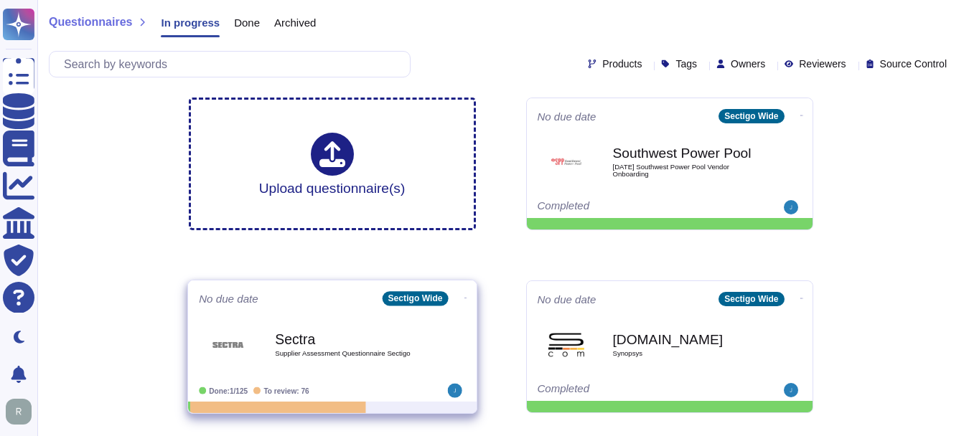
click at [281, 338] on b "Sectra" at bounding box center [347, 339] width 145 height 14
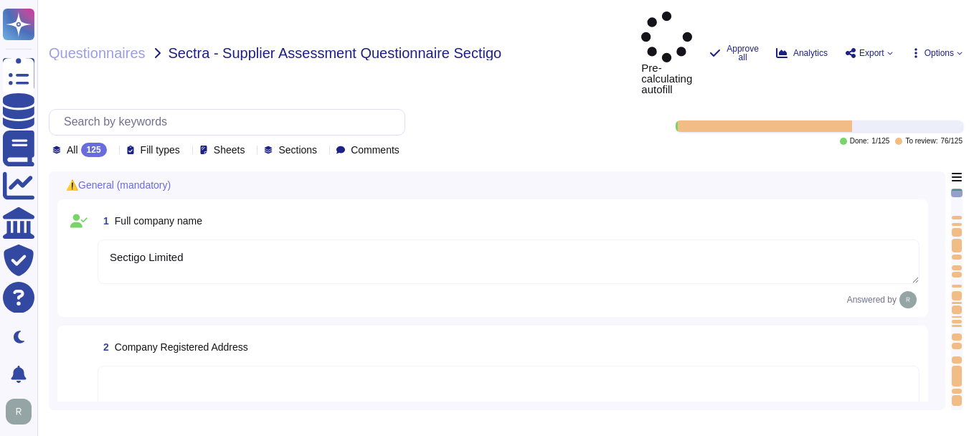
type textarea "Sectigo Limited"
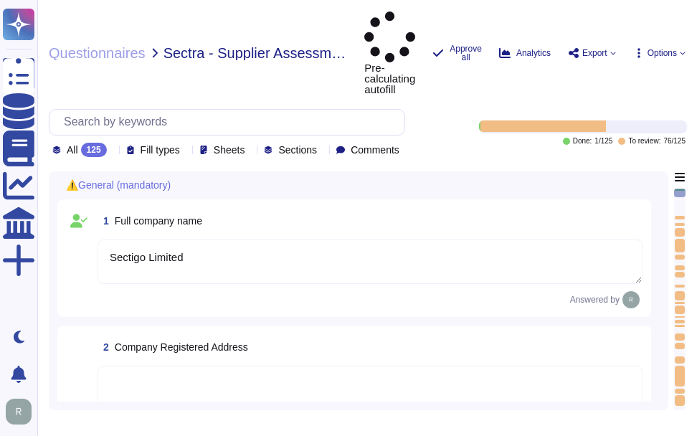
click at [113, 151] on icon at bounding box center [113, 151] width 0 height 0
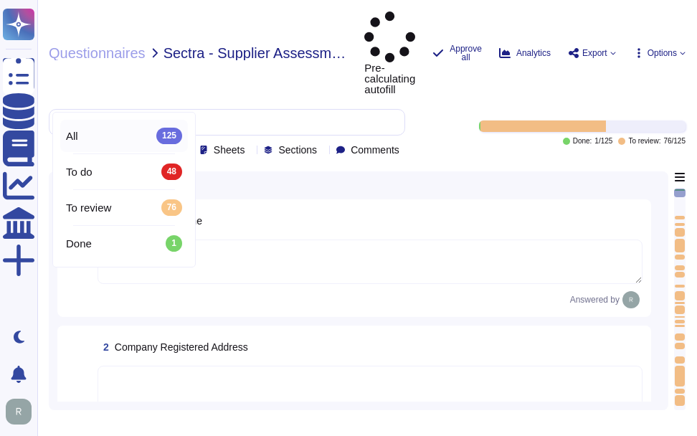
click at [328, 6] on div "Questionnaires Sectra - Supplier Assessment Questionnaire Sectigo Pre-calculati…" at bounding box center [367, 218] width 660 height 436
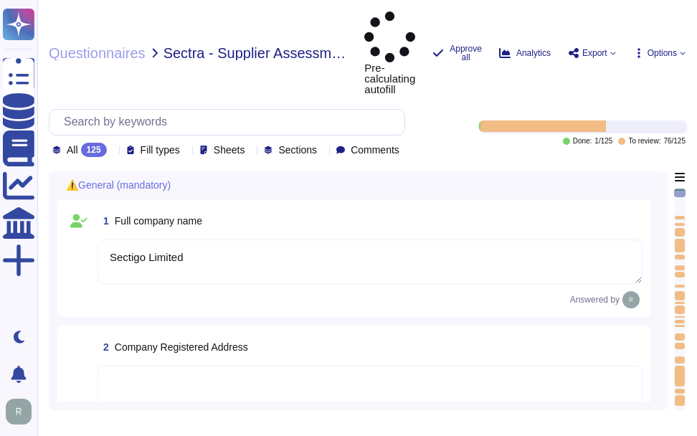
click at [113, 151] on icon at bounding box center [113, 151] width 0 height 0
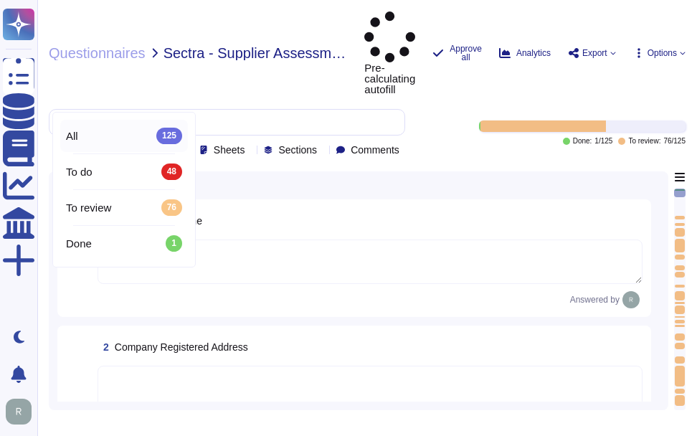
click at [119, 136] on div "All 125" at bounding box center [124, 136] width 116 height 16
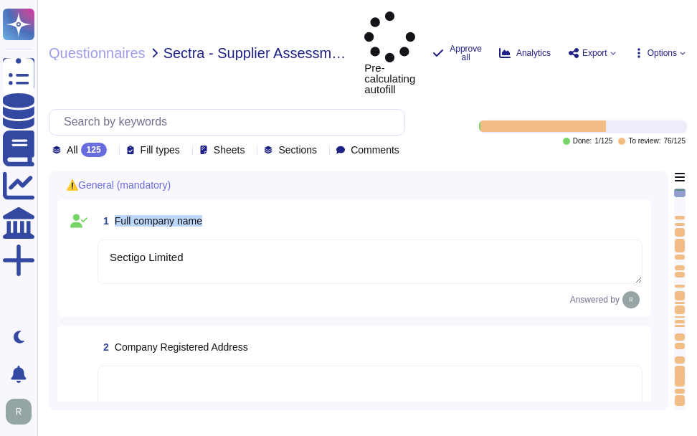
drag, startPoint x: 114, startPoint y: 167, endPoint x: 266, endPoint y: 163, distance: 152.2
click at [266, 208] on div "1 Full company name" at bounding box center [370, 221] width 545 height 26
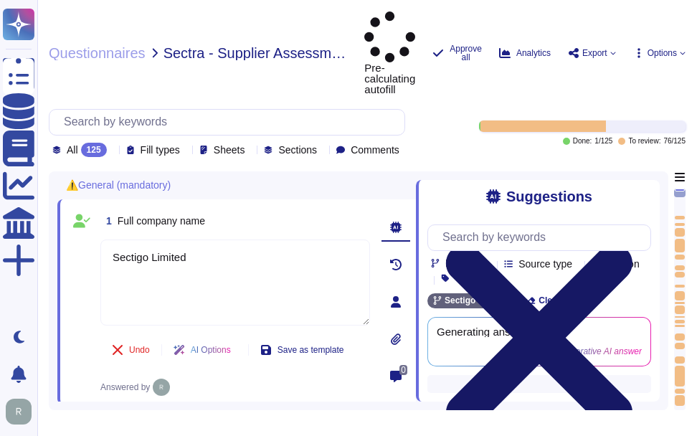
click at [633, 245] on icon at bounding box center [539, 338] width 187 height 187
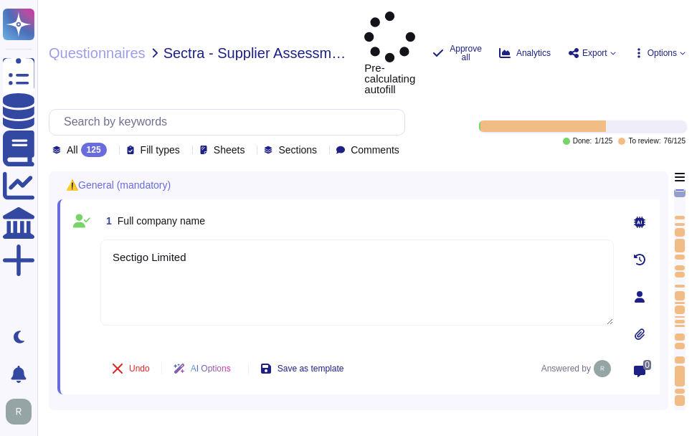
click at [365, 208] on div "1 Full company name" at bounding box center [357, 221] width 514 height 26
drag, startPoint x: 138, startPoint y: 169, endPoint x: 255, endPoint y: 168, distance: 117.0
click at [255, 208] on div "1 Full company name" at bounding box center [357, 221] width 514 height 26
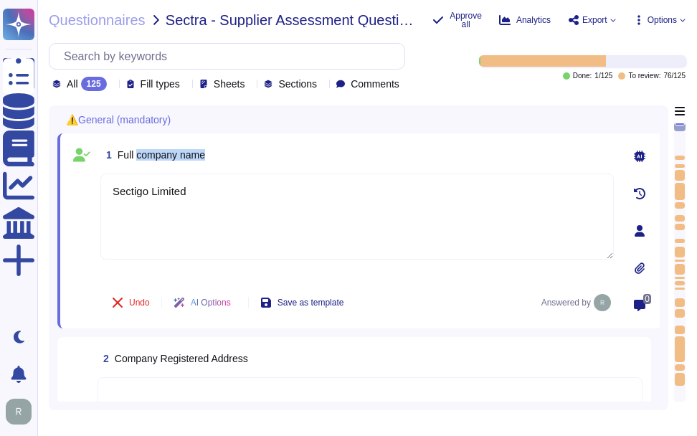
click at [349, 156] on div "1 Full company name" at bounding box center [357, 155] width 514 height 26
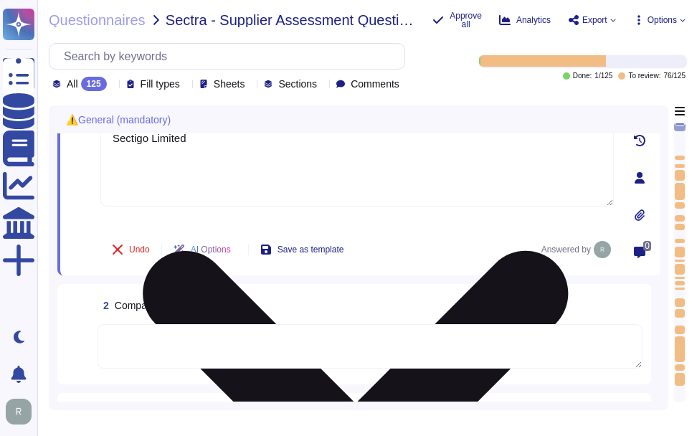
scroll to position [143, 0]
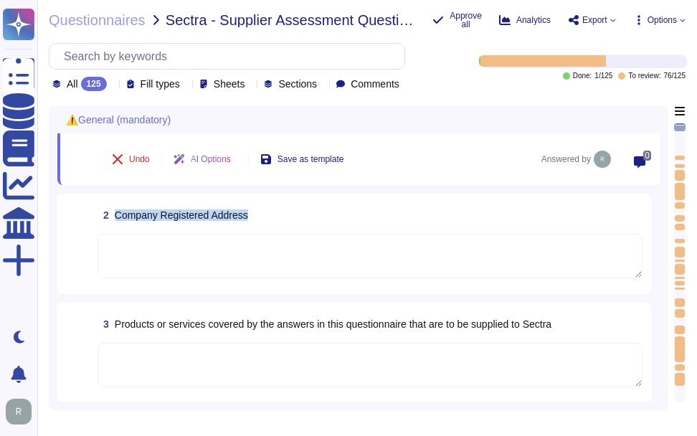
drag, startPoint x: 115, startPoint y: 212, endPoint x: 262, endPoint y: 210, distance: 147.1
click at [262, 210] on div "2 Company Registered Address" at bounding box center [370, 215] width 545 height 26
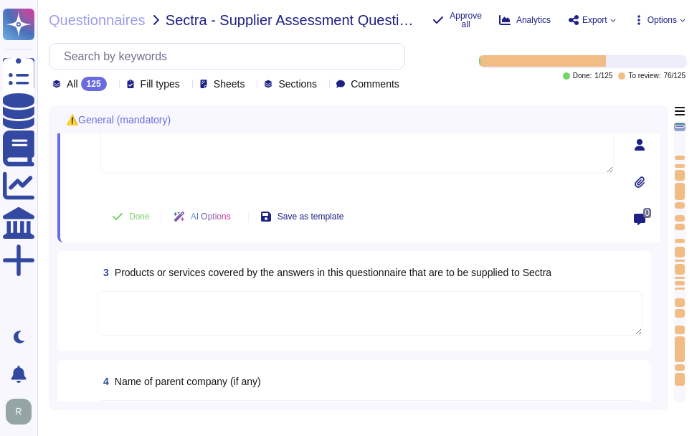
scroll to position [215, 0]
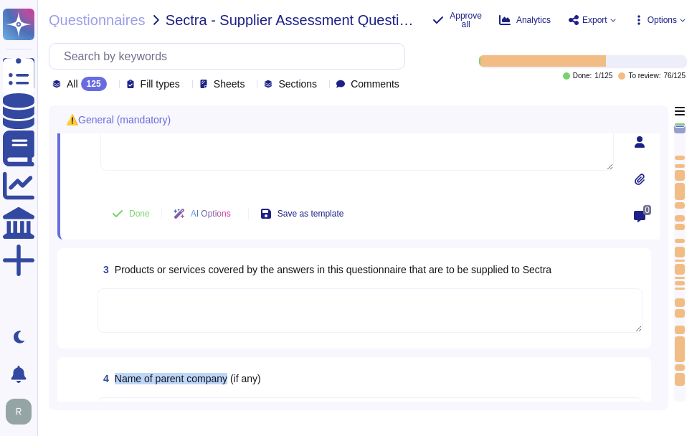
drag, startPoint x: 114, startPoint y: 378, endPoint x: 231, endPoint y: 384, distance: 117.1
click at [231, 384] on span "4 Name of parent company (if any)" at bounding box center [180, 379] width 164 height 26
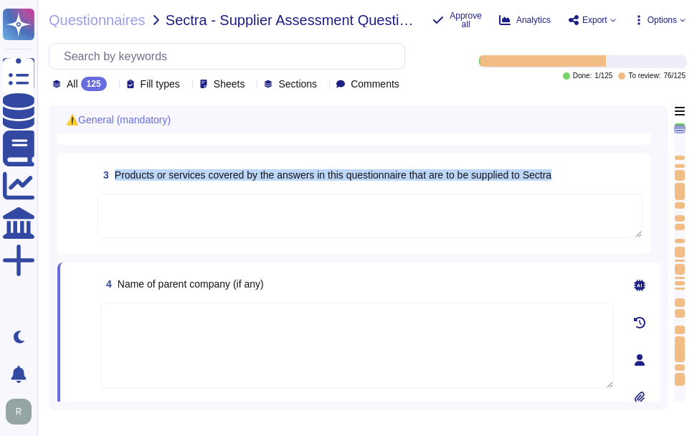
drag, startPoint x: 117, startPoint y: 174, endPoint x: 563, endPoint y: 181, distance: 446.3
click at [563, 181] on div "3 Products or services covered by the answers in this questionnaire that are to…" at bounding box center [370, 175] width 545 height 26
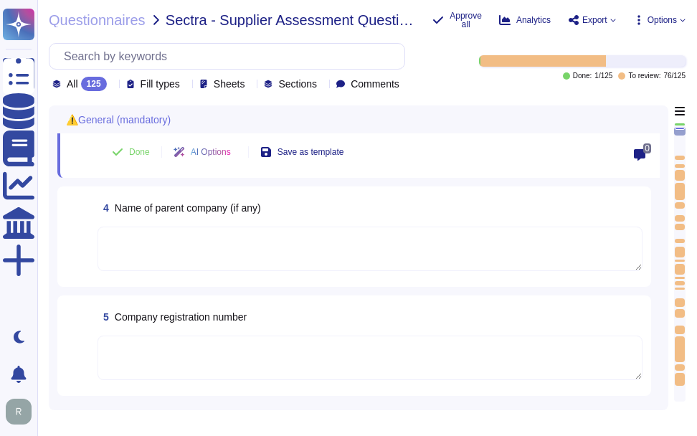
scroll to position [430, 0]
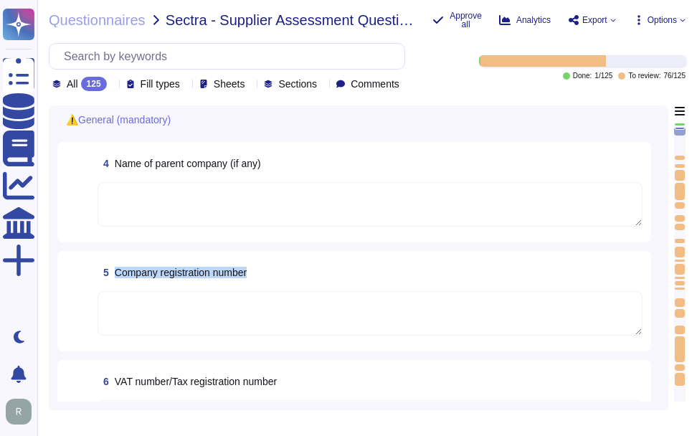
drag, startPoint x: 113, startPoint y: 273, endPoint x: 319, endPoint y: 275, distance: 206.6
click at [319, 275] on div "5 Company registration number" at bounding box center [370, 273] width 545 height 26
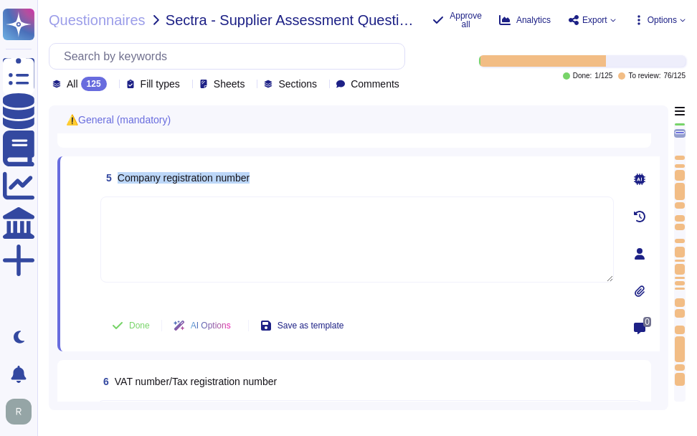
drag, startPoint x: 118, startPoint y: 179, endPoint x: 331, endPoint y: 182, distance: 213.8
click at [331, 182] on div "5 Company registration number" at bounding box center [357, 178] width 514 height 26
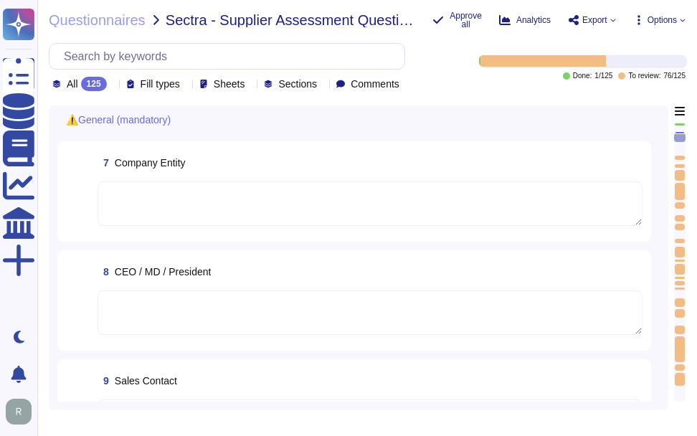
scroll to position [789, 0]
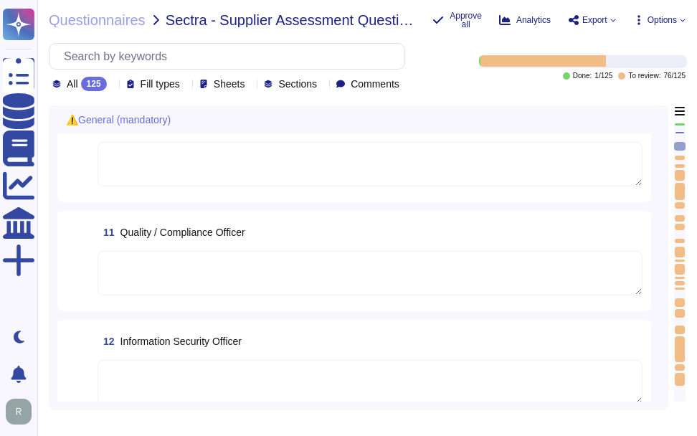
type textarea "(remove this text) Guidance: For external personnel involved in the development…"
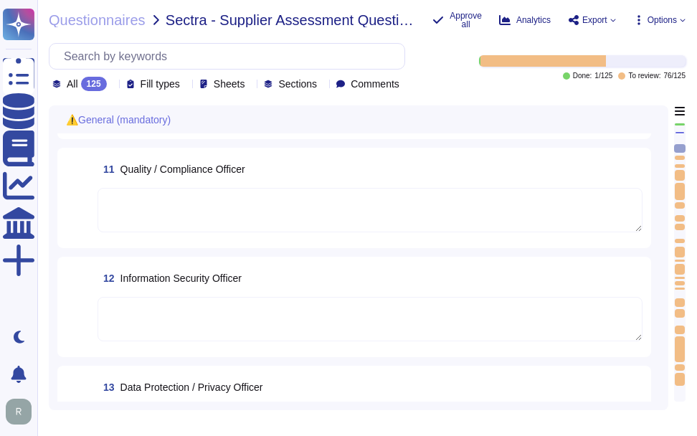
type textarea "(remove this text) Guidance: Comment on any specific actions taken to secure th…"
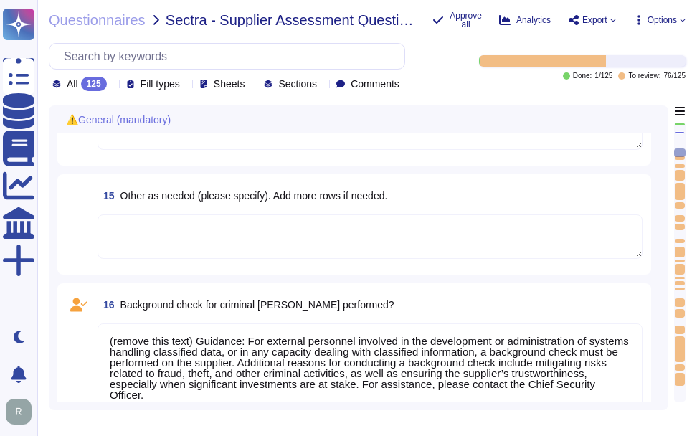
scroll to position [1578, 0]
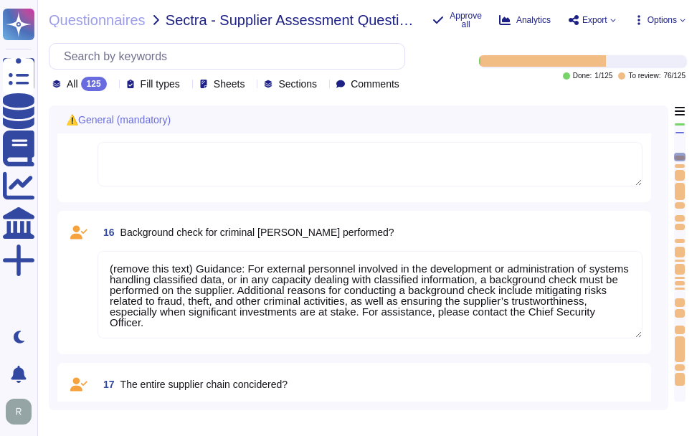
type textarea "If Yes, please specify what certifications you hold under "Details" and provide…"
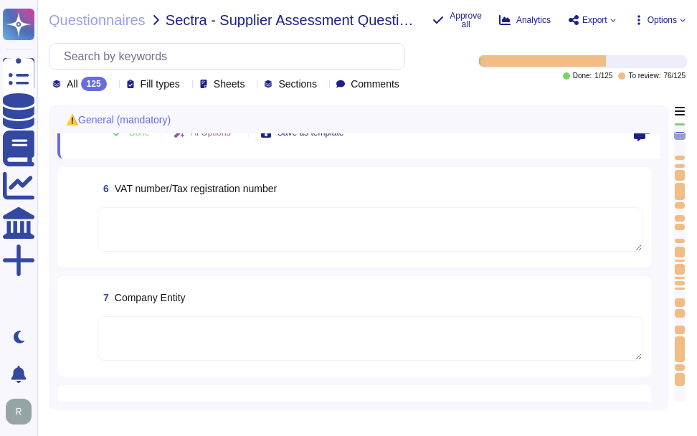
type textarea "Sectigo Limited"
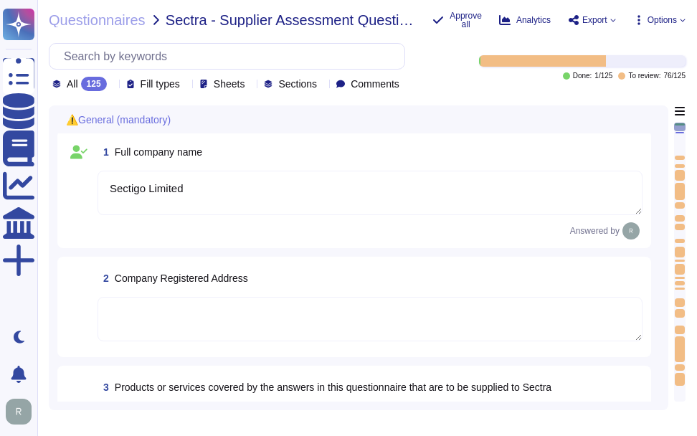
scroll to position [0, 0]
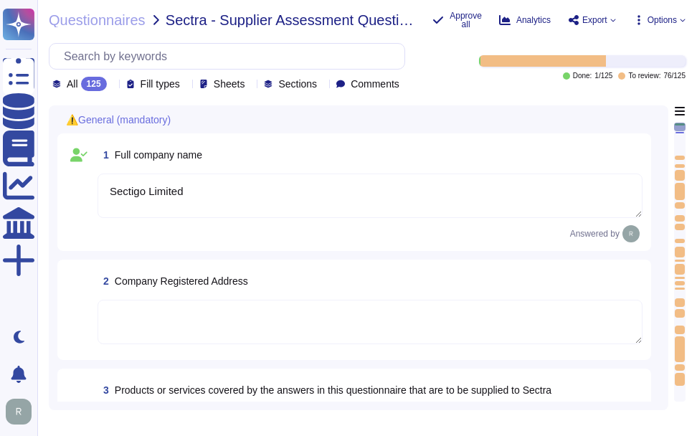
click at [315, 192] on textarea "Sectigo Limited" at bounding box center [370, 196] width 545 height 44
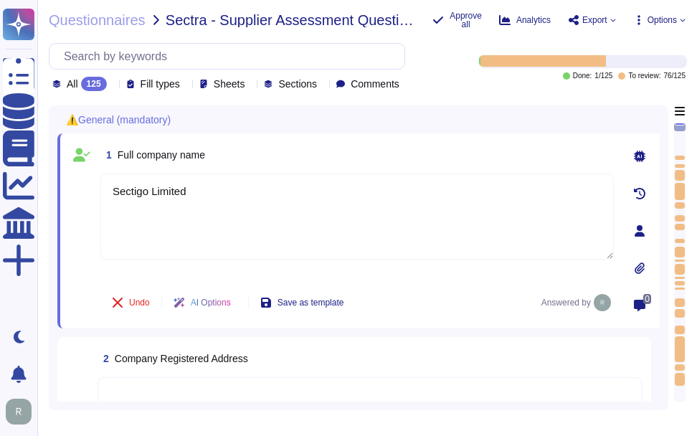
click at [312, 150] on div "1 Full company name" at bounding box center [357, 155] width 514 height 26
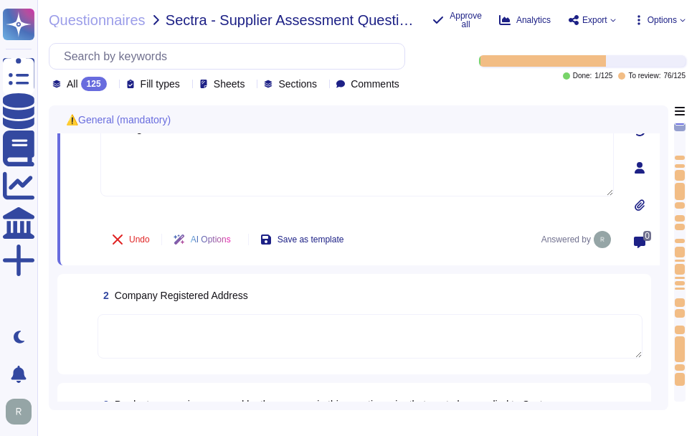
scroll to position [143, 0]
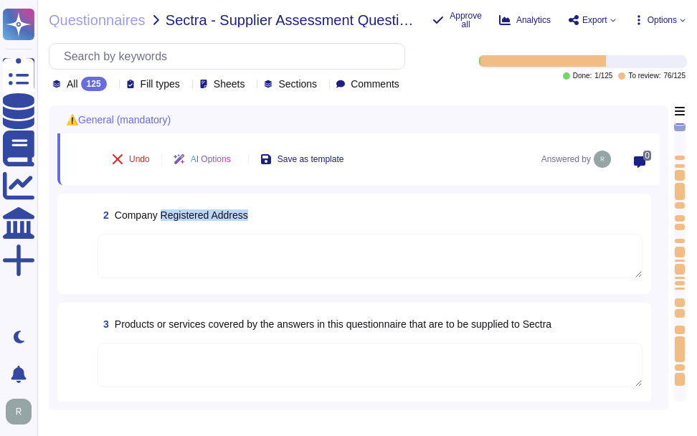
drag, startPoint x: 161, startPoint y: 212, endPoint x: 283, endPoint y: 212, distance: 122.7
click at [283, 212] on div "2 Company Registered Address" at bounding box center [370, 215] width 545 height 26
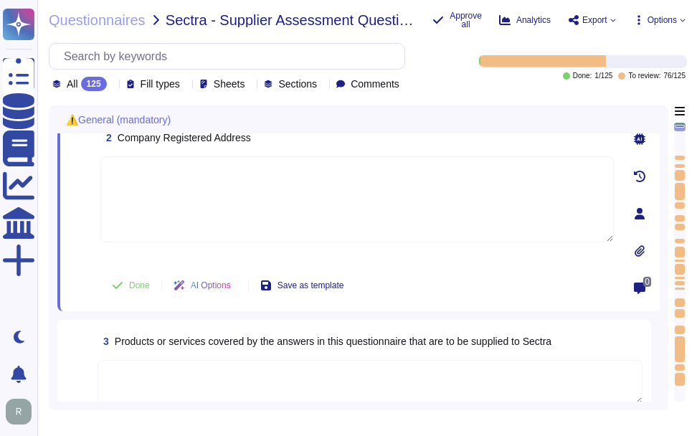
click at [259, 240] on textarea at bounding box center [357, 199] width 514 height 86
paste textarea "The registered address for Sectigo is [STREET_ADDRESS]."
type textarea "The registered address for Sectigo is [STREET_ADDRESS]."
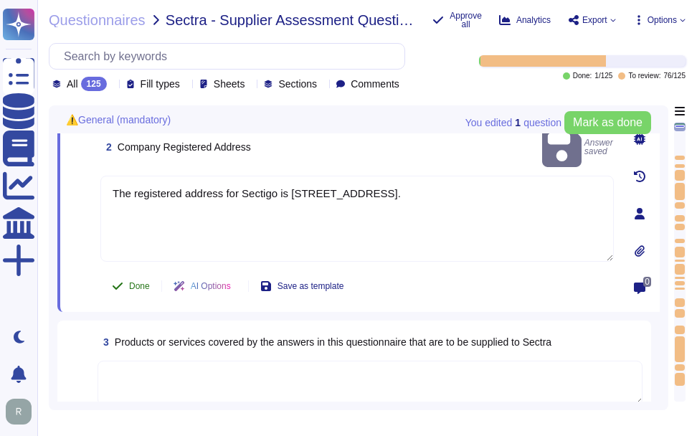
click at [143, 291] on span "Done" at bounding box center [139, 286] width 21 height 9
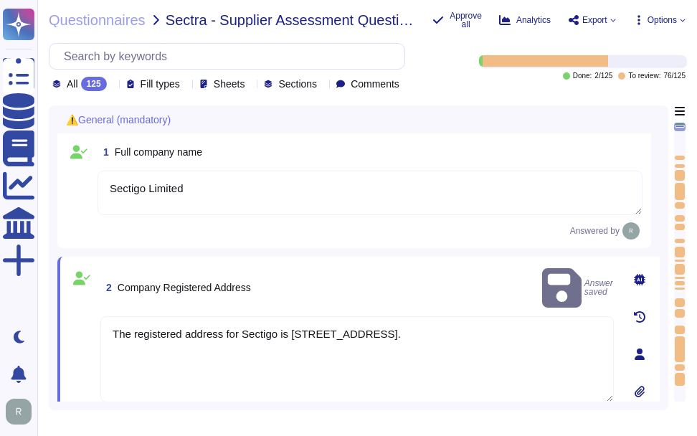
scroll to position [0, 0]
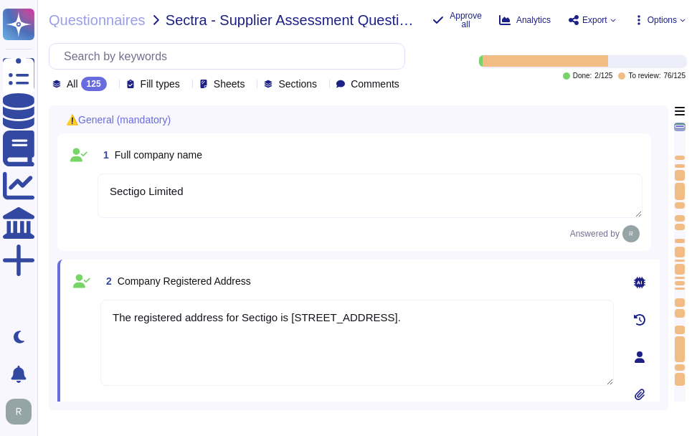
click at [424, 152] on div "1 Full company name" at bounding box center [370, 155] width 545 height 26
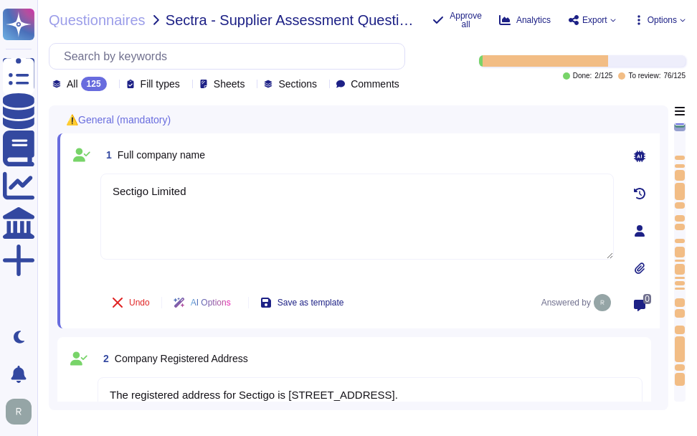
click at [136, 199] on icon at bounding box center [296, 291] width 321 height 184
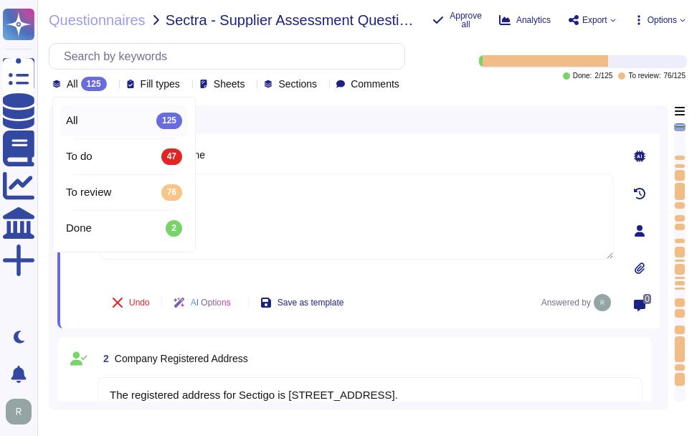
click at [113, 85] on icon at bounding box center [113, 85] width 0 height 0
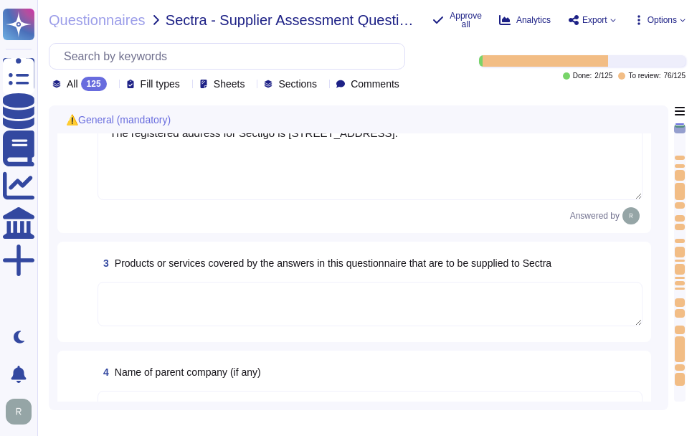
scroll to position [287, 0]
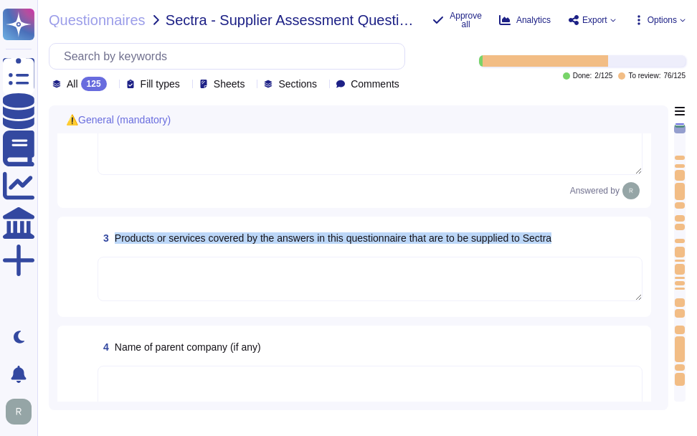
drag, startPoint x: 114, startPoint y: 238, endPoint x: 562, endPoint y: 235, distance: 447.7
click at [562, 235] on div "3 Products or services covered by the answers in this questionnaire that are to…" at bounding box center [370, 238] width 545 height 26
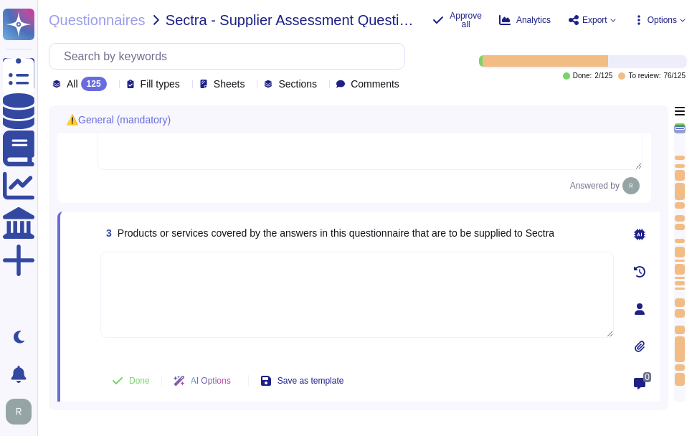
scroll to position [215, 0]
click at [334, 287] on textarea at bounding box center [357, 294] width 514 height 86
paste textarea "Sectigo provides the following services and products: 1. Digital identity solut…"
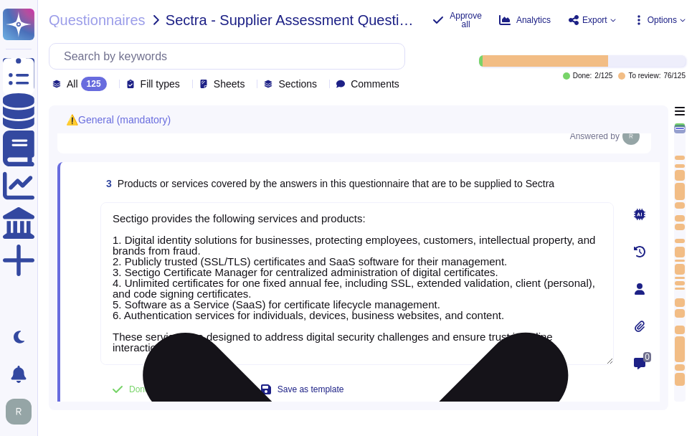
scroll to position [296, 0]
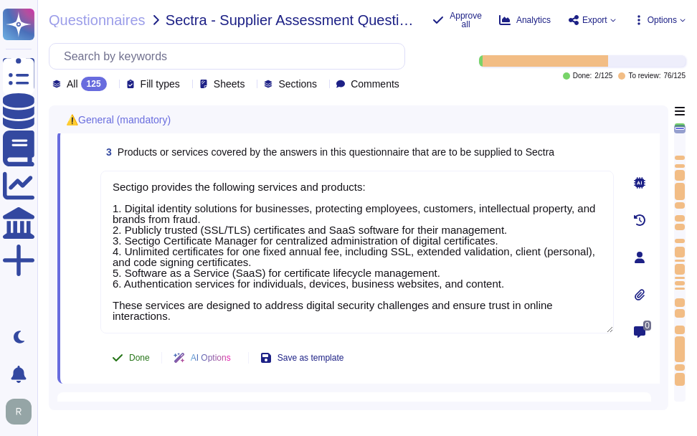
type textarea "Sectigo provides the following services and products: 1. Digital identity solut…"
click at [145, 362] on span "Done" at bounding box center [139, 358] width 21 height 9
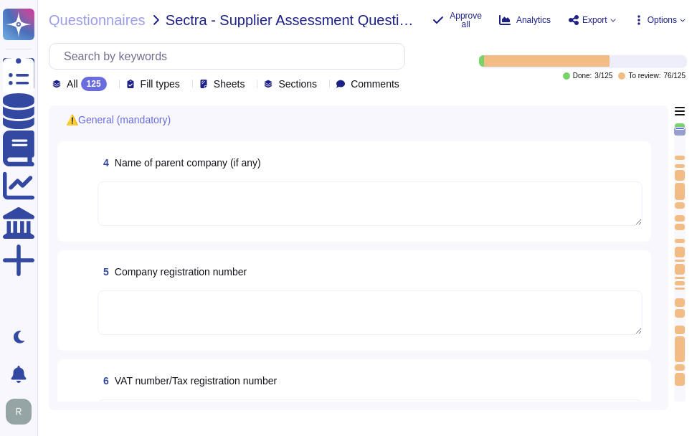
scroll to position [542, 0]
drag, startPoint x: 115, startPoint y: 165, endPoint x: 229, endPoint y: 163, distance: 114.1
click at [232, 163] on span "Name of parent company (if any)" at bounding box center [188, 161] width 146 height 11
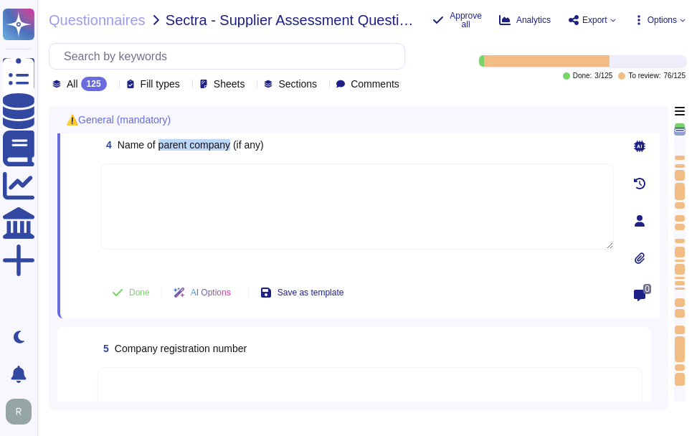
drag, startPoint x: 161, startPoint y: 151, endPoint x: 233, endPoint y: 149, distance: 71.8
click at [233, 149] on span "Name of parent company (if any)" at bounding box center [191, 144] width 146 height 11
click at [141, 150] on span "Name of parent company (if any)" at bounding box center [191, 144] width 146 height 11
drag, startPoint x: 117, startPoint y: 147, endPoint x: 233, endPoint y: 149, distance: 116.2
click at [233, 149] on span "4 Name of parent company (if any)" at bounding box center [182, 145] width 164 height 26
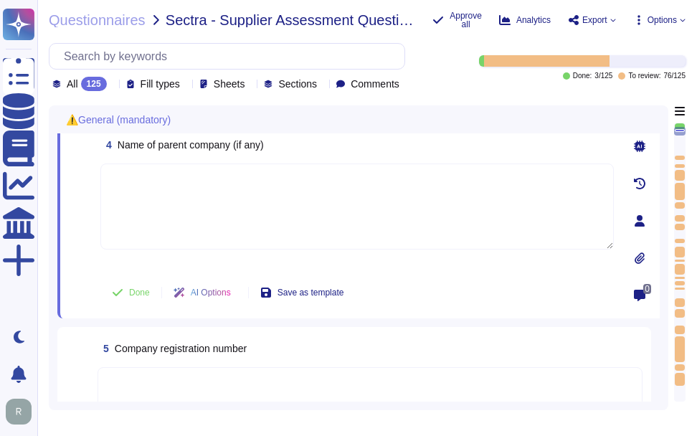
click at [278, 215] on textarea at bounding box center [357, 207] width 514 height 86
paste textarea "Sectigo"
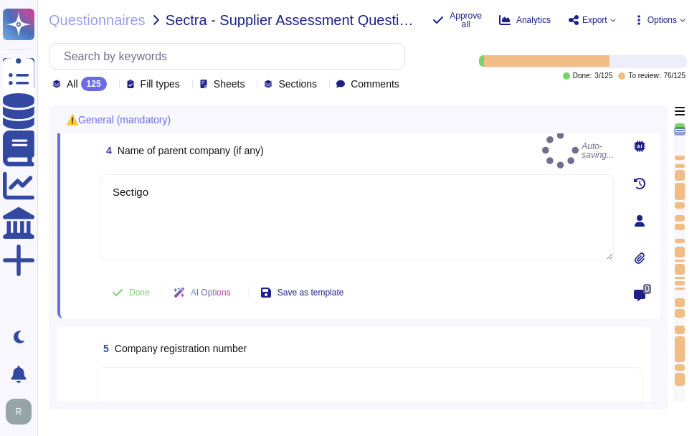
type textarea "Sectigo"
click at [352, 164] on div "4 Name of parent company (if any) Auto-saving... Sectigo Done AI Options Save a…" at bounding box center [341, 221] width 545 height 178
click at [133, 297] on span "Done" at bounding box center [139, 292] width 21 height 9
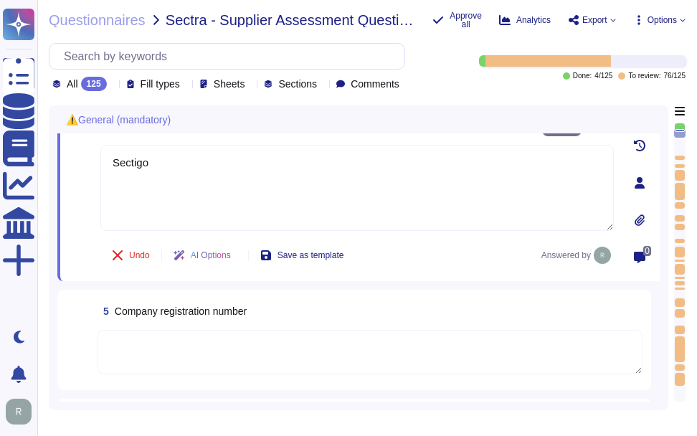
scroll to position [613, 0]
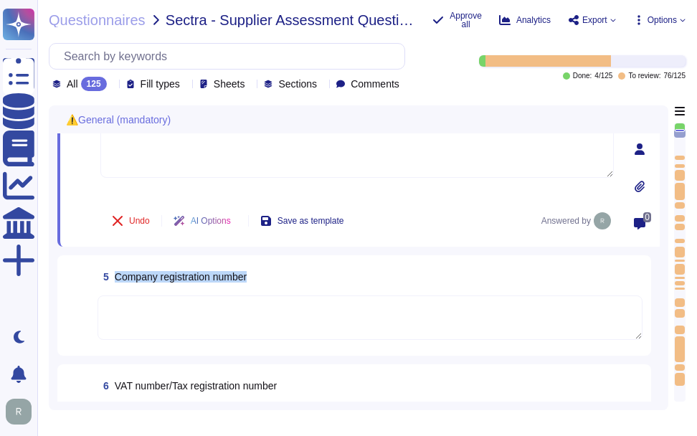
drag, startPoint x: 116, startPoint y: 281, endPoint x: 252, endPoint y: 281, distance: 135.6
click at [247, 281] on span "Company registration number" at bounding box center [181, 276] width 132 height 11
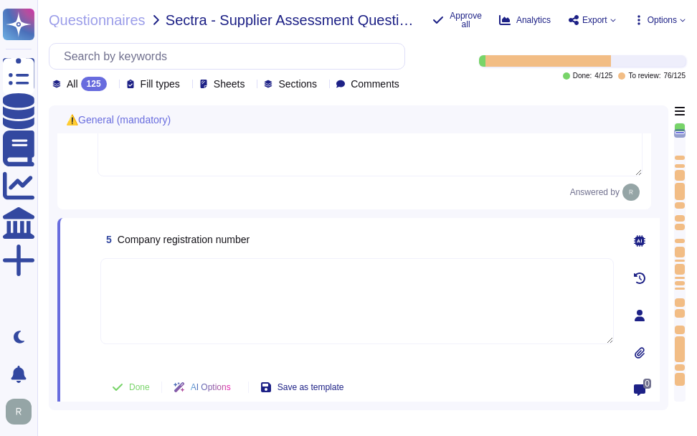
click at [306, 301] on textarea at bounding box center [357, 301] width 514 height 86
paste textarea "The registration number for Sectigo is 04058690."
type textarea "The registration number for Sectigo is 04058690."
click at [408, 248] on div "5 Company registration number" at bounding box center [357, 240] width 514 height 26
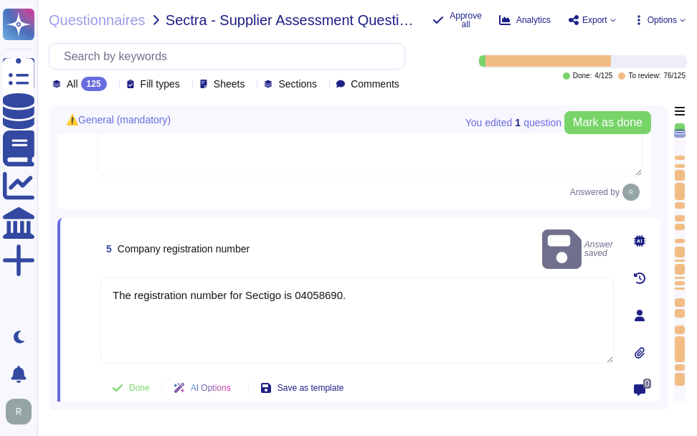
click at [315, 282] on textarea "The registration number for Sectigo is 04058690." at bounding box center [357, 321] width 514 height 86
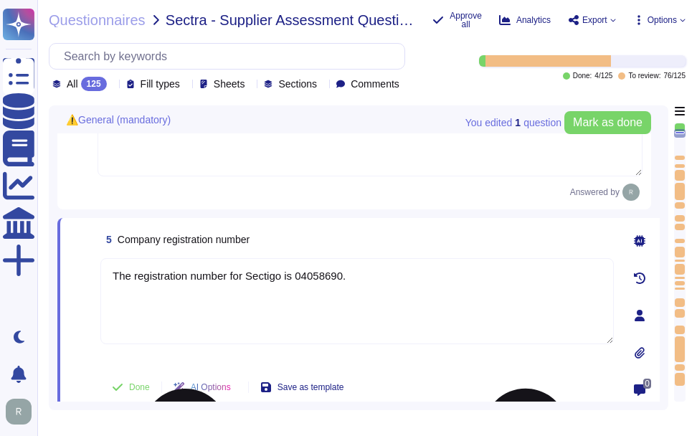
click at [348, 288] on textarea "The registration number for Sectigo is 04058690." at bounding box center [357, 301] width 514 height 86
click at [416, 228] on div "5 Company registration number The registration number for Sectigo is 04058690. …" at bounding box center [358, 315] width 603 height 195
click at [141, 392] on span "Done" at bounding box center [139, 387] width 21 height 9
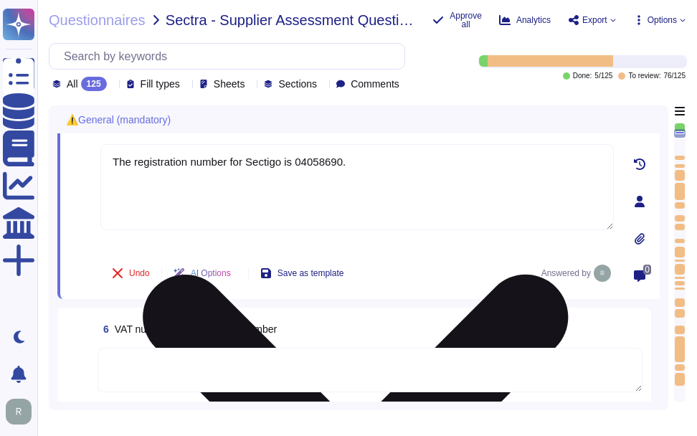
scroll to position [757, 0]
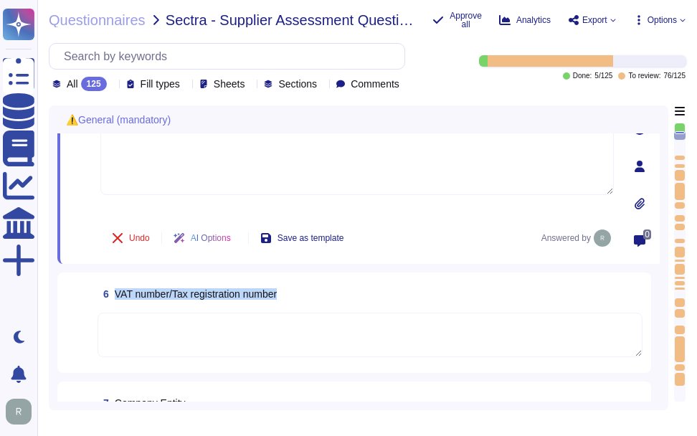
drag, startPoint x: 116, startPoint y: 298, endPoint x: 306, endPoint y: 298, distance: 189.4
click at [306, 298] on div "6 VAT number/Tax registration number" at bounding box center [370, 294] width 545 height 26
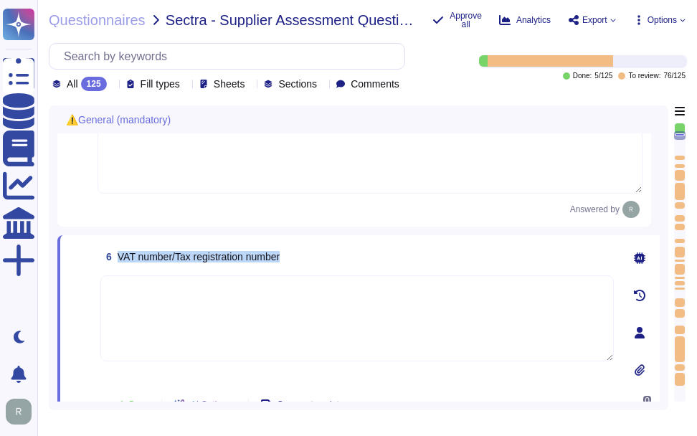
drag, startPoint x: 119, startPoint y: 264, endPoint x: 302, endPoint y: 266, distance: 183.0
click at [302, 266] on div "6 VAT number/Tax registration number" at bounding box center [357, 257] width 514 height 26
click at [336, 316] on textarea at bounding box center [357, 319] width 514 height 86
paste textarea "The VAT number is EU372028368. The VAT Registration is also EU372028368. The TA…"
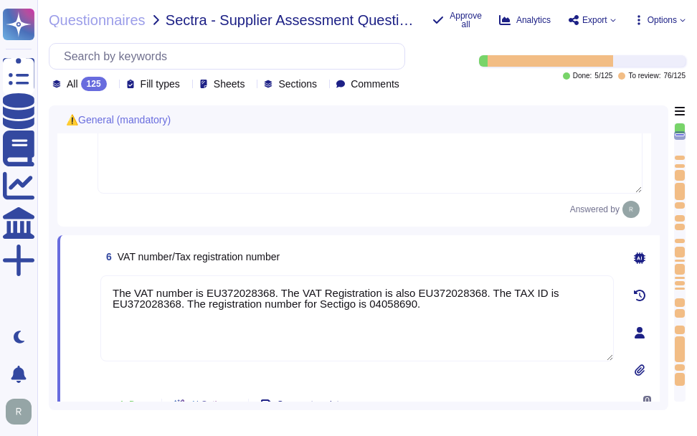
type textarea "The VAT number is EU372028368. The VAT Registration is also EU372028368. The TA…"
click at [326, 265] on div "6 VAT number/Tax registration number" at bounding box center [357, 257] width 514 height 26
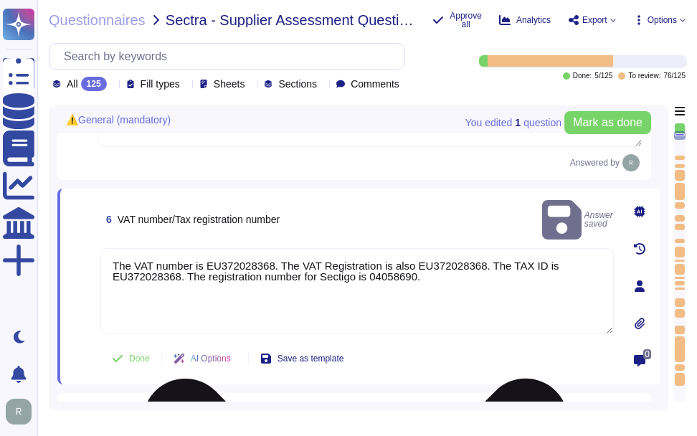
scroll to position [829, 0]
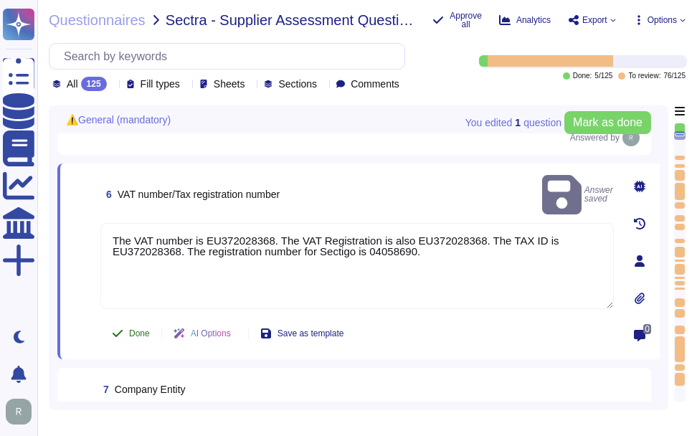
click at [128, 339] on button "Done" at bounding box center [130, 333] width 61 height 29
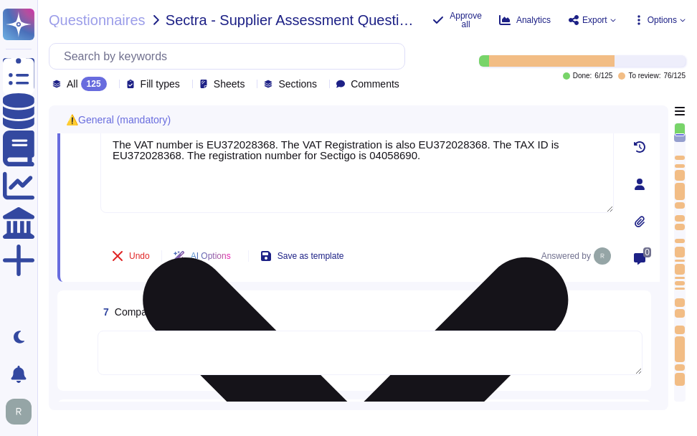
scroll to position [900, 0]
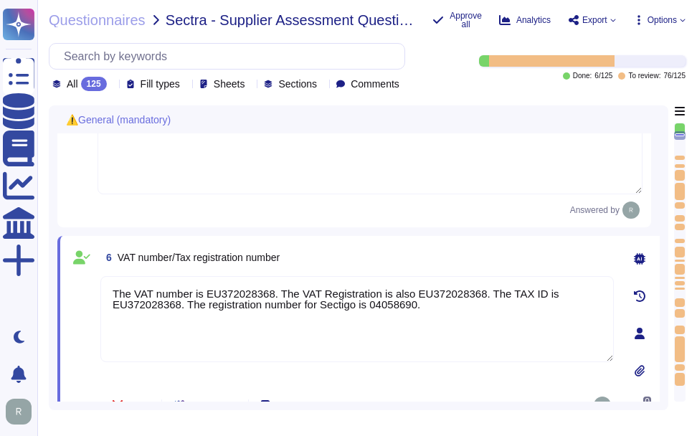
type textarea "Sectigo provides the following services and products: 1. Digital identity solut…"
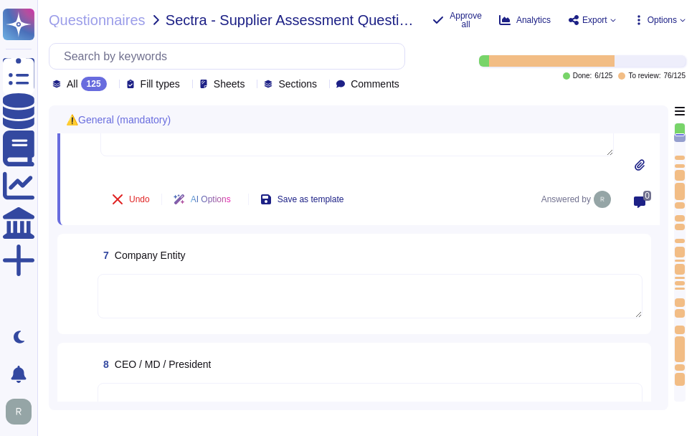
scroll to position [961, 0]
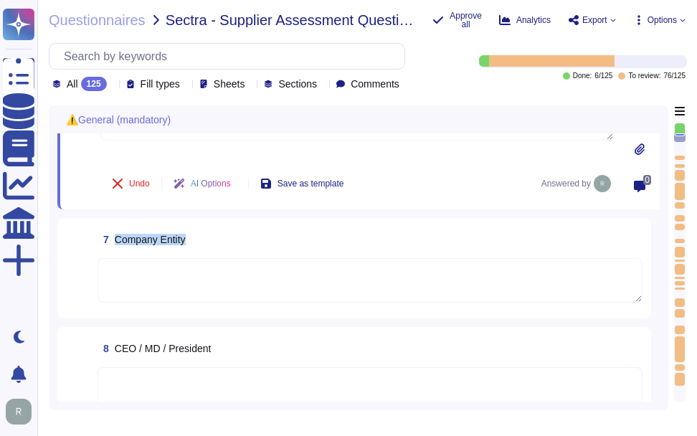
drag, startPoint x: 114, startPoint y: 242, endPoint x: 185, endPoint y: 246, distance: 71.2
click at [185, 246] on span "7 Company Entity" at bounding box center [142, 240] width 88 height 26
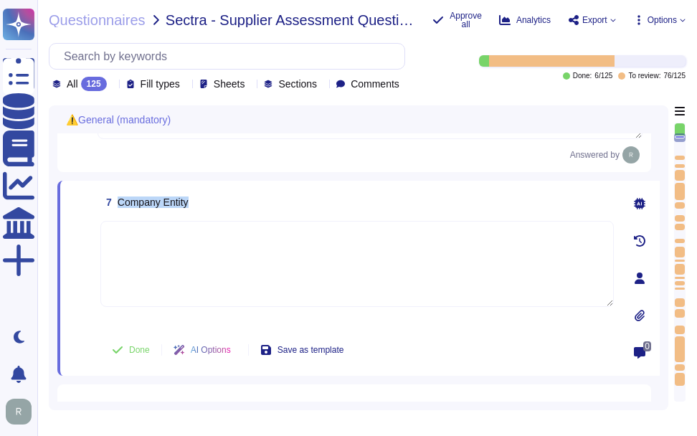
drag, startPoint x: 118, startPoint y: 209, endPoint x: 229, endPoint y: 209, distance: 110.5
click at [229, 209] on div "7 Company Entity" at bounding box center [357, 202] width 514 height 26
click at [197, 265] on textarea at bounding box center [357, 264] width 514 height 86
paste textarea "Sectigo is a privately held company. It is incorporated in the [GEOGRAPHIC_DATA…"
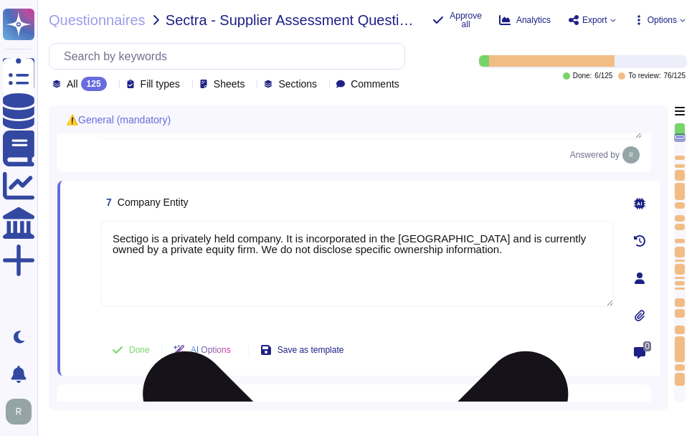
drag, startPoint x: 214, startPoint y: 257, endPoint x: 480, endPoint y: 258, distance: 266.2
click at [480, 258] on textarea "Sectigo is a privately held company. It is incorporated in the [GEOGRAPHIC_DATA…" at bounding box center [357, 264] width 514 height 86
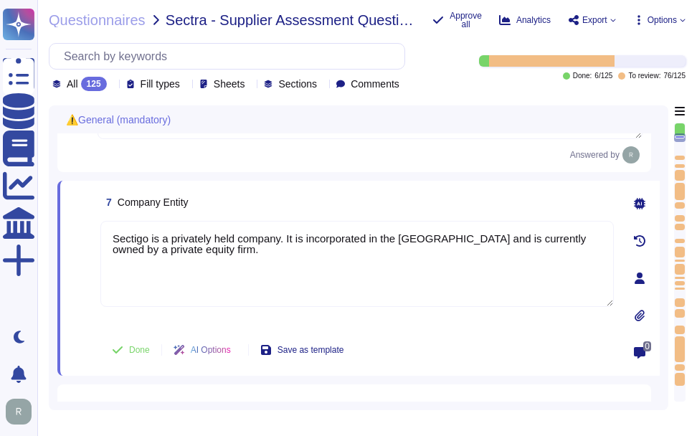
type textarea "Sectigo is a privately held company. It is incorporated in the [GEOGRAPHIC_DATA…"
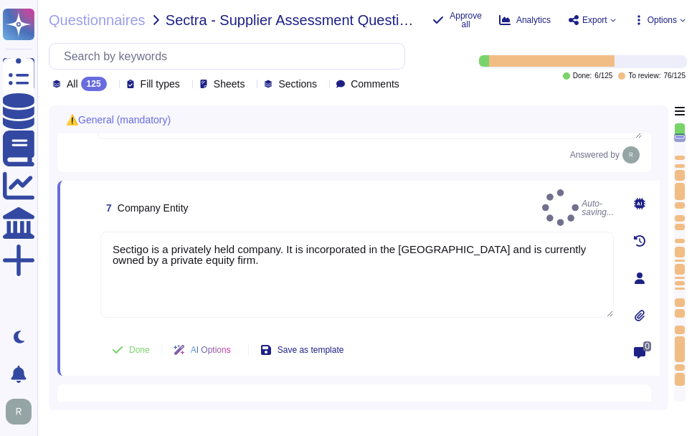
click at [381, 214] on div "7 Company Entity Auto-saving..." at bounding box center [357, 207] width 514 height 37
click at [136, 354] on span "Done" at bounding box center [139, 350] width 21 height 9
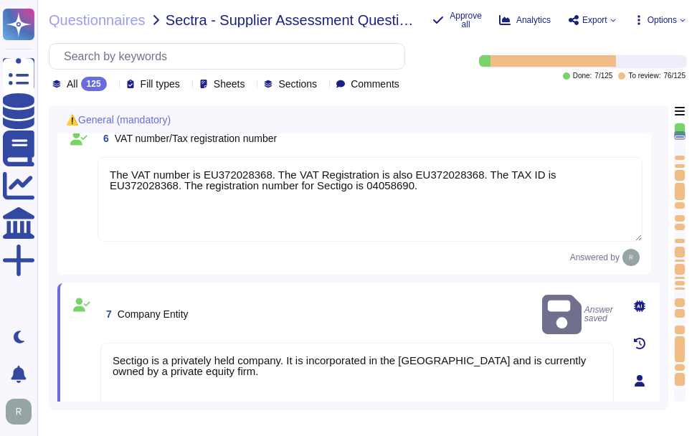
scroll to position [818, 0]
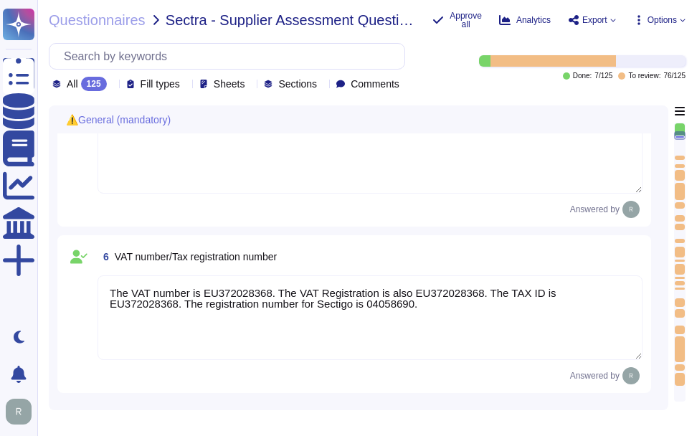
type textarea "Sectigo provides the following services and products: 1. Digital identity solut…"
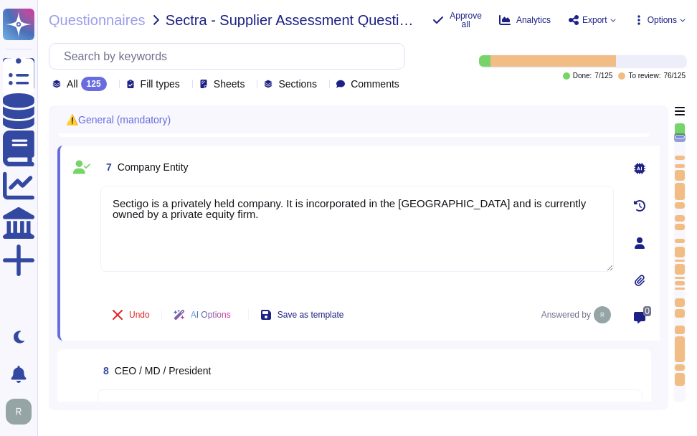
scroll to position [904, 0]
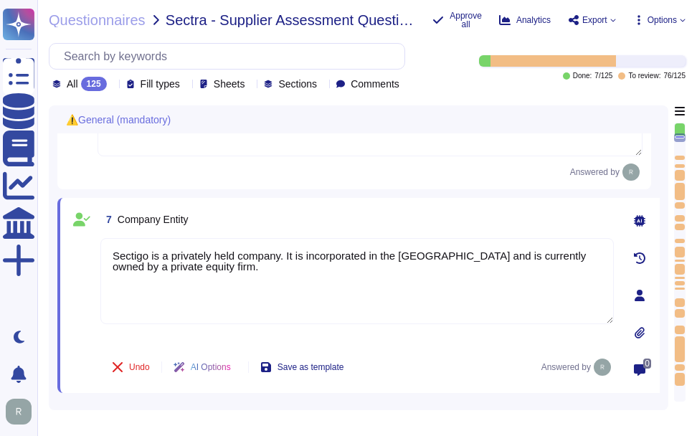
type textarea "Sectigo"
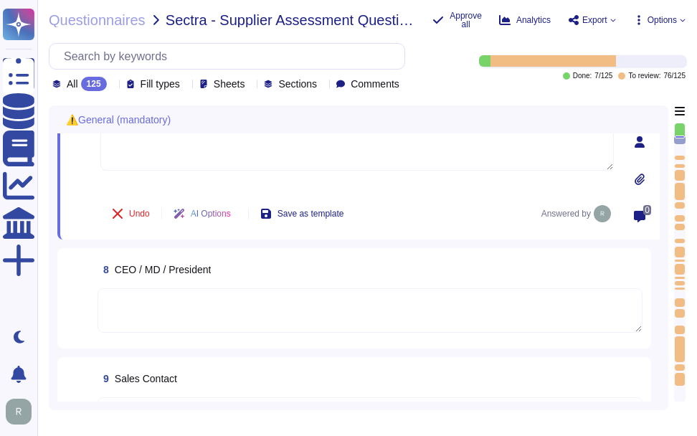
scroll to position [1119, 0]
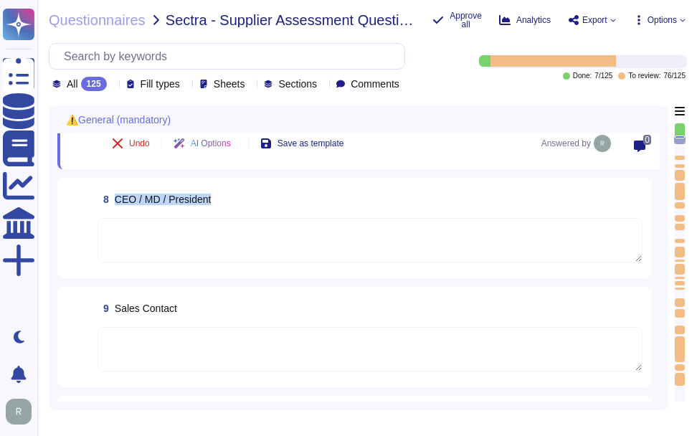
drag, startPoint x: 115, startPoint y: 201, endPoint x: 234, endPoint y: 207, distance: 119.2
click at [234, 207] on div "8 CEO / MD / President" at bounding box center [370, 200] width 545 height 26
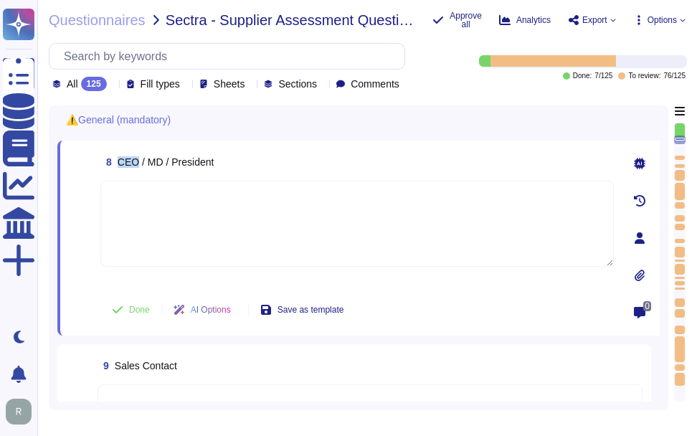
drag, startPoint x: 117, startPoint y: 169, endPoint x: 137, endPoint y: 169, distance: 20.1
click at [137, 169] on span "8 CEO / MD / President" at bounding box center [156, 162] width 113 height 26
click at [248, 247] on textarea at bounding box center [357, 224] width 514 height 86
paste textarea "The CEO is part of the executive management team that directs Sectigo's busines…"
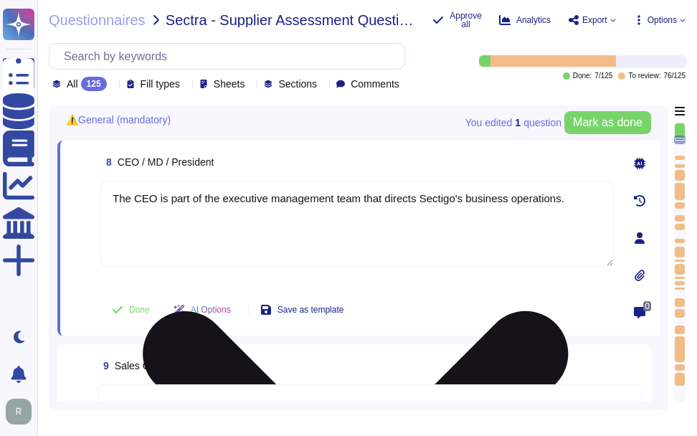
click at [209, 220] on textarea "The CEO is part of the executive management team that directs Sectigo's busines…" at bounding box center [357, 224] width 514 height 86
paste textarea "hief Executive Officer (CEO) is part of Sectigo's executive management team, wh…"
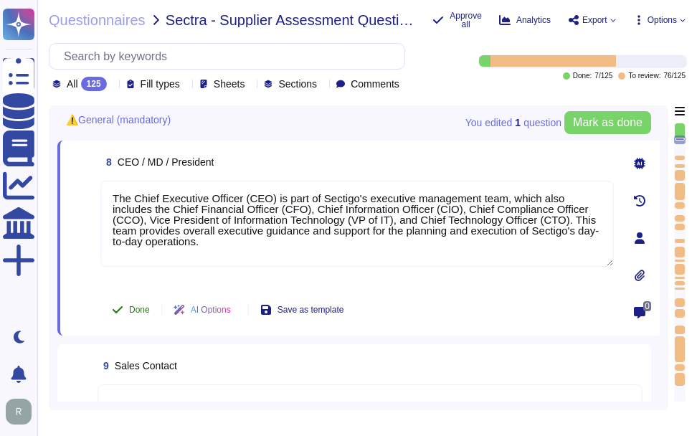
type textarea "The Chief Executive Officer (CEO) is part of Sectigo's executive management tea…"
click at [136, 314] on span "Done" at bounding box center [139, 310] width 21 height 9
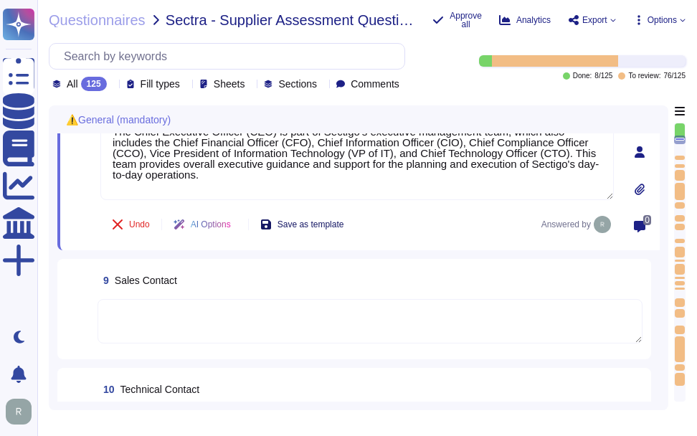
scroll to position [1263, 0]
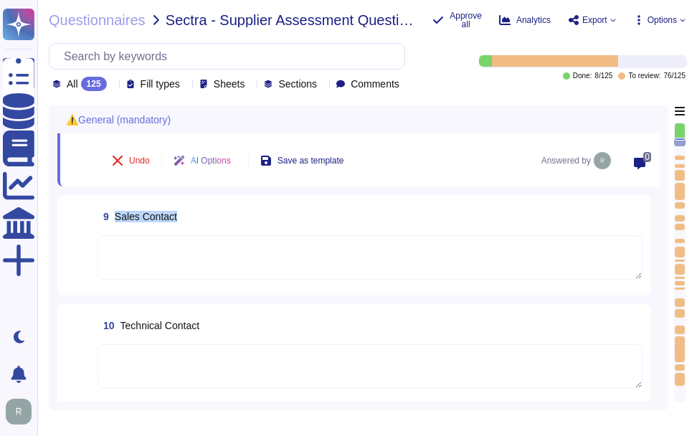
drag, startPoint x: 113, startPoint y: 221, endPoint x: 201, endPoint y: 221, distance: 87.5
click at [196, 221] on div "9 Sales Contact" at bounding box center [370, 217] width 545 height 26
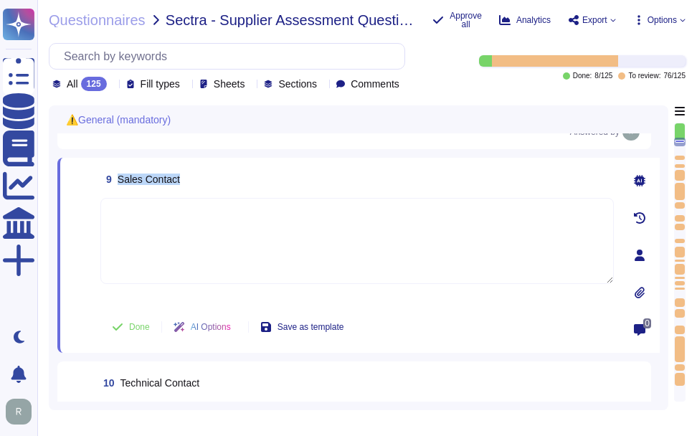
drag, startPoint x: 118, startPoint y: 187, endPoint x: 225, endPoint y: 187, distance: 106.9
click at [225, 187] on div "9 Sales Contact" at bounding box center [357, 179] width 514 height 26
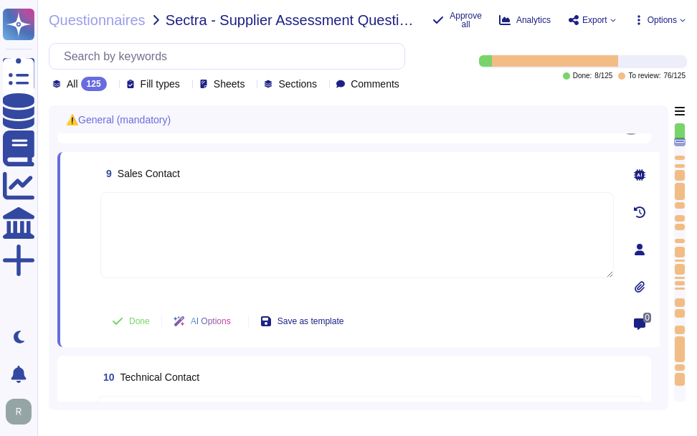
click at [248, 247] on textarea at bounding box center [357, 235] width 514 height 86
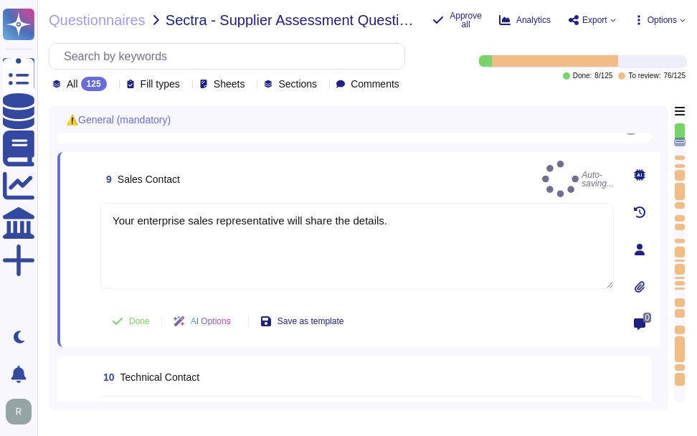
type textarea "Your enterprise sales representative will share the details."
click at [348, 178] on div "9 Sales Contact Auto-saving..." at bounding box center [357, 179] width 514 height 37
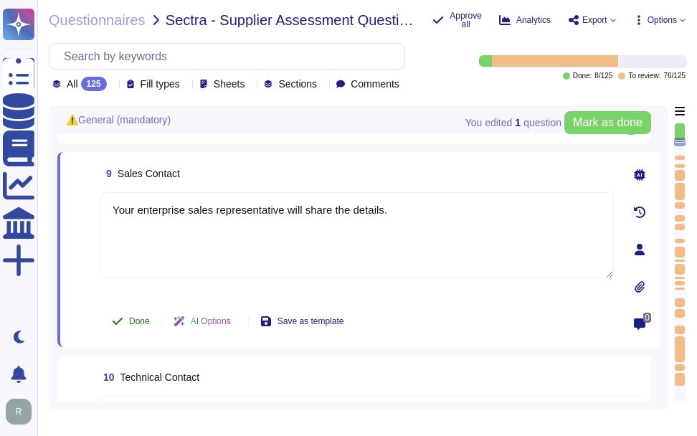
click at [129, 326] on span "Done" at bounding box center [139, 321] width 21 height 9
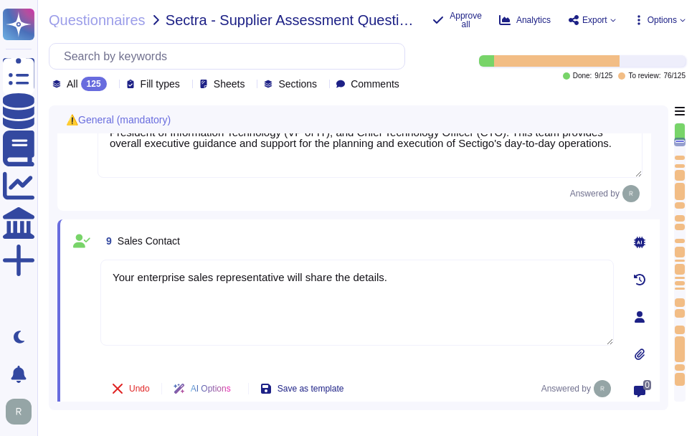
type textarea "The VAT number is EU372028368. The VAT Registration is also EU372028368. The TA…"
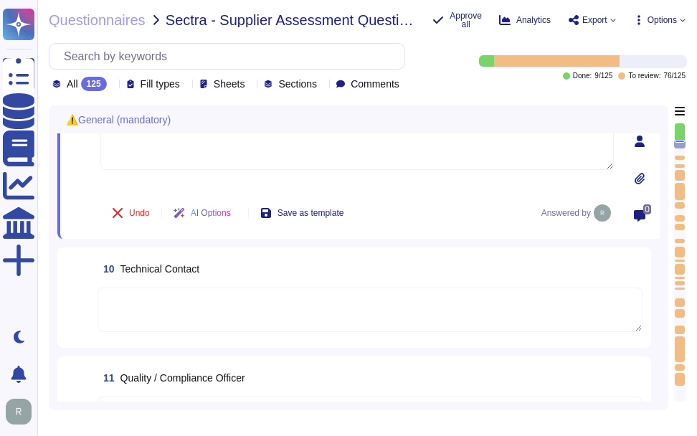
scroll to position [1366, 0]
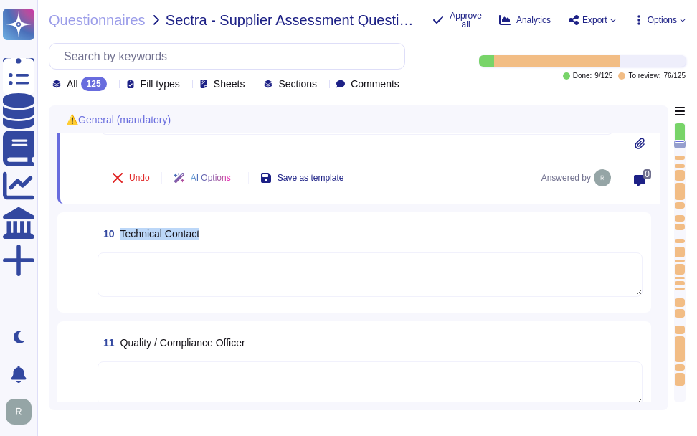
drag, startPoint x: 121, startPoint y: 237, endPoint x: 230, endPoint y: 238, distance: 108.3
click at [230, 238] on div "10 Technical Contact" at bounding box center [370, 234] width 545 height 26
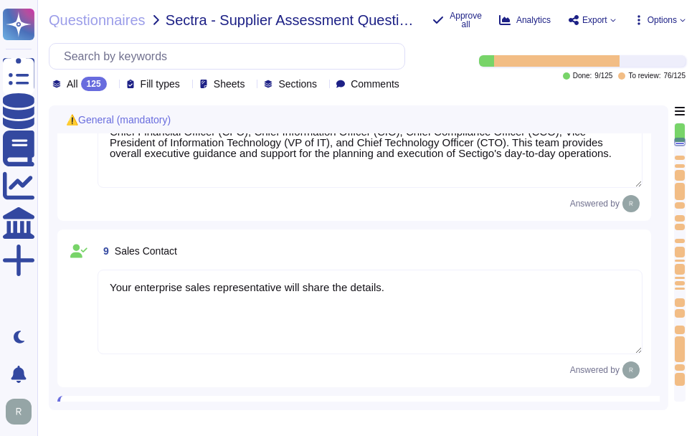
type textarea "The VAT number is EU372028368. The VAT Registration is also EU372028368. The TA…"
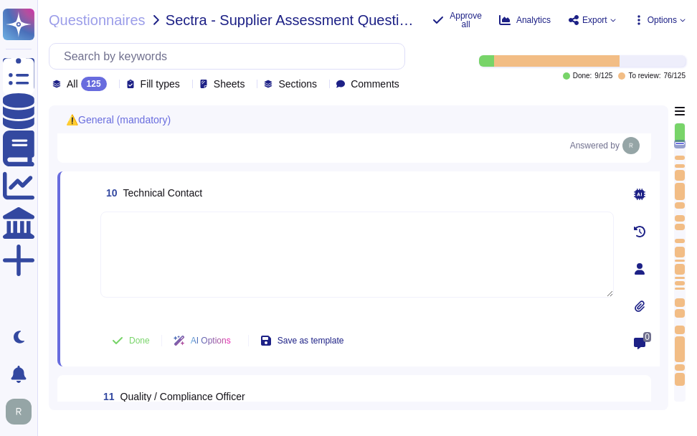
scroll to position [1312, 0]
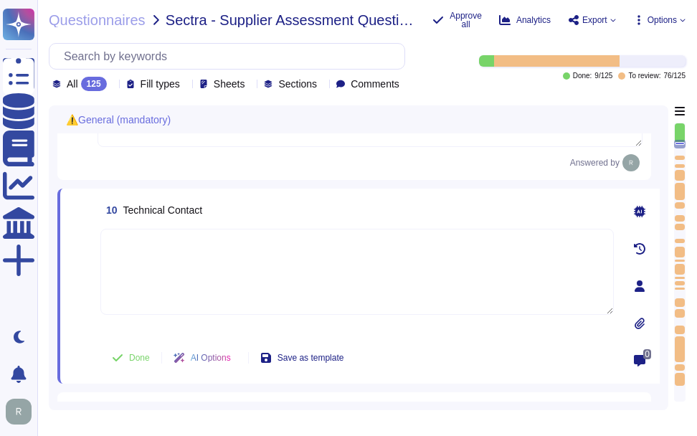
type textarea "Sectigo is a privately held company. It is incorporated in the [GEOGRAPHIC_DATA…"
drag, startPoint x: 124, startPoint y: 217, endPoint x: 234, endPoint y: 217, distance: 109.8
click at [234, 217] on div "10 Technical Contact" at bounding box center [357, 210] width 514 height 26
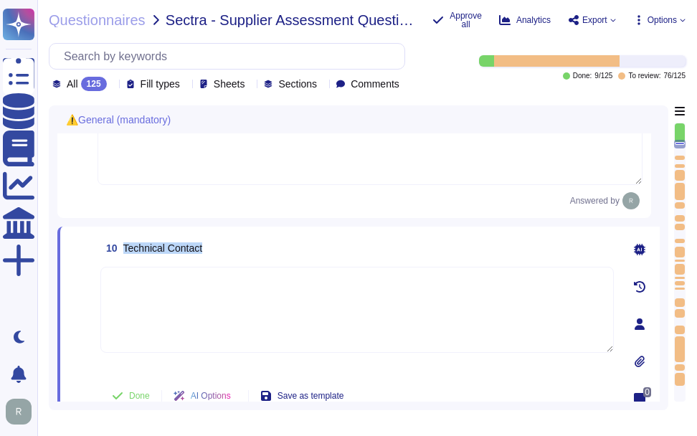
scroll to position [1240, 0]
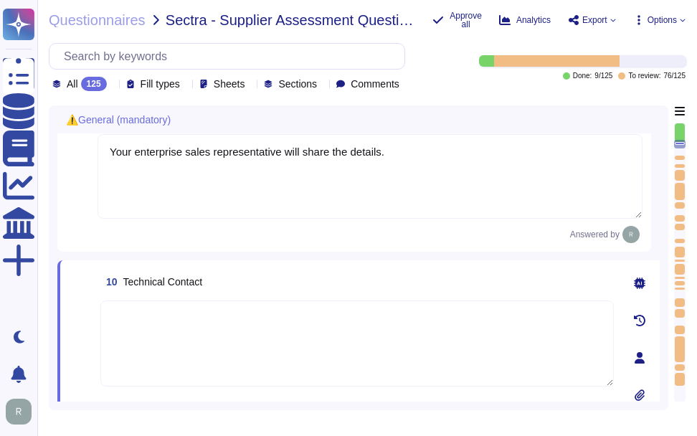
drag, startPoint x: 391, startPoint y: 153, endPoint x: 84, endPoint y: 145, distance: 307.2
click at [84, 145] on div "9 Sales Contact Your enterprise sales representative will share the details. An…" at bounding box center [354, 173] width 577 height 141
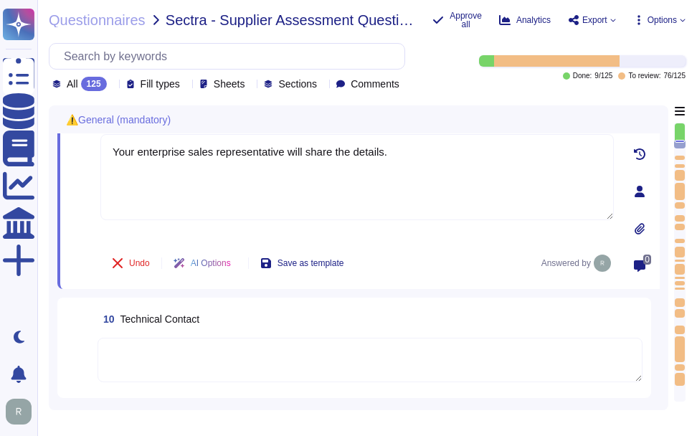
click at [278, 370] on textarea at bounding box center [370, 360] width 545 height 44
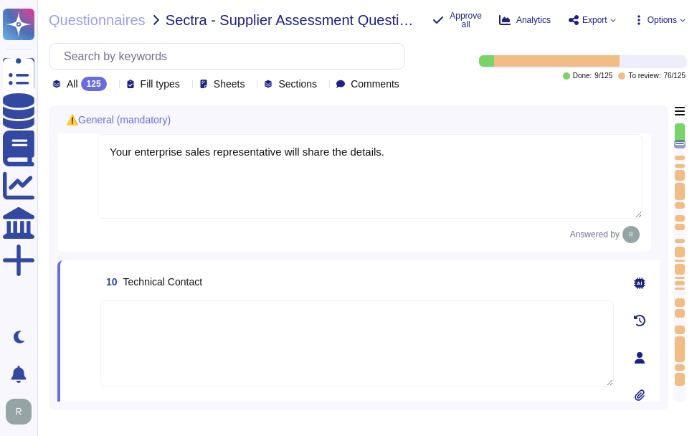
paste textarea "Your enterprise sales representative will share the details."
type textarea "Your enterprise sales representative will share the details."
click at [317, 280] on div "10 Technical Contact" at bounding box center [357, 282] width 514 height 26
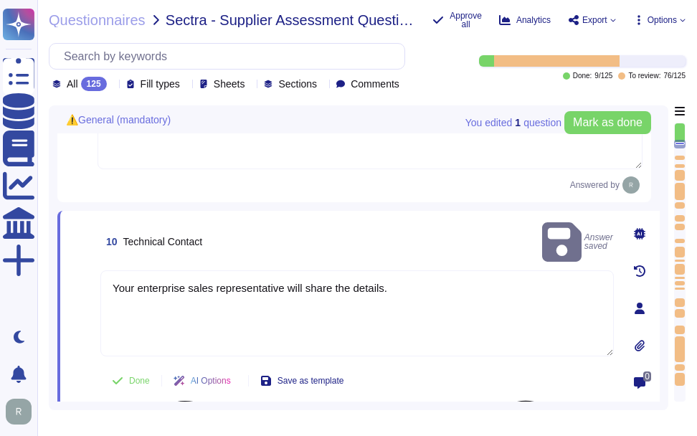
scroll to position [1312, 0]
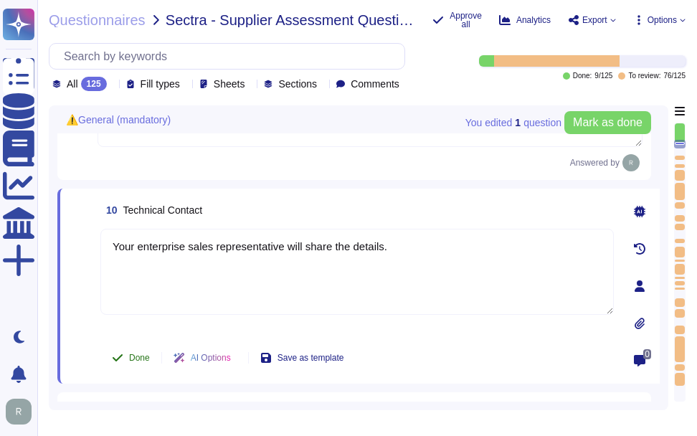
click at [142, 362] on span "Done" at bounding box center [139, 358] width 21 height 9
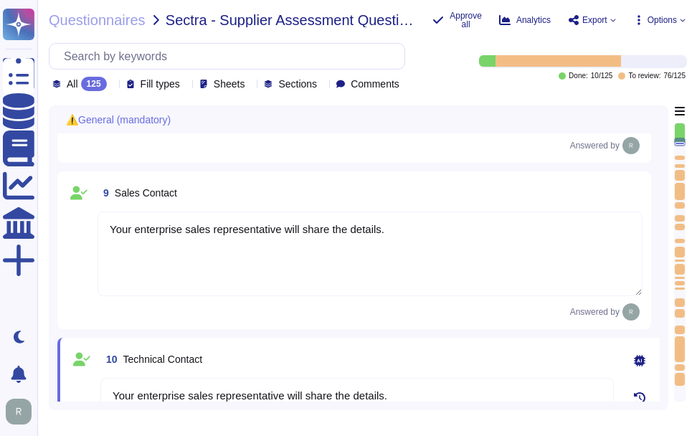
type textarea "The VAT number is EU372028368. The VAT Registration is also EU372028368. The TA…"
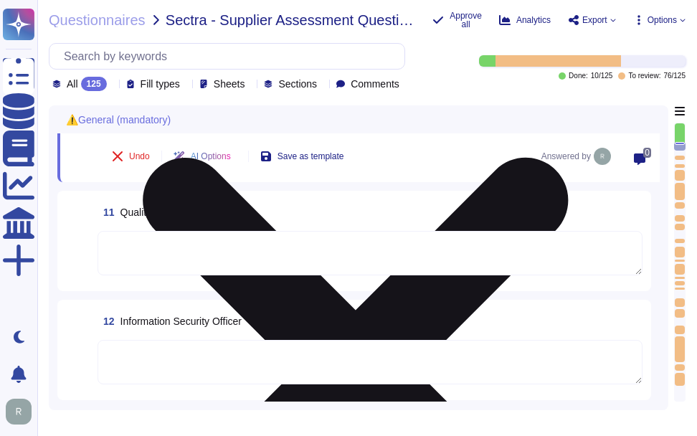
type textarea "(remove this text) Guidance: For external personnel involved in the development…"
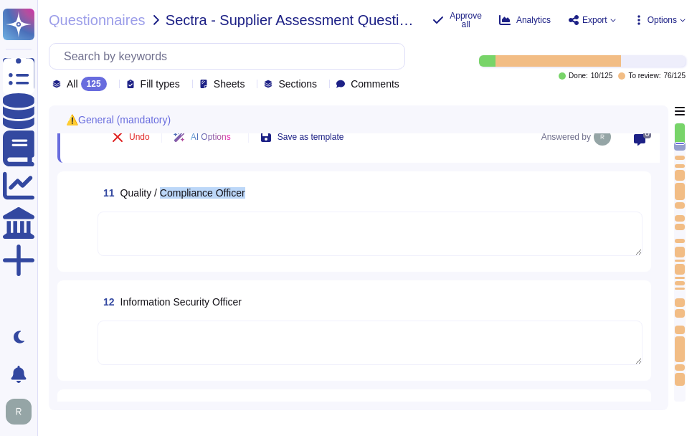
drag, startPoint x: 163, startPoint y: 198, endPoint x: 294, endPoint y: 197, distance: 131.3
click at [294, 197] on div "11 Quality / Compliance Officer" at bounding box center [370, 193] width 545 height 26
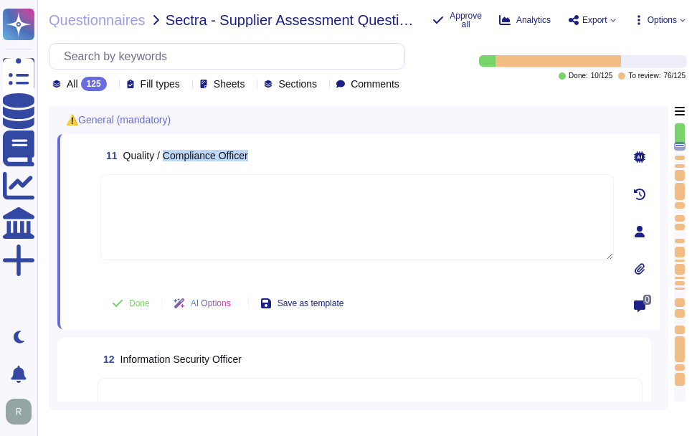
drag, startPoint x: 166, startPoint y: 163, endPoint x: 289, endPoint y: 162, distance: 122.7
click at [289, 162] on div "11 Quality / Compliance Officer" at bounding box center [357, 156] width 514 height 26
click at [215, 150] on div "11 Quality / Compliance Officer Done AI Options Save as template 0" at bounding box center [358, 231] width 603 height 195
click at [471, 255] on textarea at bounding box center [357, 217] width 514 height 86
paste textarea "[PERSON_NAME] - CCO"
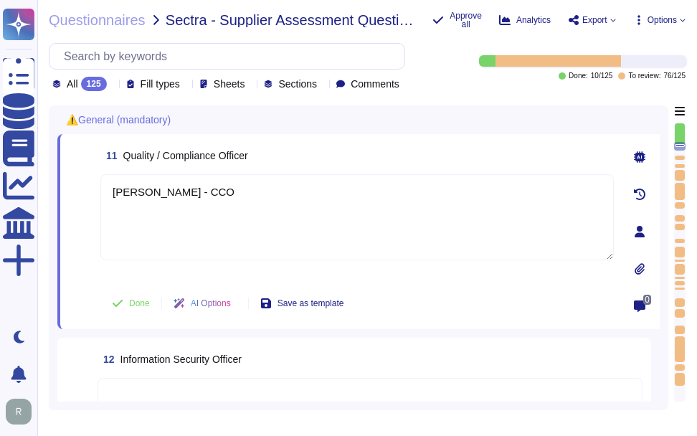
type textarea "[PERSON_NAME] - CCO"
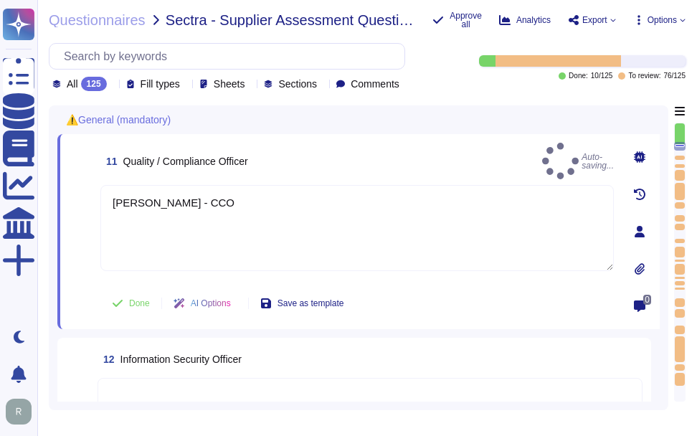
click at [479, 162] on div "11 Quality / Compliance Officer Auto-saving..." at bounding box center [357, 161] width 514 height 37
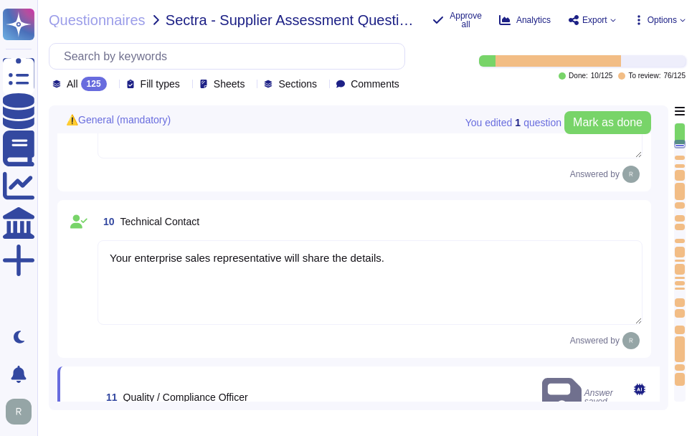
type textarea "Sectigo is a privately held company. It is incorporated in the [GEOGRAPHIC_DATA…"
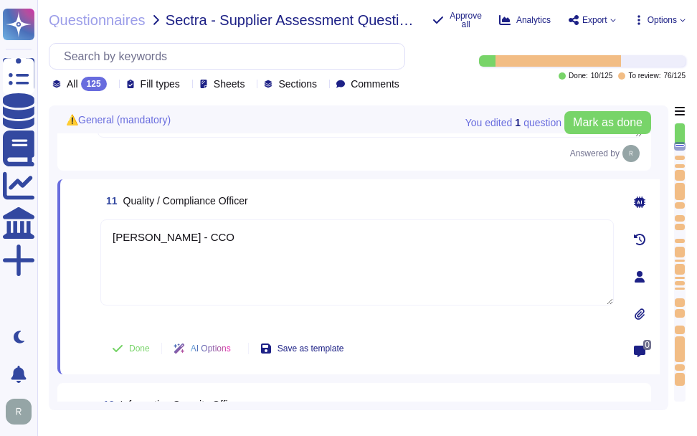
scroll to position [1516, 0]
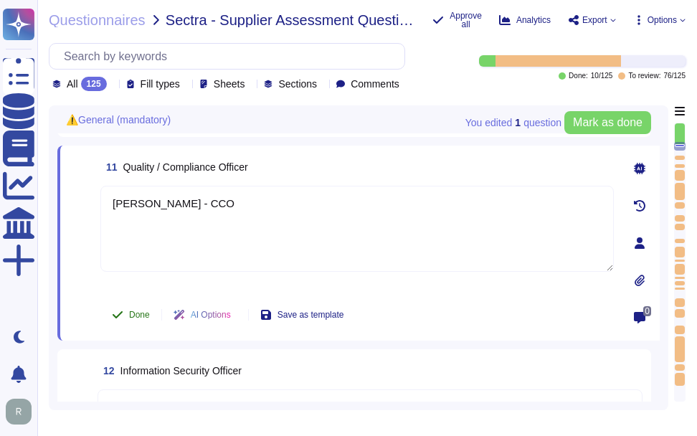
click at [145, 319] on span "Done" at bounding box center [139, 315] width 21 height 9
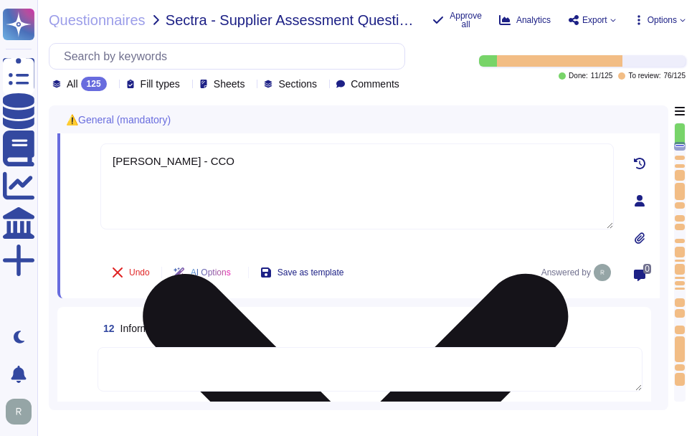
type textarea "(remove this text) Guidance: For external personnel involved in the development…"
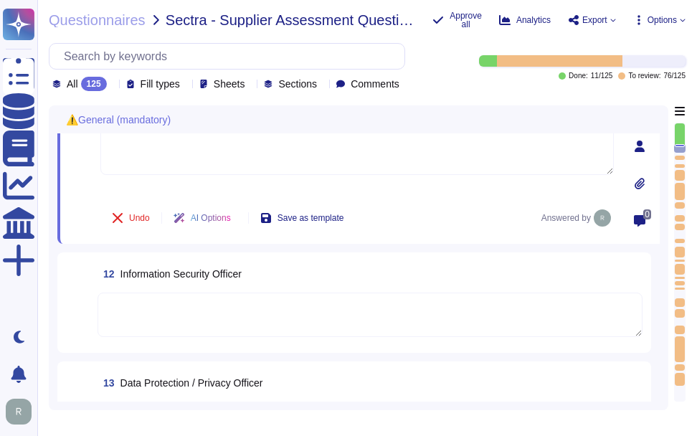
scroll to position [1659, 0]
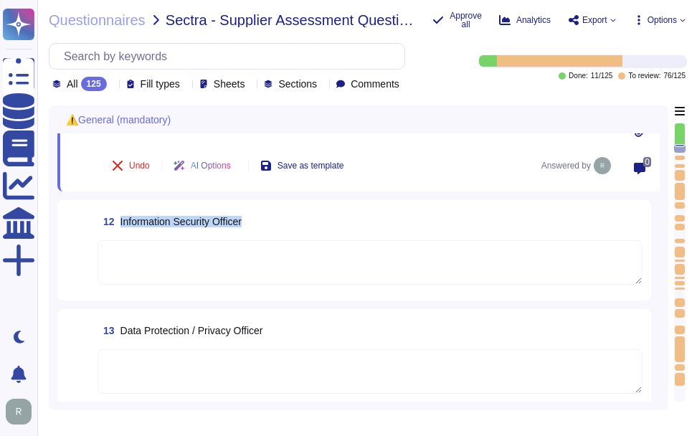
drag, startPoint x: 121, startPoint y: 227, endPoint x: 254, endPoint y: 223, distance: 133.5
click at [254, 223] on div "12 Information Security Officer" at bounding box center [370, 222] width 545 height 26
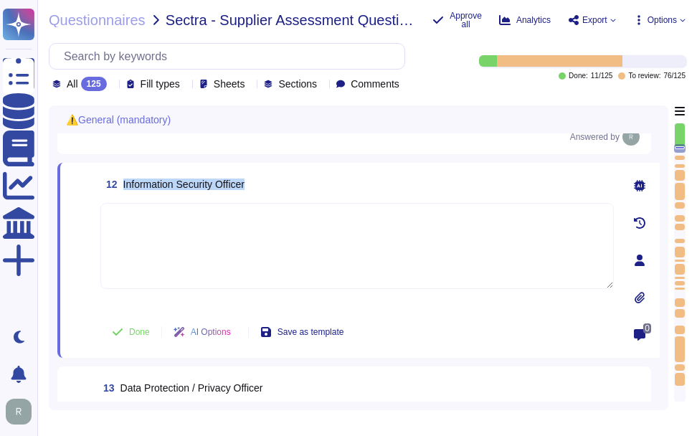
drag, startPoint x: 123, startPoint y: 190, endPoint x: 276, endPoint y: 189, distance: 152.1
click at [276, 189] on div "12 Information Security Officer" at bounding box center [357, 184] width 514 height 26
click at [453, 255] on textarea at bounding box center [357, 246] width 514 height 86
paste textarea "The Chief Information Security Officer (CISO) is responsible for cybersecurity …"
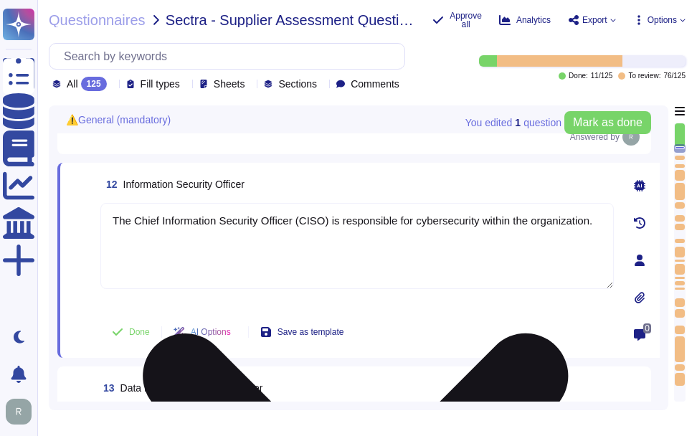
click at [410, 232] on textarea "The Chief Information Security Officer (CISO) is responsible for cybersecurity …" at bounding box center [357, 246] width 514 height 86
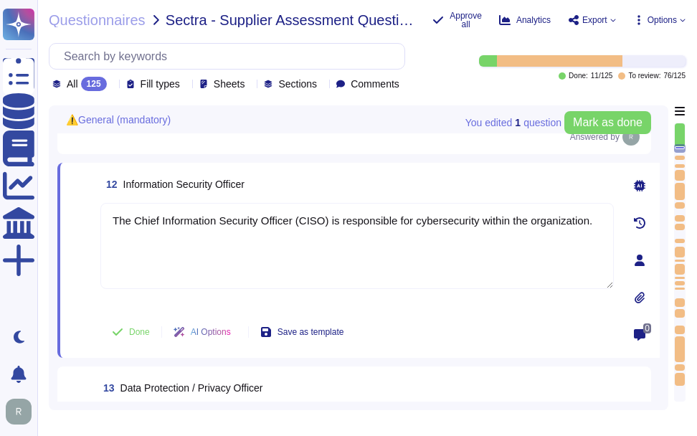
paste textarea "Information Security Officer is [PERSON_NAME], who holds the title of Chief Inf…"
type textarea "The Information Security Officer is [PERSON_NAME], who holds the title of Chief…"
click at [417, 196] on div "12 Information Security Officer" at bounding box center [357, 184] width 514 height 26
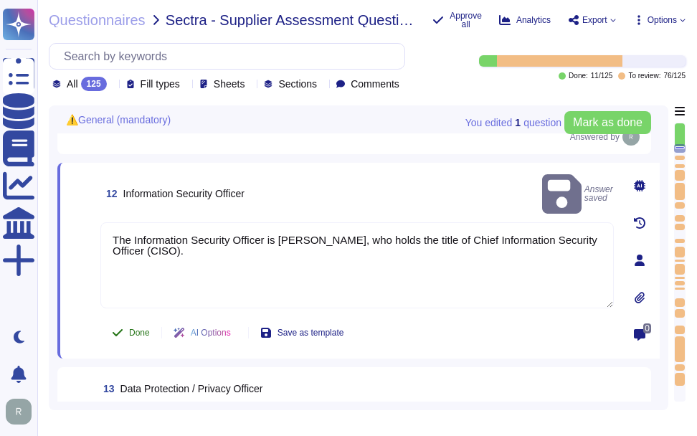
click at [147, 337] on span "Done" at bounding box center [139, 333] width 21 height 9
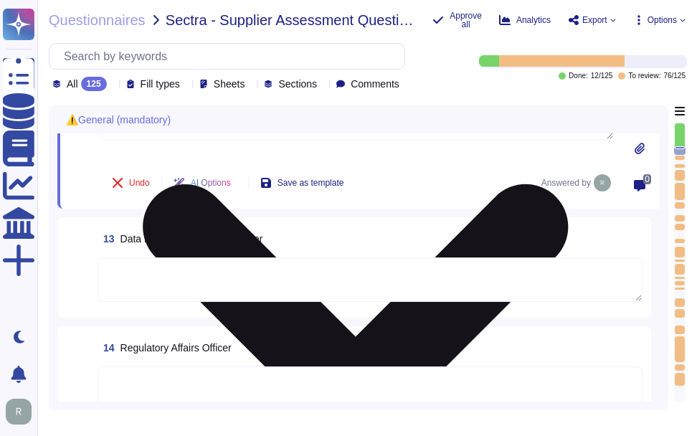
type textarea "(remove this text) Guidance: Comment on any specific actions taken to secure th…"
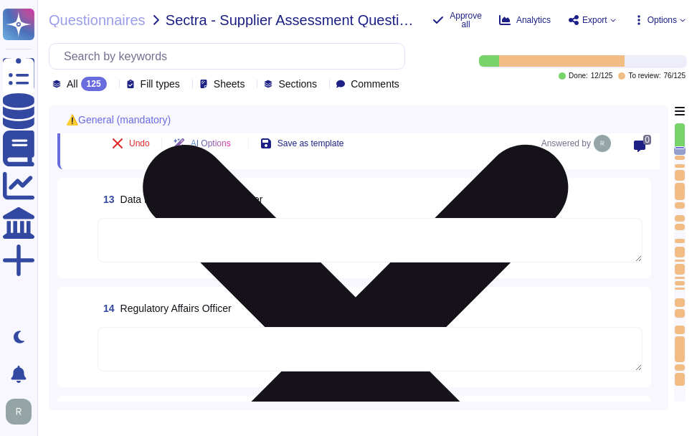
scroll to position [1875, 0]
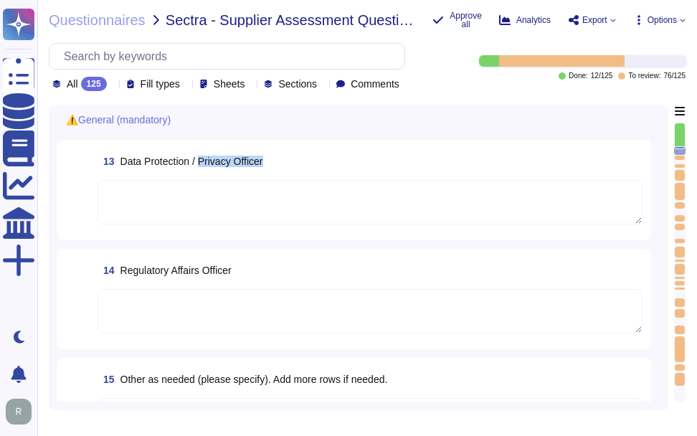
drag, startPoint x: 202, startPoint y: 164, endPoint x: 303, endPoint y: 162, distance: 101.2
click at [303, 162] on div "13 Data Protection / Privacy Officer" at bounding box center [370, 162] width 545 height 26
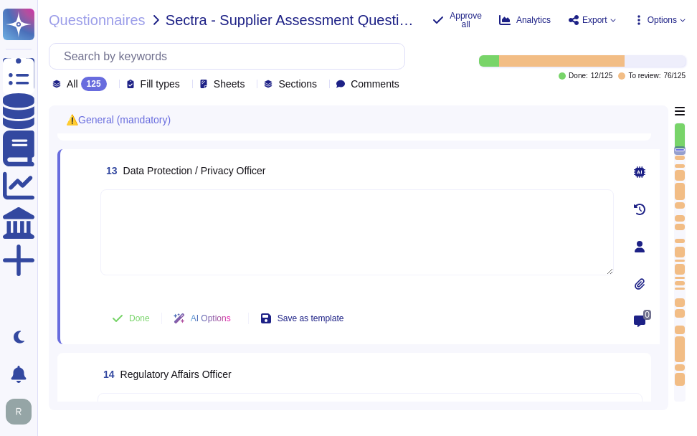
scroll to position [1803, 0]
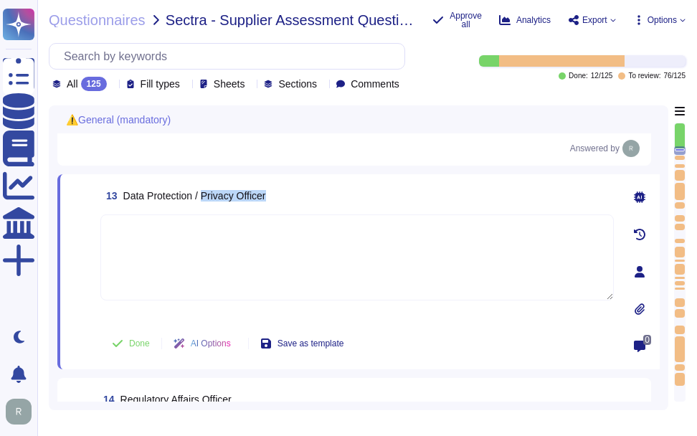
drag, startPoint x: 204, startPoint y: 201, endPoint x: 296, endPoint y: 198, distance: 92.6
click at [296, 198] on div "13 Data Protection / Privacy Officer" at bounding box center [357, 196] width 514 height 26
click at [363, 249] on textarea at bounding box center [357, 258] width 514 height 86
paste textarea "The Data Protection Officer (DPO) is [PERSON_NAME]."
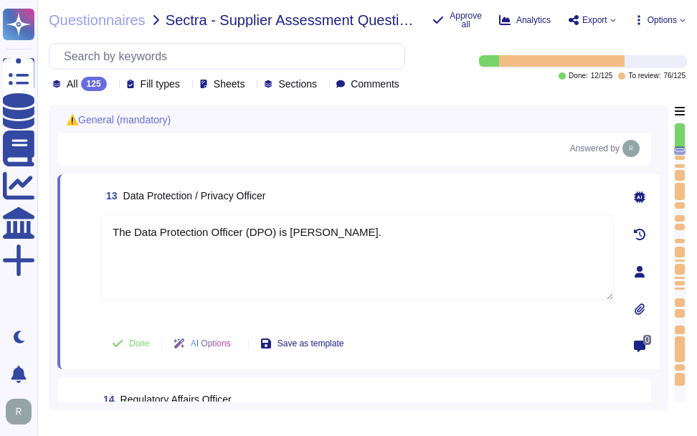
type textarea "The Data Protection Officer (DPO) is [PERSON_NAME]."
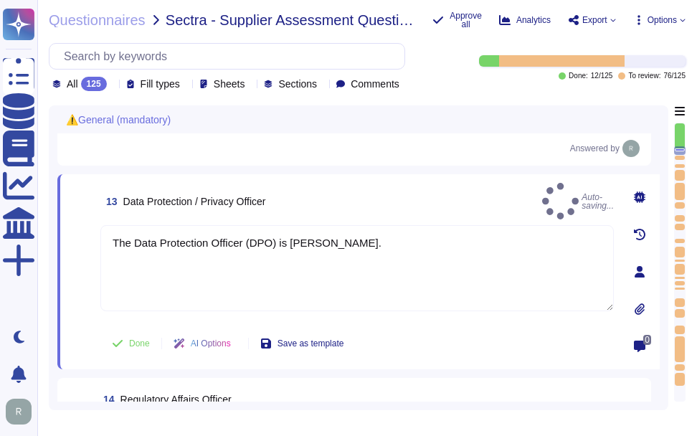
click at [382, 189] on div "13 Data Protection / Privacy Officer Auto-saving..." at bounding box center [357, 201] width 514 height 37
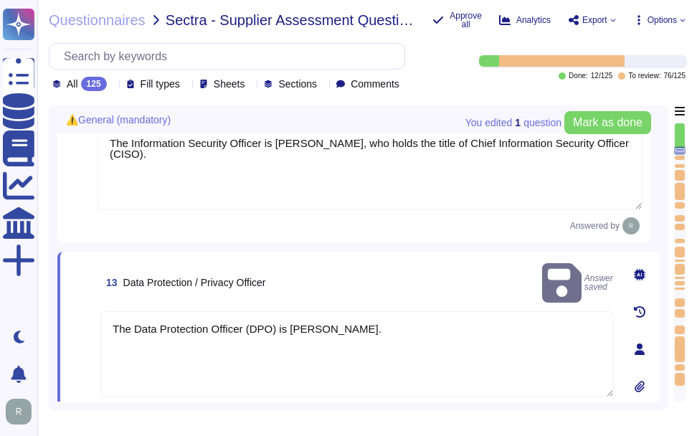
type textarea "Your enterprise sales representative will share the details."
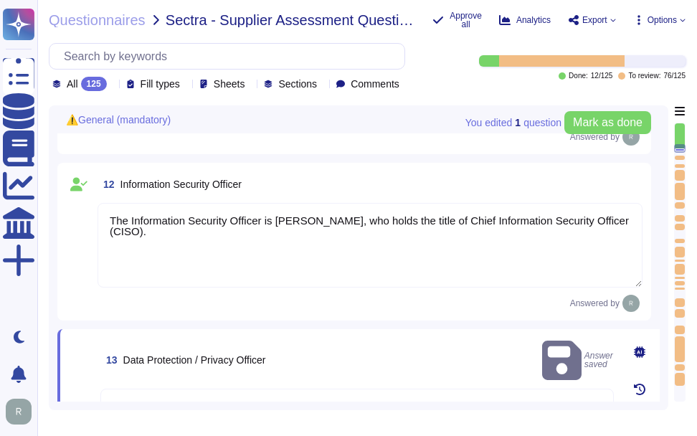
type textarea "Your enterprise sales representative will share the details."
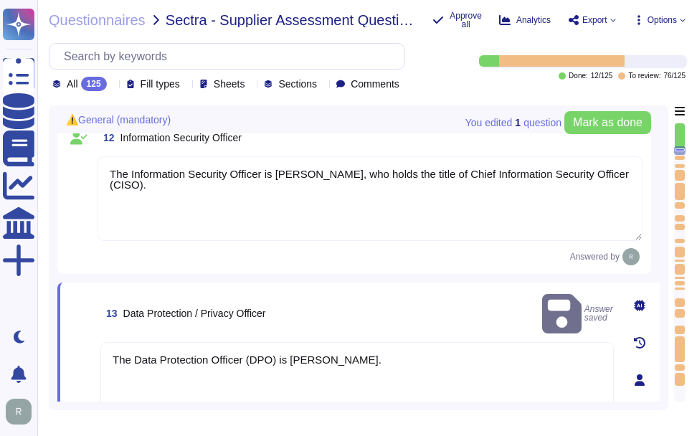
type textarea "(remove this text) Guidance: For external personnel involved in the development…"
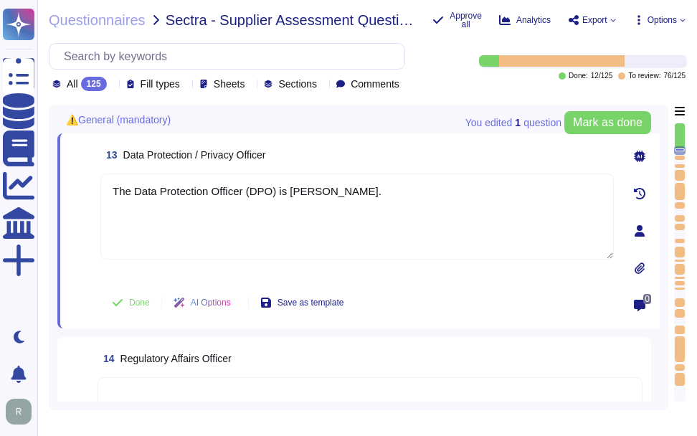
scroll to position [1794, 0]
type textarea "(remove this text) Guidance: Comment on any specific actions taken to secure th…"
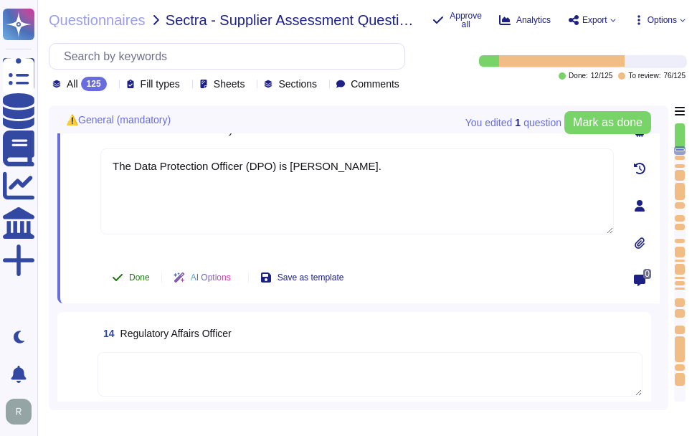
click at [138, 282] on span "Done" at bounding box center [139, 277] width 21 height 9
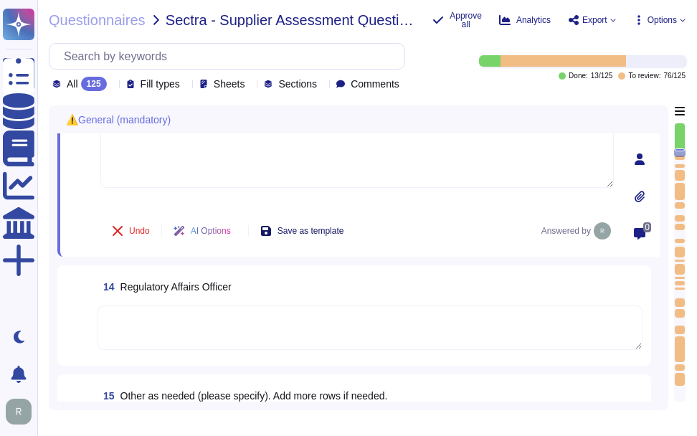
scroll to position [1866, 0]
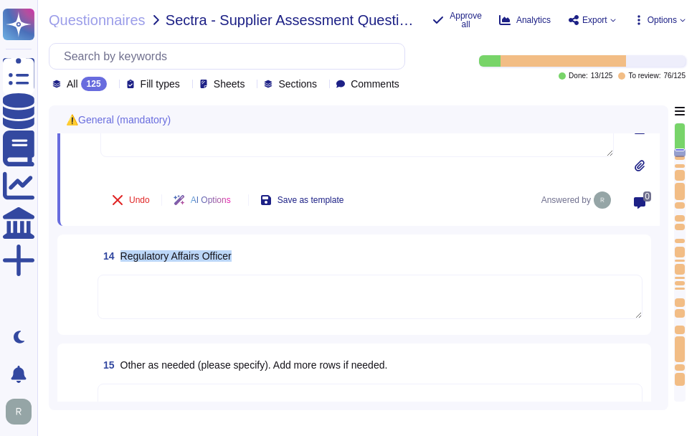
drag, startPoint x: 120, startPoint y: 259, endPoint x: 236, endPoint y: 260, distance: 116.2
click at [232, 260] on span "14 Regulatory Affairs Officer" at bounding box center [165, 256] width 134 height 26
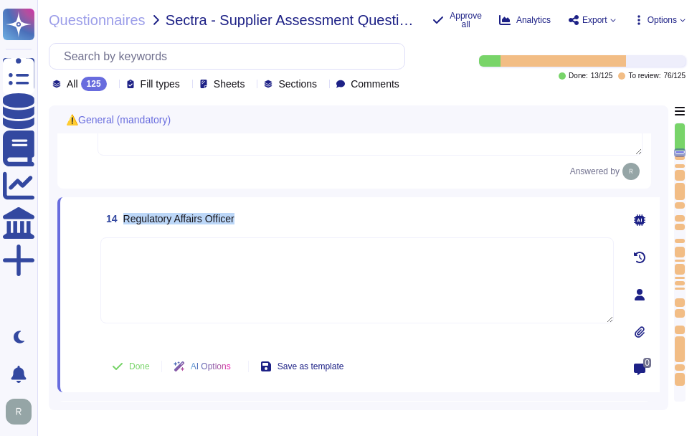
drag, startPoint x: 124, startPoint y: 227, endPoint x: 261, endPoint y: 225, distance: 137.0
click at [261, 225] on div "14 Regulatory Affairs Officer" at bounding box center [357, 219] width 514 height 26
drag, startPoint x: 106, startPoint y: 226, endPoint x: 248, endPoint y: 229, distance: 142.1
click at [248, 229] on div "14 Regulatory Affairs Officer" at bounding box center [357, 219] width 514 height 26
copy span "14 Regulatory Affairs Officer"
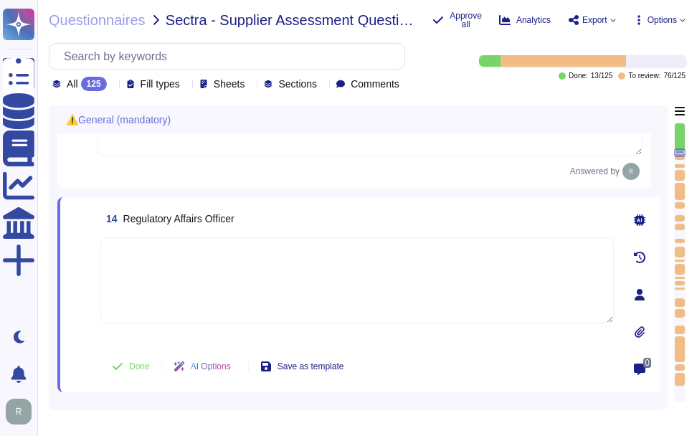
click at [202, 260] on textarea at bounding box center [357, 280] width 514 height 86
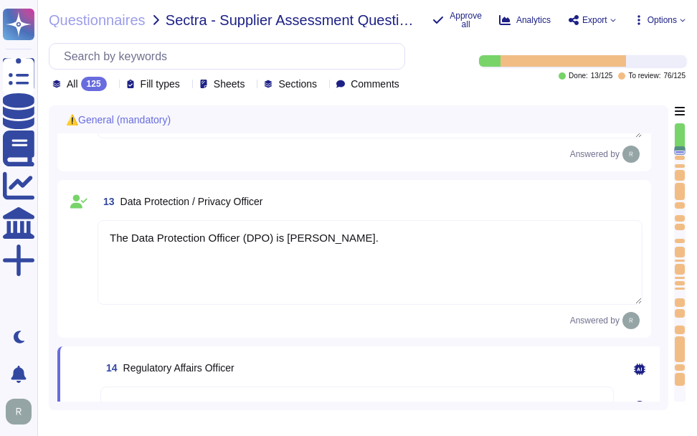
type textarea "Your enterprise sales representative will share the details."
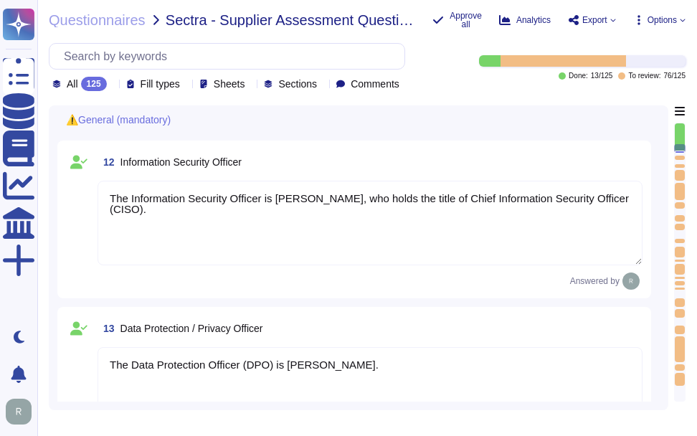
type textarea "Your enterprise sales representative will share the details."
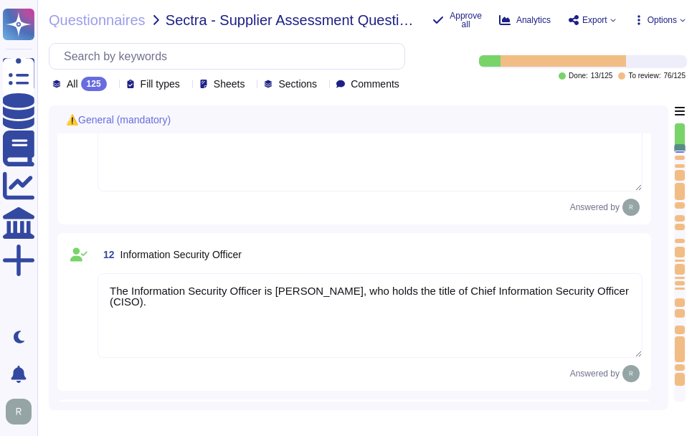
type textarea "The Chief Executive Officer (CEO) is part of Sectigo's executive management tea…"
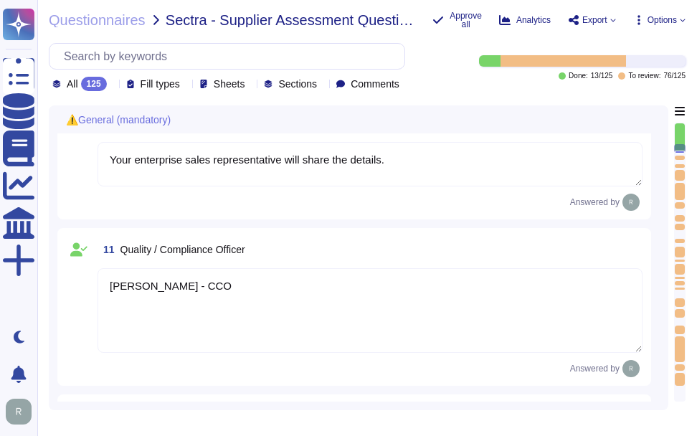
scroll to position [1334, 0]
drag, startPoint x: 235, startPoint y: 290, endPoint x: 98, endPoint y: 291, distance: 137.0
click at [98, 291] on textarea "[PERSON_NAME] - CCO" at bounding box center [370, 311] width 545 height 85
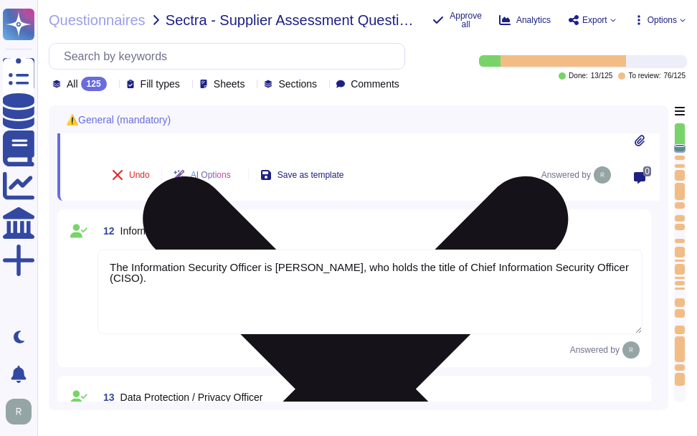
type textarea "(remove this text) Guidance: For external personnel involved in the development…"
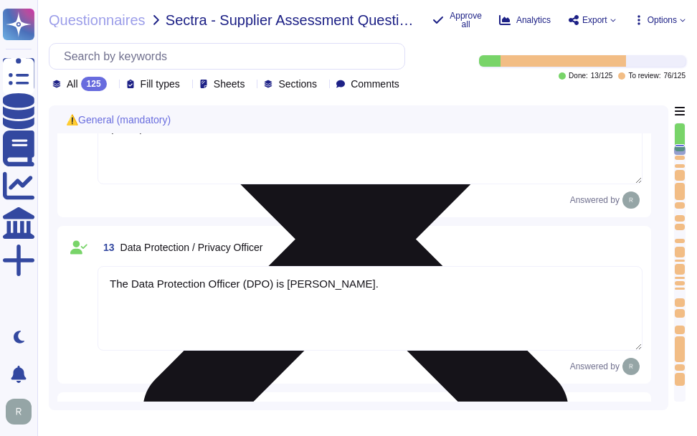
type textarea "(remove this text) Guidance: Comment on any specific actions taken to secure th…"
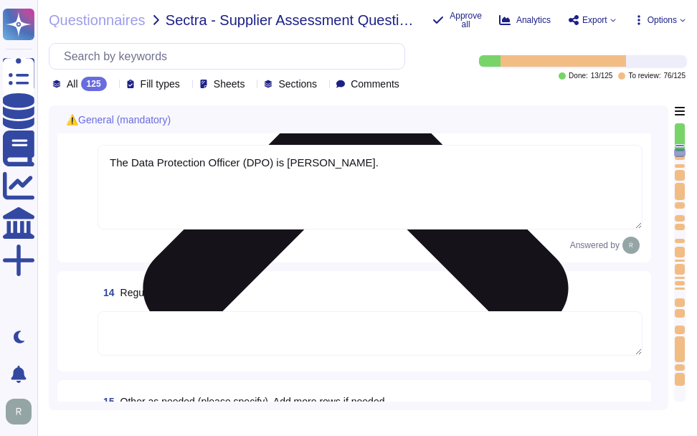
scroll to position [1836, 0]
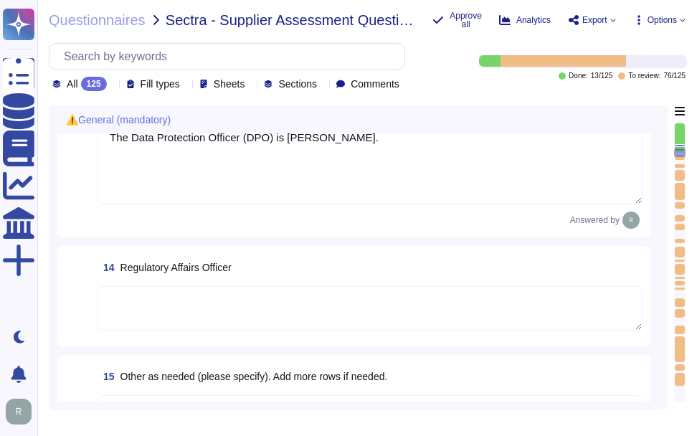
click at [260, 323] on textarea at bounding box center [370, 308] width 545 height 44
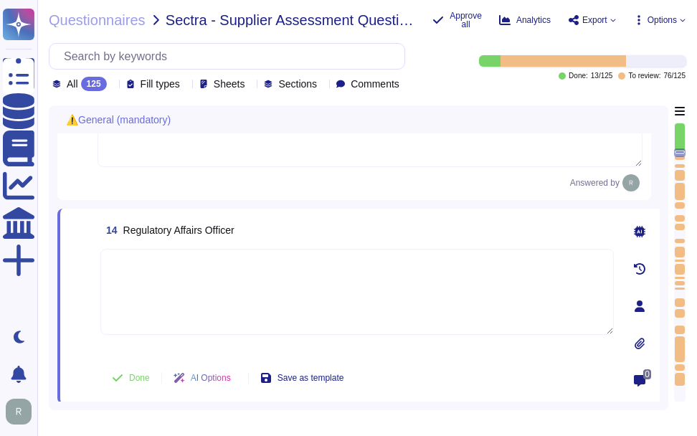
paste textarea "[PERSON_NAME] - CCO"
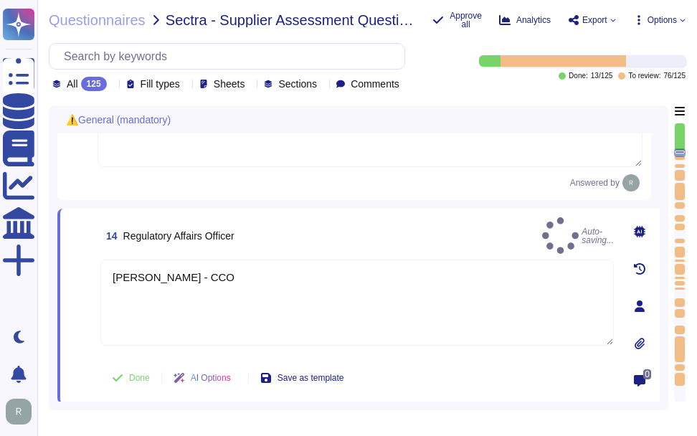
type textarea "[PERSON_NAME] - CCO"
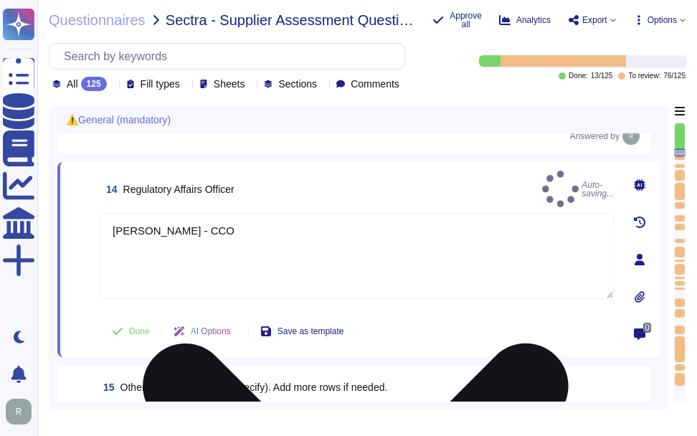
scroll to position [1908, 0]
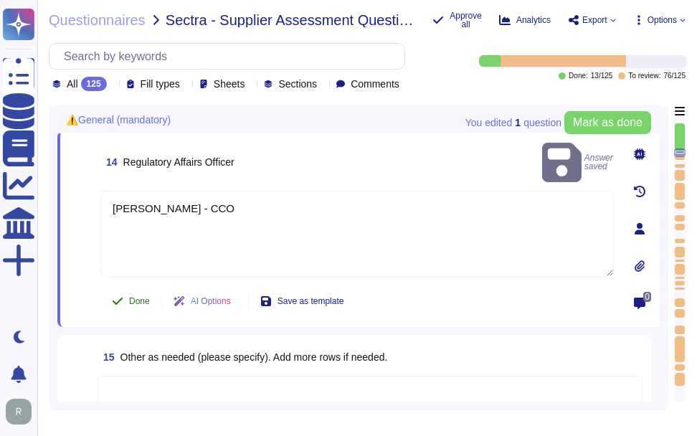
click at [130, 306] on span "Done" at bounding box center [139, 301] width 21 height 9
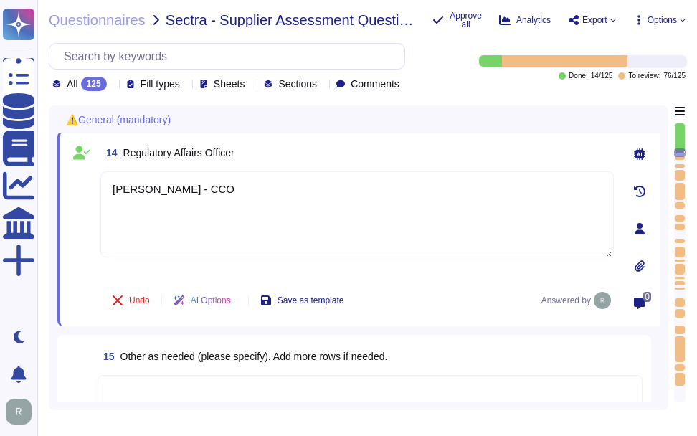
click at [116, 92] on div "Questionnaires Sectra - Supplier Assessment Questionnaire Sectigo Approve all A…" at bounding box center [367, 218] width 660 height 436
click at [113, 85] on icon at bounding box center [113, 85] width 0 height 0
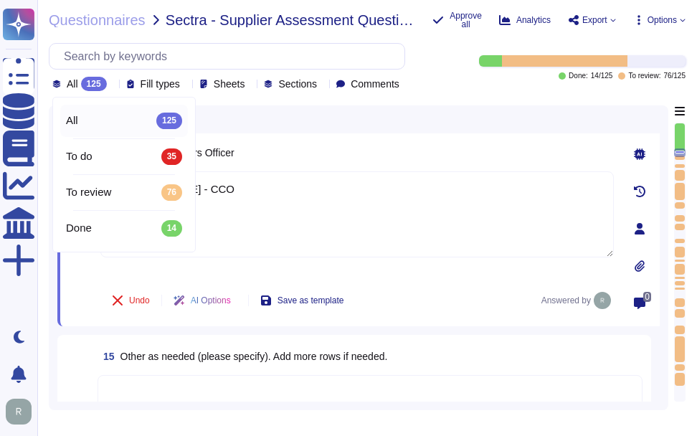
click at [113, 85] on icon at bounding box center [113, 85] width 0 height 0
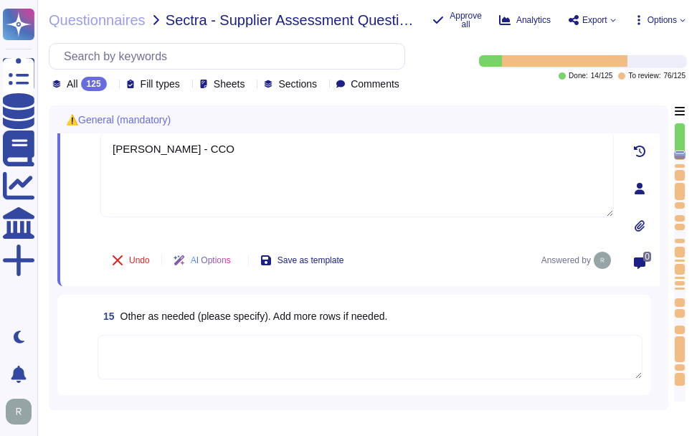
scroll to position [1979, 0]
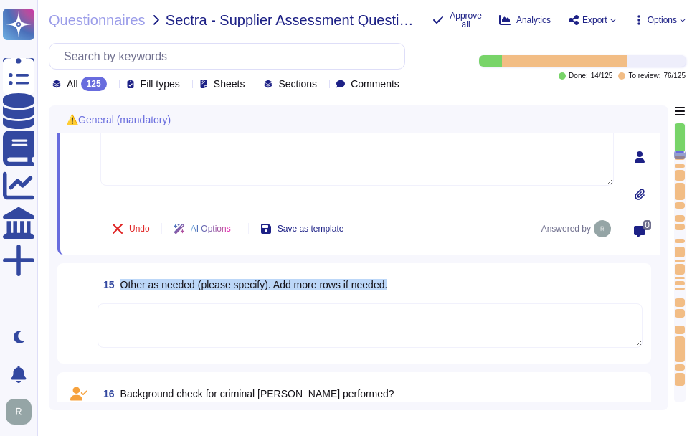
drag, startPoint x: 121, startPoint y: 288, endPoint x: 463, endPoint y: 294, distance: 343.0
click at [463, 294] on div "15 Other as needed (please specify). Add more rows if needed." at bounding box center [370, 285] width 545 height 26
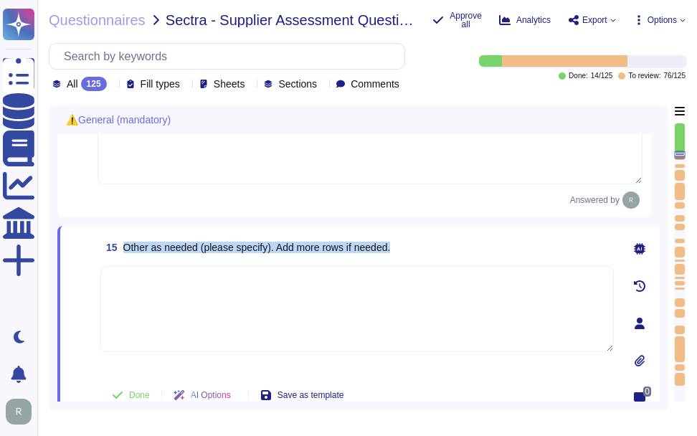
drag, startPoint x: 123, startPoint y: 253, endPoint x: 435, endPoint y: 266, distance: 313.1
click at [435, 260] on div "15 Other as needed (please specify). Add more rows if needed." at bounding box center [357, 248] width 514 height 26
click at [437, 345] on textarea at bounding box center [357, 309] width 514 height 86
type textarea "N/A"
click at [456, 273] on div "15 Other as needed (please specify). Add more rows if needed. N/A Done AI Optio…" at bounding box center [341, 324] width 545 height 178
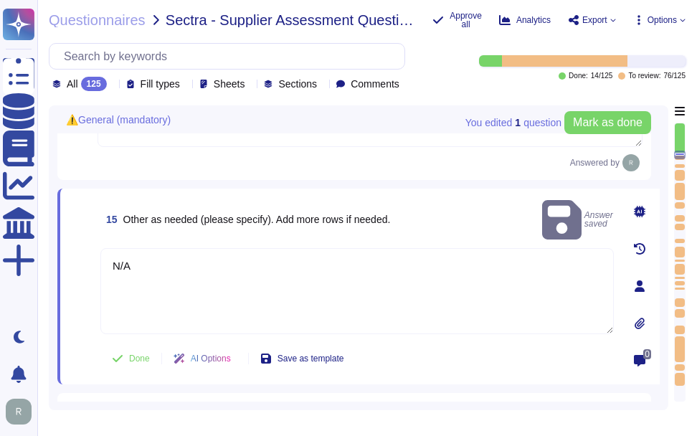
scroll to position [2051, 0]
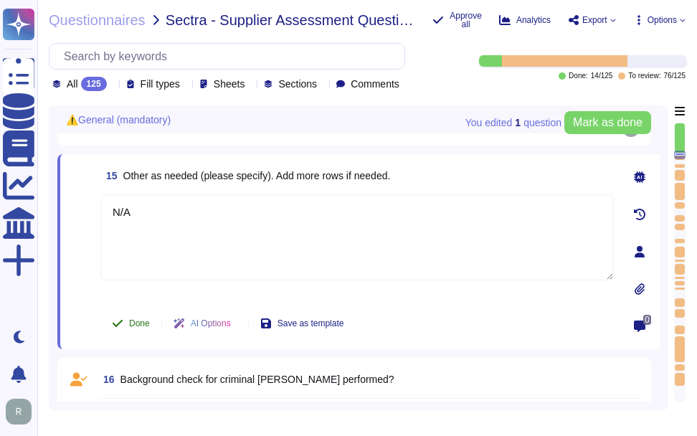
click at [137, 328] on span "Done" at bounding box center [139, 323] width 21 height 9
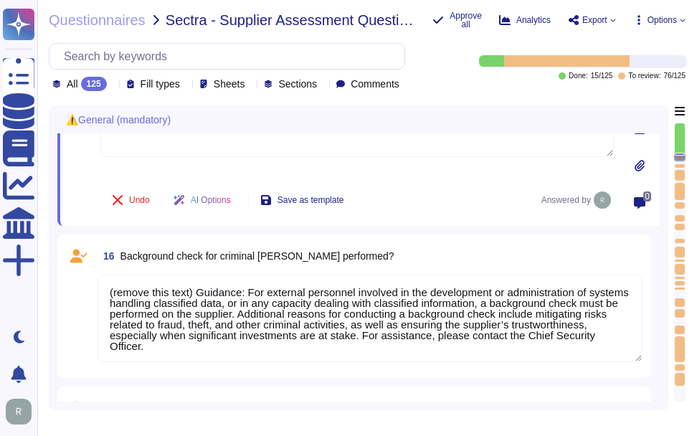
scroll to position [2195, 0]
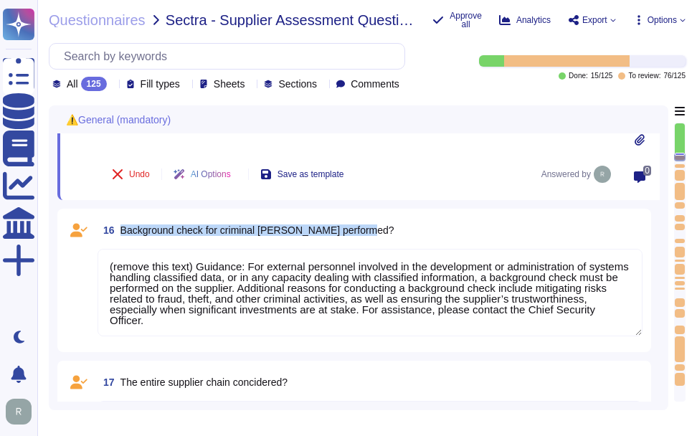
drag, startPoint x: 121, startPoint y: 235, endPoint x: 390, endPoint y: 234, distance: 268.3
click at [390, 234] on div "16 Background check for criminal [PERSON_NAME] performed?" at bounding box center [370, 230] width 545 height 26
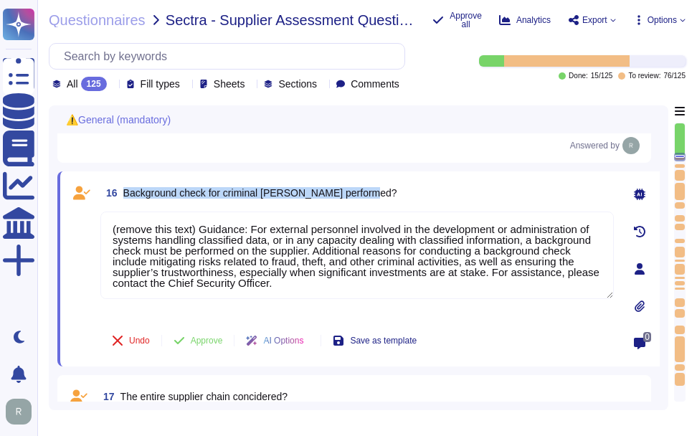
drag, startPoint x: 124, startPoint y: 200, endPoint x: 445, endPoint y: 197, distance: 320.7
click at [445, 197] on div "16 Background check for criminal [PERSON_NAME] performed?" at bounding box center [357, 193] width 514 height 26
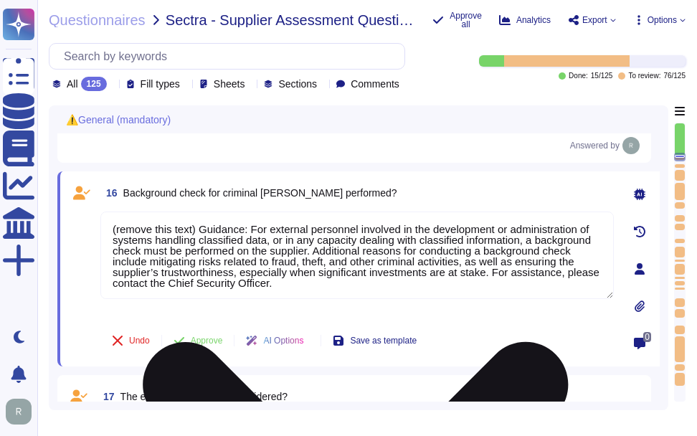
click at [485, 293] on textarea "(remove this text) Guidance: For external personnel involved in the development…" at bounding box center [357, 256] width 514 height 88
paste textarea "Yes, a background check for criminal conviction is performed for all employees,…"
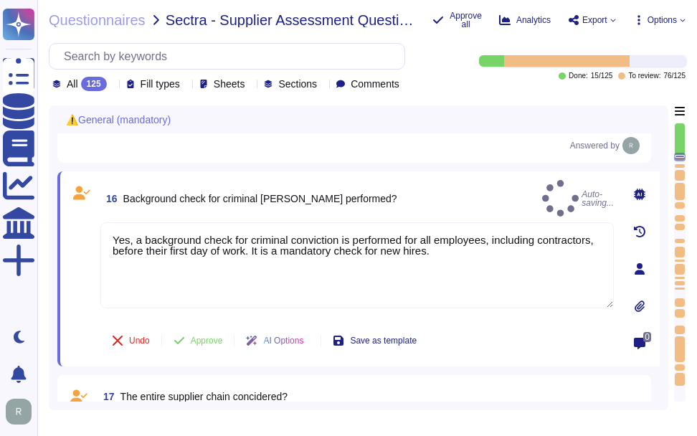
type textarea "Yes, a background check for criminal conviction is performed for all employees,…"
click at [528, 193] on div "16 Background check for criminal [PERSON_NAME] performed? Auto-saving..." at bounding box center [357, 198] width 514 height 37
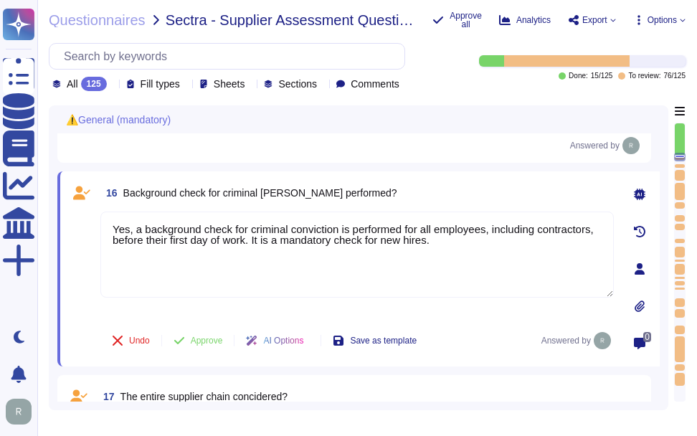
click at [413, 206] on div "16 Background check for criminal [PERSON_NAME] performed?" at bounding box center [357, 193] width 514 height 26
click at [202, 345] on span "Approve" at bounding box center [207, 340] width 32 height 9
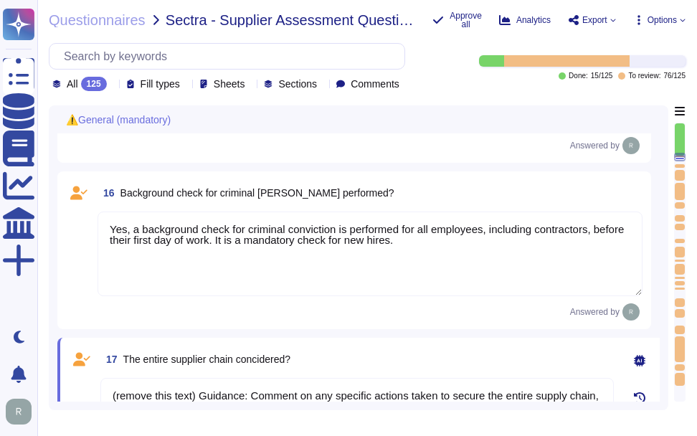
scroll to position [2207, 0]
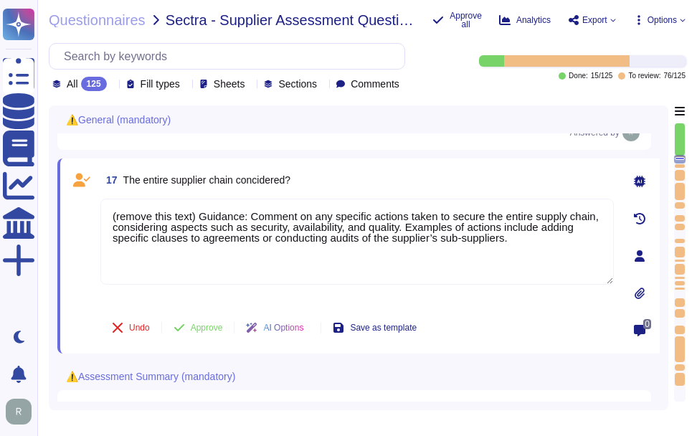
type textarea "If Yes, please specify what certifications you hold under "Details" and provide…"
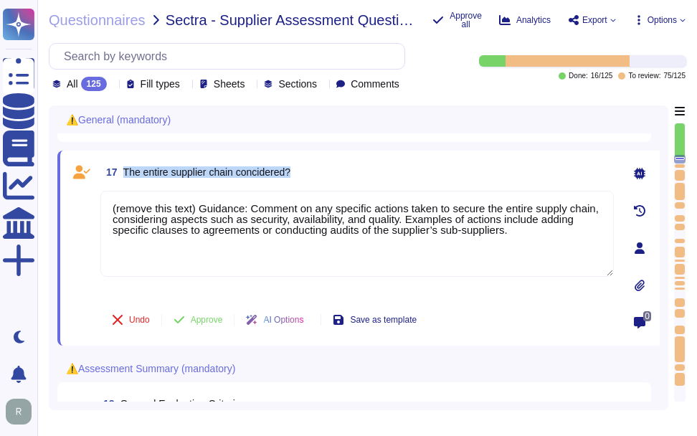
drag, startPoint x: 125, startPoint y: 179, endPoint x: 323, endPoint y: 182, distance: 198.0
click at [323, 182] on div "17 The entire supplier chain concidered?" at bounding box center [357, 172] width 514 height 26
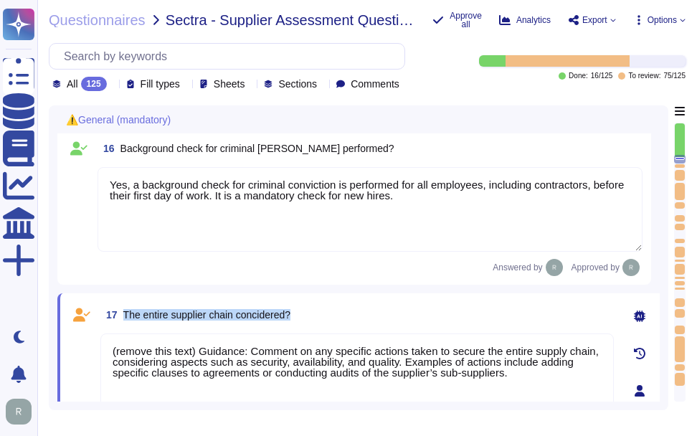
scroll to position [2233, 0]
click at [113, 85] on icon at bounding box center [113, 85] width 0 height 0
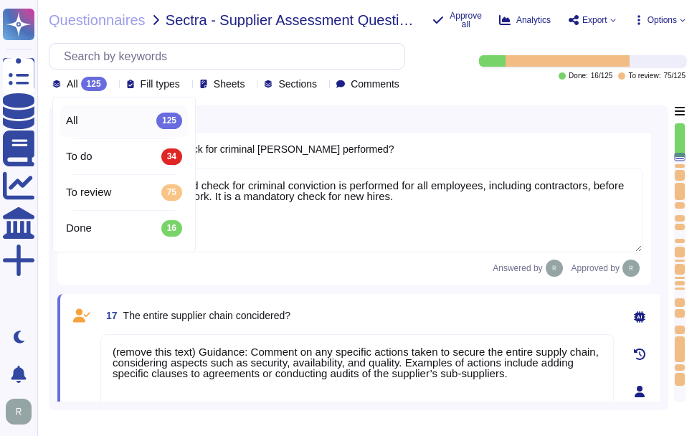
click at [113, 85] on icon at bounding box center [113, 85] width 0 height 0
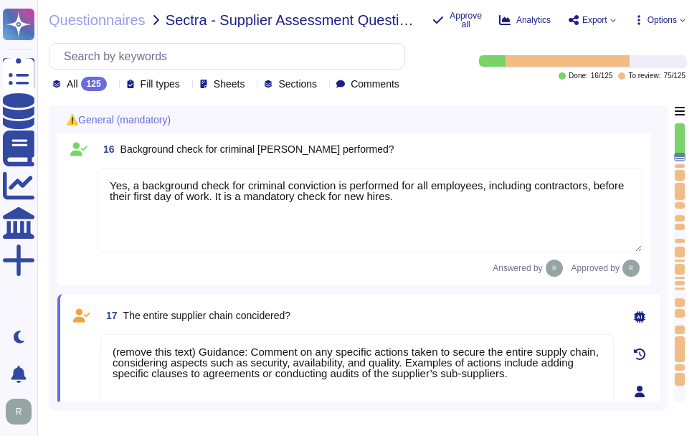
scroll to position [2304, 0]
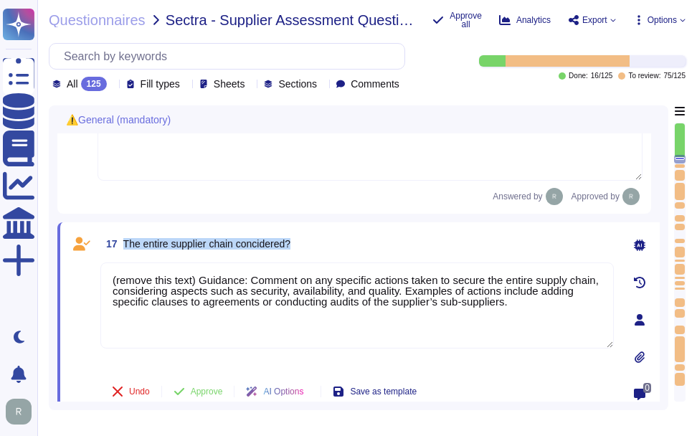
drag, startPoint x: 123, startPoint y: 250, endPoint x: 323, endPoint y: 261, distance: 200.5
click at [323, 257] on div "17 The entire supplier chain concidered?" at bounding box center [357, 244] width 514 height 26
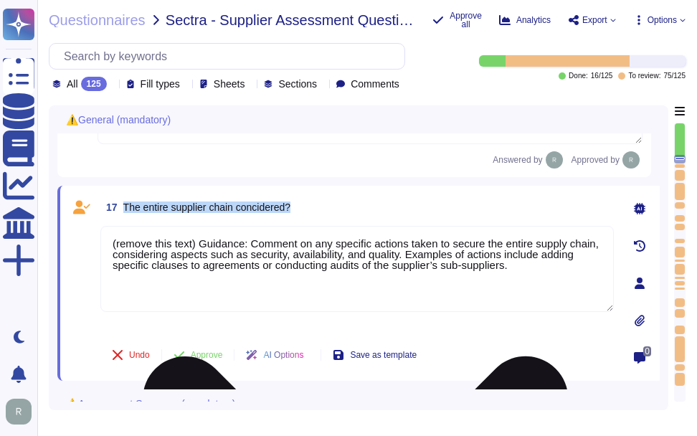
scroll to position [2376, 0]
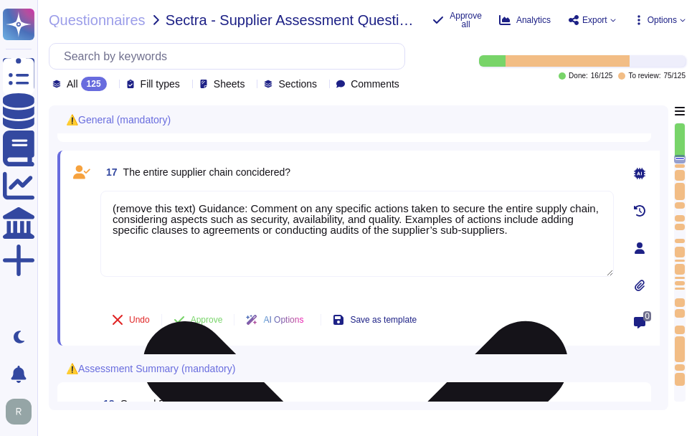
click at [220, 232] on textarea "(remove this text) Guidance: Comment on any specific actions taken to secure th…" at bounding box center [357, 234] width 514 height 86
paste textarea "Yes, the entire supplier chain is considered. Sectigo and Sectigo both perform …"
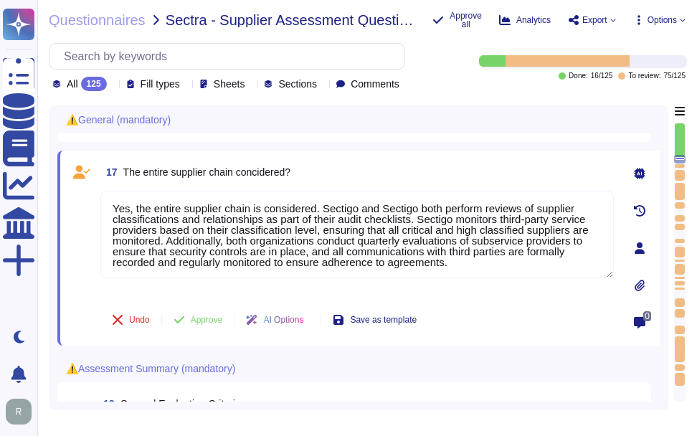
type textarea "Yes, the entire supplier chain is considered. Sectigo and Sectigo both perform …"
click at [267, 177] on span "The entire supplier chain concidered?" at bounding box center [206, 171] width 167 height 11
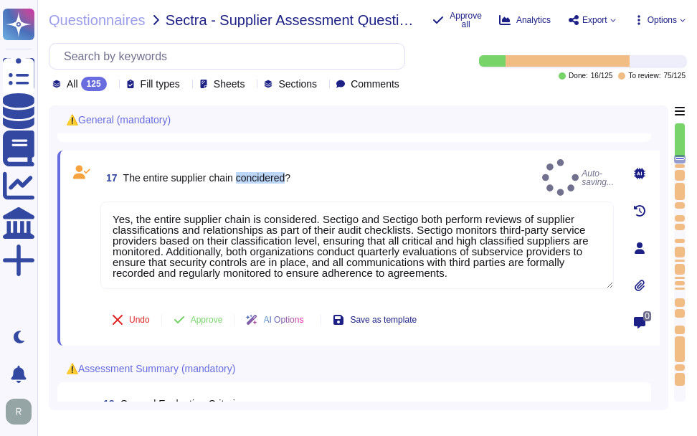
click at [267, 177] on span "The entire supplier chain concidered?" at bounding box center [206, 177] width 167 height 11
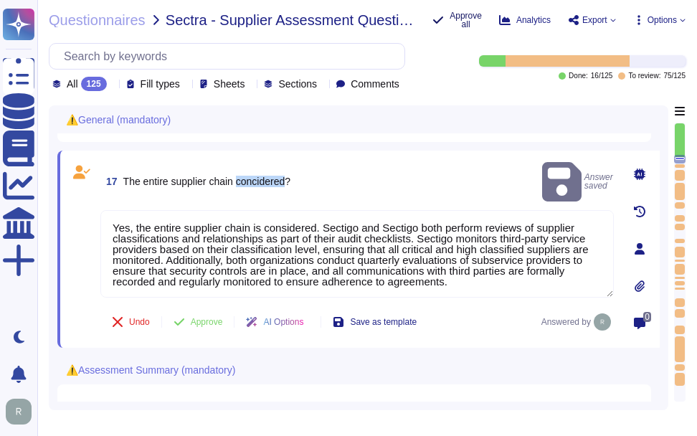
copy span "concidered"
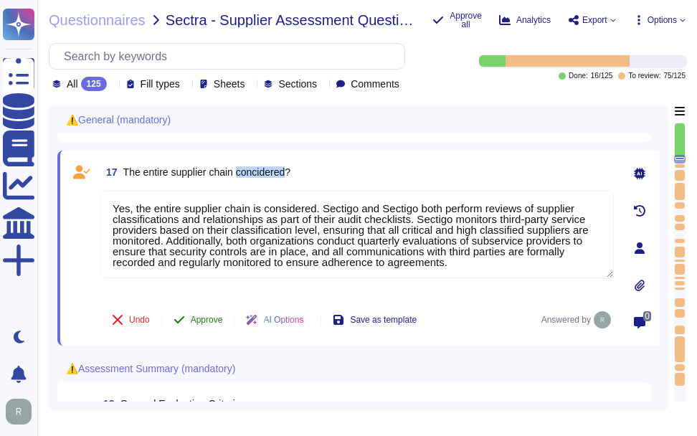
click at [207, 324] on span "Approve" at bounding box center [207, 320] width 32 height 9
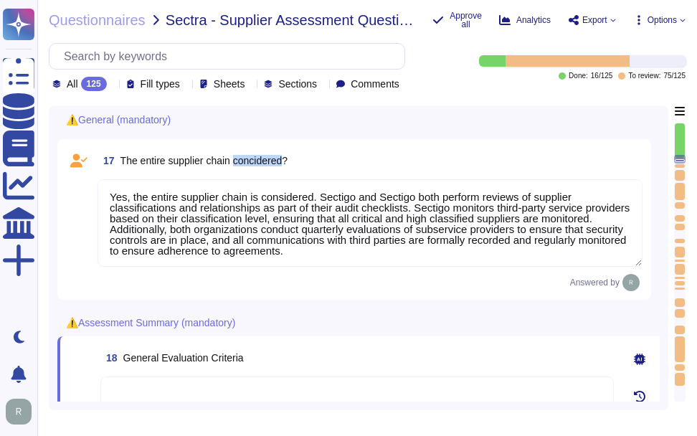
type textarea "If Yes, please describe what controls you have under "Details""
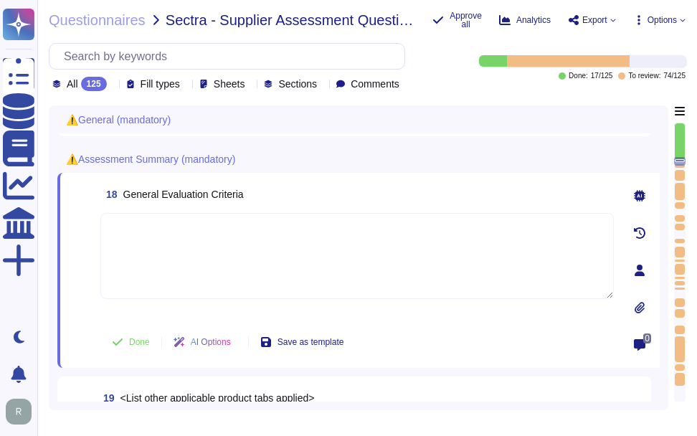
scroll to position [2568, 0]
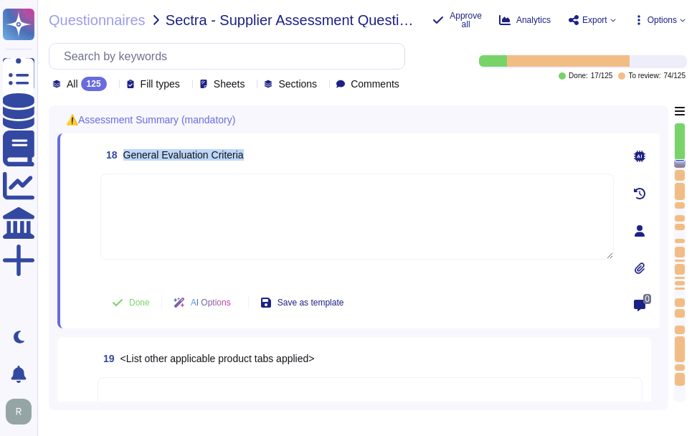
drag, startPoint x: 124, startPoint y: 154, endPoint x: 258, endPoint y: 154, distance: 133.4
click at [258, 154] on div "18 General Evaluation Criteria" at bounding box center [357, 155] width 514 height 26
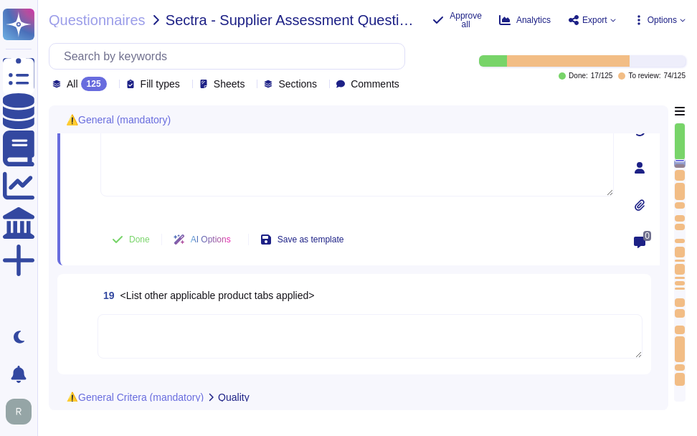
type textarea "N/A"
type textarea "Yes, a background check for criminal conviction is performed for all employees,…"
type textarea "Yes, the entire supplier chain is considered. Sectigo and Sectigo both perform …"
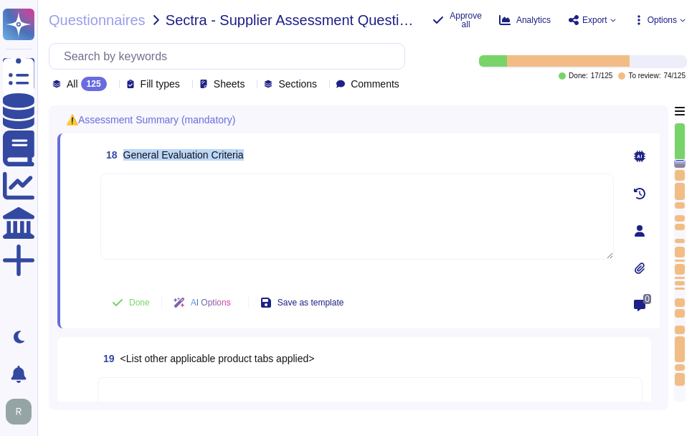
scroll to position [2559, 0]
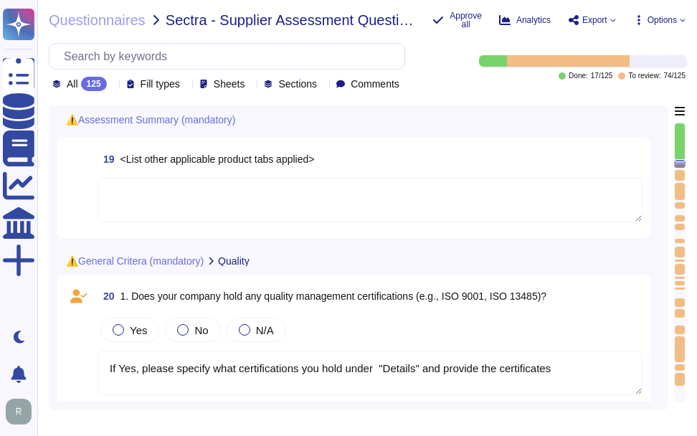
type textarea "Please specify what KPIs you measure under "Details""
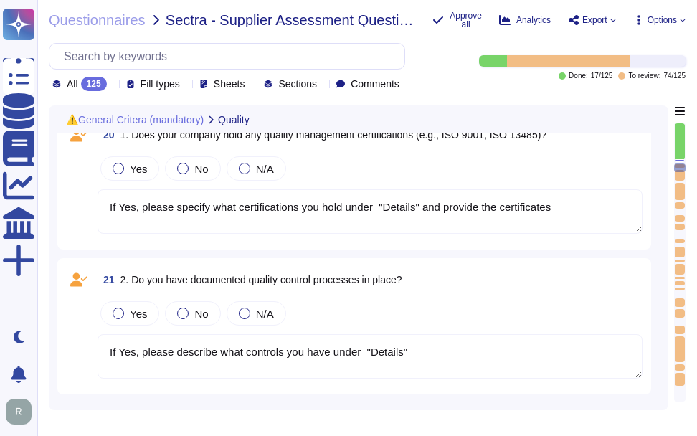
type textarea "Please provide audited financial statements, including profit & loss statement,…"
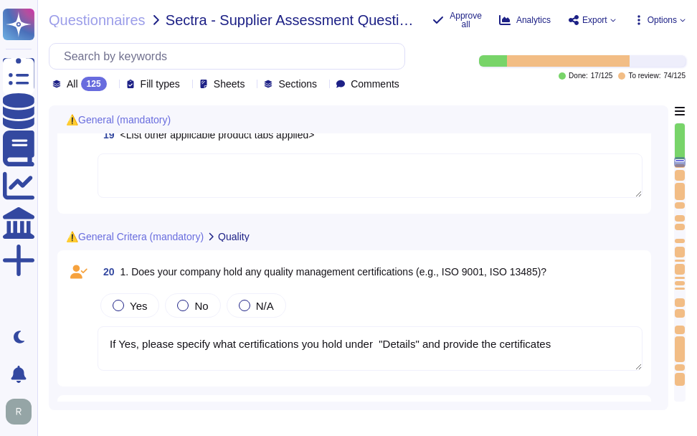
type textarea "N/A"
type textarea "Yes, a background check for criminal conviction is performed for all employees,…"
type textarea "Yes, the entire supplier chain is considered. Sectigo and Sectigo both perform …"
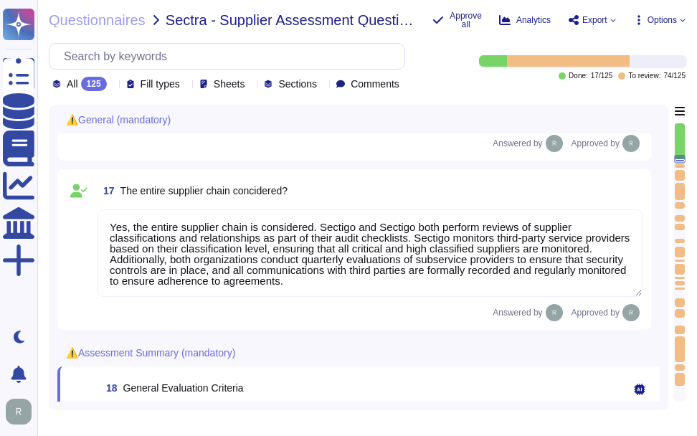
type textarea "[PERSON_NAME] - CCO"
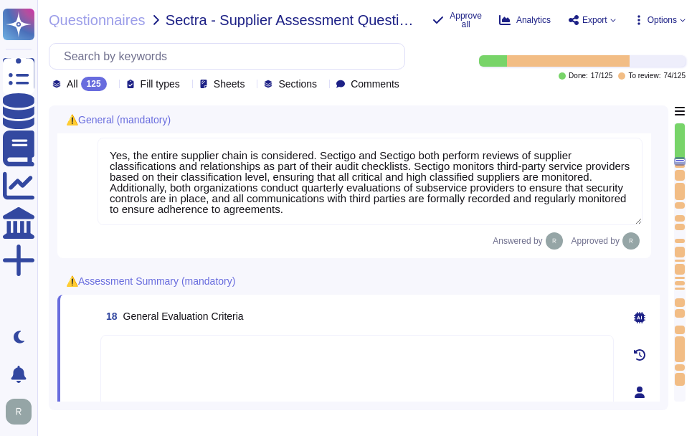
click at [316, 378] on textarea at bounding box center [357, 378] width 514 height 86
click at [319, 328] on div "18 General Evaluation Criteria" at bounding box center [357, 316] width 514 height 26
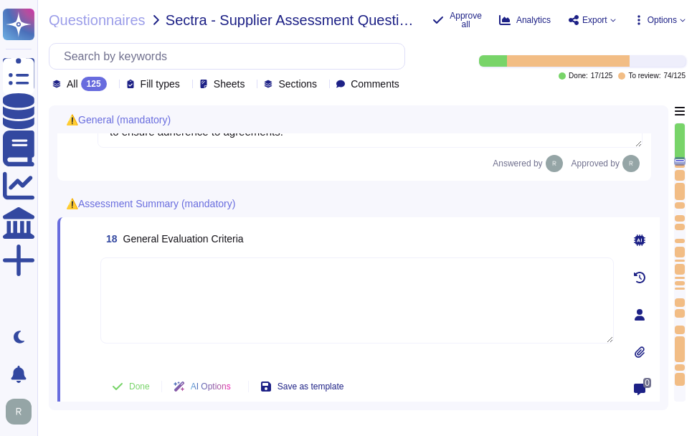
type textarea "If Yes, please describe what controls you have under "Details""
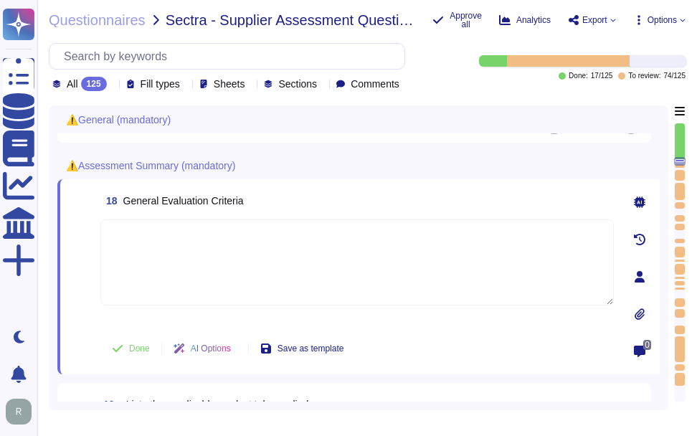
scroll to position [2452, 0]
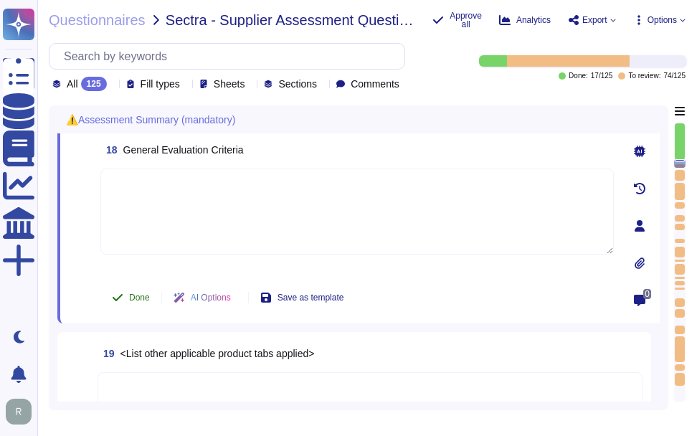
click at [134, 293] on span "Done" at bounding box center [139, 297] width 21 height 9
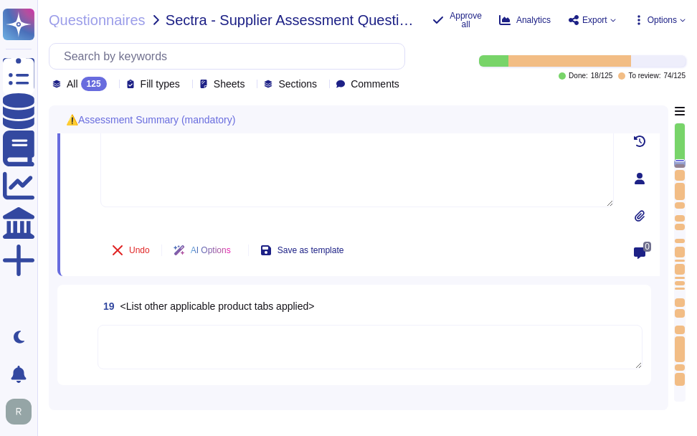
scroll to position [2524, 0]
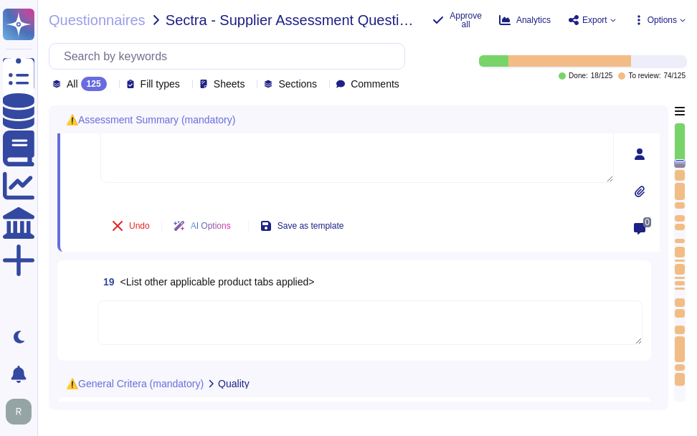
click at [242, 317] on textarea at bounding box center [370, 323] width 545 height 44
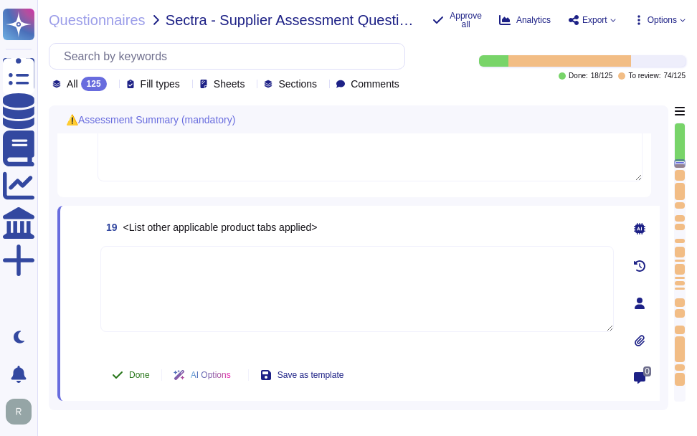
click at [142, 371] on span "Done" at bounding box center [139, 375] width 21 height 9
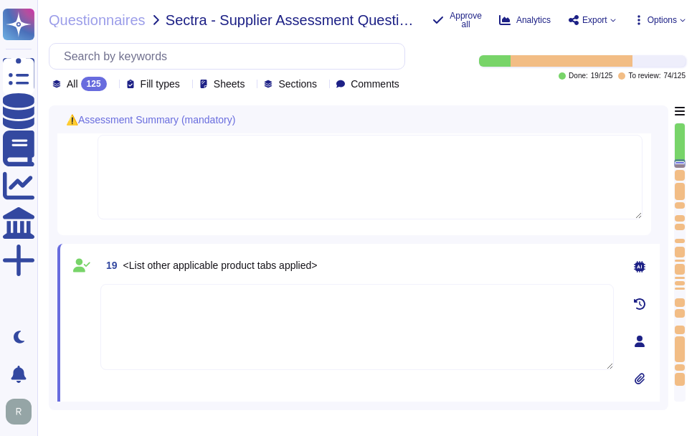
scroll to position [2452, 0]
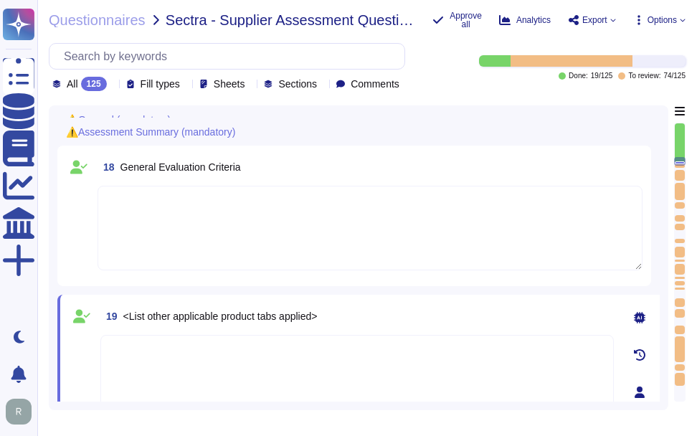
type textarea "N/A"
type textarea "Yes, a background check for criminal conviction is performed for all employees,…"
type textarea "Yes, the entire supplier chain is considered. Sectigo and Sectigo both perform …"
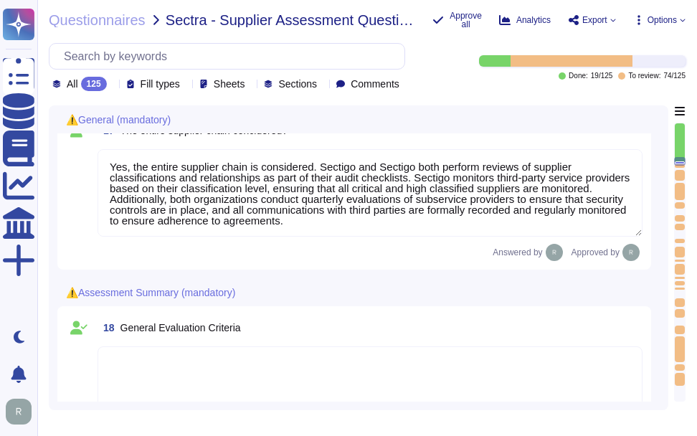
type textarea "[PERSON_NAME] - CCO"
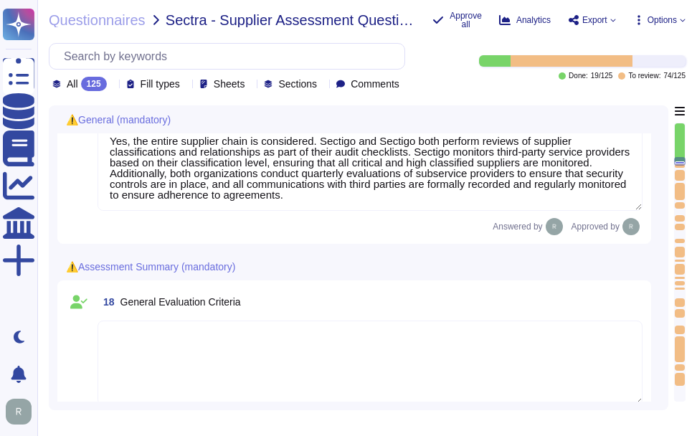
scroll to position [2573, 0]
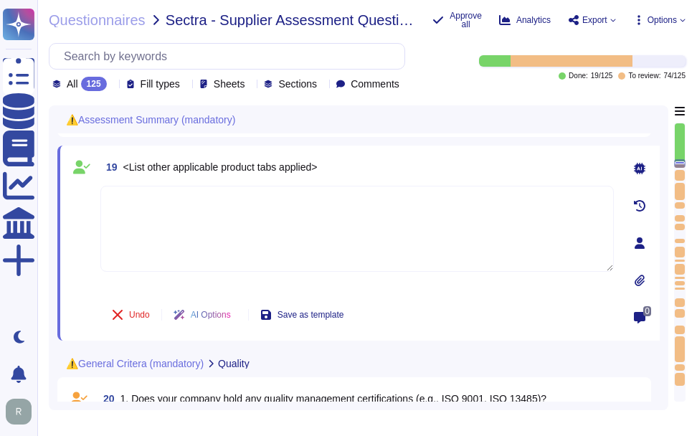
type textarea "If Yes, please describe what controls you have under "Details""
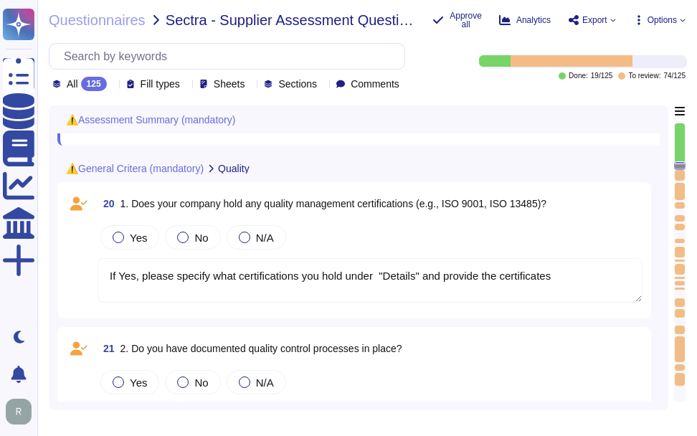
scroll to position [2788, 0]
type textarea "Please specify what KPIs you measure under "Details""
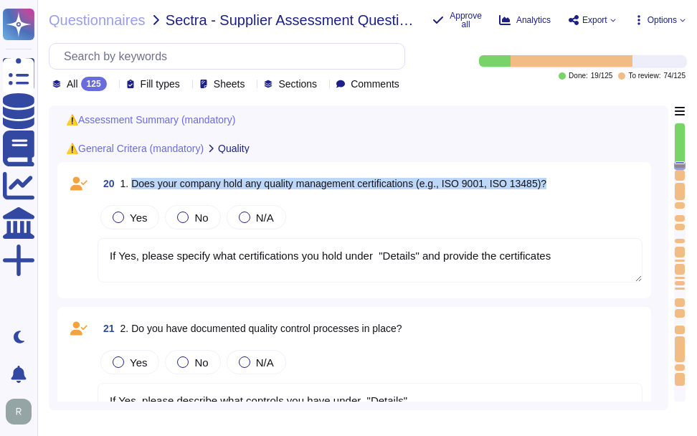
drag, startPoint x: 131, startPoint y: 182, endPoint x: 580, endPoint y: 174, distance: 449.2
click at [580, 174] on div "20 1. Does your company hold any quality management certifications (e.g., ISO 9…" at bounding box center [370, 184] width 545 height 26
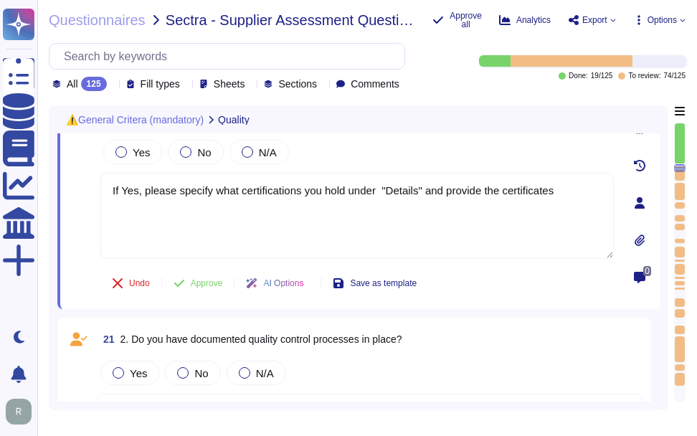
scroll to position [2716, 0]
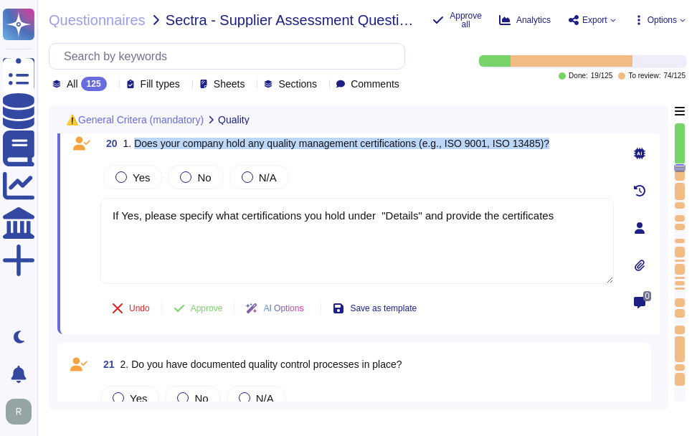
drag, startPoint x: 133, startPoint y: 143, endPoint x: 552, endPoint y: 141, distance: 419.0
click at [552, 141] on div "20 1. Does your company hold any quality management certifications (e.g., ISO 9…" at bounding box center [357, 144] width 514 height 26
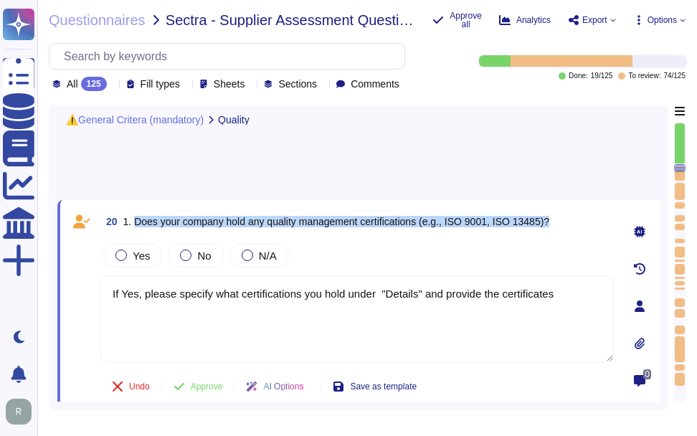
scroll to position [2604, 0]
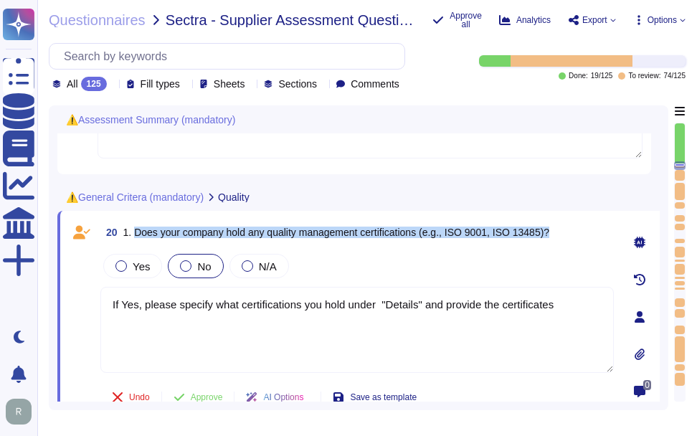
click at [182, 267] on div at bounding box center [185, 265] width 11 height 11
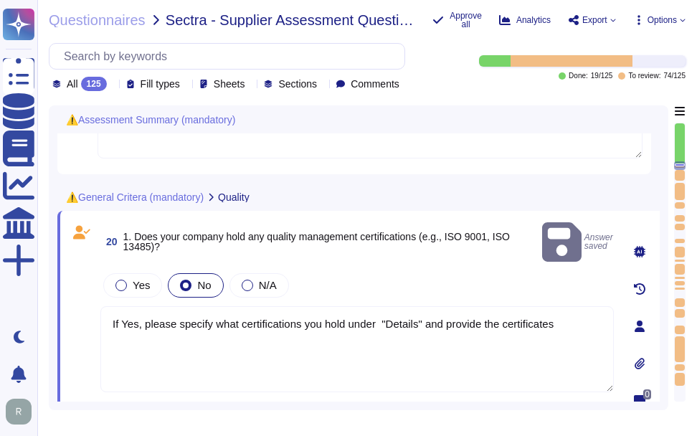
drag, startPoint x: 570, startPoint y: 303, endPoint x: 67, endPoint y: 303, distance: 502.2
click at [67, 303] on div "20 1. Does your company hold any quality management certifications (e.g., ISO 9…" at bounding box center [358, 327] width 603 height 232
paste textarea "No, we do not obtain ISO 9001 certification and have no plans for it."
click at [237, 308] on textarea "No, we do not obtain ISO 9001 certification and have no plans for it." at bounding box center [357, 349] width 514 height 86
click at [452, 306] on textarea "No, we do not obtain ISO 9001 certification and have no plans for it." at bounding box center [357, 349] width 514 height 86
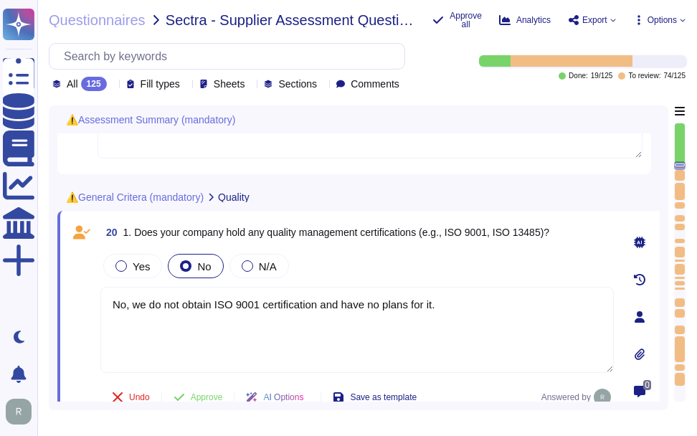
paste textarea "Our organization holds the following certifications: 1. SOC 2 2. ISO 27001 3. W…"
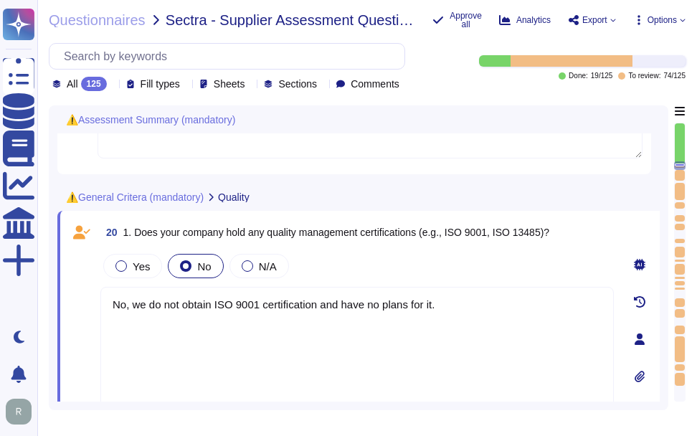
type textarea "No, we do not obtain ISO 9001 certification and have no plans for it. Our organ…"
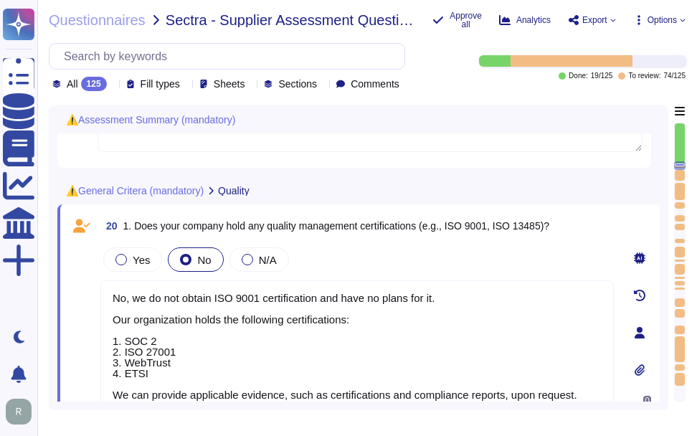
scroll to position [1, 0]
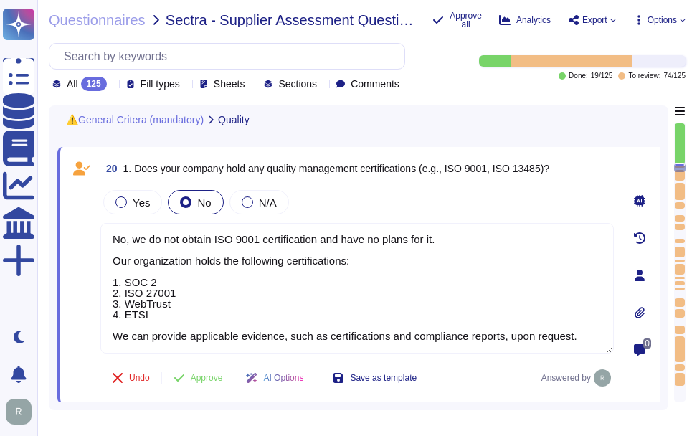
type textarea "Please specify what KPIs you measure under "Details""
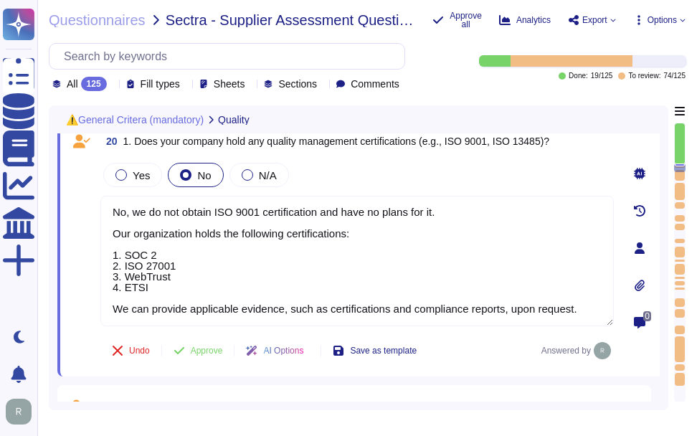
type textarea "Please specify what KPIs you measure under "Details""
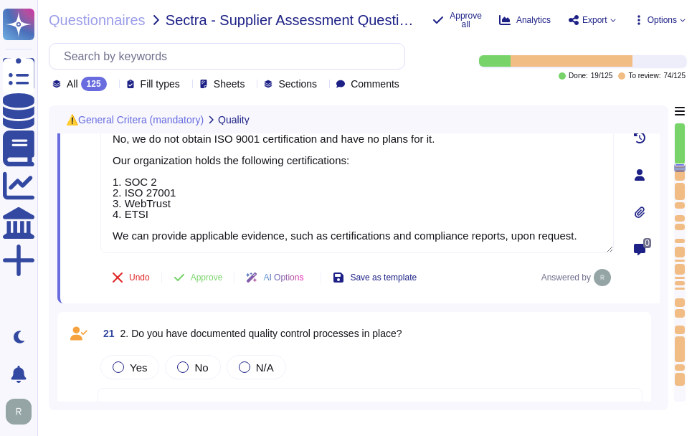
scroll to position [2754, 0]
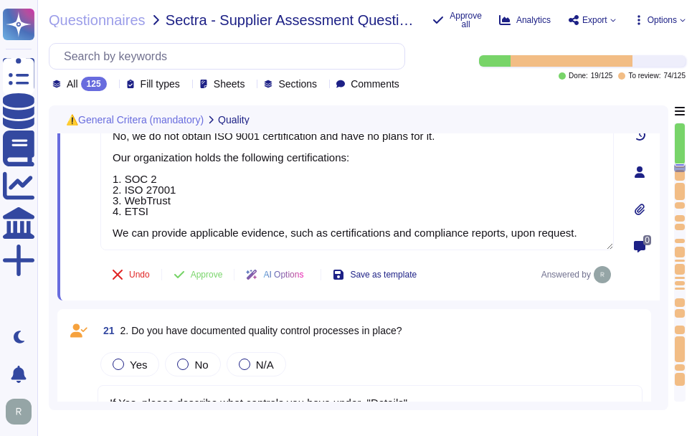
type textarea "No, we do not obtain ISO 9001 certification and have no plans for it. Our organ…"
drag, startPoint x: 207, startPoint y: 275, endPoint x: 221, endPoint y: 275, distance: 13.6
click at [207, 274] on span "Approve" at bounding box center [207, 274] width 32 height 9
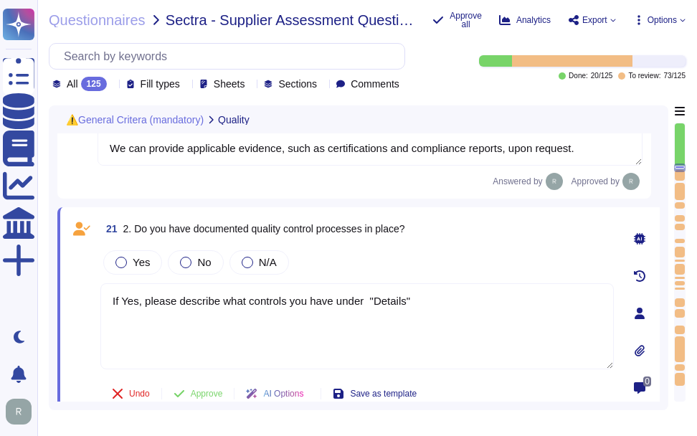
scroll to position [2907, 0]
type textarea "Please specify what KPIs you measure under "Details""
type textarea "Please provide audited financial statements, including profit & loss statement,…"
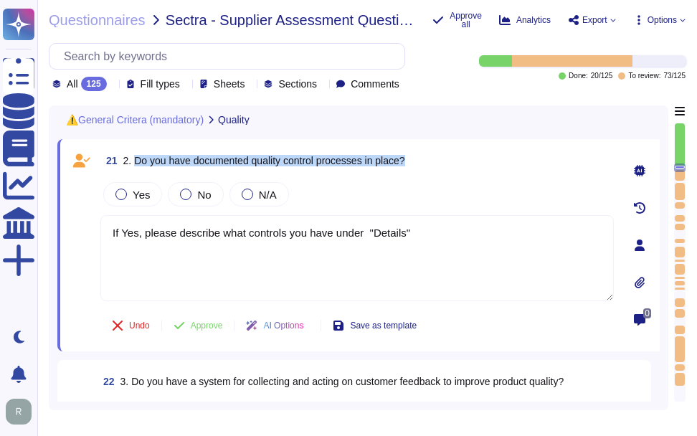
drag, startPoint x: 134, startPoint y: 164, endPoint x: 479, endPoint y: 161, distance: 344.4
click at [479, 161] on div "21 2. Do you have documented quality control processes in place?" at bounding box center [357, 161] width 514 height 26
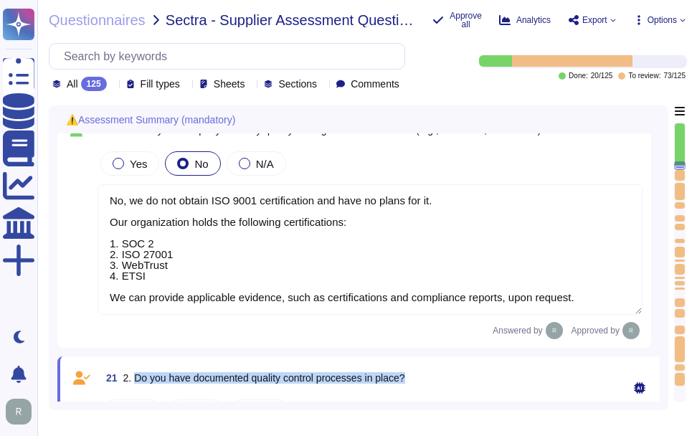
scroll to position [2620, 0]
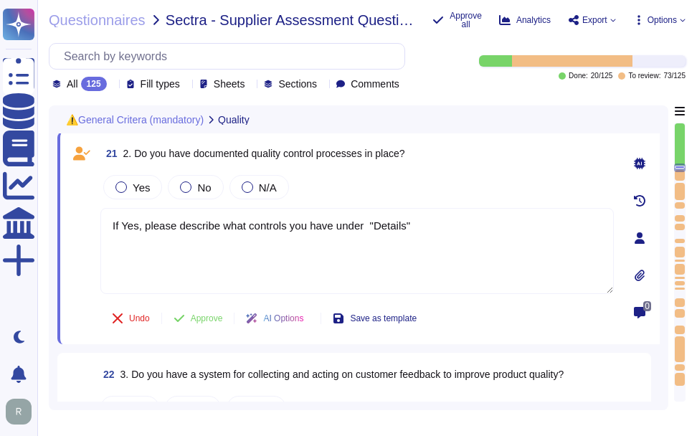
type textarea "Please specify what KPIs you measure under "Details""
type textarea "Please provide audited financial statements, including profit & loss statement,…"
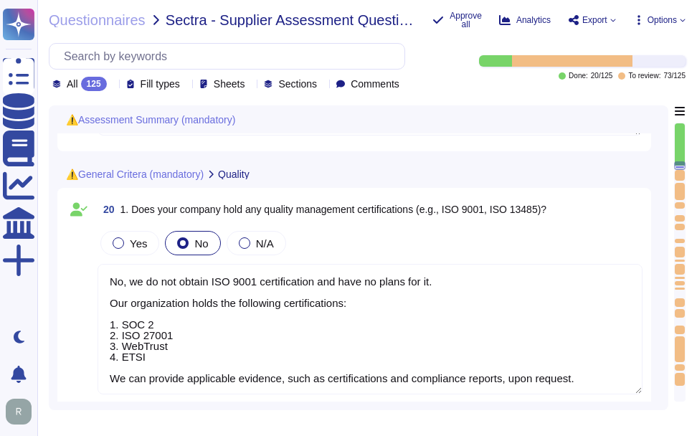
scroll to position [1, 0]
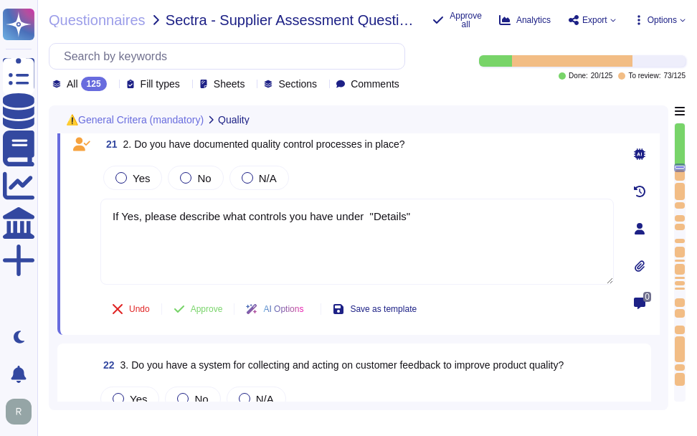
type textarea "Please specify what KPIs you measure under "Details""
type textarea "Please provide audited financial statements, including profit & loss statement,…"
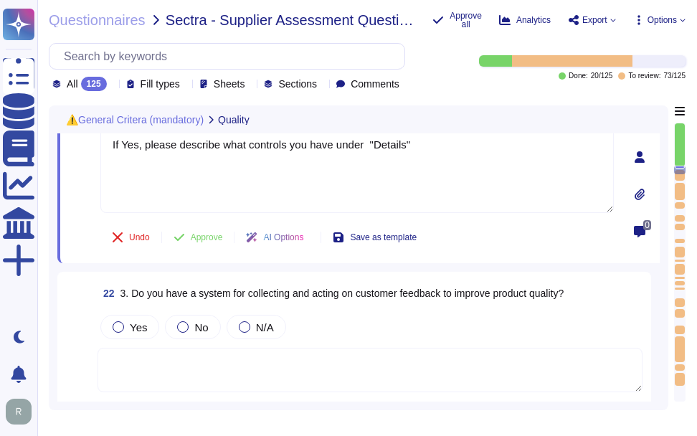
scroll to position [2924, 0]
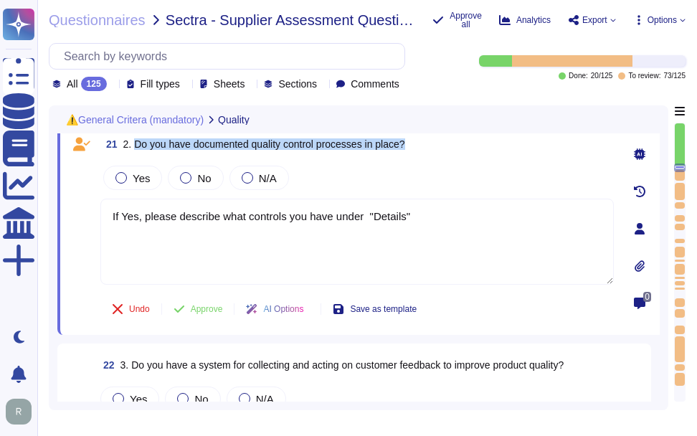
drag, startPoint x: 133, startPoint y: 143, endPoint x: 493, endPoint y: 137, distance: 359.5
click at [493, 137] on div "21 2. Do you have documented quality control processes in place?" at bounding box center [357, 144] width 514 height 26
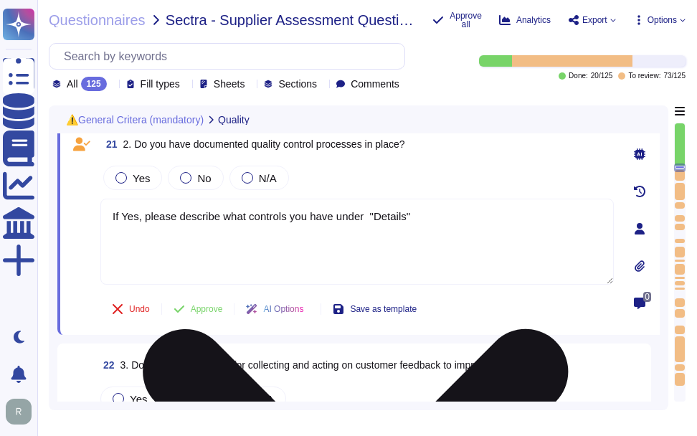
click at [374, 234] on textarea "If Yes, please describe what controls you have under "Details"" at bounding box center [357, 242] width 514 height 86
paste textarea "Yes, Sectigo has established documented quality control processes as part of ou…"
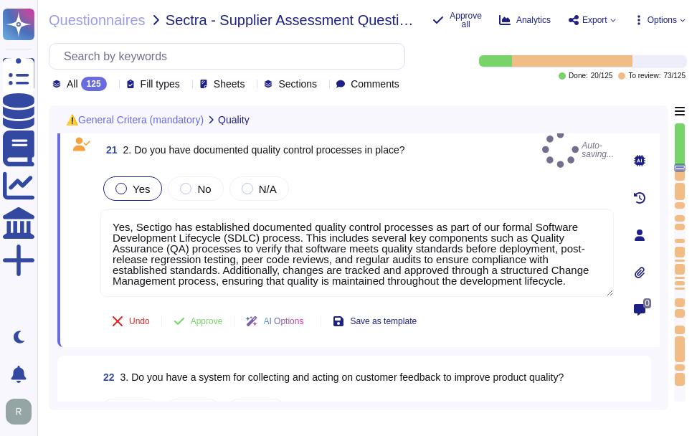
type textarea "Yes, Sectigo has established documented quality control processes as part of ou…"
drag, startPoint x: 120, startPoint y: 181, endPoint x: 136, endPoint y: 180, distance: 16.5
click at [120, 183] on div at bounding box center [121, 188] width 11 height 11
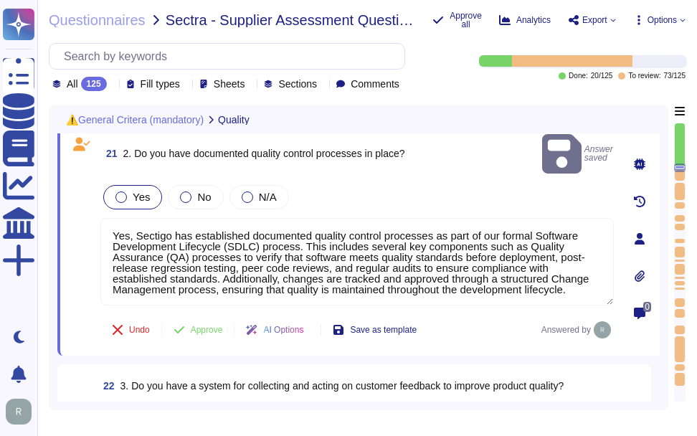
click at [141, 191] on span "Yes" at bounding box center [141, 197] width 17 height 12
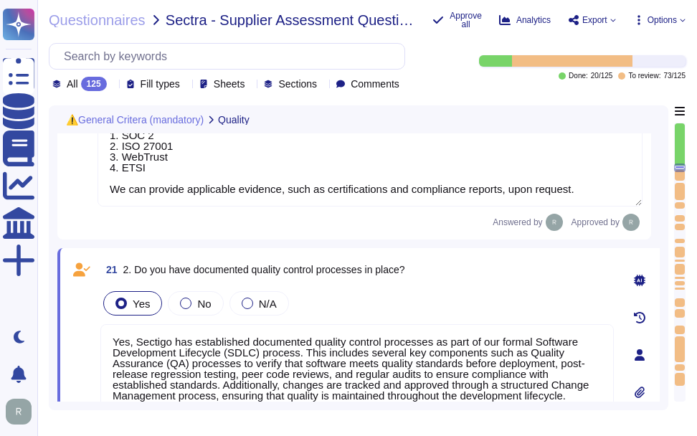
scroll to position [2852, 0]
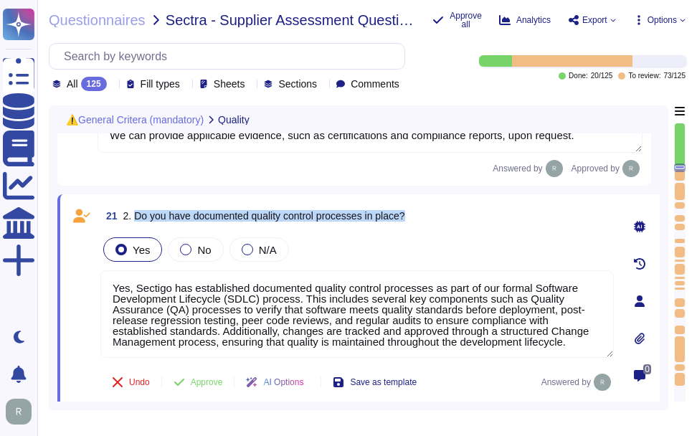
drag, startPoint x: 134, startPoint y: 216, endPoint x: 408, endPoint y: 218, distance: 274.1
click at [405, 218] on span "2. Do you have documented quality control processes in place?" at bounding box center [264, 215] width 282 height 11
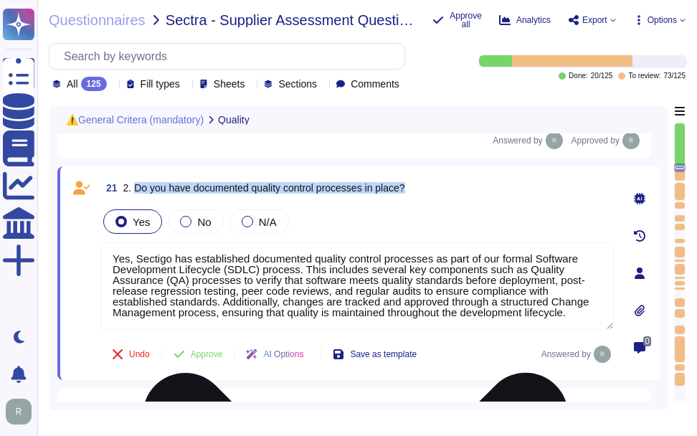
scroll to position [2924, 0]
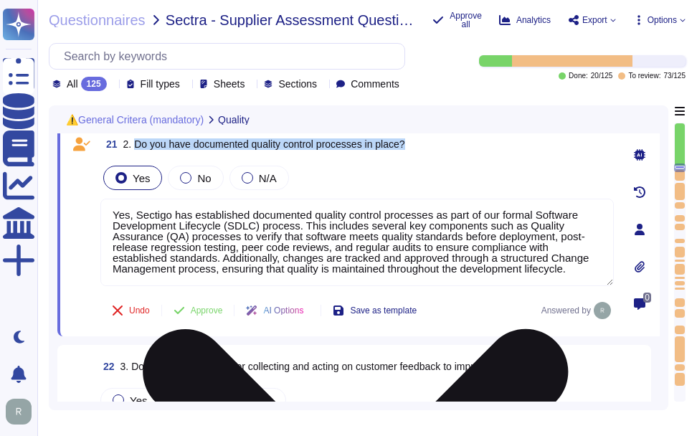
type textarea "Please provide audited financial statements, including profit & loss statement,…"
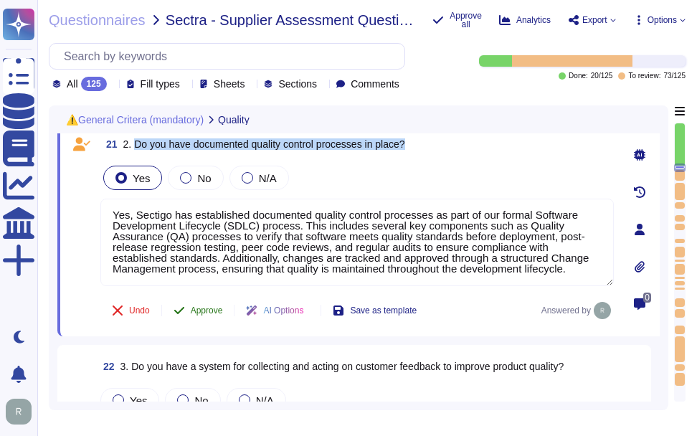
click at [200, 313] on span "Approve" at bounding box center [207, 310] width 32 height 9
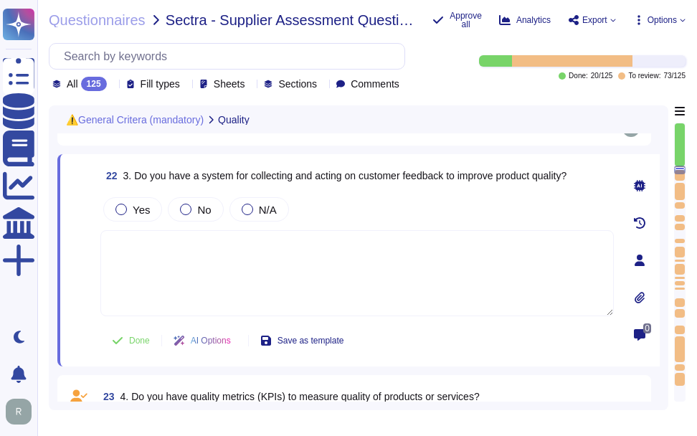
type textarea "Please provide the latest reports from a recognized agency such as Dun & Bradst…"
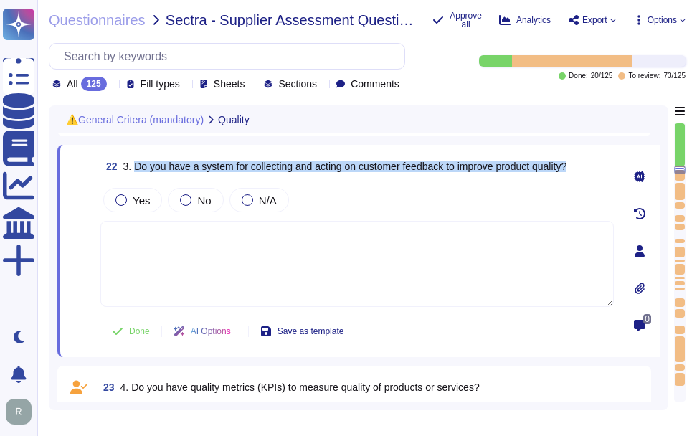
drag, startPoint x: 135, startPoint y: 173, endPoint x: 611, endPoint y: 159, distance: 476.6
click at [611, 159] on div "22 3. Do you have a system for collecting and acting on customer feedback to im…" at bounding box center [357, 167] width 514 height 26
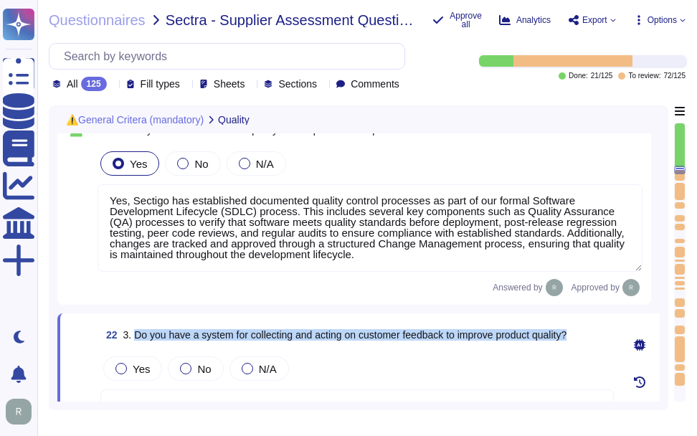
type textarea "Please provide audited financial statements, including profit & loss statement,…"
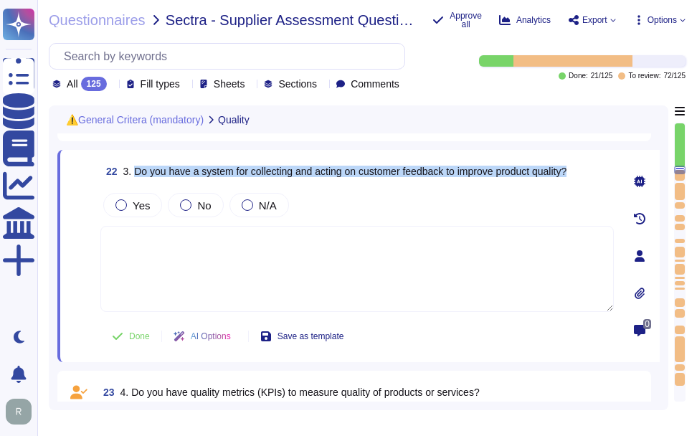
type textarea "Please provide the latest reports from a recognized agency such as Dun & Bradst…"
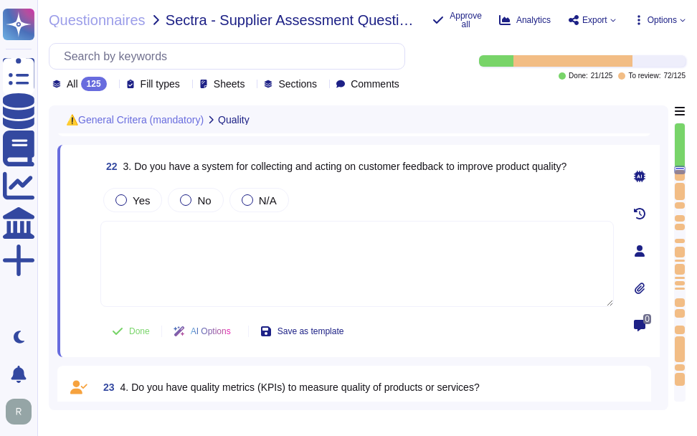
click at [598, 357] on div "22 3. Do you have a system for collecting and acting on customer feedback to im…" at bounding box center [358, 251] width 603 height 212
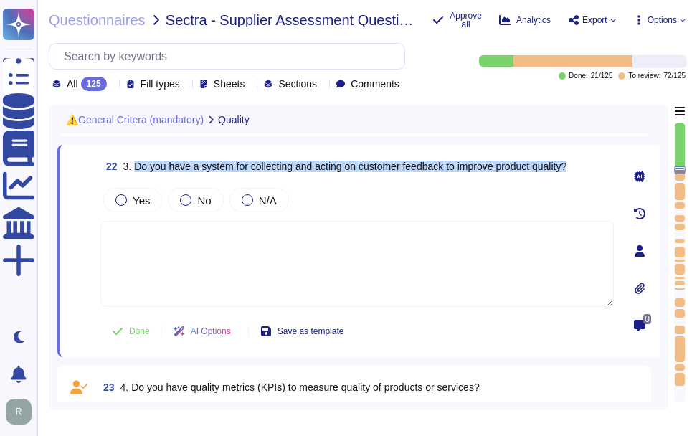
drag, startPoint x: 133, startPoint y: 169, endPoint x: 584, endPoint y: 181, distance: 450.7
click at [584, 179] on div "22 3. Do you have a system for collecting and acting on customer feedback to im…" at bounding box center [357, 167] width 514 height 26
click at [121, 205] on div at bounding box center [121, 199] width 11 height 11
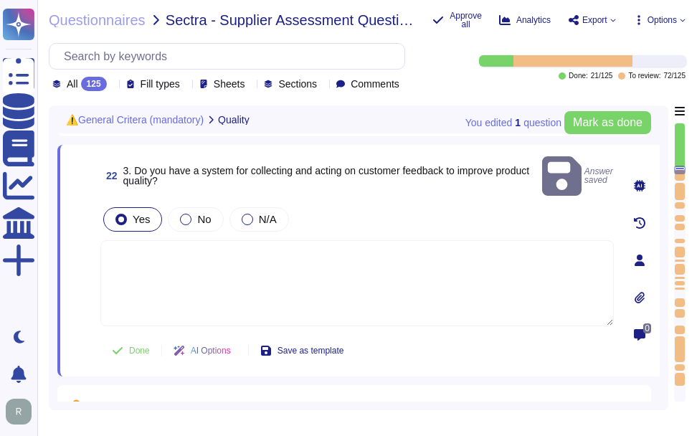
click at [263, 272] on textarea at bounding box center [357, 283] width 514 height 86
paste textarea "Yes, Sectigo actively encourages customer feedback to continuously improve our …"
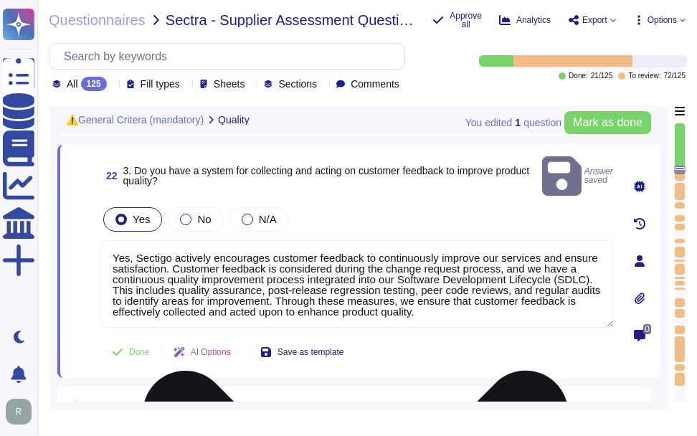
drag, startPoint x: 472, startPoint y: 289, endPoint x: 380, endPoint y: 278, distance: 92.5
click at [380, 278] on textarea "Yes, Sectigo actively encourages customer feedback to continuously improve our …" at bounding box center [357, 284] width 514 height 88
paste textarea "At [GEOGRAPHIC_DATA], we welcome any questions or feedback you may have regardi…"
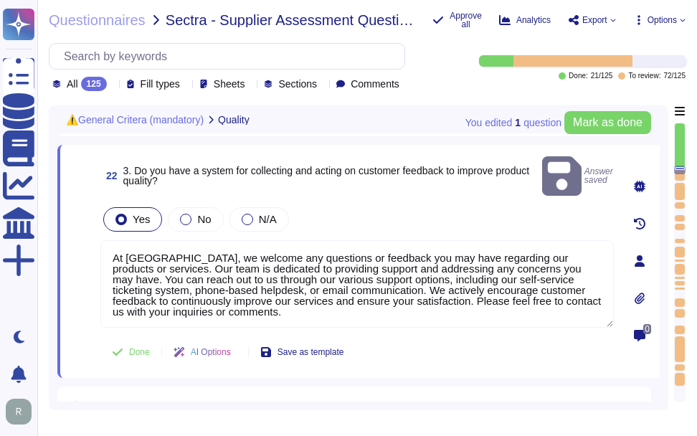
click at [436, 204] on div "Yes No N/A" at bounding box center [357, 219] width 514 height 30
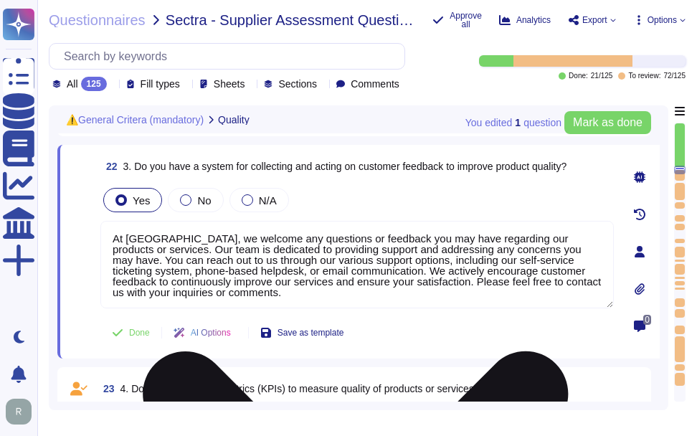
drag, startPoint x: 415, startPoint y: 289, endPoint x: 423, endPoint y: 296, distance: 10.7
click at [423, 296] on textarea "At [GEOGRAPHIC_DATA], we welcome any questions or feedback you may have regardi…" at bounding box center [357, 265] width 514 height 88
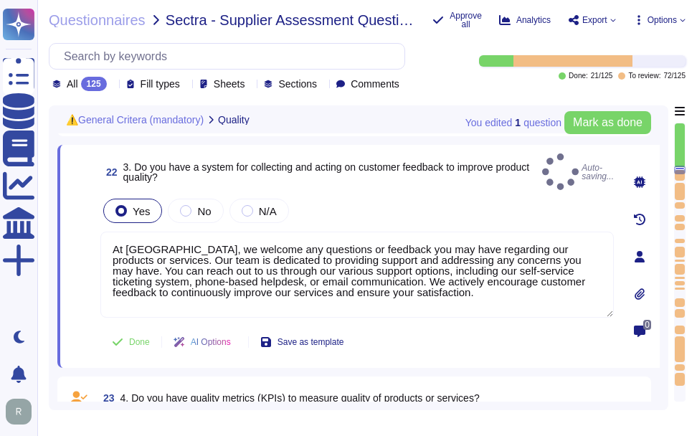
type textarea "At [GEOGRAPHIC_DATA], we welcome any questions or feedback you may have regardi…"
click at [400, 215] on div "Yes No N/A" at bounding box center [357, 211] width 514 height 30
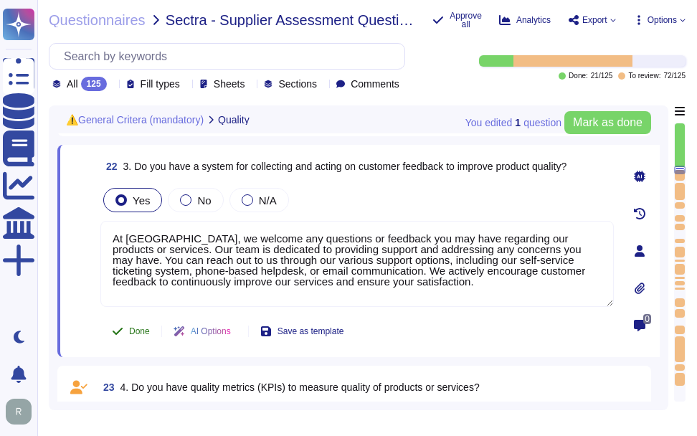
click at [140, 336] on span "Done" at bounding box center [139, 331] width 21 height 9
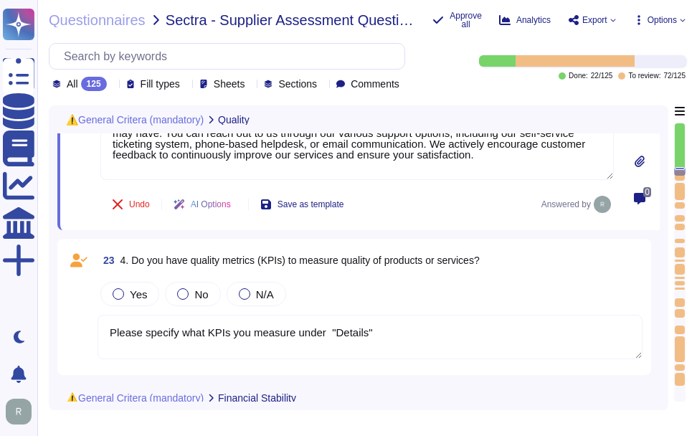
type textarea "Please provide copy of your latest balance sheet and/or Equity ratio or solvenc…"
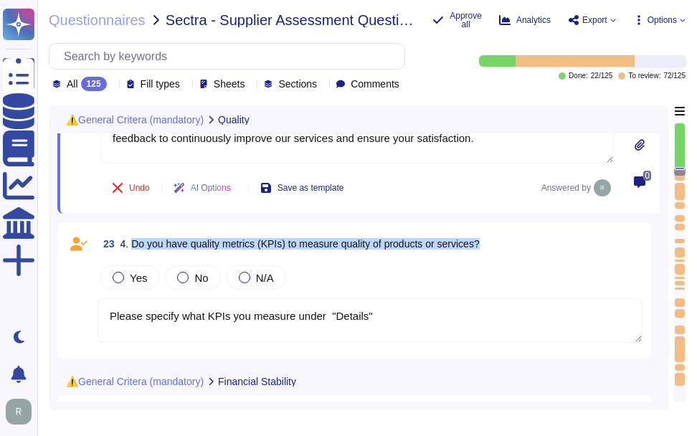
drag, startPoint x: 132, startPoint y: 249, endPoint x: 510, endPoint y: 242, distance: 378.2
click at [510, 242] on div "23 4. Do you have quality metrics (KPIs) to measure quality of products or serv…" at bounding box center [370, 244] width 545 height 26
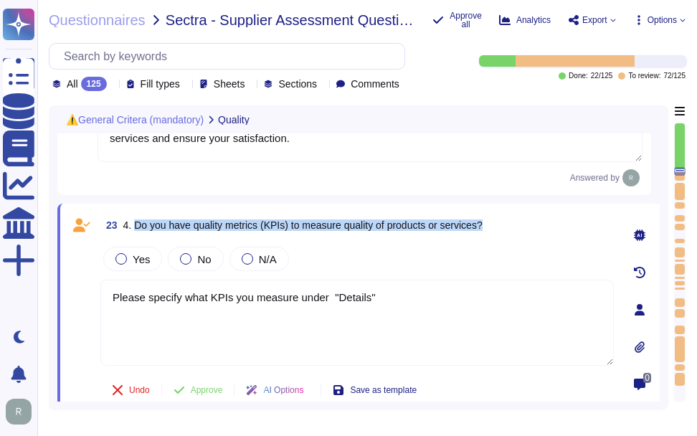
drag, startPoint x: 135, startPoint y: 235, endPoint x: 558, endPoint y: 230, distance: 423.3
click at [558, 230] on div "23 4. Do you have quality metrics (KPIs) to measure quality of products or serv…" at bounding box center [357, 225] width 514 height 26
click at [145, 265] on span "Yes" at bounding box center [141, 259] width 17 height 12
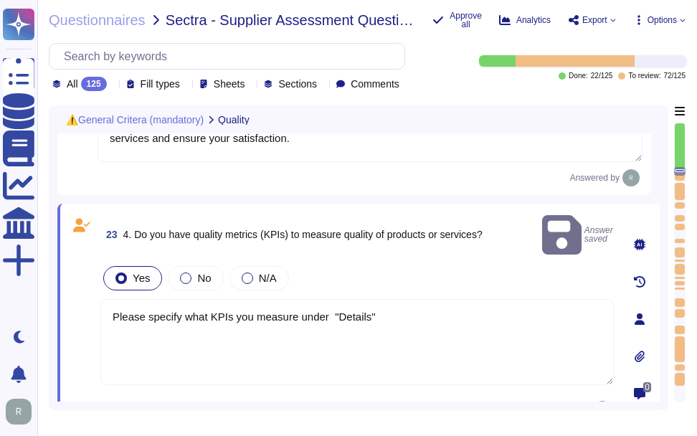
click at [393, 308] on textarea "Please specify what KPIs you measure under "Details"" at bounding box center [357, 342] width 514 height 86
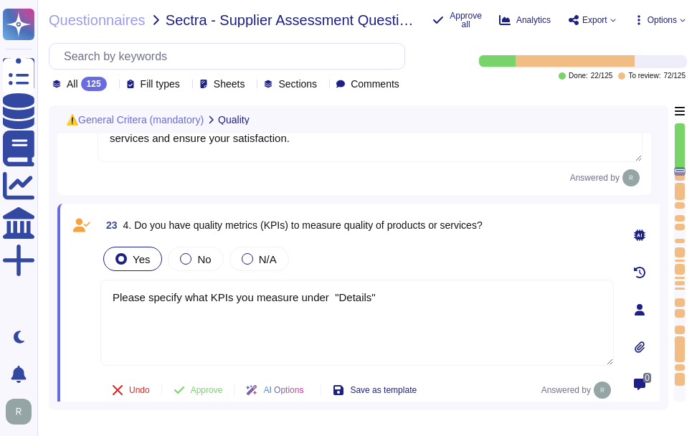
drag, startPoint x: 402, startPoint y: 305, endPoint x: 115, endPoint y: 310, distance: 287.0
click at [115, 310] on textarea "Please specify what KPIs you measure under "Details"" at bounding box center [357, 323] width 514 height 86
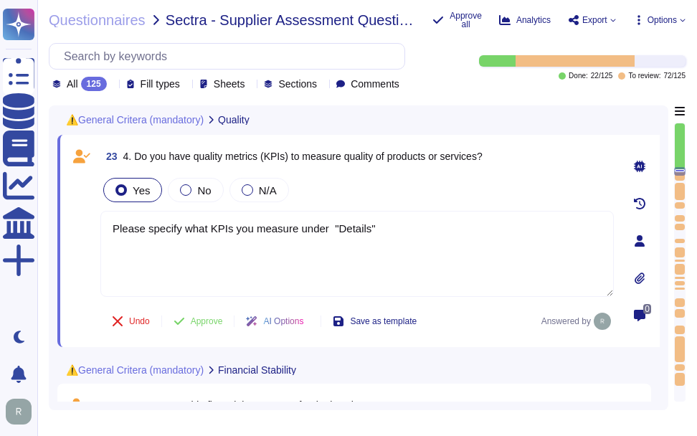
type textarea "Please provide copy of your latest balance sheet and/or Equity ratio or solvenc…"
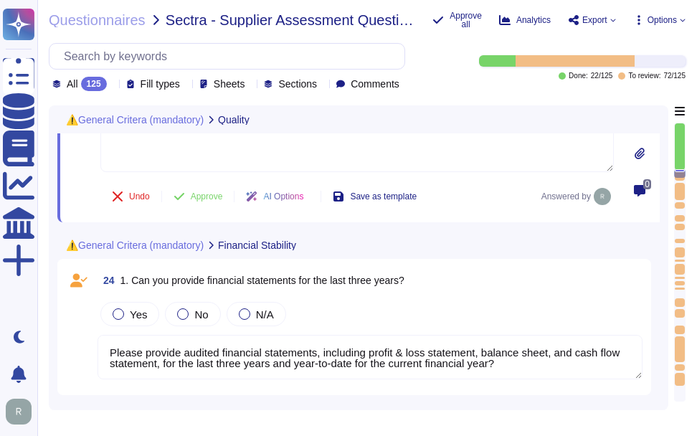
scroll to position [3465, 0]
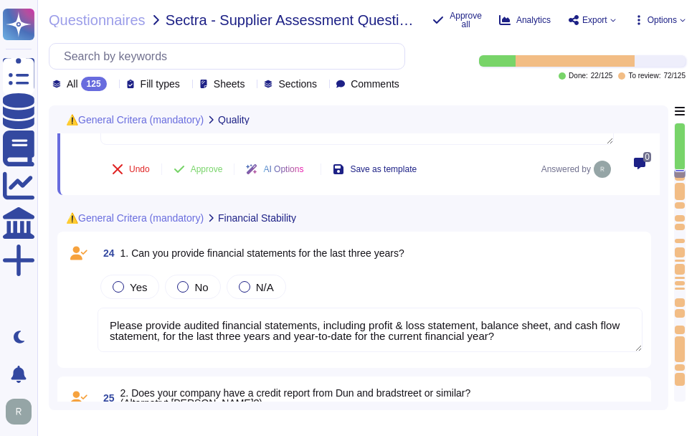
type textarea "Please provide further information"
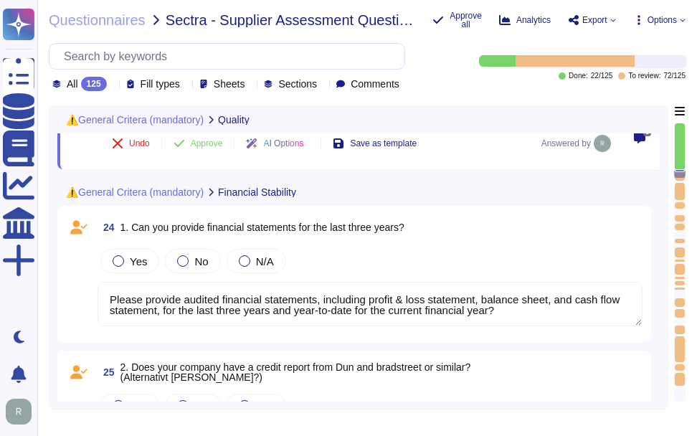
scroll to position [3537, 0]
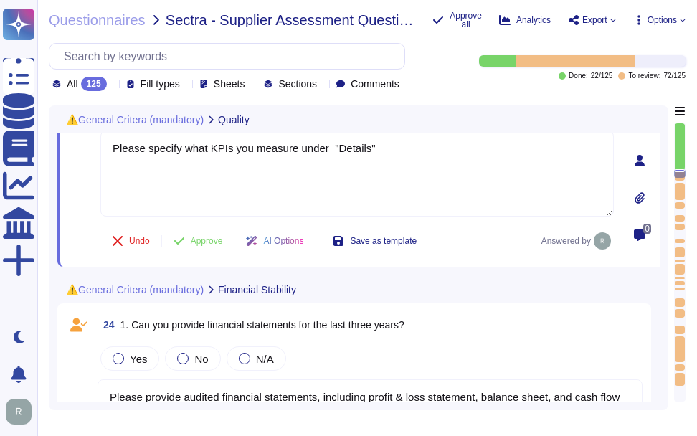
type textarea "Yes, Sectigo has established documented quality control processes as part of ou…"
type textarea "Please provide further information"
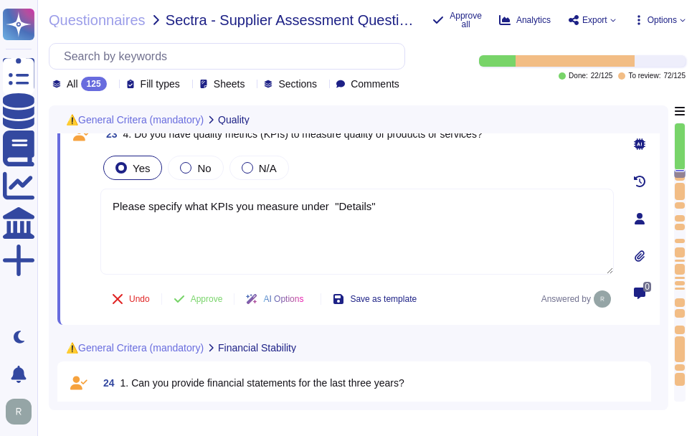
scroll to position [3322, 0]
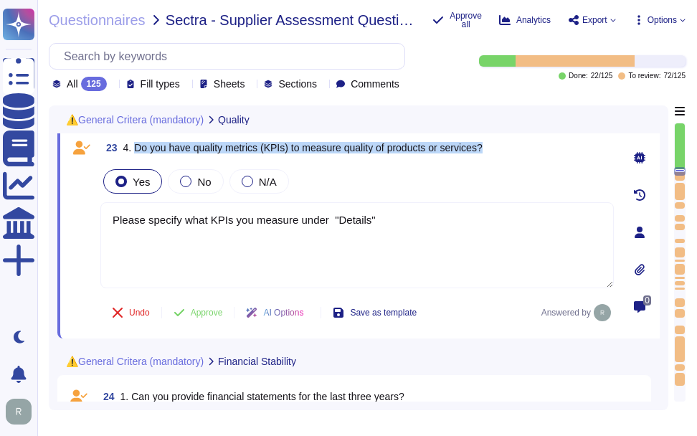
drag, startPoint x: 133, startPoint y: 155, endPoint x: 507, endPoint y: 166, distance: 373.9
click at [507, 161] on div "23 4. Do you have quality metrics (KPIs) to measure quality of products or serv…" at bounding box center [357, 148] width 514 height 26
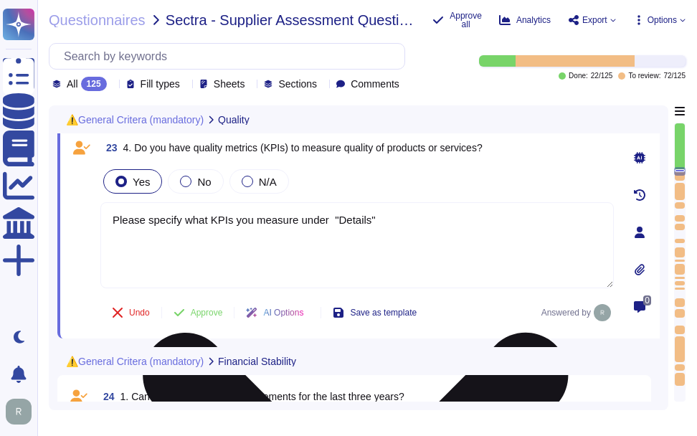
drag, startPoint x: 381, startPoint y: 222, endPoint x: 108, endPoint y: 218, distance: 273.4
click at [108, 218] on textarea "Please specify what KPIs you measure under "Details"" at bounding box center [357, 245] width 514 height 86
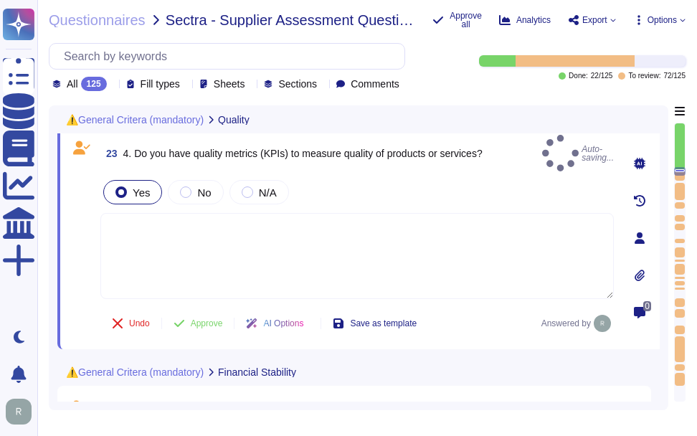
click at [449, 183] on div "Yes No N/A" at bounding box center [357, 192] width 514 height 30
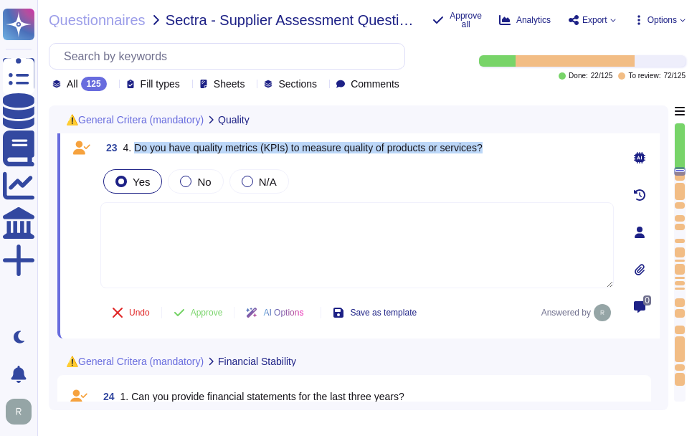
drag, startPoint x: 134, startPoint y: 151, endPoint x: 489, endPoint y: 160, distance: 355.3
click at [489, 160] on div "23 4. Do you have quality metrics (KPIs) to measure quality of products or serv…" at bounding box center [357, 148] width 514 height 26
copy span "Do you have quality metrics (KPIs) to measure quality of products or services?"
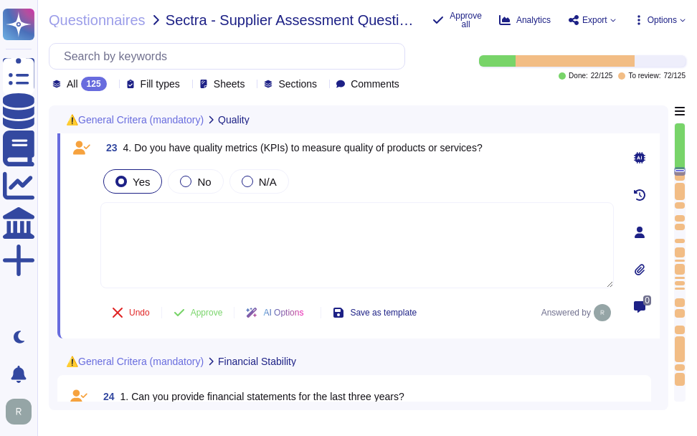
click at [528, 173] on div "Yes No N/A" at bounding box center [357, 181] width 514 height 30
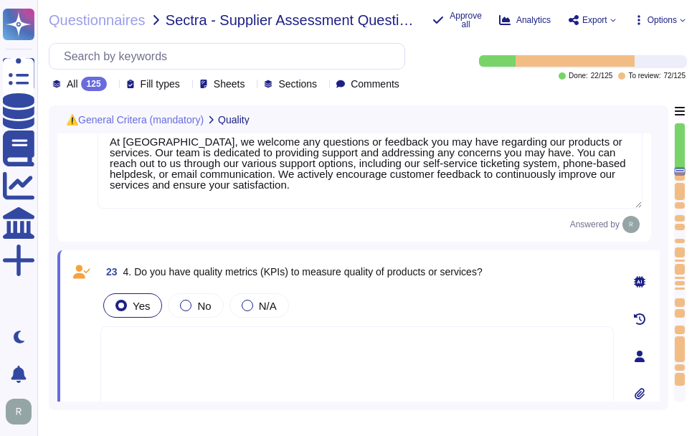
type textarea "No, we do not obtain ISO 9001 certification and have no plans for it. Our organ…"
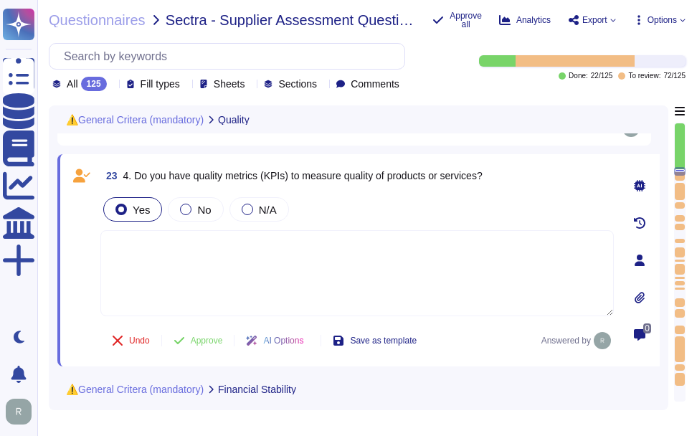
scroll to position [3310, 0]
type textarea "Please provide copy of your latest balance sheet and/or Equity ratio or solvenc…"
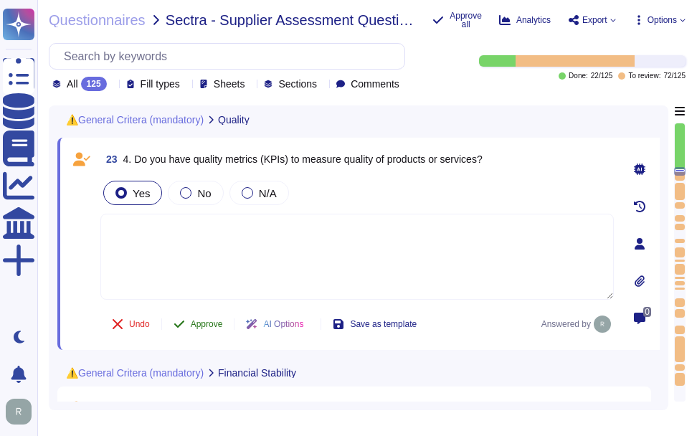
click at [207, 329] on span "Approve" at bounding box center [207, 324] width 32 height 9
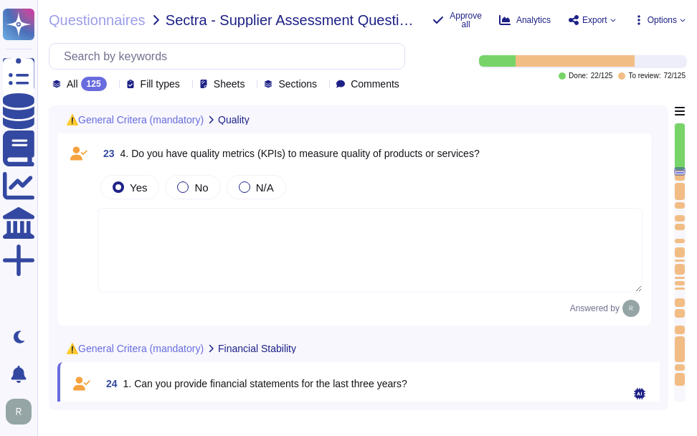
type textarea "Please provide further information"
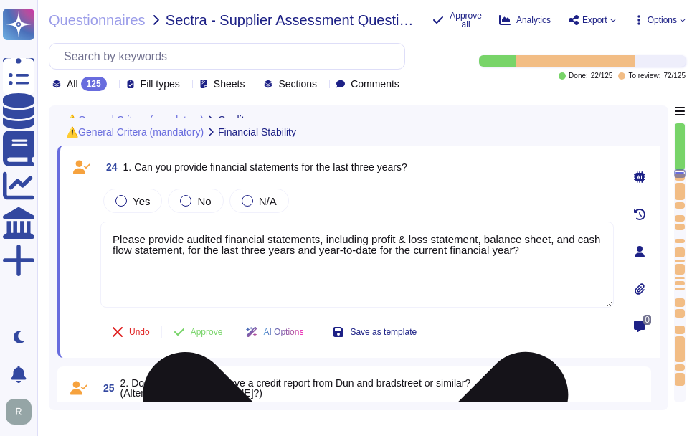
scroll to position [3528, 0]
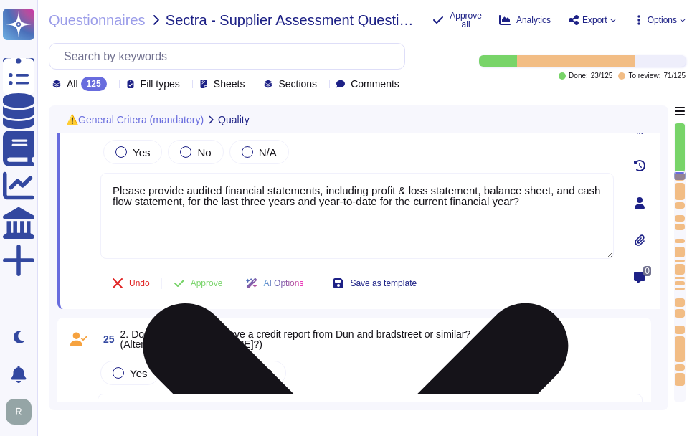
type textarea "At [GEOGRAPHIC_DATA], we welcome any questions or feedback you may have regardi…"
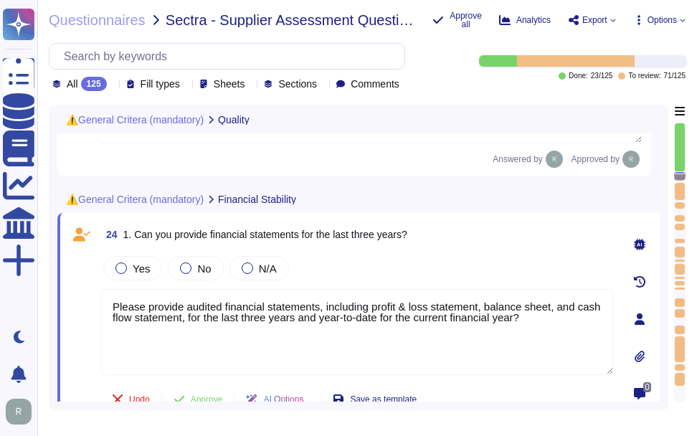
scroll to position [3408, 0]
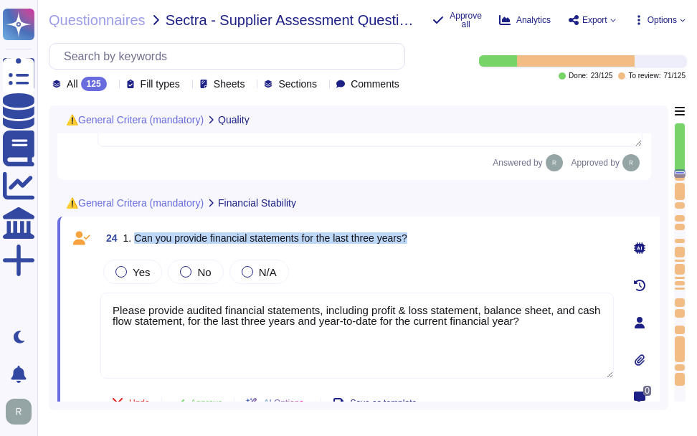
drag, startPoint x: 134, startPoint y: 240, endPoint x: 418, endPoint y: 233, distance: 284.2
click at [418, 233] on div "24 1. Can you provide financial statements for the last three years?" at bounding box center [357, 238] width 514 height 26
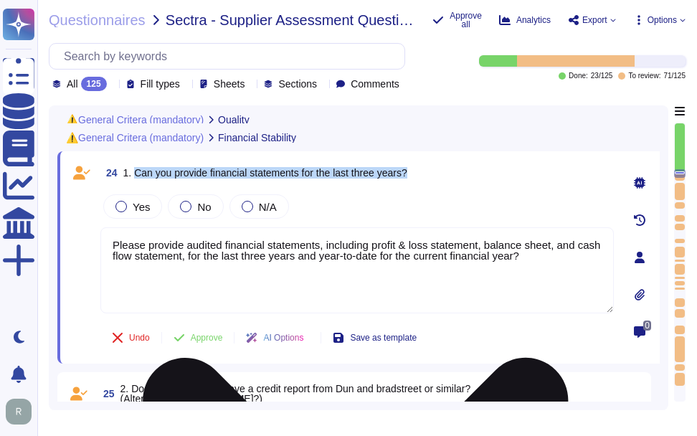
scroll to position [3480, 0]
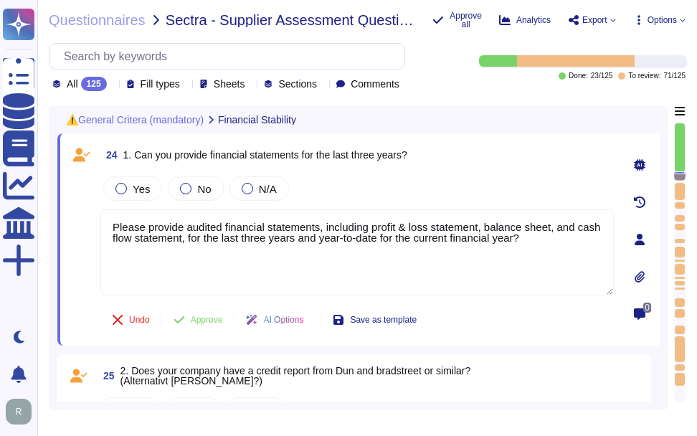
drag, startPoint x: 545, startPoint y: 240, endPoint x: 100, endPoint y: 212, distance: 445.7
click at [100, 212] on div "24 1. Can you provide financial statements for the last three years? Yes No N/A…" at bounding box center [341, 239] width 545 height 195
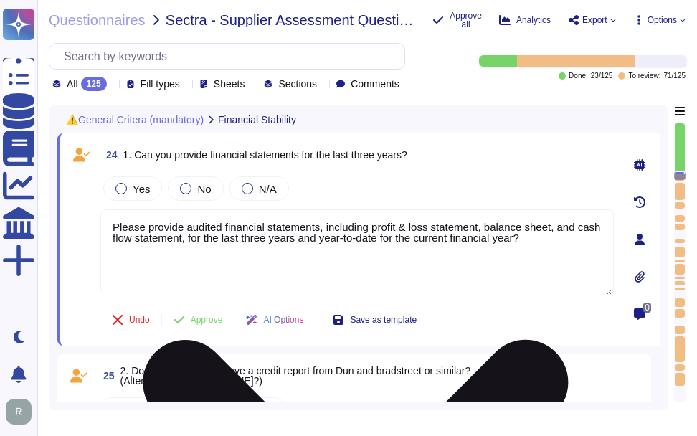
paste textarea "We are privately held and we do not share this information."
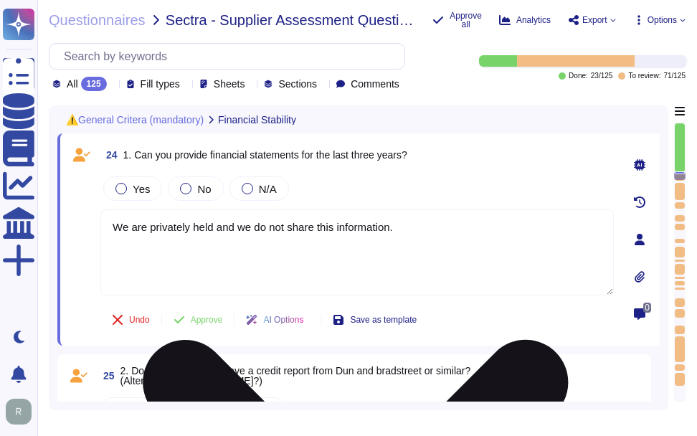
click at [250, 235] on textarea "We are privately held and we do not share this information." at bounding box center [357, 252] width 514 height 86
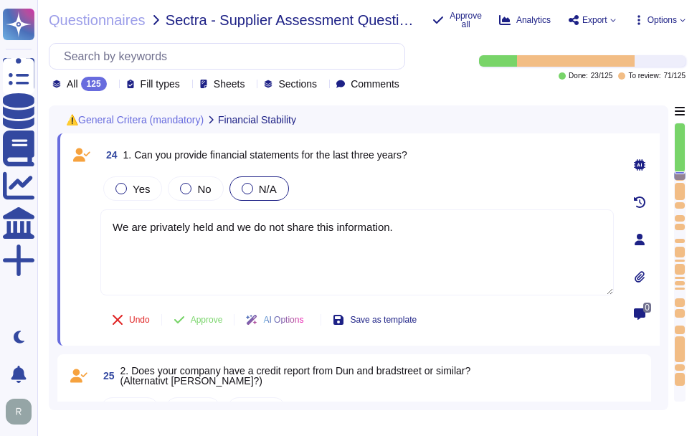
type textarea "We are privately held and we do not share this information."
click at [245, 190] on div at bounding box center [247, 188] width 11 height 11
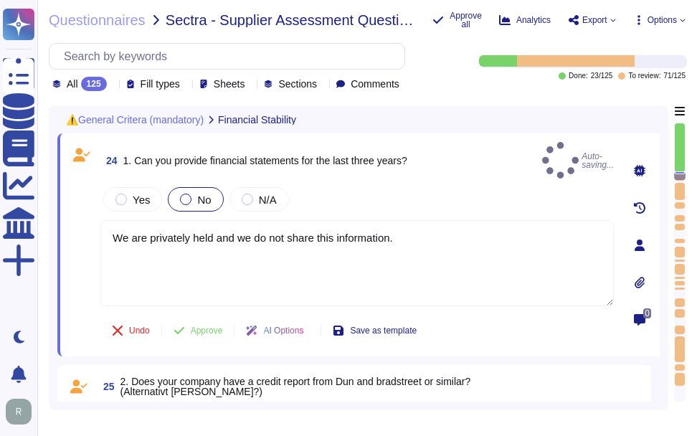
click at [180, 194] on label "No" at bounding box center [195, 199] width 31 height 11
click at [210, 189] on div "No" at bounding box center [195, 199] width 55 height 24
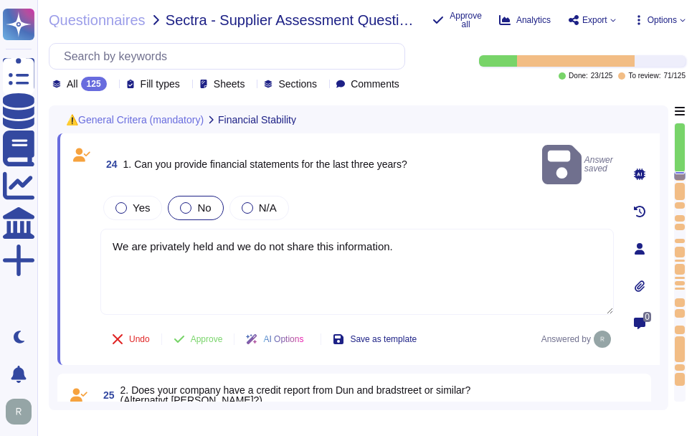
click at [197, 202] on span "No" at bounding box center [204, 208] width 14 height 12
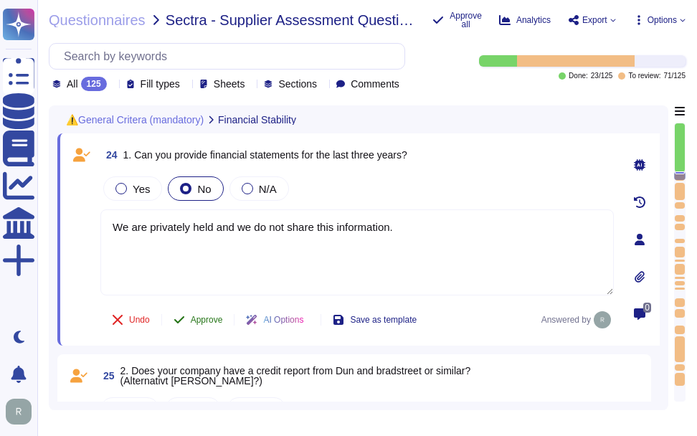
click at [214, 317] on span "Approve" at bounding box center [207, 320] width 32 height 9
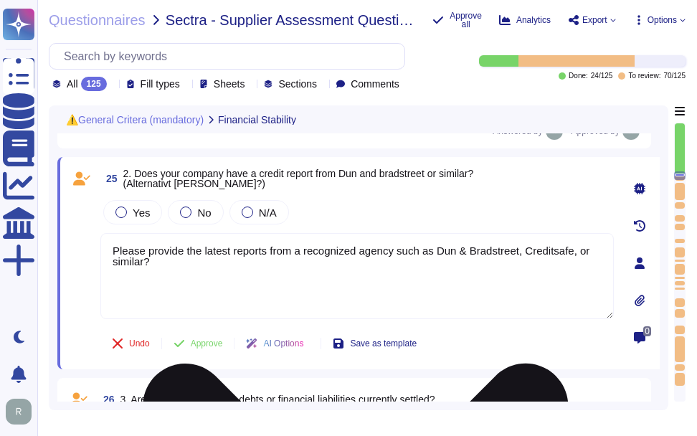
scroll to position [3676, 0]
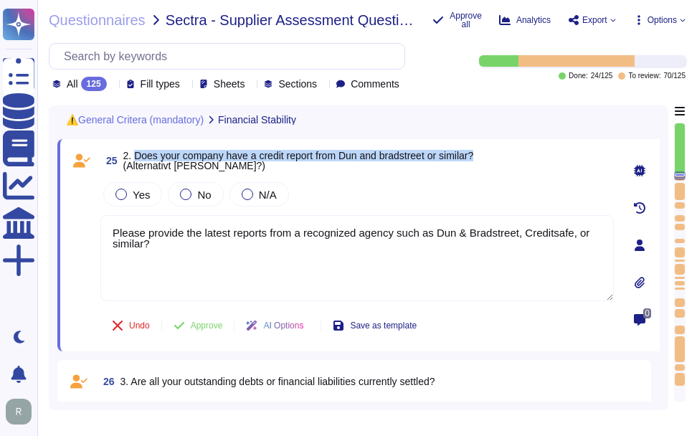
drag, startPoint x: 136, startPoint y: 156, endPoint x: 485, endPoint y: 153, distance: 349.4
click at [485, 153] on div "25 2. Does your company have a credit report from Dun and bradstreet or similar…" at bounding box center [357, 161] width 514 height 26
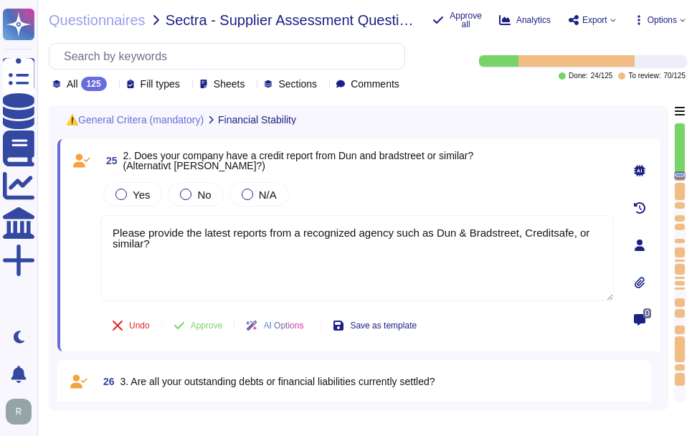
drag, startPoint x: 162, startPoint y: 250, endPoint x: 76, endPoint y: 225, distance: 89.7
click at [76, 225] on div "25 2. Does your company have a credit report from Dun and bradstreet or similar…" at bounding box center [341, 245] width 545 height 195
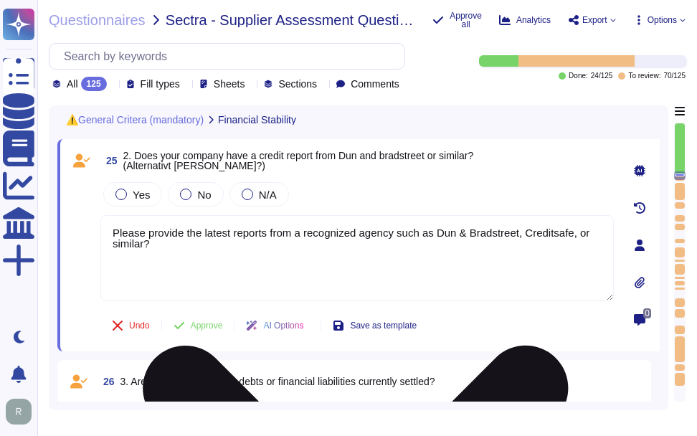
paste textarea "The DUN & [PERSON_NAME] (D&B) Number for Sectigo is 220567130."
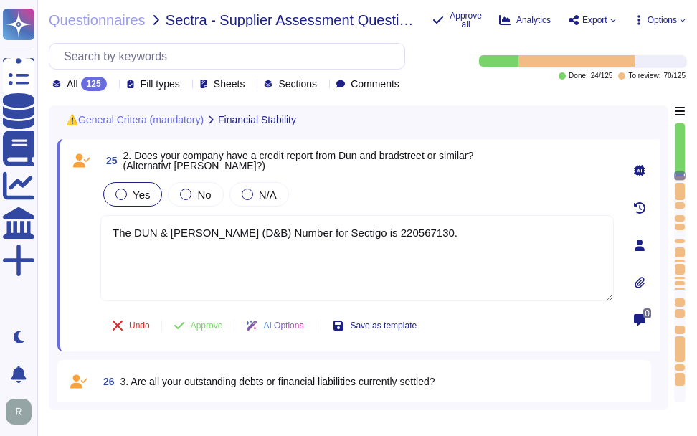
type textarea "The DUN & [PERSON_NAME] (D&B) Number for Sectigo is 220567130."
click at [136, 195] on span "Yes" at bounding box center [141, 195] width 17 height 12
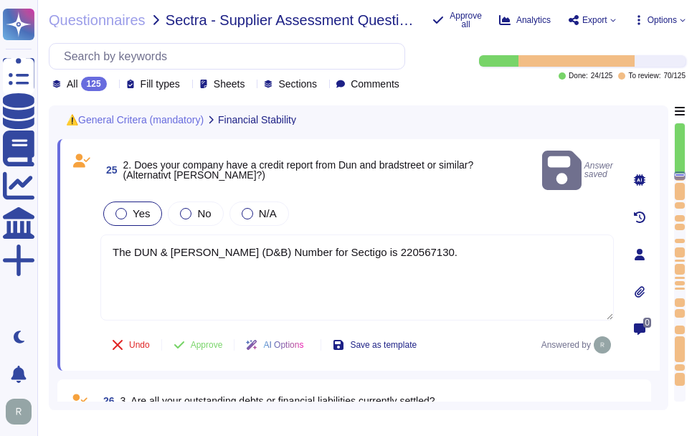
click at [120, 208] on div at bounding box center [121, 213] width 11 height 11
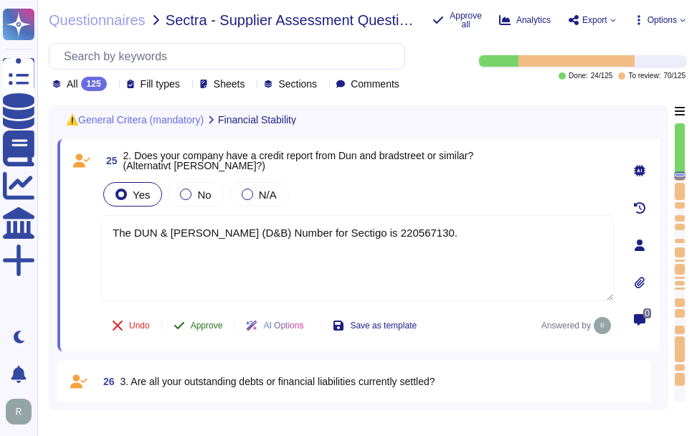
click at [199, 329] on span "Approve" at bounding box center [207, 325] width 32 height 9
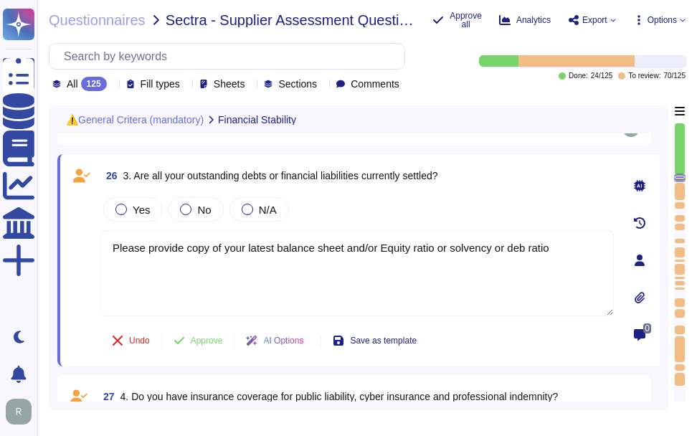
type textarea "If Yes, please provide information about what compliance audits you have underg…"
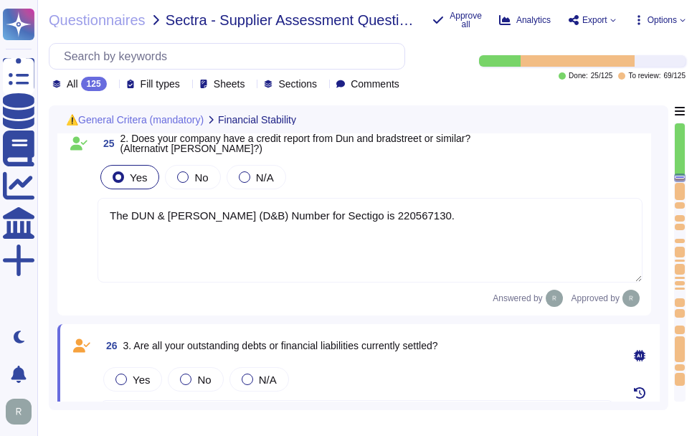
scroll to position [3658, 0]
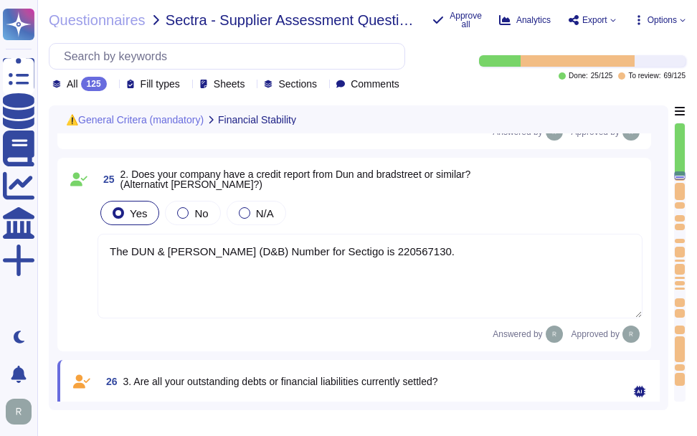
click at [464, 273] on textarea "The DUN & [PERSON_NAME] (D&B) Number for Sectigo is 220567130." at bounding box center [370, 276] width 545 height 85
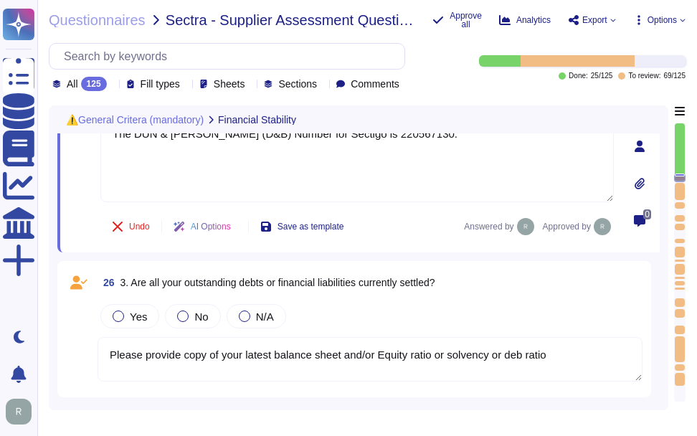
type textarea "If Yes, please provide information about what compliance audits you have underg…"
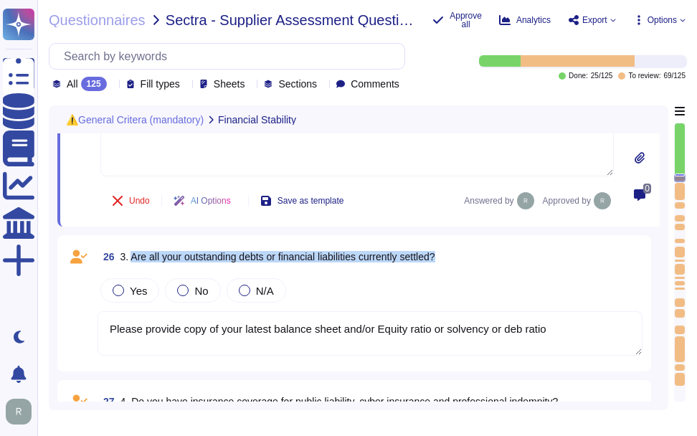
drag, startPoint x: 133, startPoint y: 260, endPoint x: 535, endPoint y: 258, distance: 401.8
click at [535, 258] on div "26 3. Are all your outstanding debts or financial liabilities currently settled?" at bounding box center [370, 257] width 545 height 26
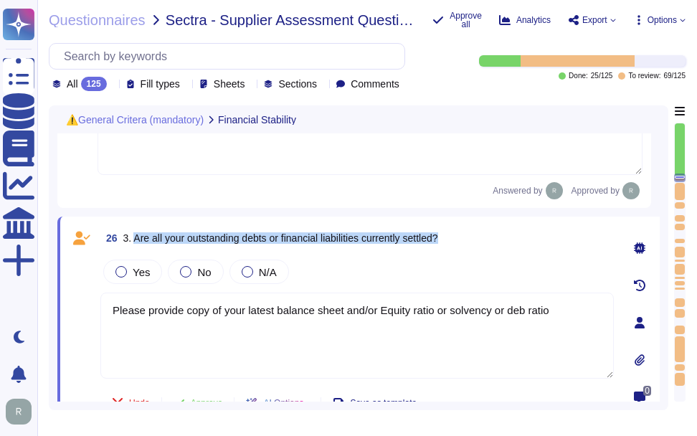
drag, startPoint x: 135, startPoint y: 241, endPoint x: 507, endPoint y: 240, distance: 372.4
click at [507, 240] on div "26 3. Are all your outstanding debts or financial liabilities currently settled?" at bounding box center [357, 238] width 514 height 26
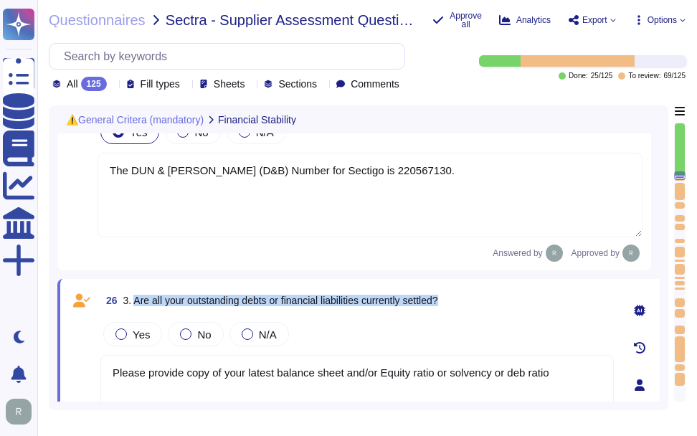
scroll to position [3658, 0]
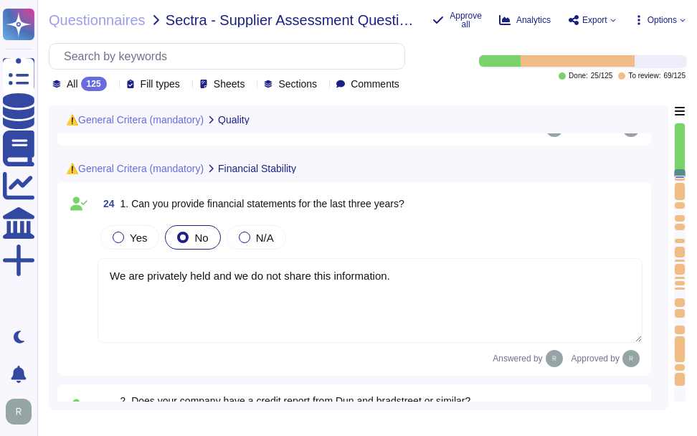
type textarea "At [GEOGRAPHIC_DATA], we welcome any questions or feedback you may have regardi…"
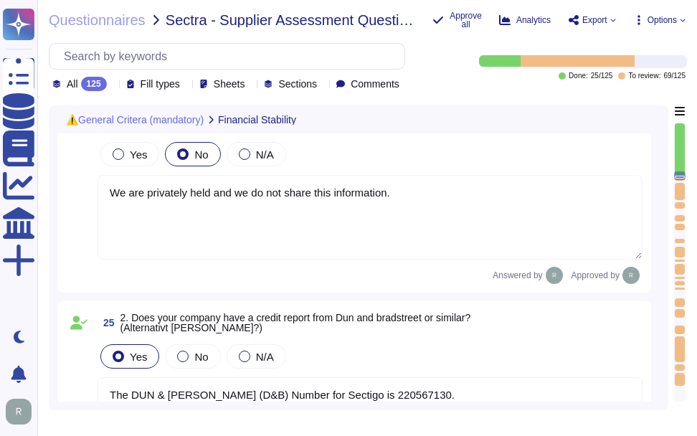
type textarea "Please provide further information"
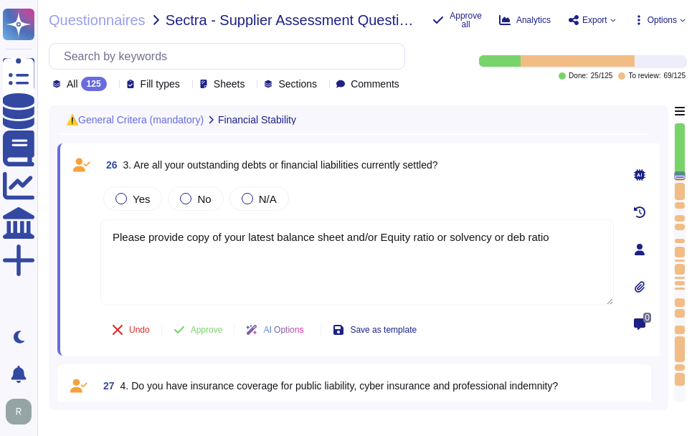
scroll to position [3896, 0]
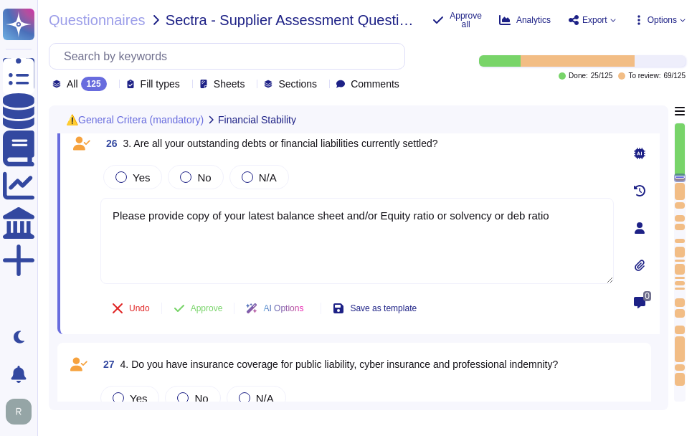
type textarea "If Yes, please provide information about what compliance audits you have underg…"
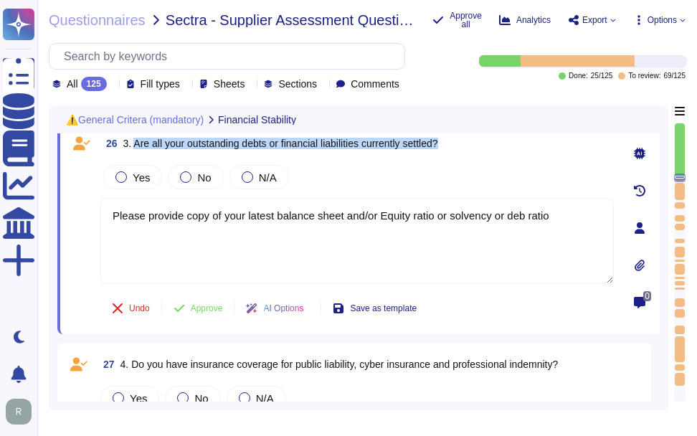
drag, startPoint x: 133, startPoint y: 146, endPoint x: 484, endPoint y: 150, distance: 350.9
click at [484, 150] on div "26 3. Are all your outstanding debts or financial liabilities currently settled?" at bounding box center [357, 144] width 514 height 26
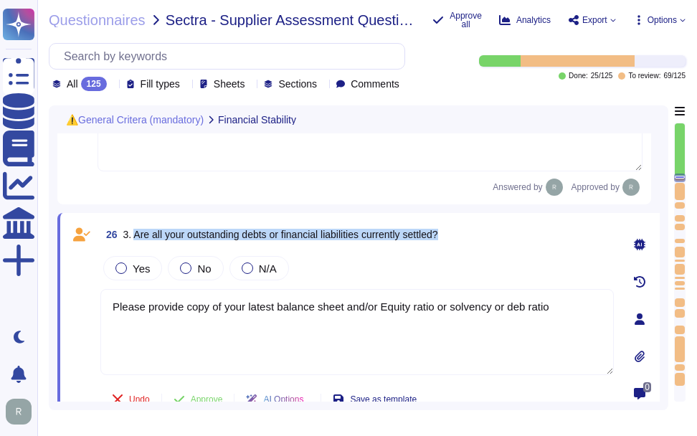
scroll to position [3824, 0]
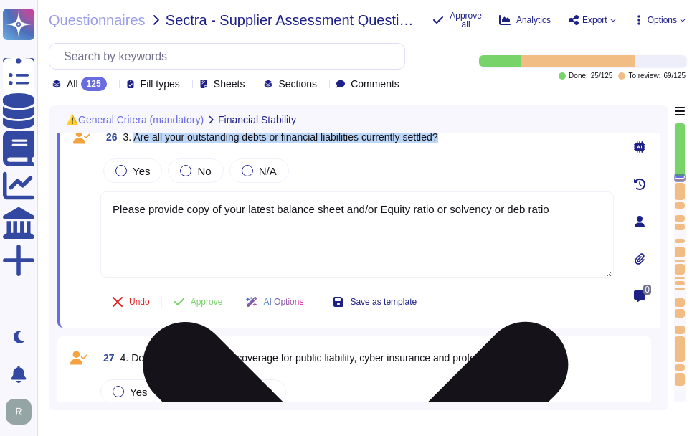
type textarea "If Yes, please provide information about what compliance audits you have underg…"
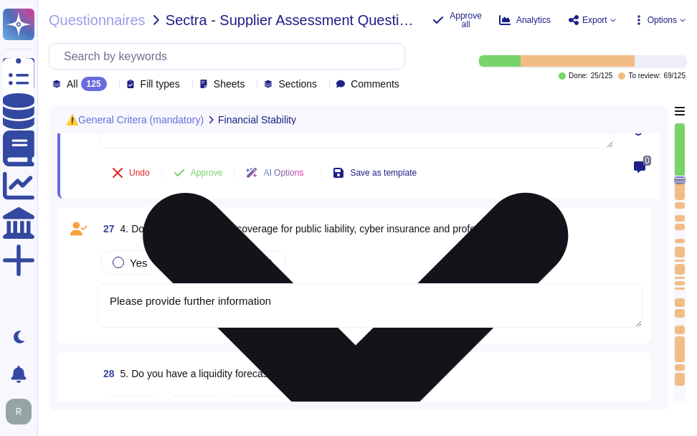
type textarea "If yes, please provide further information"
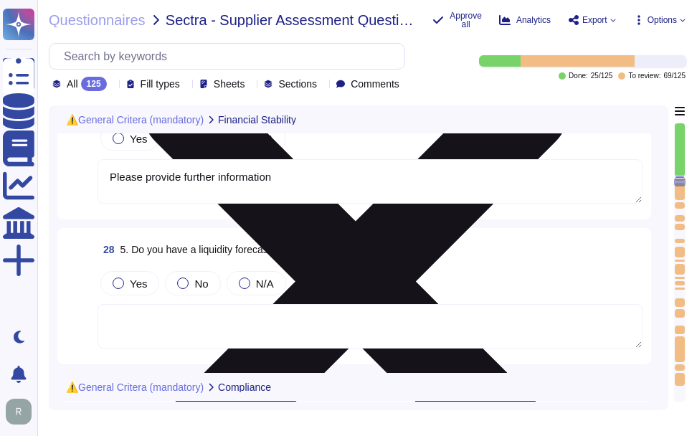
type textarea "If yes, please provide further information"
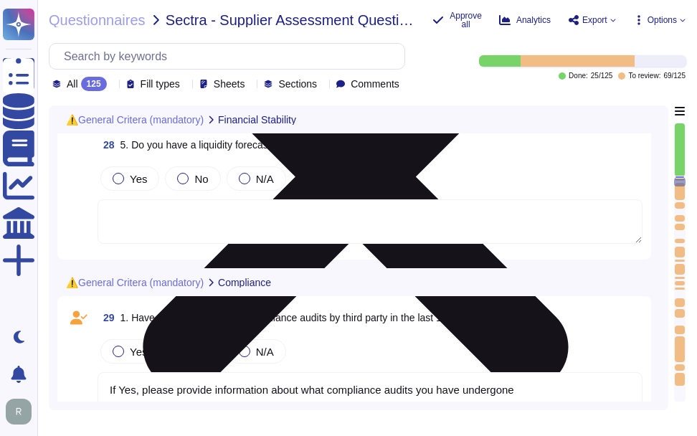
scroll to position [4326, 0]
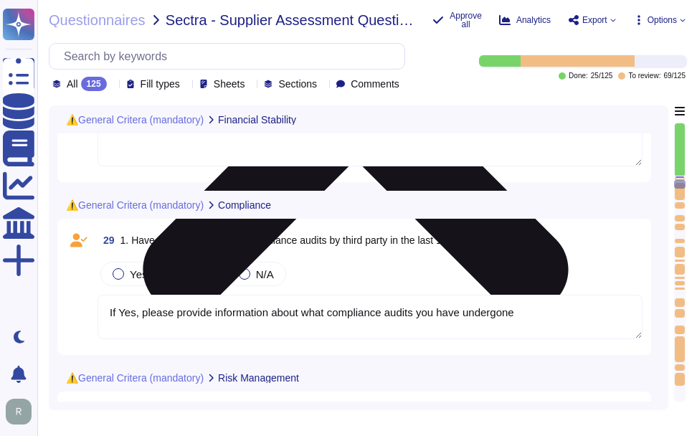
type textarea "If yes, please provide further information"
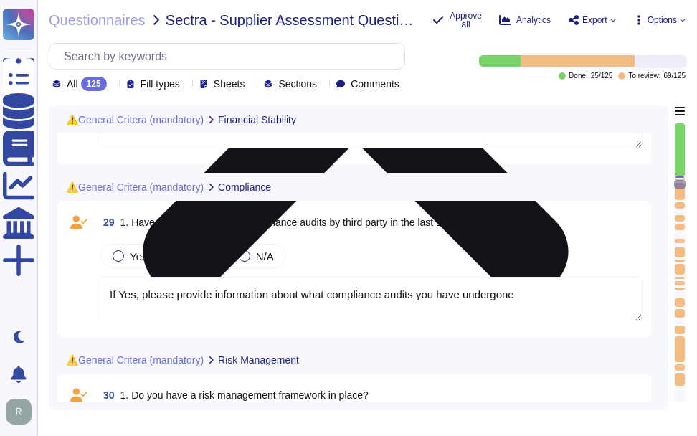
scroll to position [4398, 0]
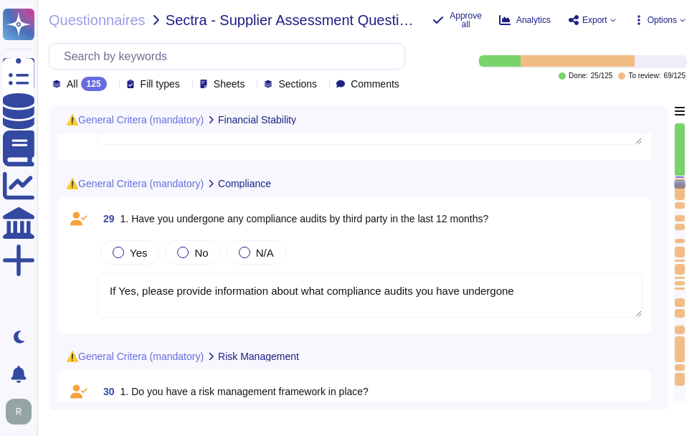
type textarea "Please provide copy of your latest balance sheet and/or Equity ratio or solvenc…"
type textarea "Please provide further information"
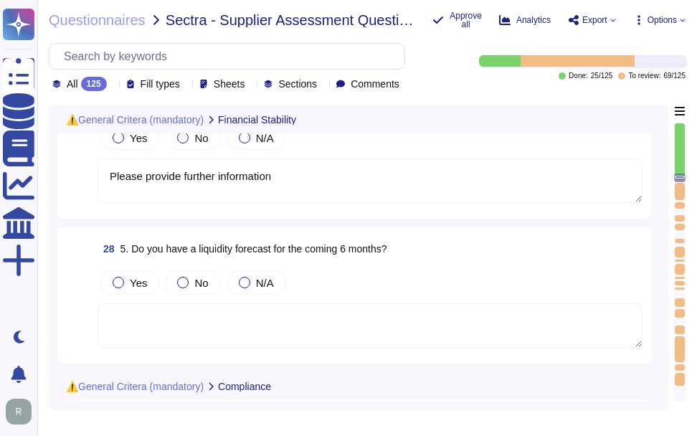
scroll to position [3742, 0]
type textarea "We are privately held and we do not share this information."
type textarea "The DUN & [PERSON_NAME] (D&B) Number for Sectigo is 220567130."
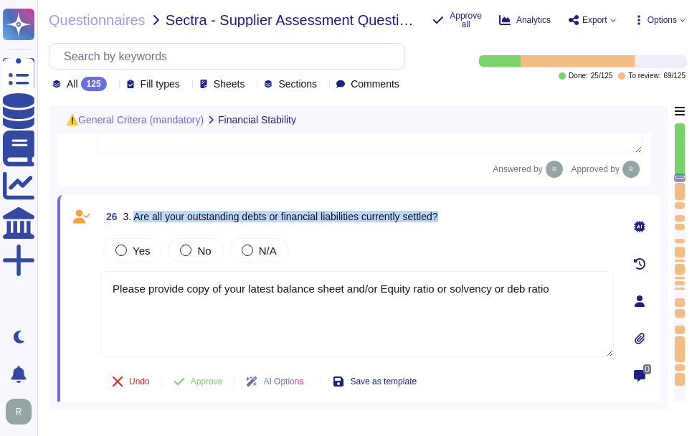
drag, startPoint x: 135, startPoint y: 216, endPoint x: 457, endPoint y: 215, distance: 322.1
click at [457, 215] on div "26 3. Are all your outstanding debts or financial liabilities currently settled?" at bounding box center [357, 217] width 514 height 26
click at [245, 248] on div at bounding box center [247, 250] width 11 height 11
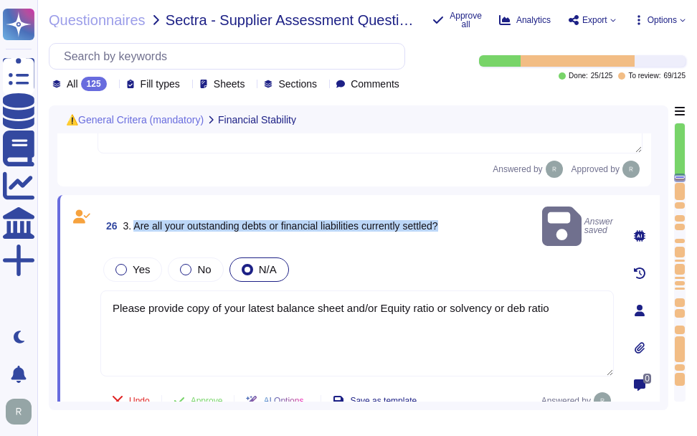
click at [189, 220] on span "3. Are all your outstanding debts or financial liabilities currently settled?" at bounding box center [280, 225] width 315 height 11
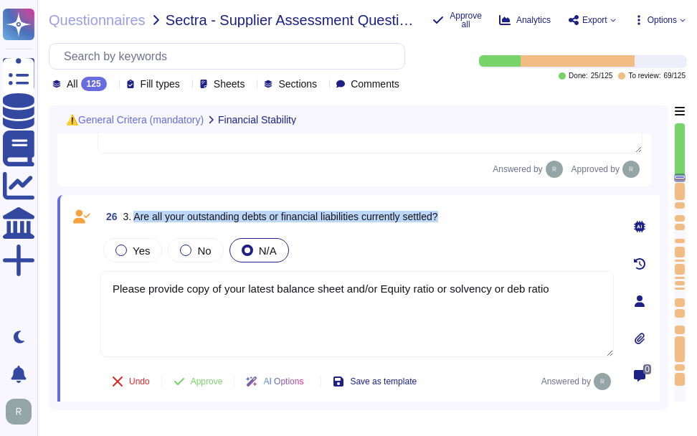
drag, startPoint x: 134, startPoint y: 215, endPoint x: 453, endPoint y: 220, distance: 318.6
click at [453, 220] on div "26 3. Are all your outstanding debts or financial liabilities currently settled?" at bounding box center [357, 217] width 514 height 26
click at [308, 221] on span "3. Are all your outstanding debts or financial liabilities currently settled?" at bounding box center [280, 216] width 315 height 11
drag, startPoint x: 287, startPoint y: 215, endPoint x: 369, endPoint y: 217, distance: 81.8
click at [369, 217] on span "3. Are all your outstanding debts or financial liabilities currently settled?" at bounding box center [280, 216] width 315 height 11
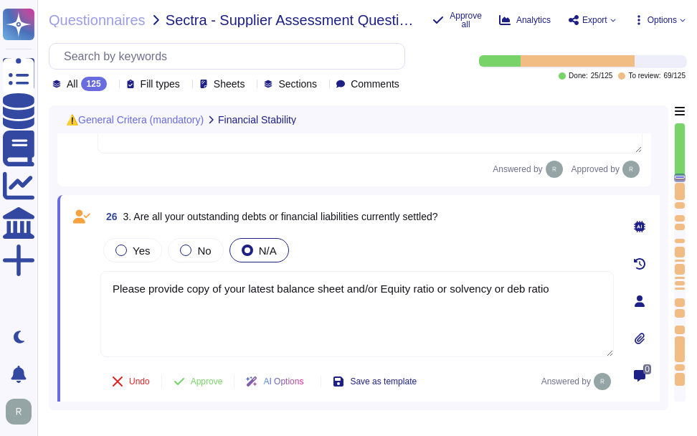
drag, startPoint x: 540, startPoint y: 291, endPoint x: 63, endPoint y: 287, distance: 476.4
click at [63, 287] on div "26 3. Are all your outstanding debts or financial liabilities currently settled…" at bounding box center [358, 301] width 603 height 212
paste textarea "We are privately held and do not share this information."
type textarea "We are privately held and do not share this information."
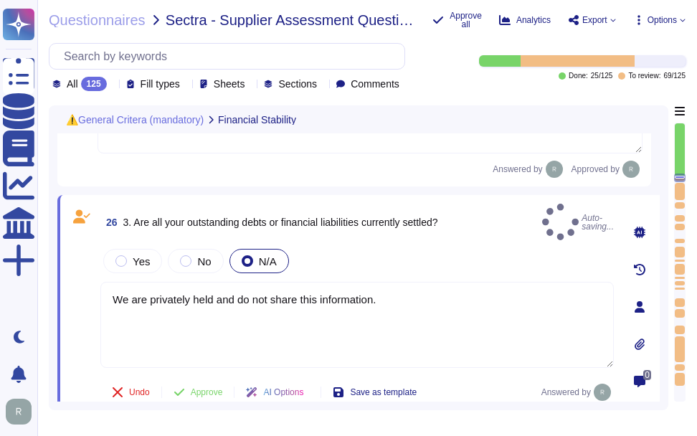
click at [402, 263] on div "Yes No N/A" at bounding box center [357, 261] width 514 height 30
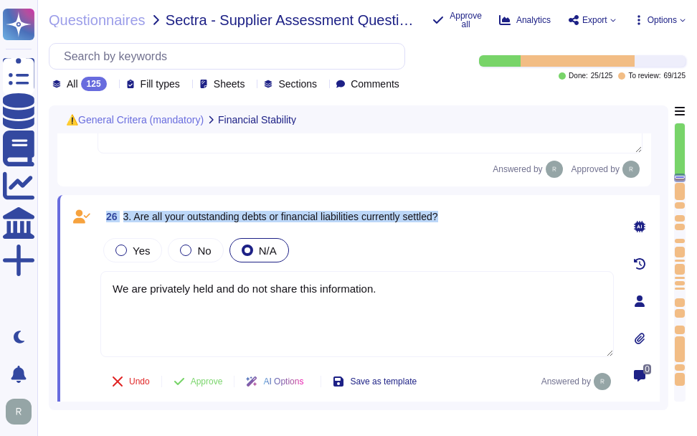
drag, startPoint x: 107, startPoint y: 212, endPoint x: 468, endPoint y: 219, distance: 360.9
click at [468, 219] on div "26 3. Are all your outstanding debts or financial liabilities currently settled?" at bounding box center [357, 217] width 514 height 26
copy span "26 3. Are all your outstanding debts or financial liabilities currently settled?"
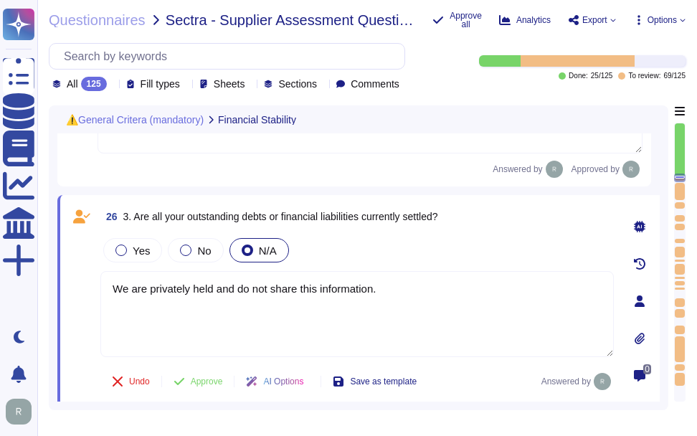
click at [434, 237] on div "Yes No N/A" at bounding box center [357, 250] width 514 height 30
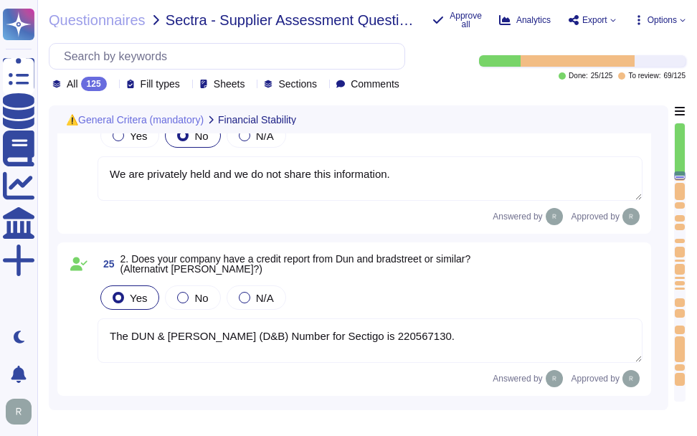
scroll to position [3527, 0]
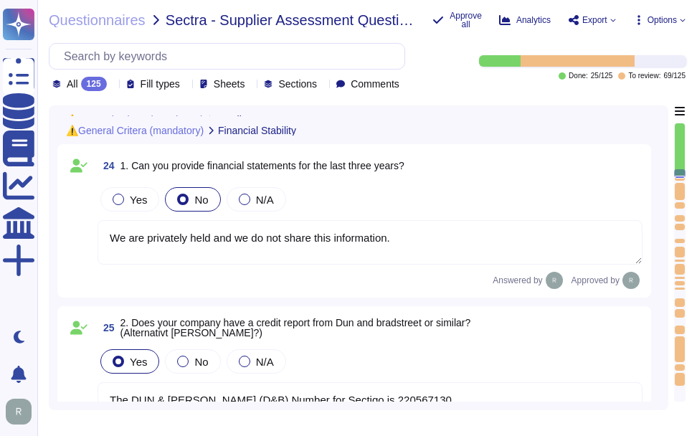
type textarea "At [GEOGRAPHIC_DATA], we welcome any questions or feedback you may have regardi…"
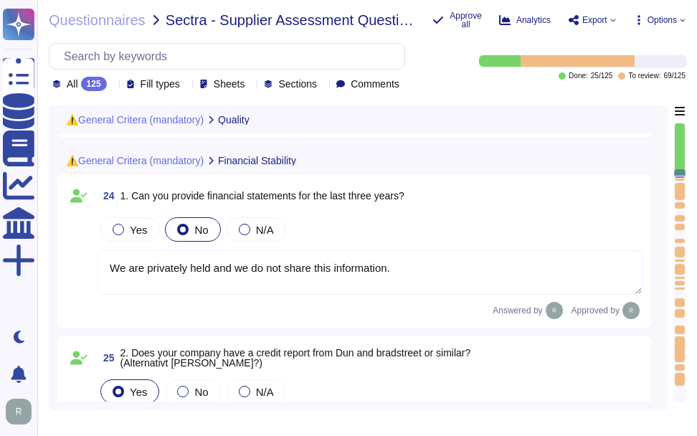
scroll to position [3450, 0]
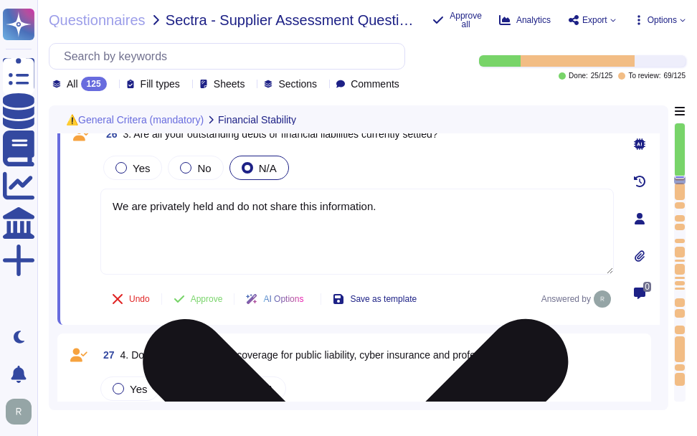
type textarea "If Yes, please provide information about what compliance audits you have underg…"
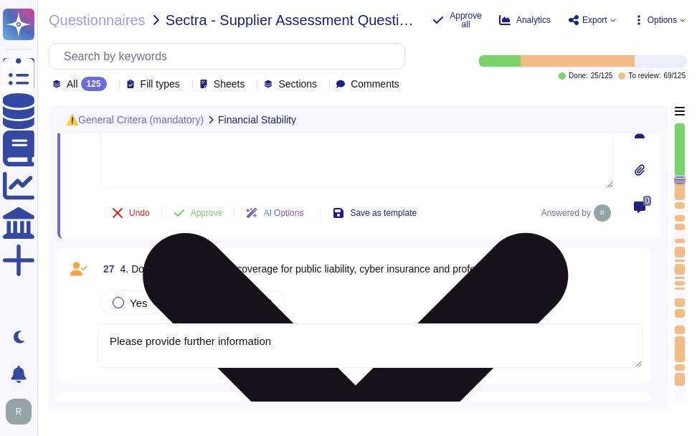
type textarea "If yes, please provide further information"
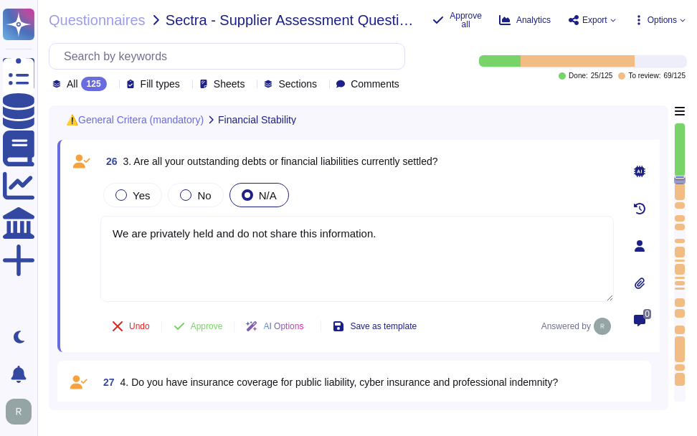
scroll to position [3762, 0]
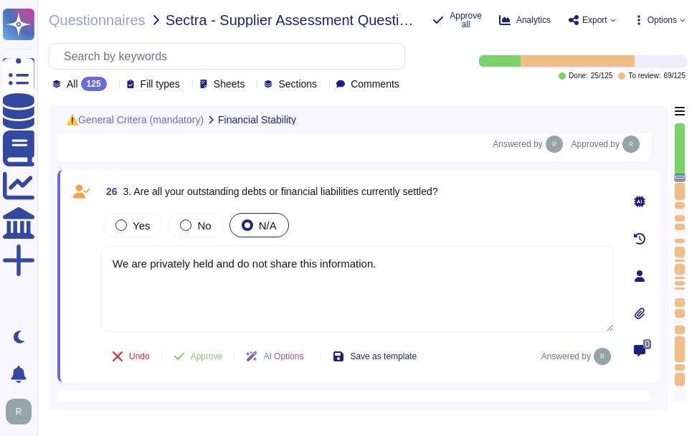
click at [448, 227] on div "Yes No N/A" at bounding box center [357, 225] width 514 height 30
click at [199, 357] on span "Approve" at bounding box center [207, 356] width 32 height 9
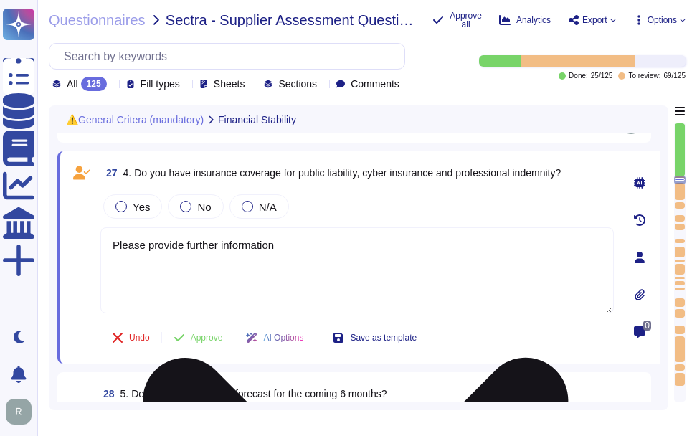
scroll to position [3975, 0]
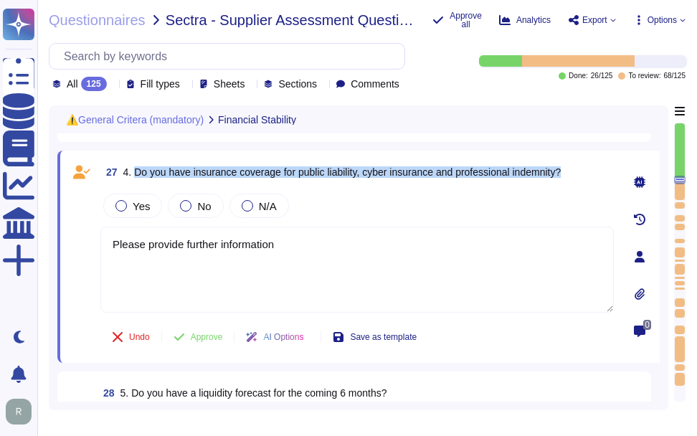
drag, startPoint x: 133, startPoint y: 170, endPoint x: 577, endPoint y: 171, distance: 443.4
click at [577, 171] on div "27 4. Do you have insurance coverage for public liability, cyber insurance and …" at bounding box center [357, 172] width 514 height 26
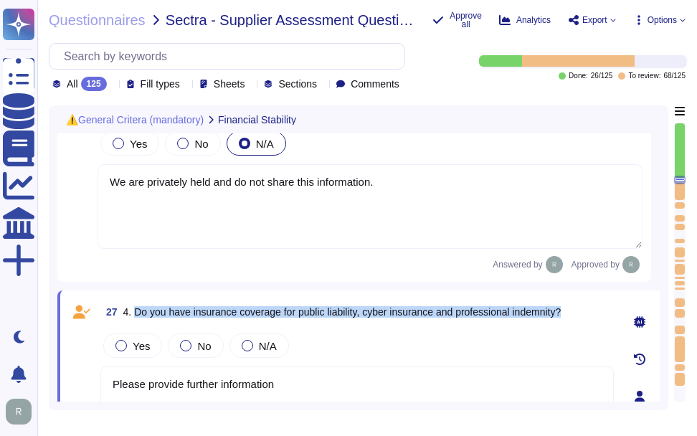
type textarea "We are privately held and we do not share this information."
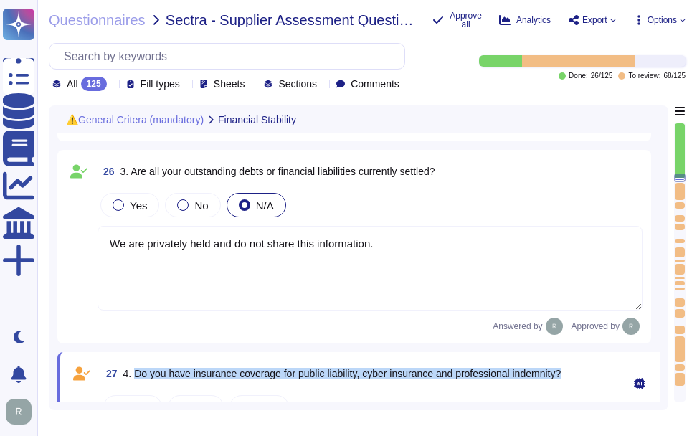
scroll to position [3759, 0]
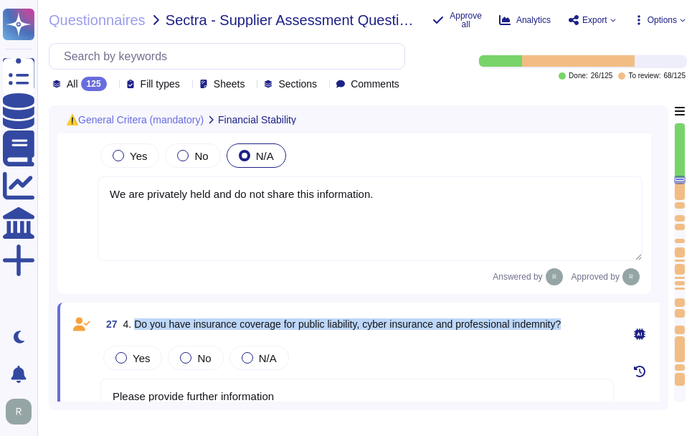
type textarea "If Yes, please provide information about what compliance audits you have underg…"
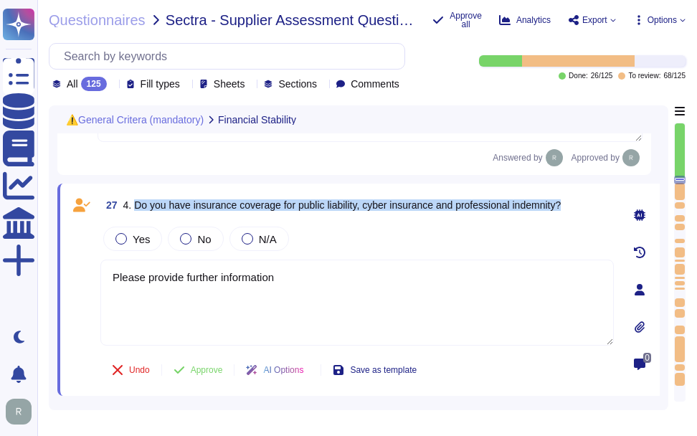
type textarea "If yes, please provide further information"
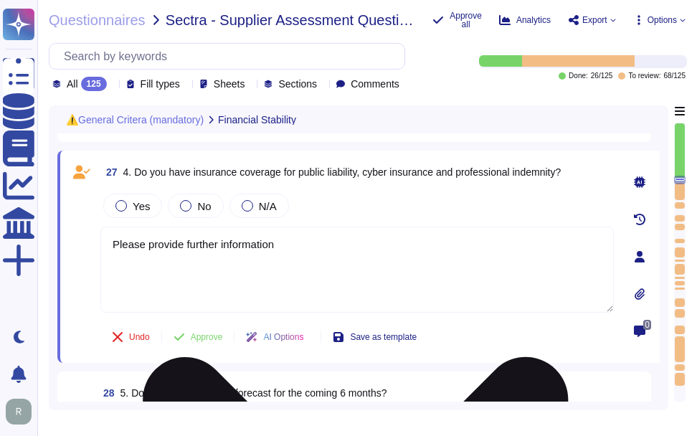
drag, startPoint x: 151, startPoint y: 248, endPoint x: 103, endPoint y: 244, distance: 48.3
click at [103, 244] on textarea "Please provide further information" at bounding box center [357, 270] width 514 height 86
paste textarea "Yes, Sectigo maintains insurance coverage for general liability, cyber insuranc…"
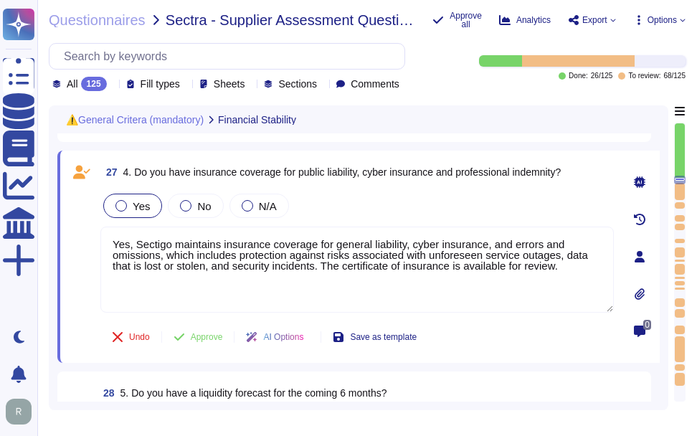
type textarea "Yes, Sectigo maintains insurance coverage for general liability, cyber insuranc…"
click at [138, 207] on span "Yes" at bounding box center [141, 206] width 17 height 12
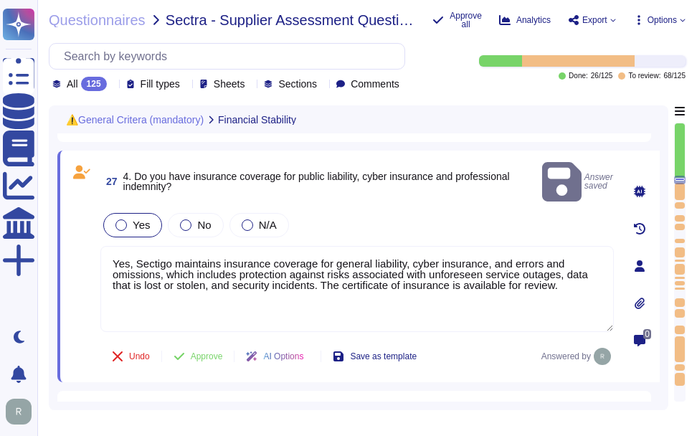
click at [140, 219] on span "Yes" at bounding box center [141, 225] width 17 height 12
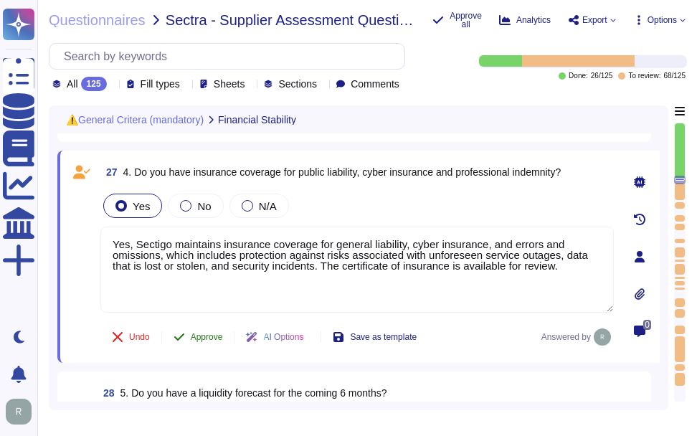
click at [205, 337] on span "Approve" at bounding box center [207, 337] width 32 height 9
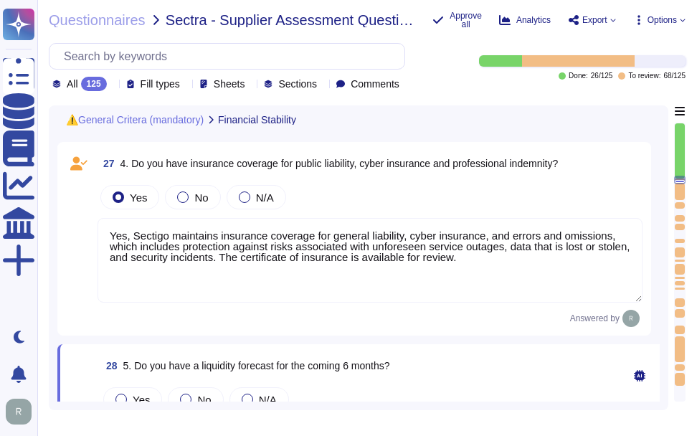
type textarea "If yes, please provide further information"
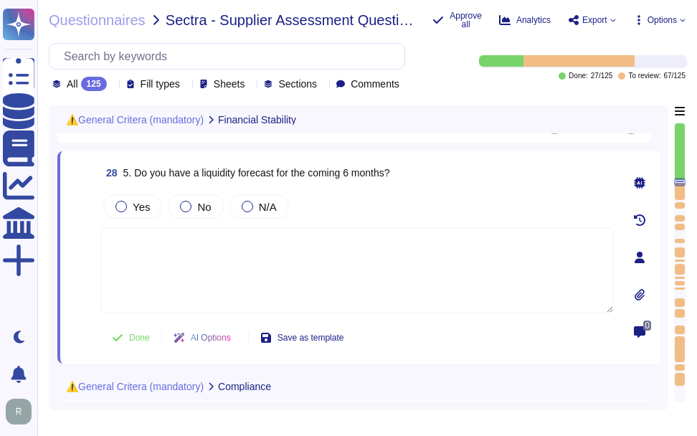
scroll to position [4168, 0]
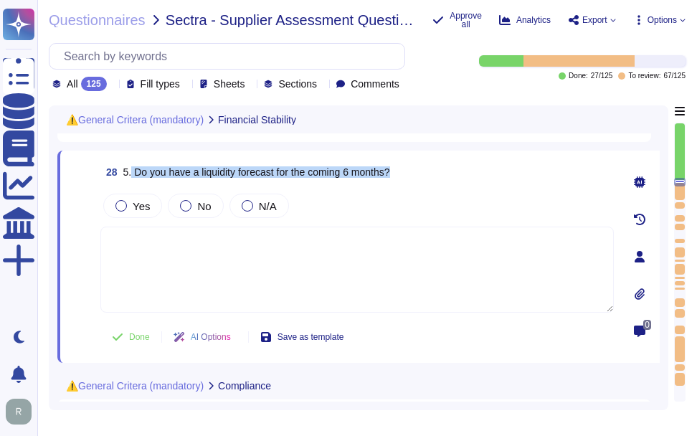
drag, startPoint x: 133, startPoint y: 171, endPoint x: 430, endPoint y: 169, distance: 297.0
click at [430, 169] on div "28 5. Do you have a liquidity forecast for the coming 6 months?" at bounding box center [357, 172] width 514 height 26
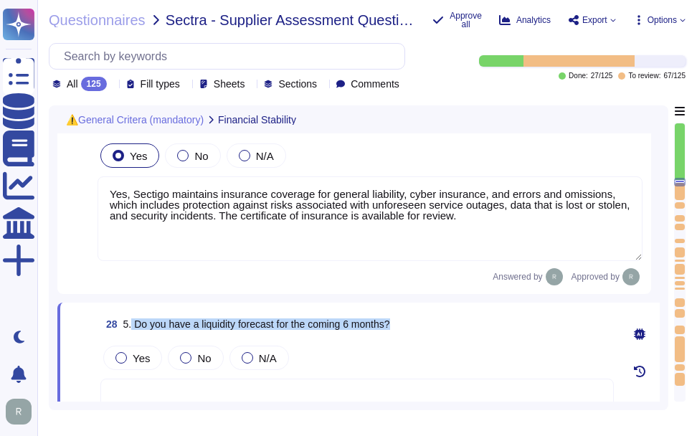
type textarea "The DUN & [PERSON_NAME] (D&B) Number for Sectigo is 220567130."
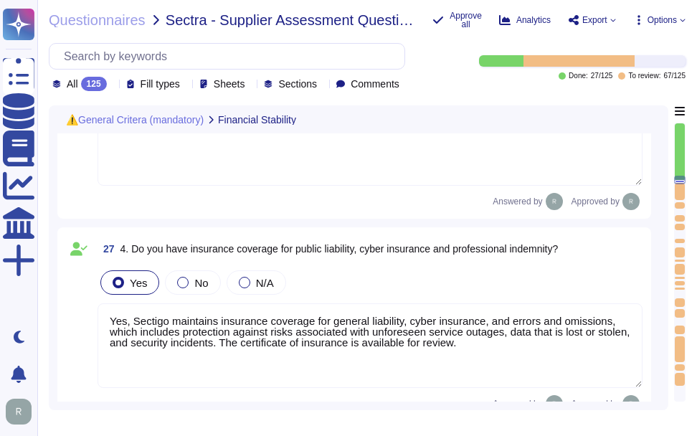
type textarea "We are privately held and we do not share this information."
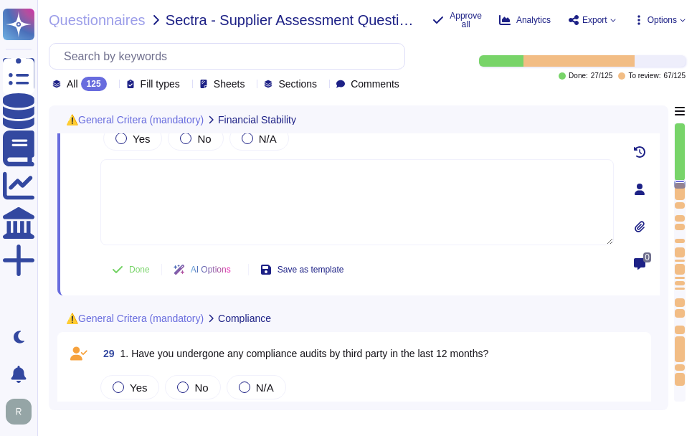
type textarea "If yes, please provide further information"
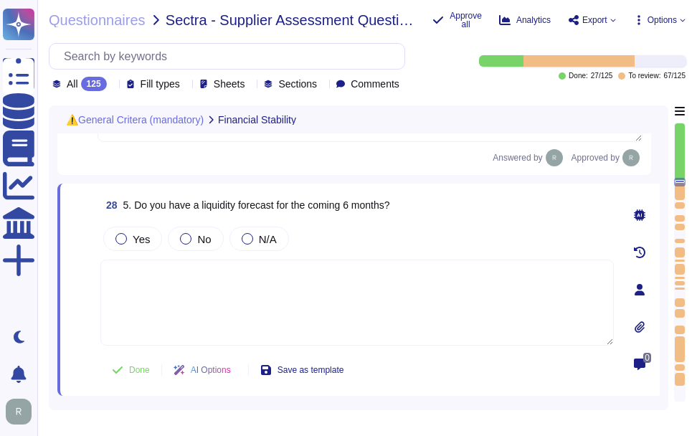
scroll to position [4122, 0]
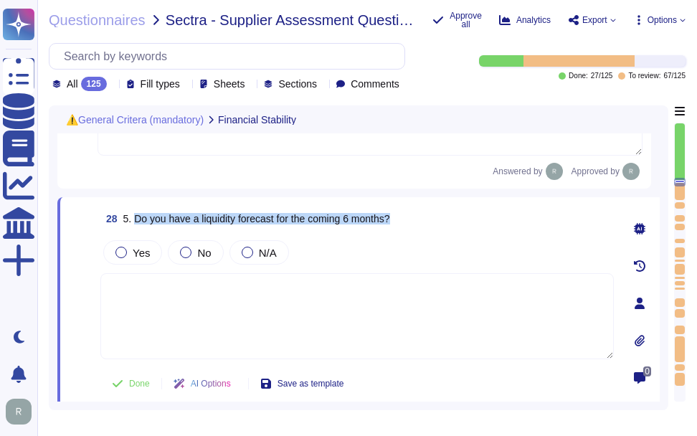
drag, startPoint x: 177, startPoint y: 217, endPoint x: 412, endPoint y: 214, distance: 234.6
click at [412, 214] on div "28 5. Do you have a liquidity forecast for the coming 6 months?" at bounding box center [357, 219] width 514 height 26
click at [187, 253] on div at bounding box center [185, 252] width 11 height 11
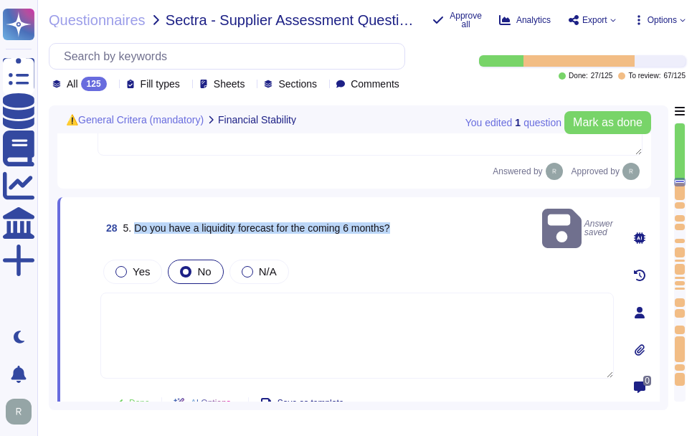
click at [201, 222] on span "5. Do you have a liquidity forecast for the coming 6 months?" at bounding box center [256, 227] width 267 height 11
click at [219, 222] on span "5. Do you have a liquidity forecast for the coming 6 months?" at bounding box center [256, 227] width 267 height 11
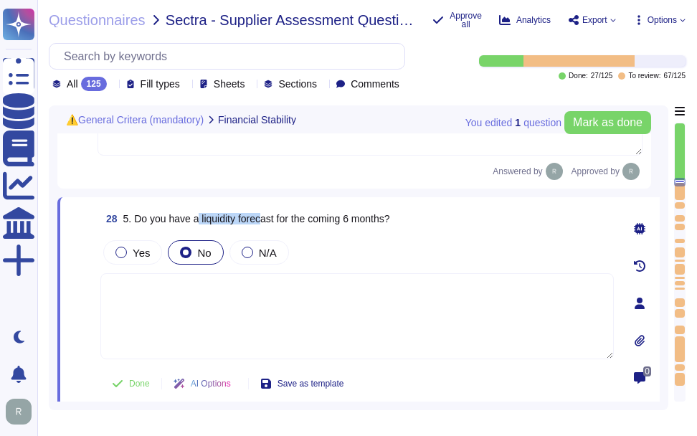
drag, startPoint x: 200, startPoint y: 217, endPoint x: 267, endPoint y: 217, distance: 66.7
click at [267, 217] on span "5. Do you have a liquidity forecast for the coming 6 months?" at bounding box center [256, 218] width 267 height 11
drag, startPoint x: 267, startPoint y: 217, endPoint x: 221, endPoint y: 212, distance: 46.2
click at [221, 213] on span "5. Do you have a liquidity forecast for the coming 6 months?" at bounding box center [256, 218] width 267 height 11
drag, startPoint x: 203, startPoint y: 217, endPoint x: 279, endPoint y: 222, distance: 76.2
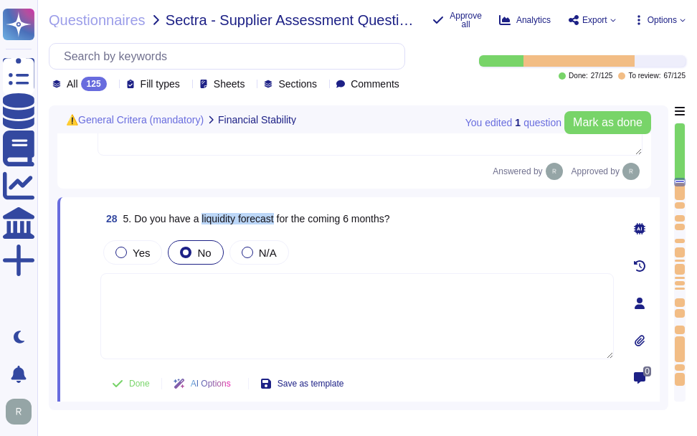
click at [279, 222] on span "5. Do you have a liquidity forecast for the coming 6 months?" at bounding box center [256, 218] width 267 height 11
copy span "liquidity forecast"
click at [404, 339] on textarea at bounding box center [357, 316] width 514 height 86
paste textarea "We are privately held and do not share this infrormation."
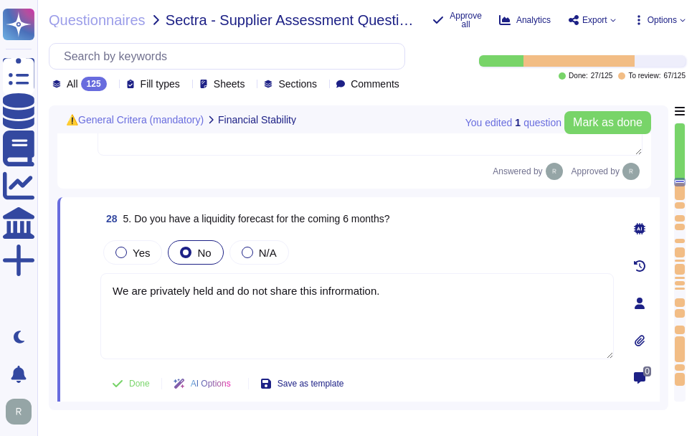
type textarea "We are privately held and do not share this information."
click at [447, 242] on div "Yes No N/A" at bounding box center [357, 252] width 514 height 30
click at [146, 380] on span "Done" at bounding box center [139, 384] width 21 height 9
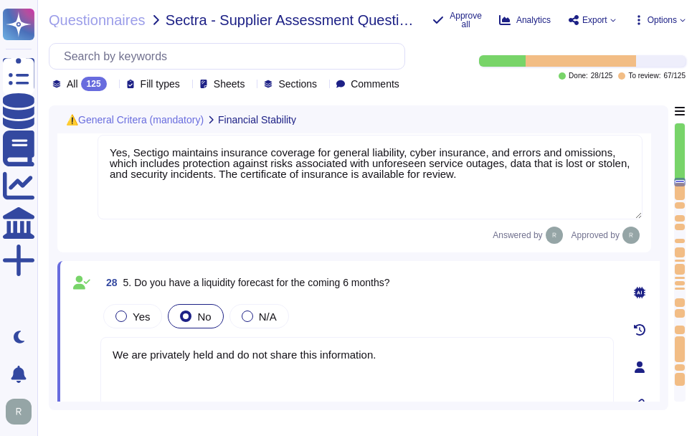
type textarea "The DUN & [PERSON_NAME] (D&B) Number for Sectigo is 220567130."
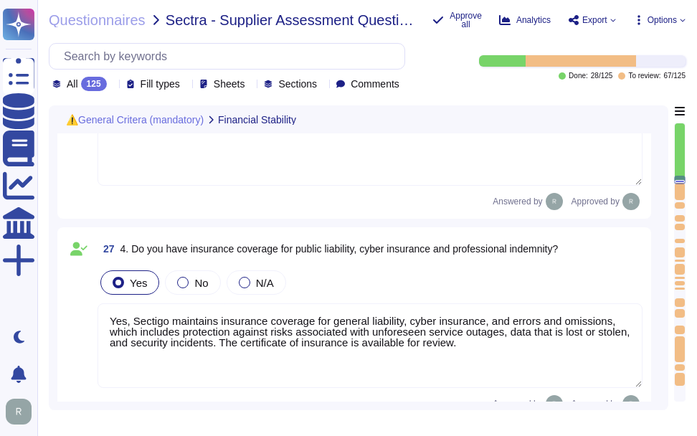
type textarea "We are privately held and we do not share this information."
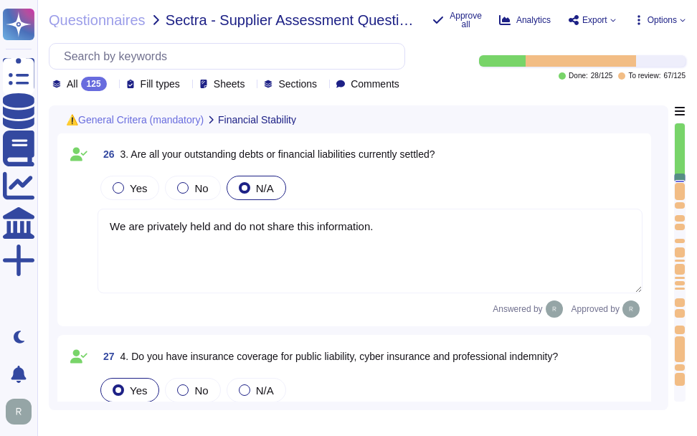
scroll to position [3763, 0]
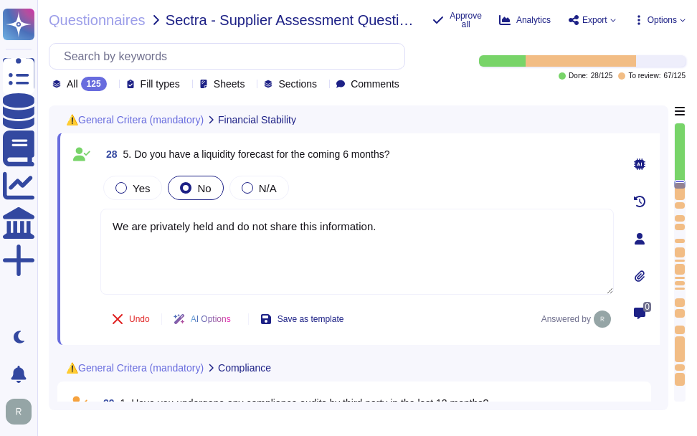
type textarea "If yes, please provide further information"
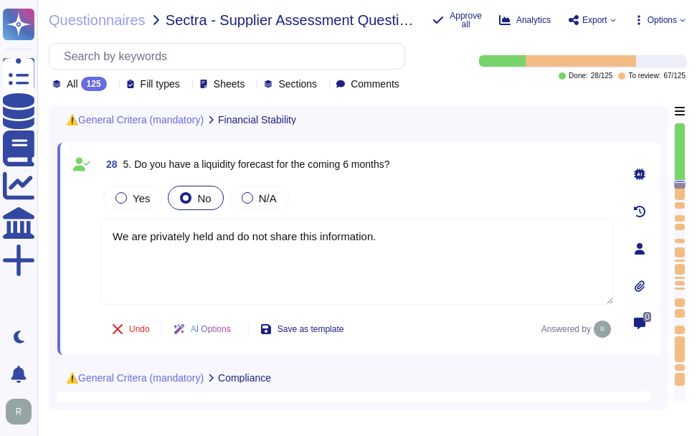
scroll to position [4140, 0]
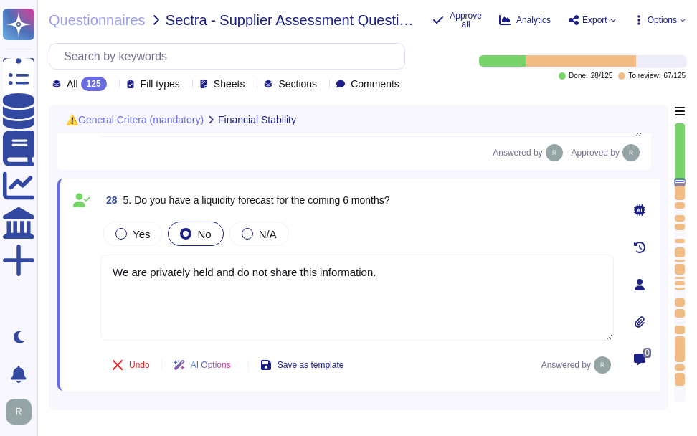
click at [420, 229] on div "Yes No N/A" at bounding box center [357, 234] width 514 height 30
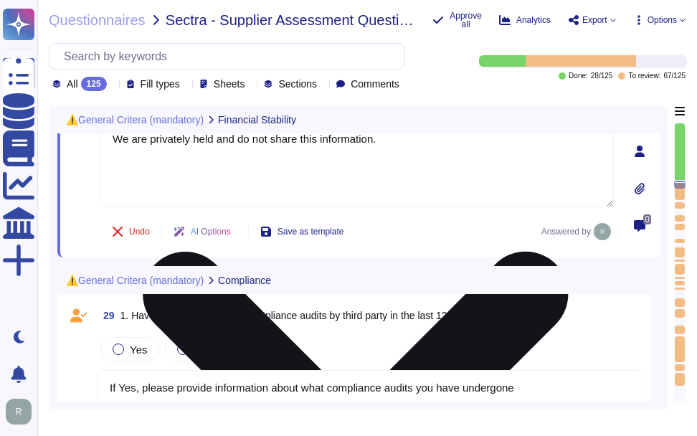
scroll to position [4356, 0]
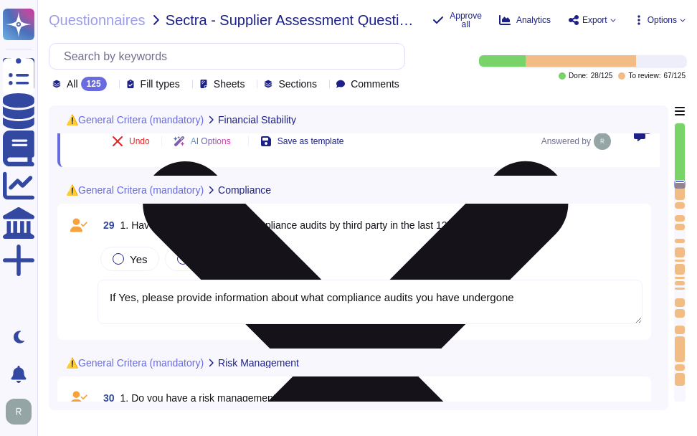
type textarea "If yes, please provide further information"
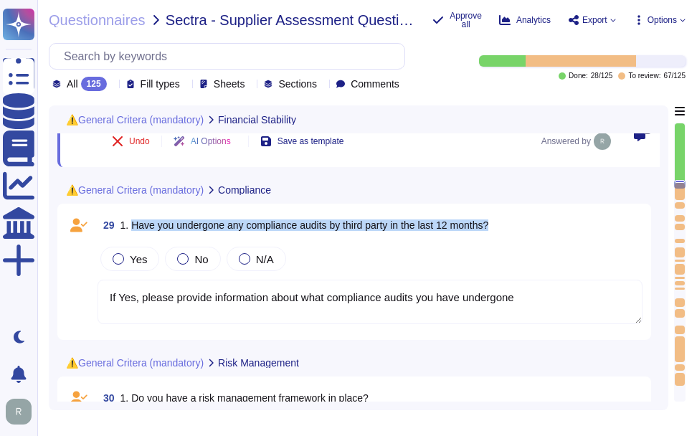
drag, startPoint x: 131, startPoint y: 224, endPoint x: 520, endPoint y: 222, distance: 389.6
click at [520, 222] on div "29 1. Have you undergone any compliance audits by third party in the last 12 mo…" at bounding box center [370, 225] width 545 height 26
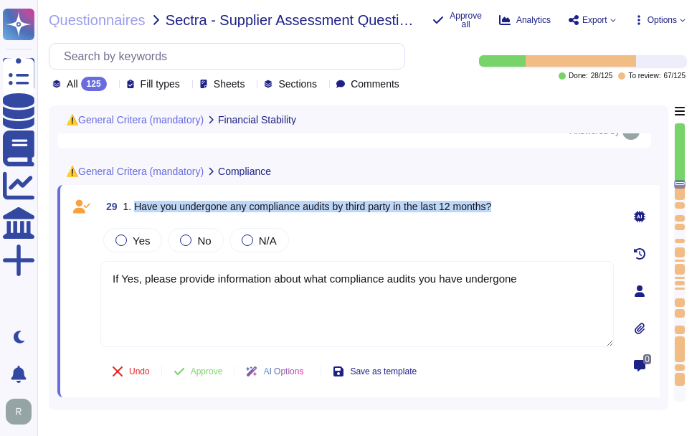
drag, startPoint x: 133, startPoint y: 204, endPoint x: 546, endPoint y: 197, distance: 413.3
click at [546, 197] on div "29 1. Have you undergone any compliance audits by third party in the last 12 mo…" at bounding box center [357, 207] width 514 height 26
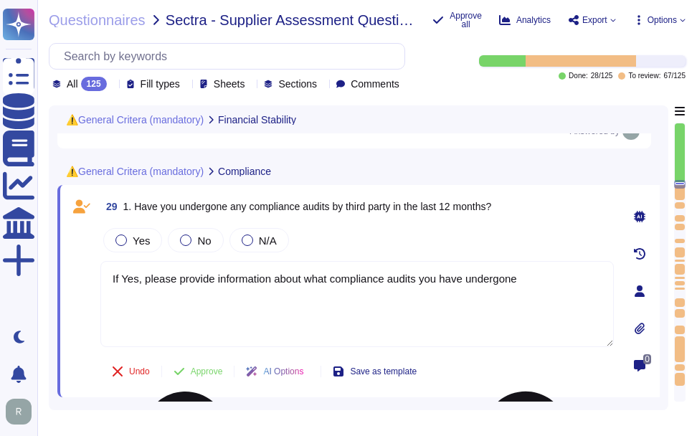
click at [555, 311] on textarea "If Yes, please provide information about what compliance audits you have underg…" at bounding box center [357, 304] width 514 height 86
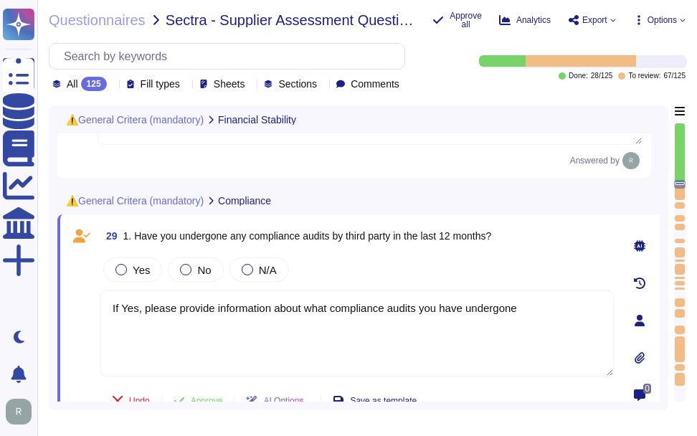
type textarea "We are privately held and do not share this information."
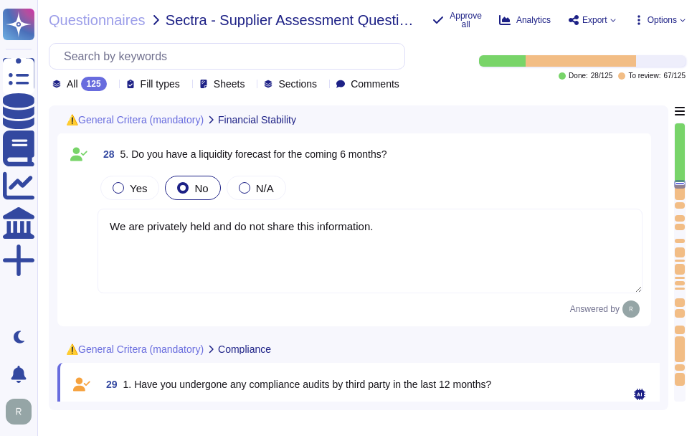
scroll to position [4100, 0]
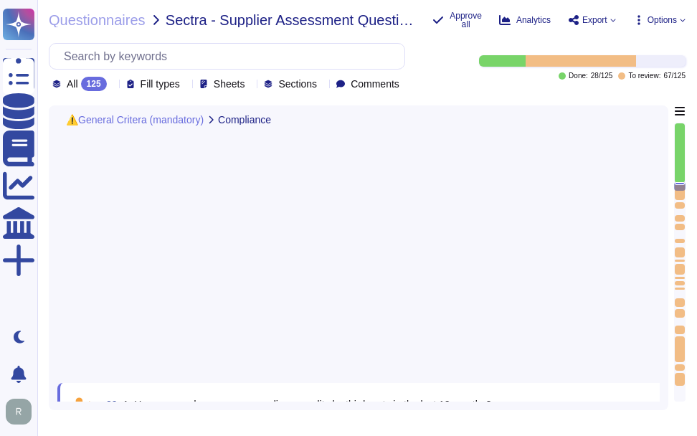
type textarea "If yes, please provide further information"
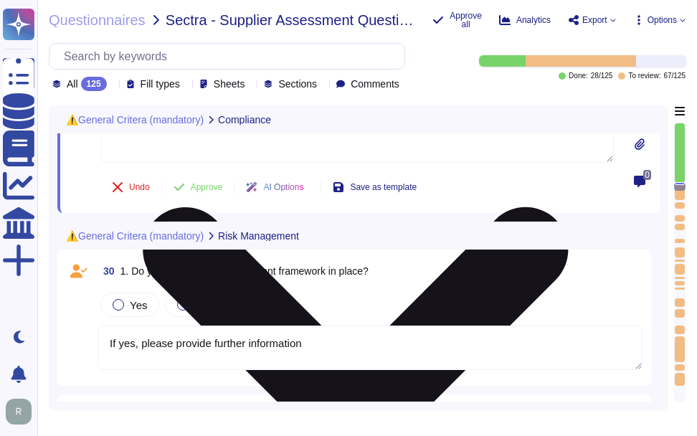
type textarea "If yes, please provide further information"
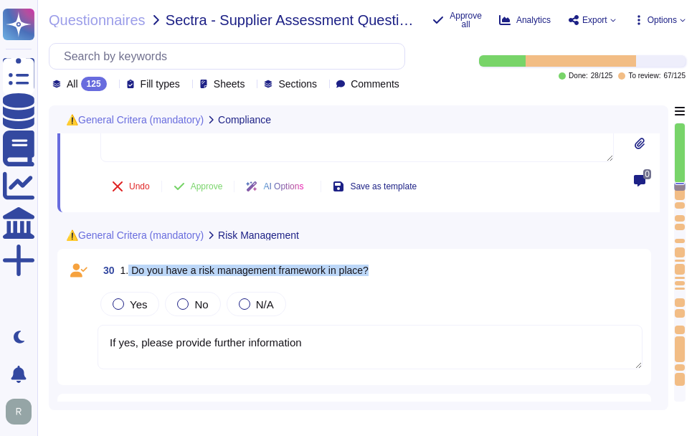
drag, startPoint x: 128, startPoint y: 270, endPoint x: 498, endPoint y: 270, distance: 369.5
click at [498, 270] on div "30 1. Do you have a risk management framework in place?" at bounding box center [370, 271] width 545 height 26
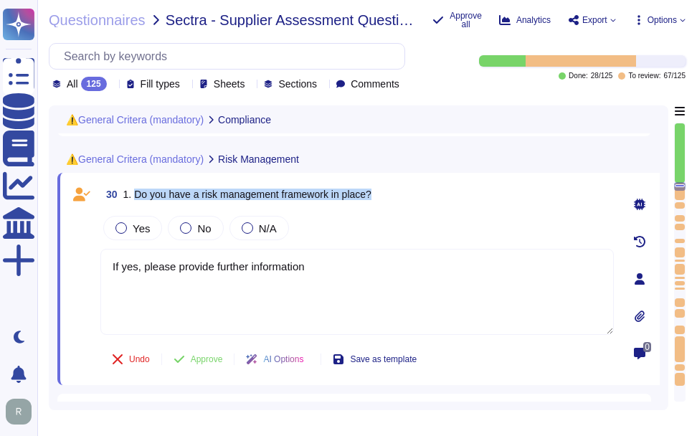
drag, startPoint x: 132, startPoint y: 193, endPoint x: 425, endPoint y: 194, distance: 293.4
click at [425, 194] on div "30 1. Do you have a risk management framework in place?" at bounding box center [357, 195] width 514 height 26
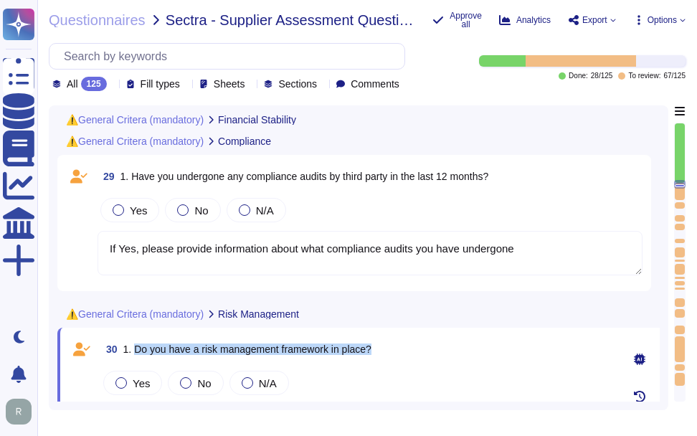
type textarea "Yes, Sectigo maintains insurance coverage for general liability, cyber insuranc…"
type textarea "We are privately held and do not share this information."
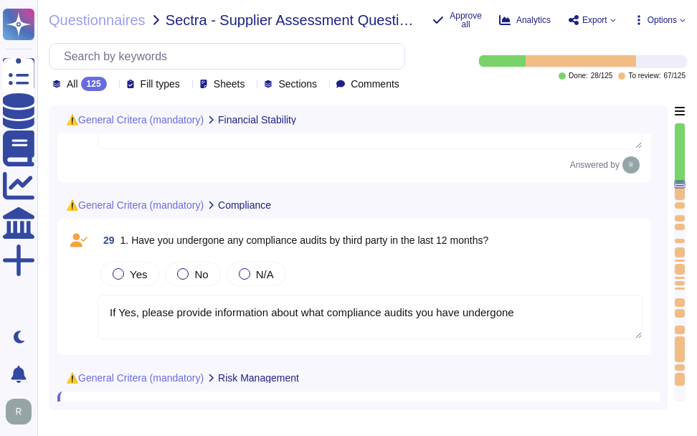
type textarea "We are privately held and do not share this information."
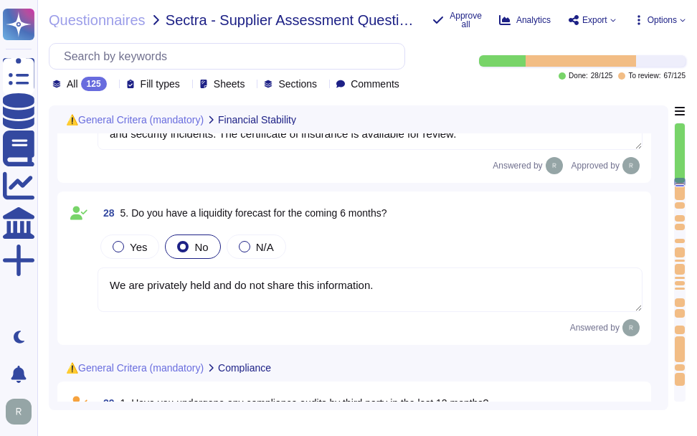
type textarea "The DUN & [PERSON_NAME] (D&B) Number for Sectigo is 220567130."
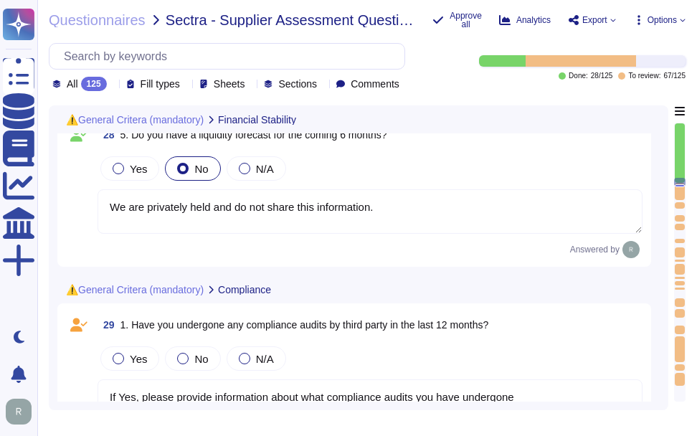
scroll to position [4210, 0]
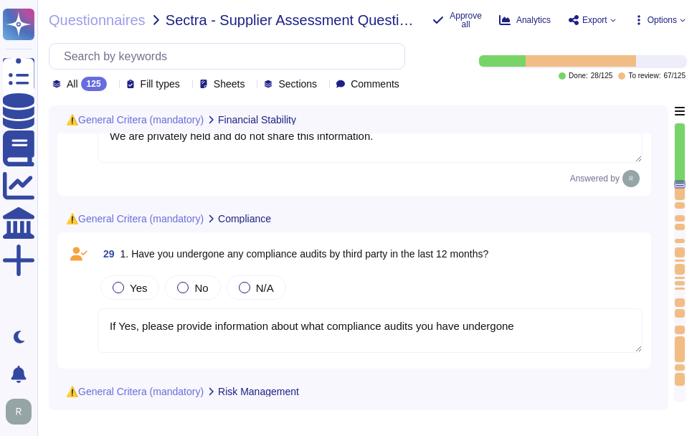
type textarea "If yes, please provide further information"
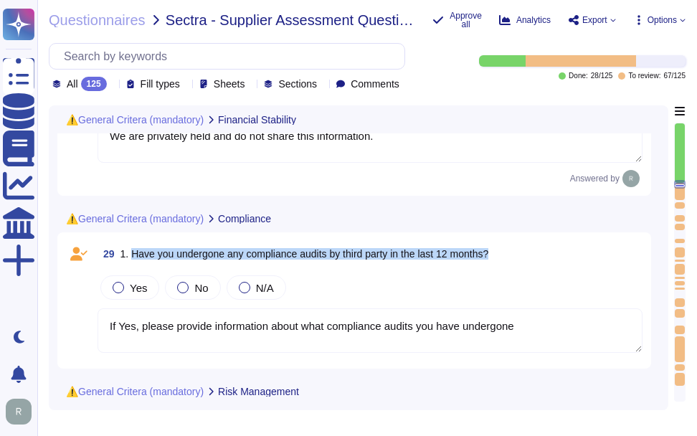
drag, startPoint x: 131, startPoint y: 263, endPoint x: 540, endPoint y: 269, distance: 408.3
click at [540, 267] on div "29 1. Have you undergone any compliance audits by third party in the last 12 mo…" at bounding box center [370, 254] width 545 height 26
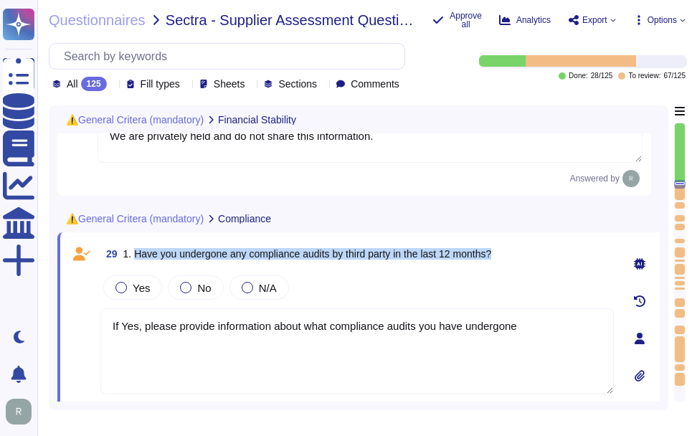
drag, startPoint x: 134, startPoint y: 263, endPoint x: 556, endPoint y: 263, distance: 421.9
click at [556, 263] on div "29 1. Have you undergone any compliance audits by third party in the last 12 mo…" at bounding box center [357, 254] width 514 height 26
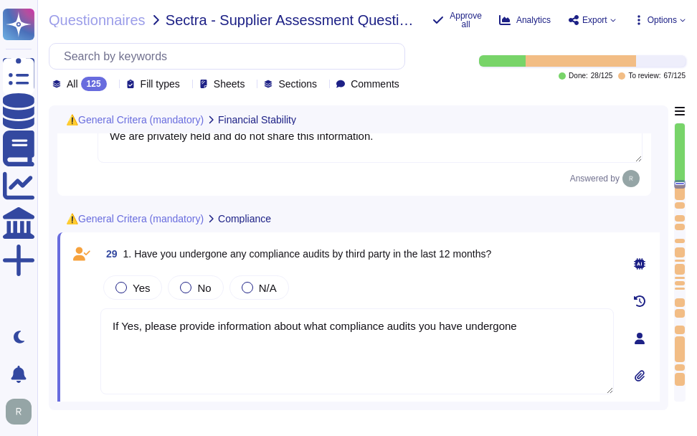
click at [364, 362] on textarea "If Yes, please provide information about what compliance audits you have underg…" at bounding box center [357, 352] width 514 height 86
drag, startPoint x: 533, startPoint y: 340, endPoint x: 82, endPoint y: 333, distance: 451.3
click at [82, 333] on div "29 1. Have you undergone any compliance audits by third party in the last 12 mo…" at bounding box center [341, 338] width 545 height 195
paste textarea "Yes, we have undergone compliance audits, including SOC 2, ISO 27001, and WebTr…"
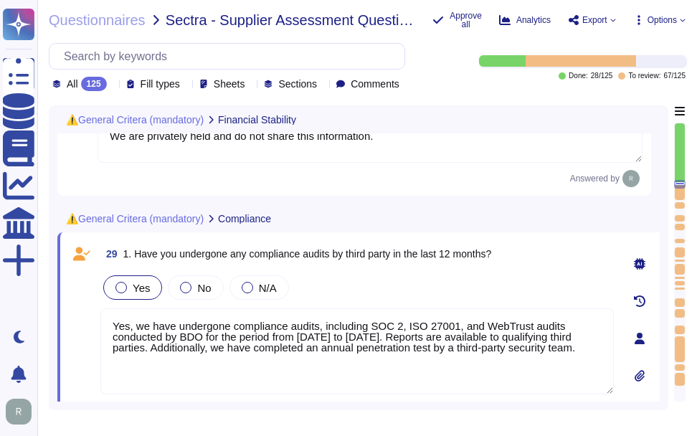
type textarea "Yes, we have undergone compliance audits, including SOC 2, ISO 27001, and WebTr…"
click at [136, 294] on span "Yes" at bounding box center [141, 288] width 17 height 12
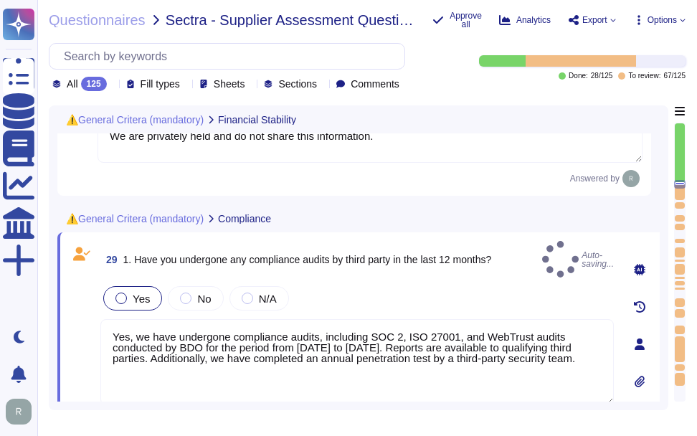
click at [121, 293] on div at bounding box center [121, 298] width 11 height 11
click at [136, 305] on div "Yes" at bounding box center [132, 298] width 59 height 24
click at [140, 295] on span "Yes" at bounding box center [141, 299] width 17 height 12
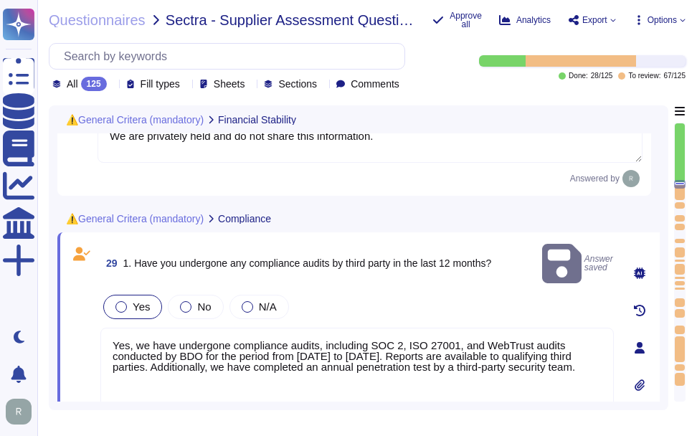
click at [125, 301] on div at bounding box center [121, 306] width 11 height 11
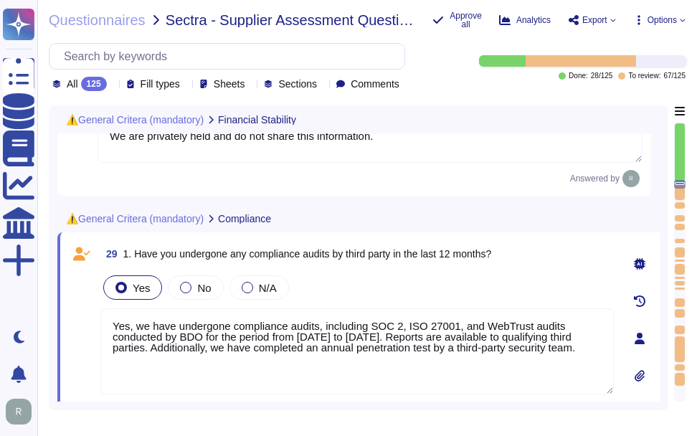
click at [489, 293] on div "Yes No N/A" at bounding box center [357, 288] width 514 height 30
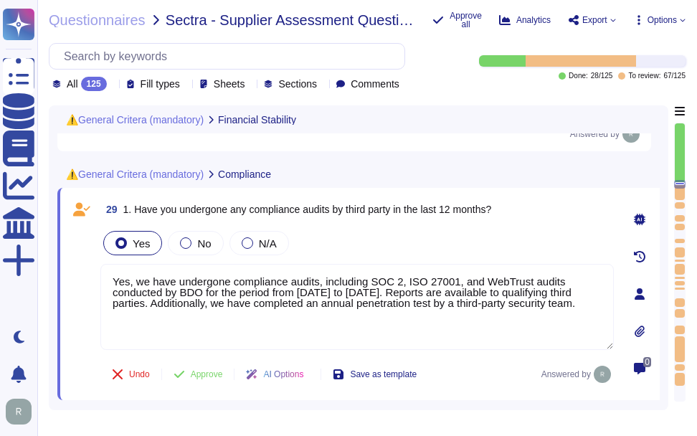
scroll to position [4282, 0]
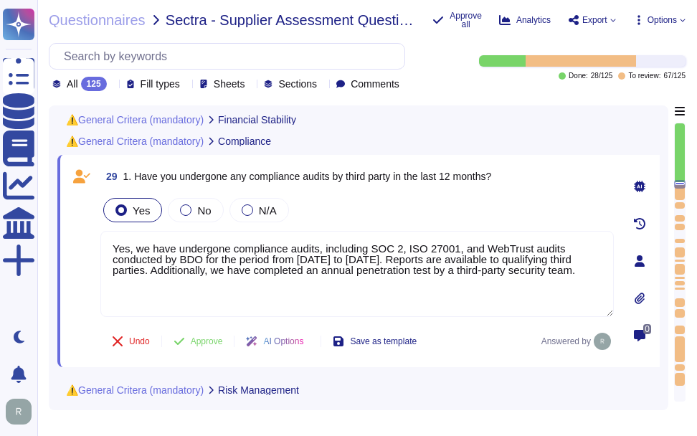
type textarea "If yes, please provide further information"
click at [197, 345] on span "Approve" at bounding box center [207, 341] width 32 height 9
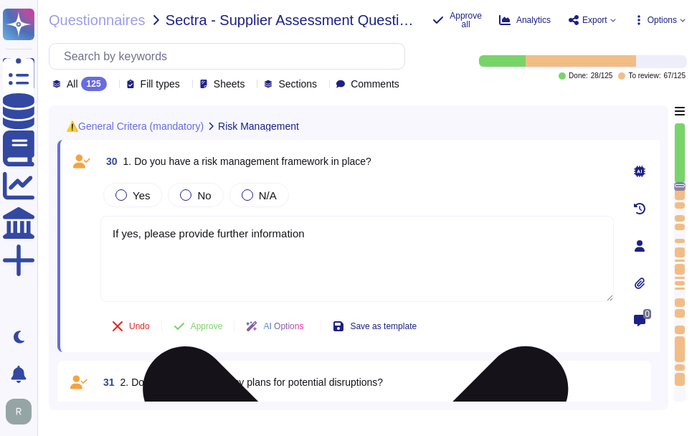
type textarea "If yes, please provide further information"
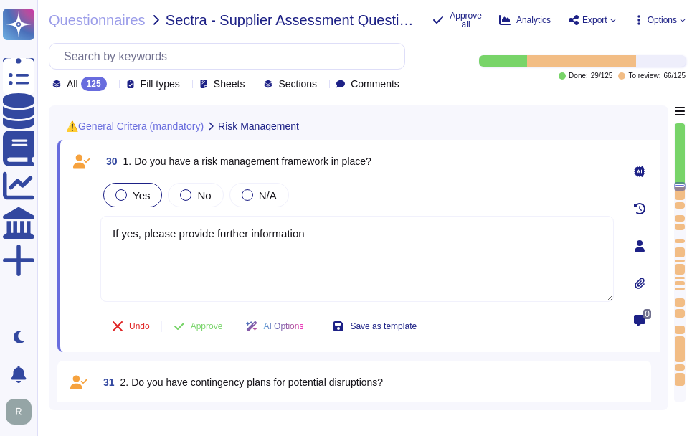
scroll to position [4516, 0]
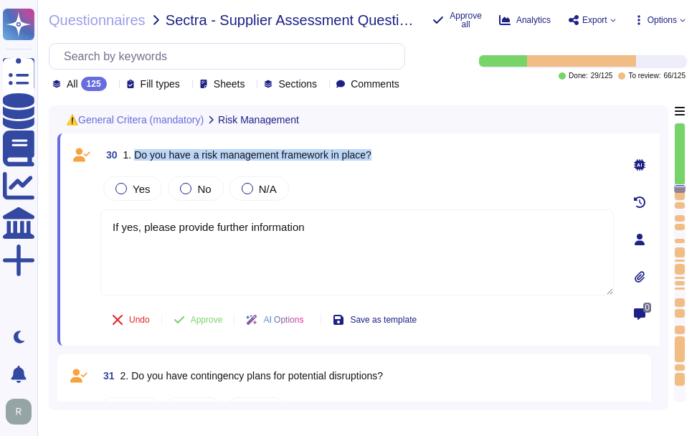
drag, startPoint x: 135, startPoint y: 152, endPoint x: 390, endPoint y: 153, distance: 254.7
click at [390, 153] on div "30 1. Do you have a risk management framework in place?" at bounding box center [357, 155] width 514 height 26
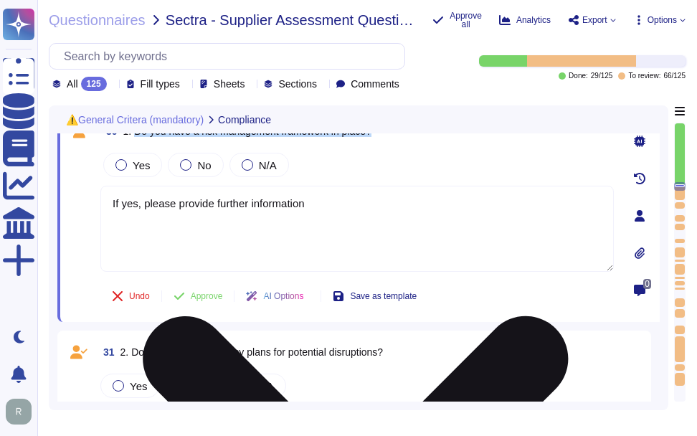
type textarea "Yes, we have undergone compliance audits, including SOC 2, ISO 27001, and WebTr…"
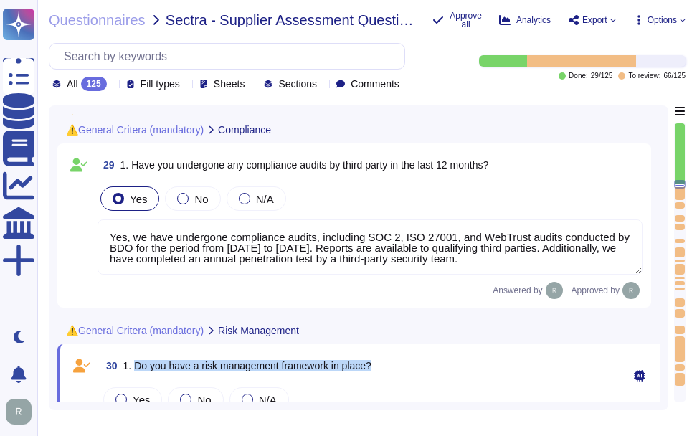
type textarea "Yes, Sectigo maintains insurance coverage for general liability, cyber insuranc…"
type textarea "We are privately held and do not share this information."
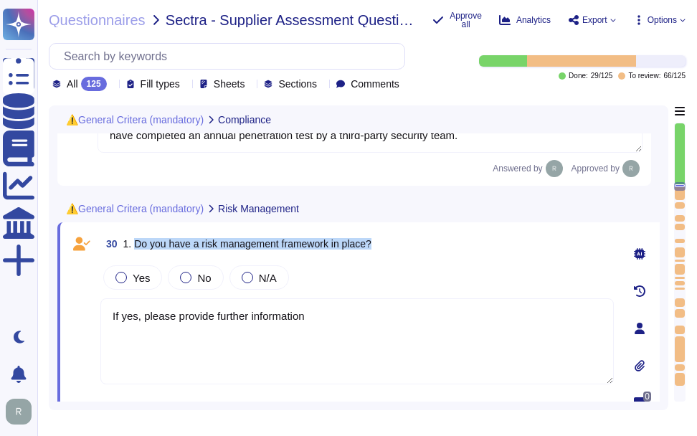
scroll to position [4415, 0]
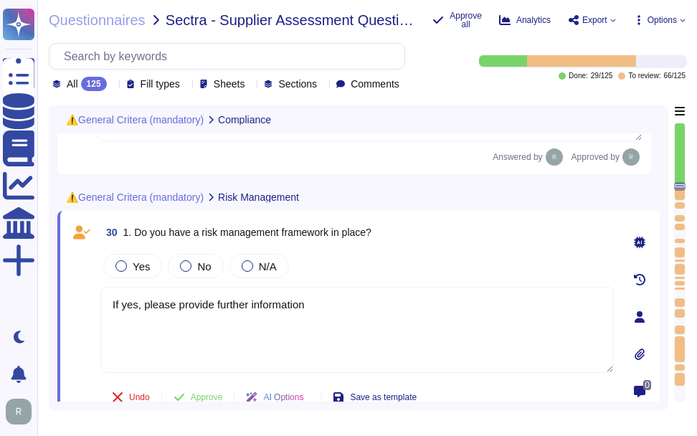
drag, startPoint x: 286, startPoint y: 302, endPoint x: 79, endPoint y: 297, distance: 207.4
click at [80, 296] on div "30 1. Do you have a risk management framework in place? Yes No N/A If yes, plea…" at bounding box center [341, 317] width 545 height 195
paste textarea "Yes, Sectigo has a defined Risk Management process that includes a comprehensiv…"
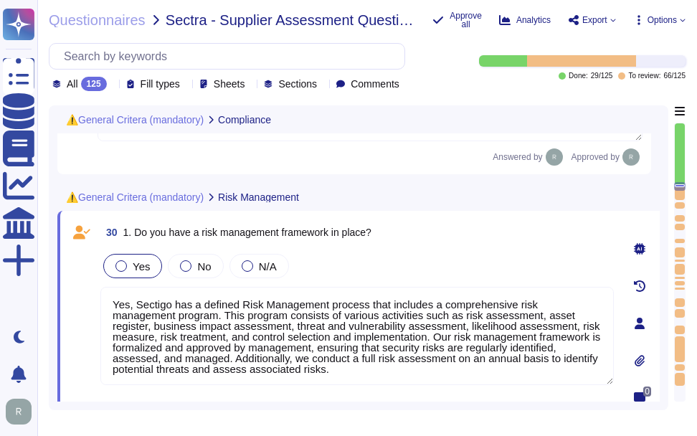
type textarea "Yes, Sectigo has a defined Risk Management process that includes a comprehensiv…"
click at [139, 269] on span "Yes" at bounding box center [141, 266] width 17 height 12
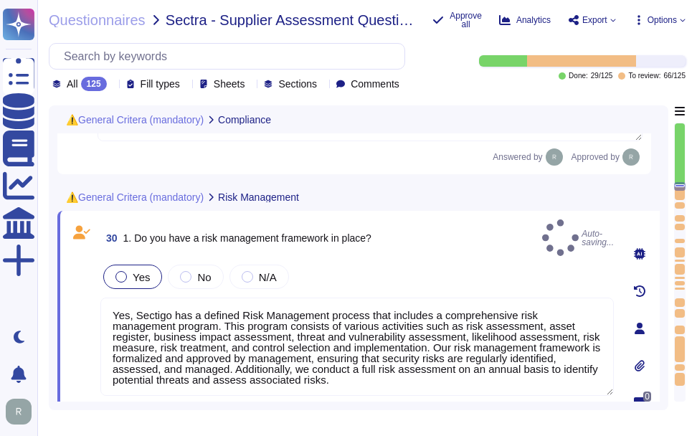
click at [150, 269] on div "Yes" at bounding box center [132, 277] width 59 height 24
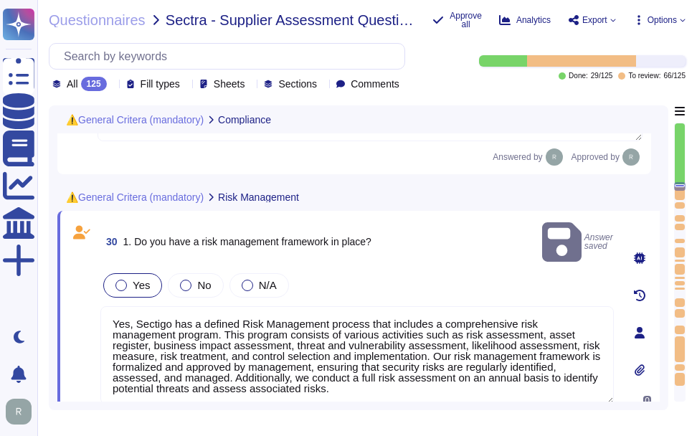
click at [145, 279] on span "Yes" at bounding box center [141, 285] width 17 height 12
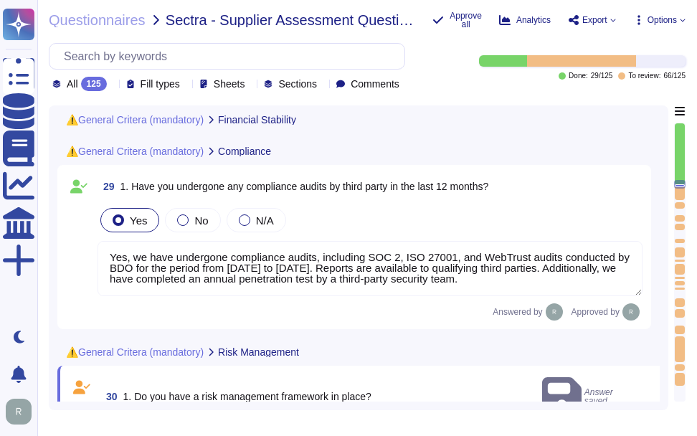
type textarea "Yes, Sectigo maintains insurance coverage for general liability, cyber insuranc…"
type textarea "We are privately held and do not share this information."
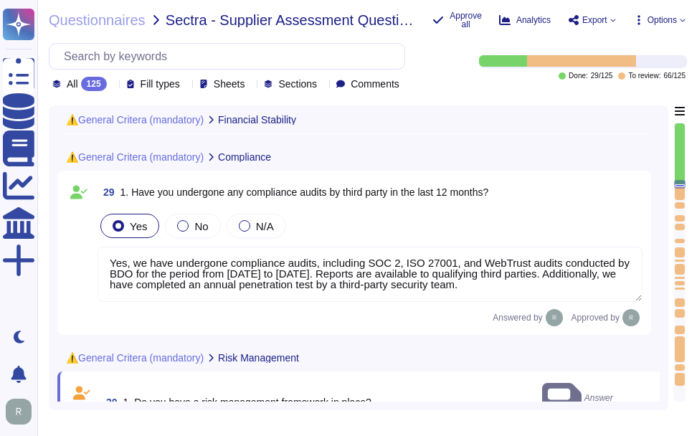
type textarea "We are privately held and do not share this information."
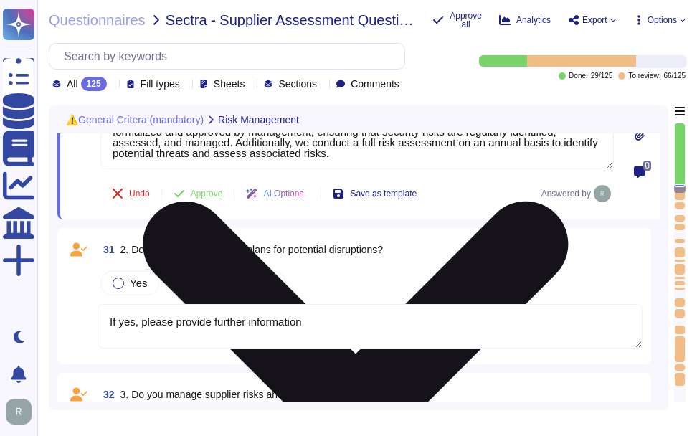
type textarea "If yes, please provide further information"
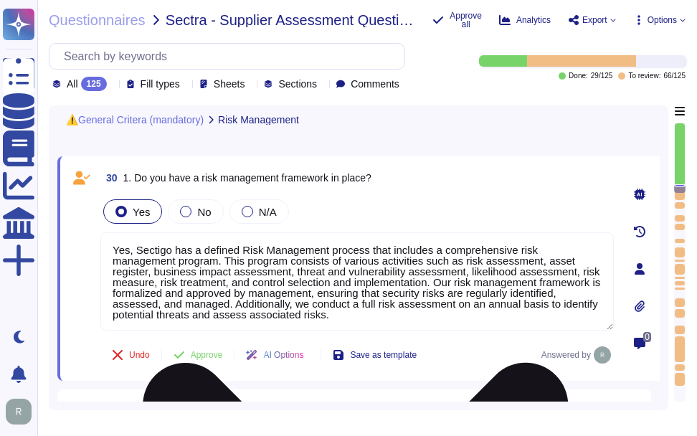
scroll to position [4430, 0]
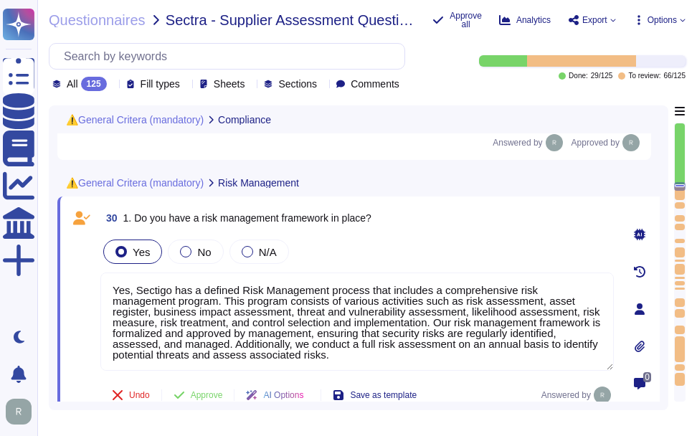
type textarea "Yes, we have undergone compliance audits, including SOC 2, ISO 27001, and WebTr…"
drag, startPoint x: 133, startPoint y: 219, endPoint x: 447, endPoint y: 209, distance: 314.4
click at [447, 209] on div "30 1. Do you have a risk management framework in place?" at bounding box center [357, 218] width 514 height 26
click at [433, 247] on div "Yes No N/A" at bounding box center [357, 252] width 514 height 30
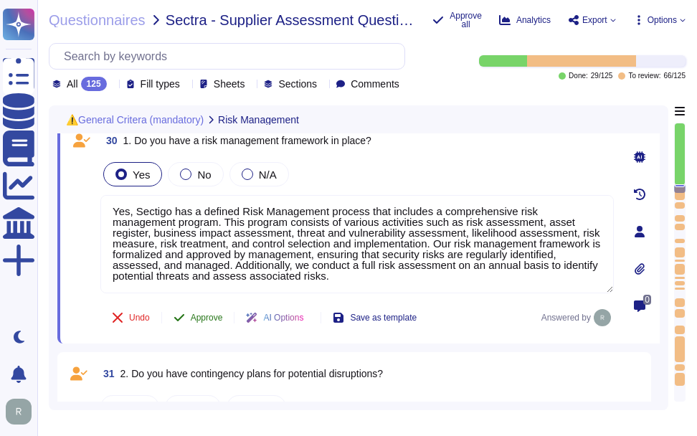
click at [211, 321] on span "Approve" at bounding box center [207, 318] width 32 height 9
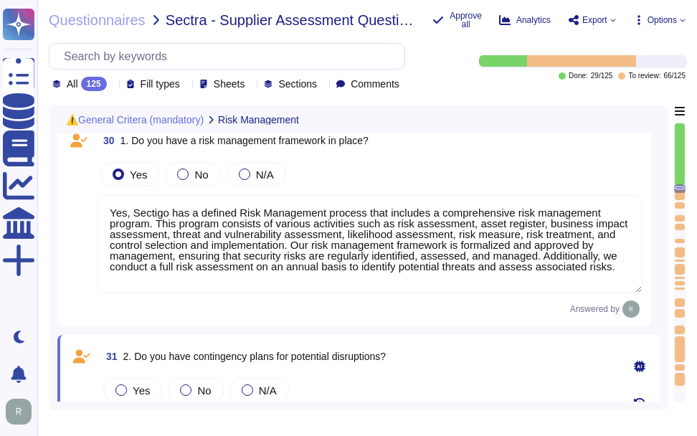
type textarea "If yes, please provide further information"
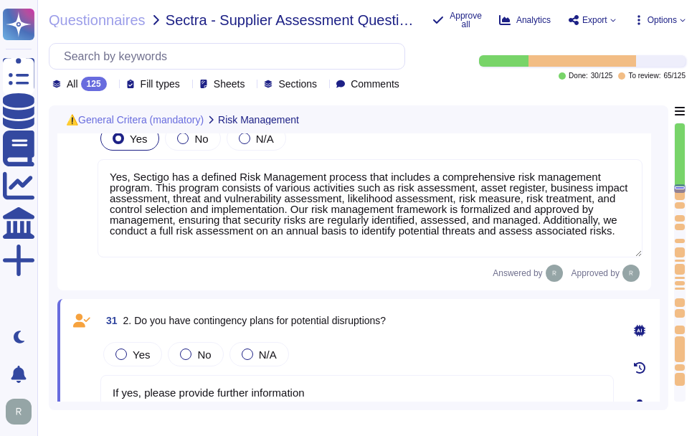
scroll to position [4470, 0]
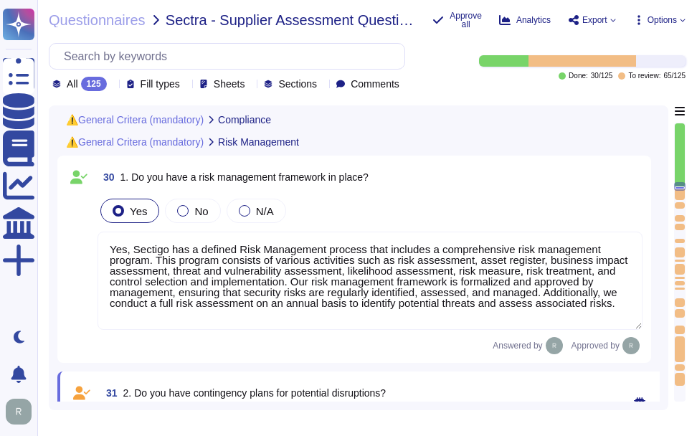
type textarea "Yes, we have undergone compliance audits, including SOC 2, ISO 27001, and WebTr…"
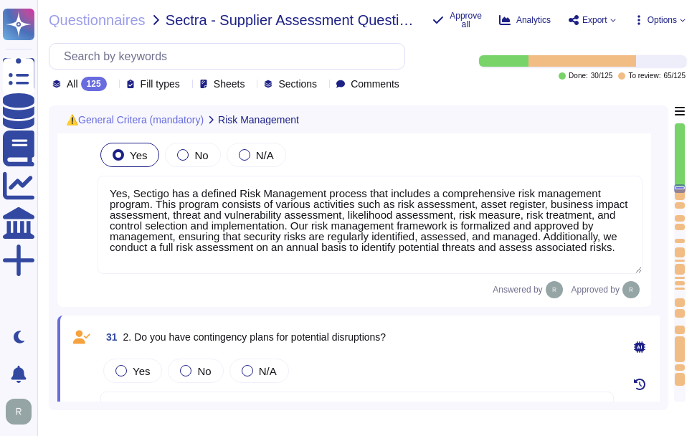
type textarea "If yes, please provide further information"
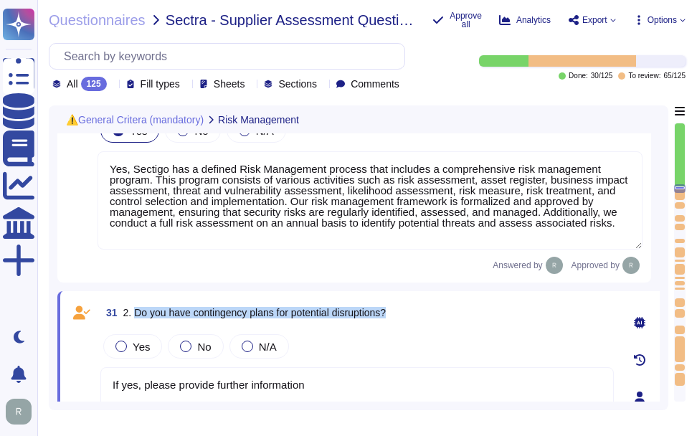
drag, startPoint x: 134, startPoint y: 316, endPoint x: 440, endPoint y: 316, distance: 305.6
click at [440, 316] on div "31 2. Do you have contingency plans for potential disruptions?" at bounding box center [357, 313] width 514 height 26
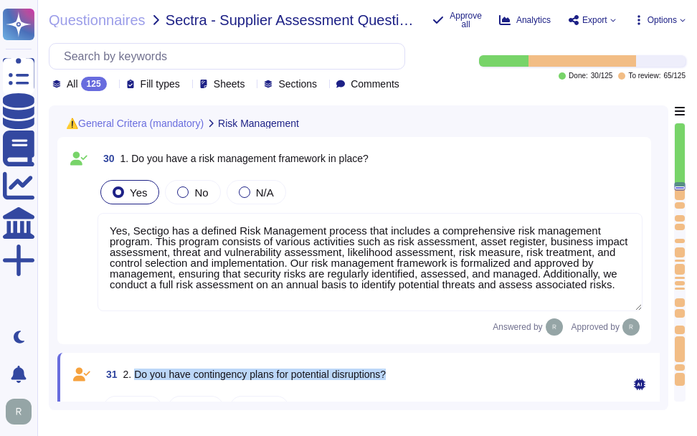
type textarea "Yes, we have undergone compliance audits, including SOC 2, ISO 27001, and WebTr…"
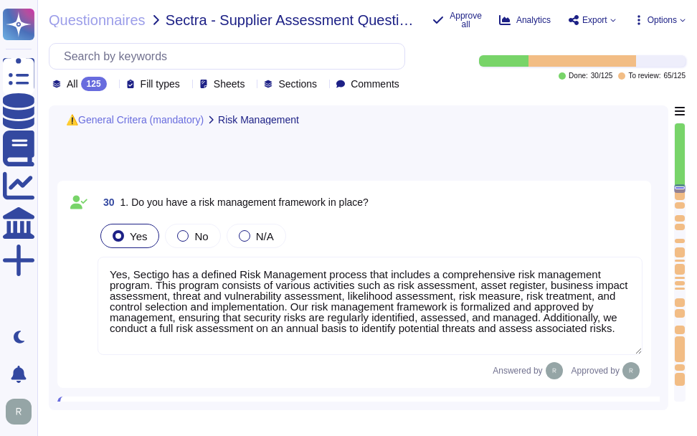
type textarea "If yes, please provide further information"
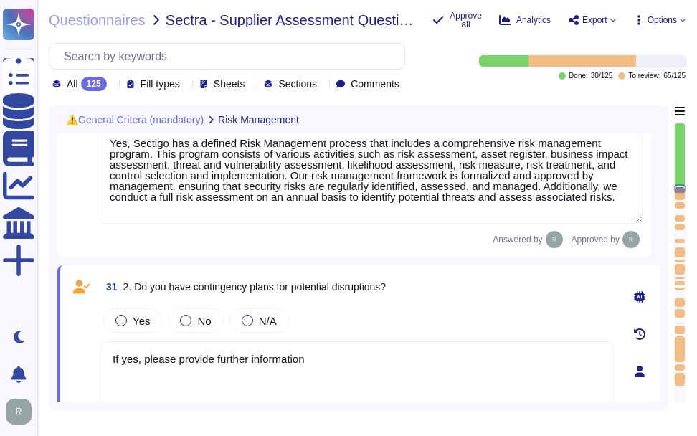
scroll to position [4491, 0]
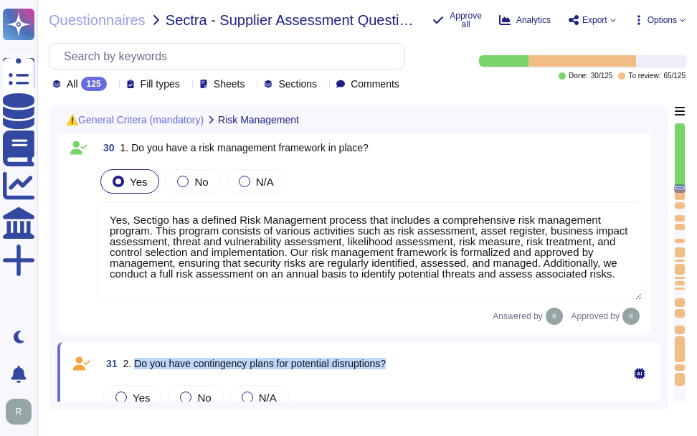
drag, startPoint x: 135, startPoint y: 367, endPoint x: 473, endPoint y: 368, distance: 337.9
click at [473, 368] on div "31 2. Do you have contingency plans for potential disruptions?" at bounding box center [357, 364] width 514 height 26
click at [113, 85] on icon at bounding box center [113, 85] width 0 height 0
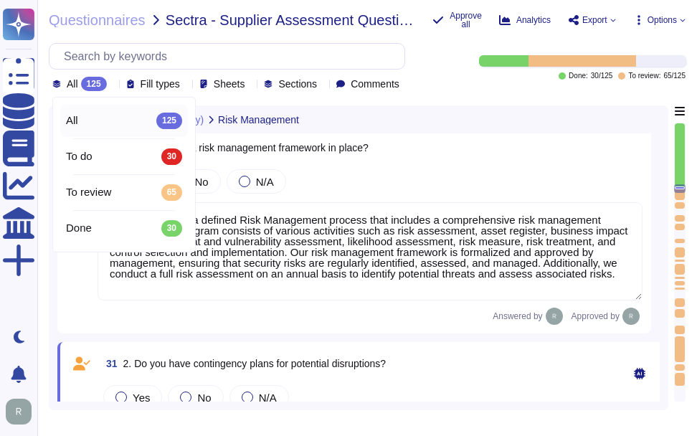
click at [113, 85] on icon at bounding box center [113, 85] width 0 height 0
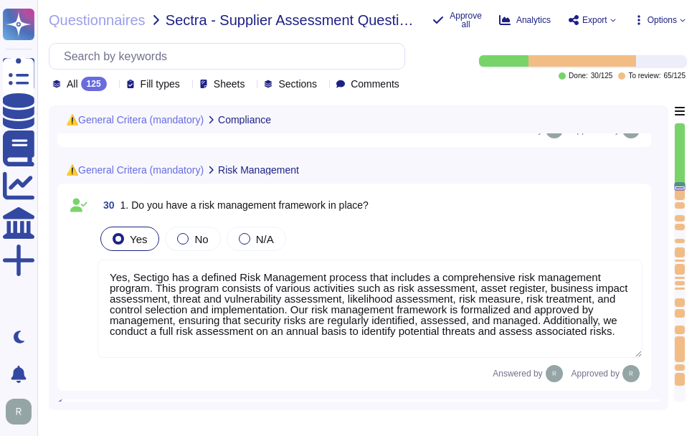
type textarea "Yes, we have undergone compliance audits, including SOC 2, ISO 27001, and WebTr…"
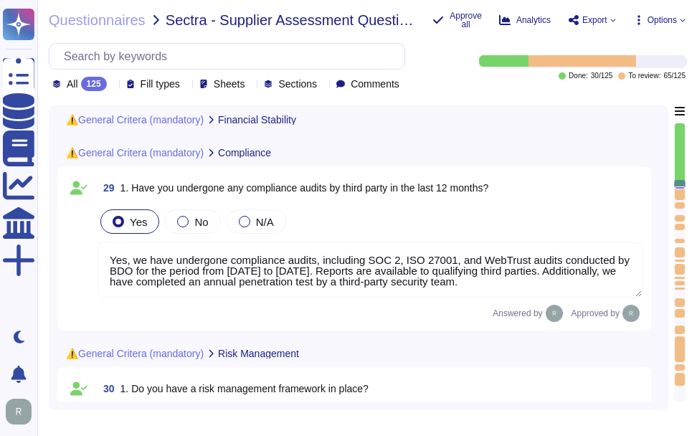
type textarea "Yes, Sectigo maintains insurance coverage for general liability, cyber insuranc…"
type textarea "We are privately held and do not share this information."
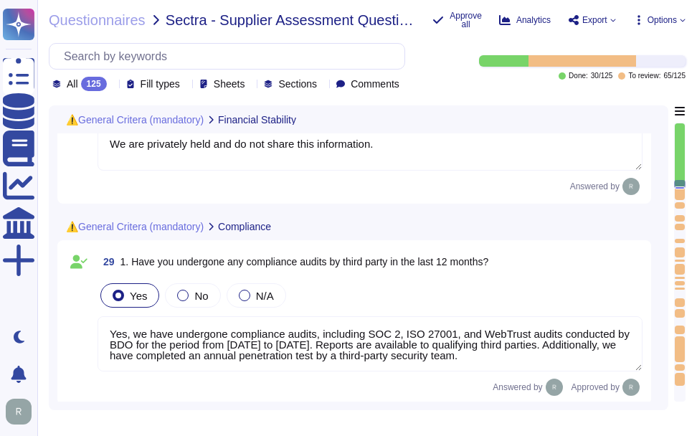
type textarea "We are privately held and do not share this information."
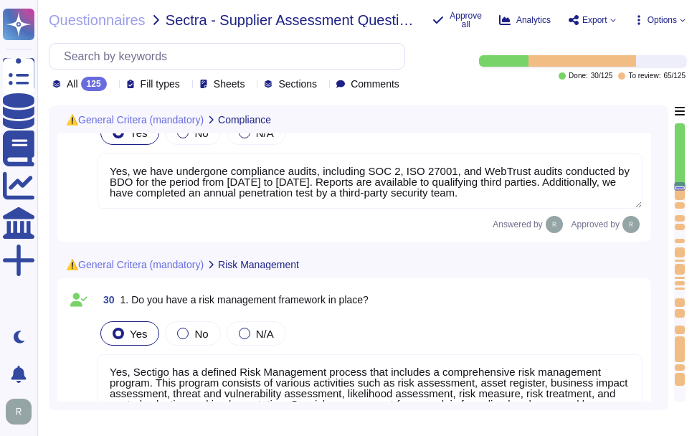
type textarea "If yes, please provide further information"
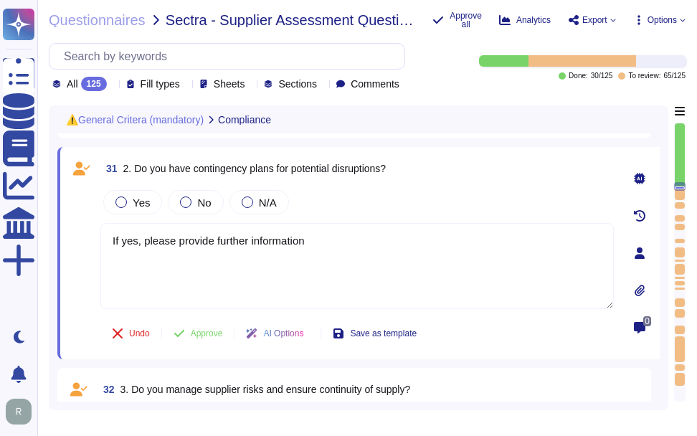
scroll to position [4722, 0]
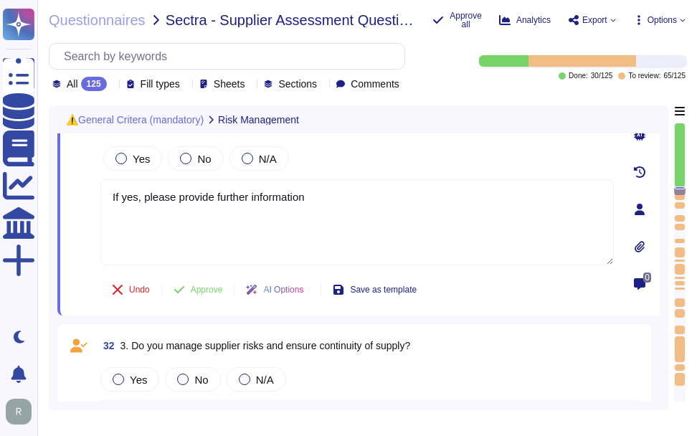
type textarea "If yes, please provide further information"
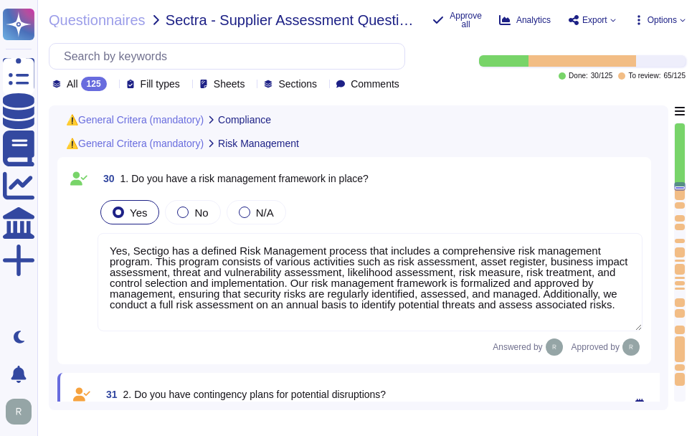
type textarea "Yes, we have undergone compliance audits, including SOC 2, ISO 27001, and WebTr…"
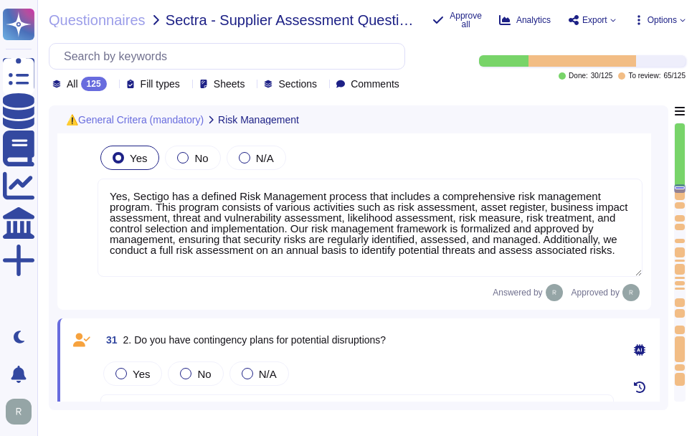
type textarea "If yes, please provide further information"
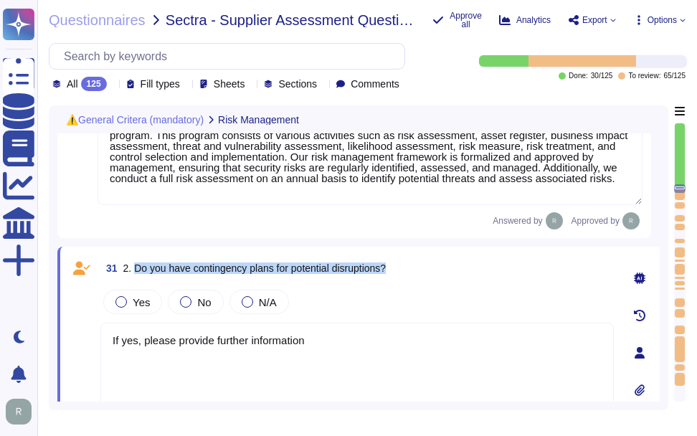
drag, startPoint x: 135, startPoint y: 269, endPoint x: 441, endPoint y: 271, distance: 306.4
click at [441, 271] on div "31 2. Do you have contingency plans for potential disruptions?" at bounding box center [357, 268] width 514 height 26
click at [138, 312] on div "Yes" at bounding box center [132, 302] width 59 height 24
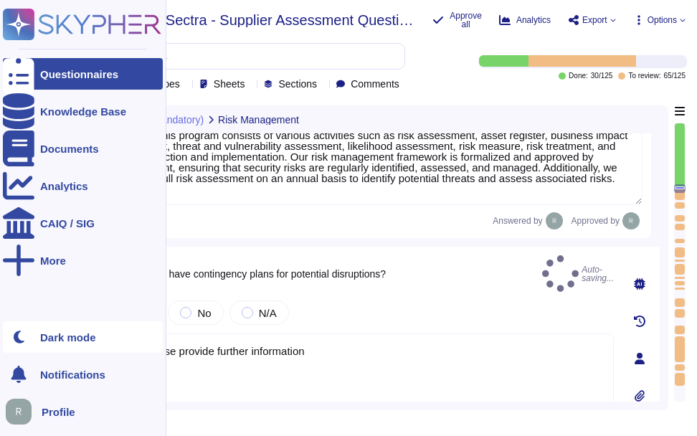
click at [11, 339] on div "Questionnaires Knowledge Base Documents Analytics CAIQ / SIG More Dark mode Not…" at bounding box center [348, 218] width 697 height 436
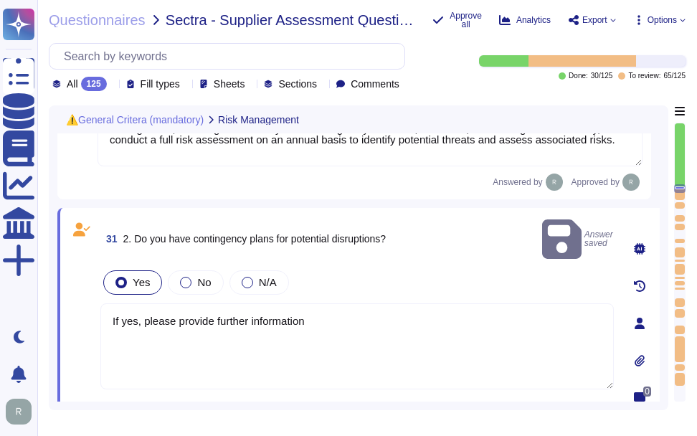
scroll to position [4650, 0]
type textarea "If yes, please provide further information"
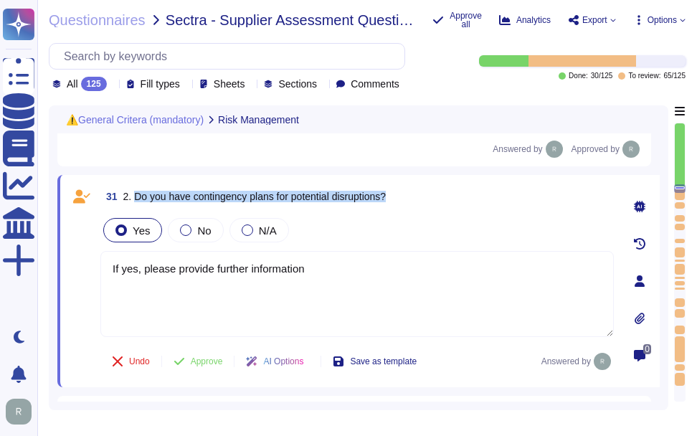
drag, startPoint x: 134, startPoint y: 199, endPoint x: 520, endPoint y: 201, distance: 386.0
click at [520, 201] on div "31 2. Do you have contingency plans for potential disruptions?" at bounding box center [357, 197] width 514 height 26
drag, startPoint x: 320, startPoint y: 273, endPoint x: 85, endPoint y: 267, distance: 235.4
click at [86, 268] on div "31 2. Do you have contingency plans for potential disruptions? Yes No N/A If ye…" at bounding box center [341, 281] width 545 height 195
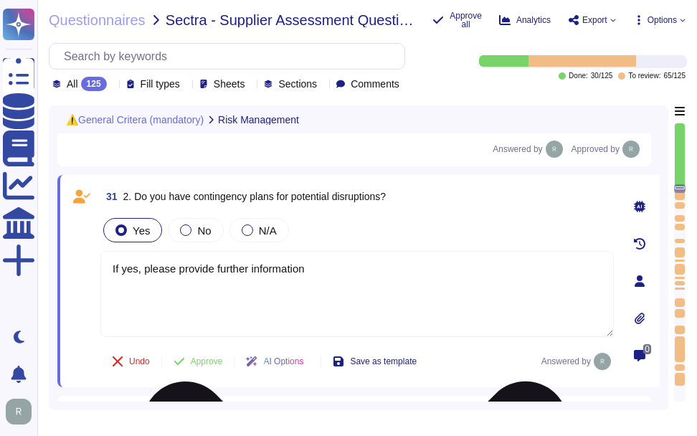
paste textarea "Yes, we have a comprehensive contingency plan in place for potential disruption…"
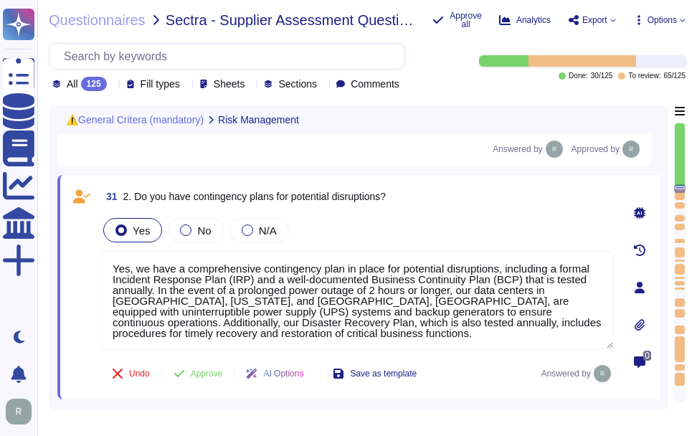
type textarea "Yes, we have a comprehensive contingency plan in place for potential disruption…"
click at [462, 241] on div "Yes No N/A" at bounding box center [357, 230] width 514 height 30
click at [207, 375] on span "Approve" at bounding box center [207, 373] width 32 height 9
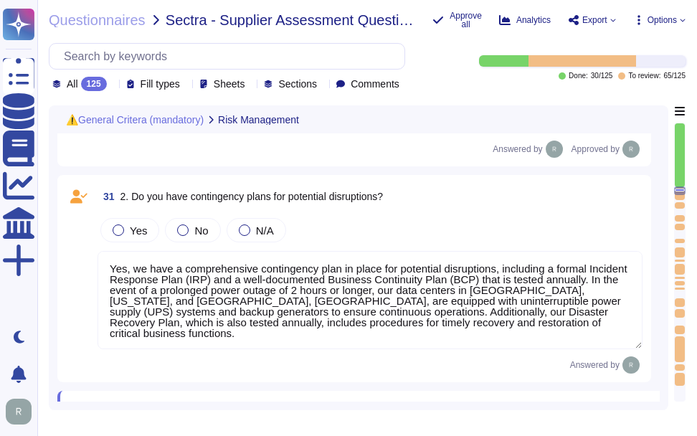
type textarea "If yes, please provide further information"
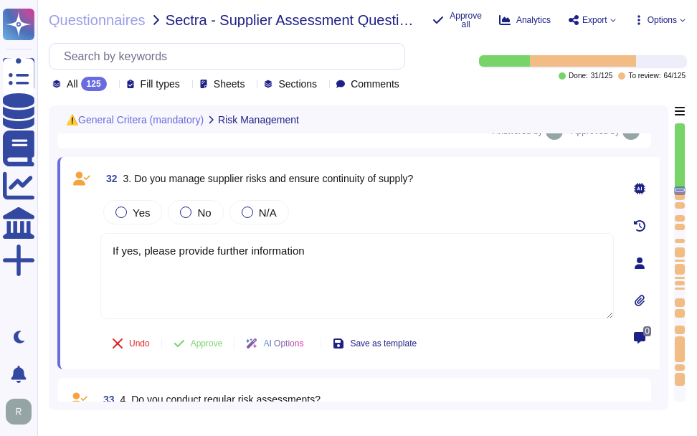
scroll to position [4893, 0]
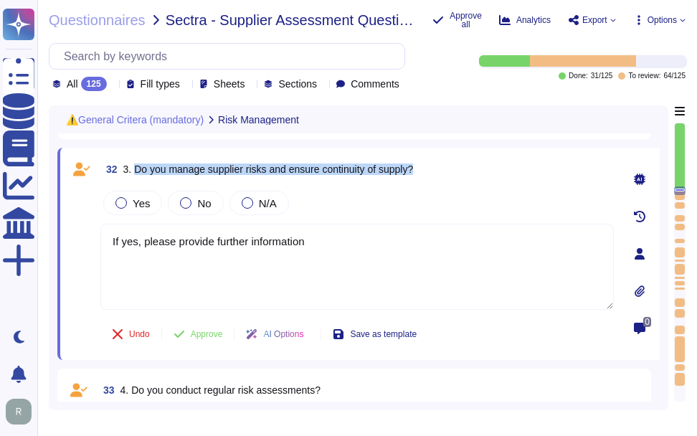
drag, startPoint x: 135, startPoint y: 171, endPoint x: 460, endPoint y: 171, distance: 325.0
click at [460, 171] on div "32 3. Do you manage supplier risks and ensure continuity of supply?" at bounding box center [357, 169] width 514 height 26
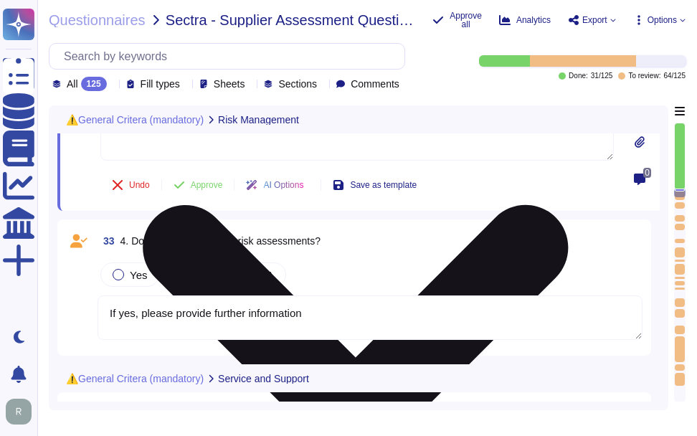
type textarea "If Yes, specify how much to you re-invest in innovation under "Details""
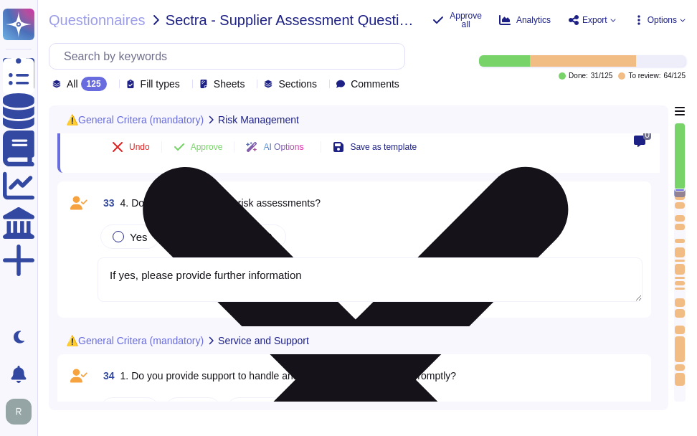
scroll to position [5108, 0]
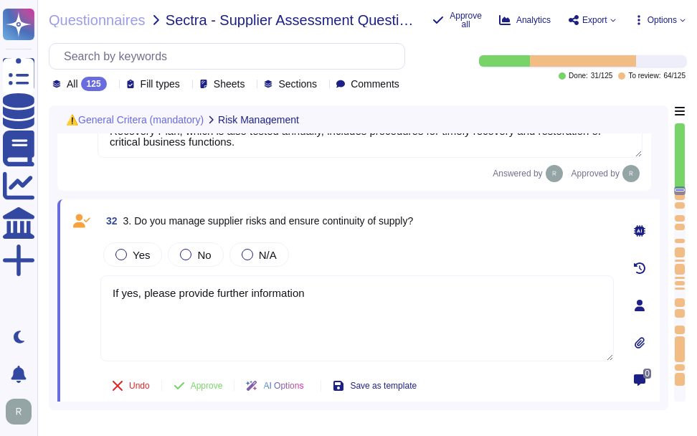
type textarea "Yes, Sectigo has a defined Risk Management process that includes a comprehensiv…"
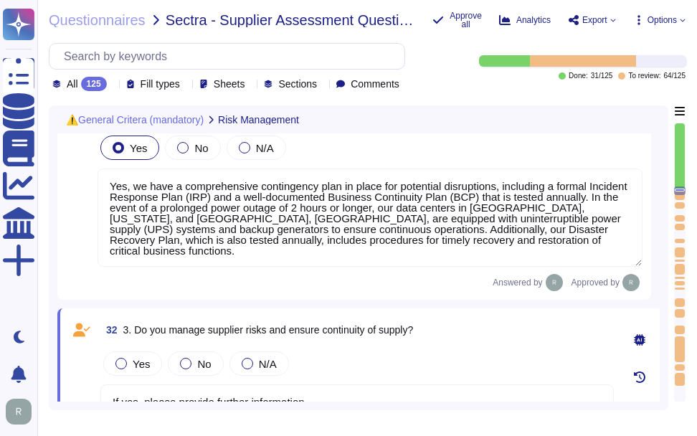
type textarea "If yes, please provide further information"
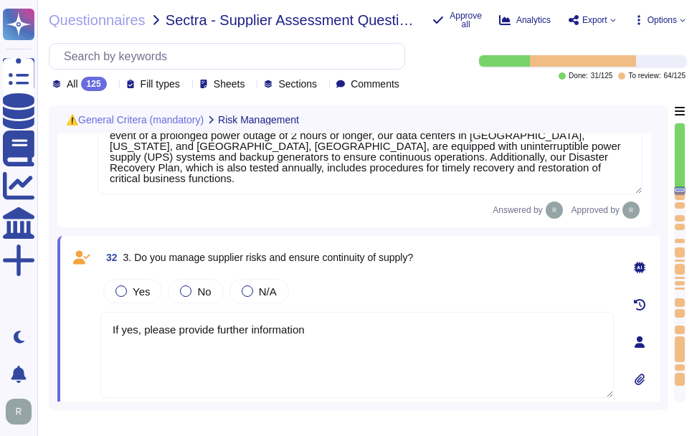
scroll to position [4828, 0]
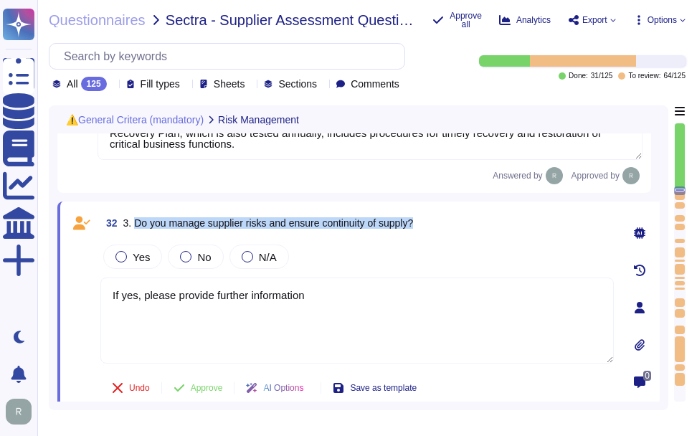
drag, startPoint x: 134, startPoint y: 220, endPoint x: 576, endPoint y: 219, distance: 442.0
click at [576, 219] on div "32 3. Do you manage supplier risks and ensure continuity of supply?" at bounding box center [357, 223] width 514 height 26
click at [170, 225] on span "3. Do you manage supplier risks and ensure continuity of supply?" at bounding box center [268, 222] width 291 height 11
drag, startPoint x: 134, startPoint y: 222, endPoint x: 452, endPoint y: 220, distance: 317.8
click at [452, 220] on div "32 3. Do you manage supplier risks and ensure continuity of supply?" at bounding box center [357, 223] width 514 height 26
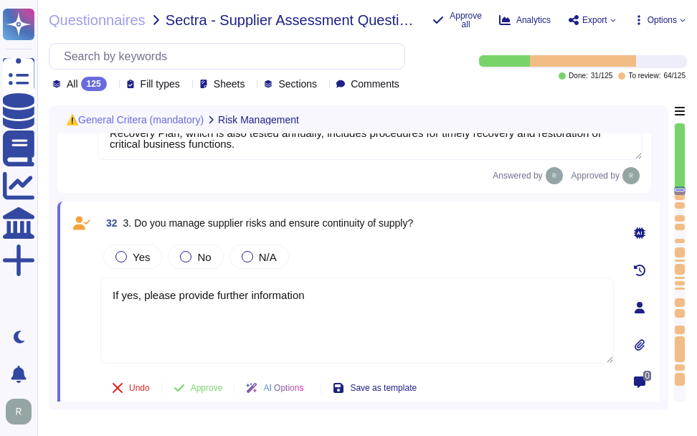
drag, startPoint x: 301, startPoint y: 298, endPoint x: 39, endPoint y: 292, distance: 262.7
click at [39, 292] on div "Questionnaires Sectra - Supplier Assessment Questionnaire Sectigo Approve all A…" at bounding box center [367, 218] width 660 height 436
paste textarea "Yes, we manage supplier risks by monitoring our third-party service providers b…"
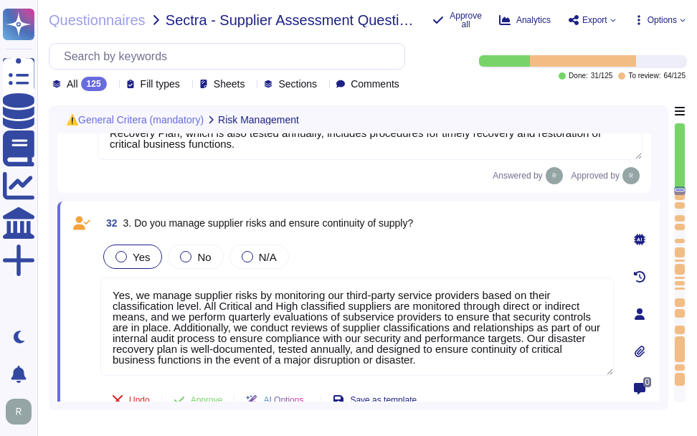
type textarea "Yes, we manage supplier risks by monitoring our third-party service providers b…"
click at [136, 257] on span "Yes" at bounding box center [141, 257] width 17 height 12
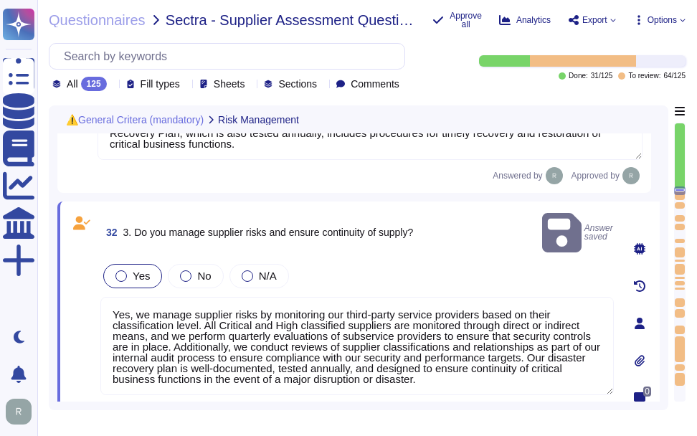
click at [130, 270] on label "Yes" at bounding box center [133, 275] width 34 height 11
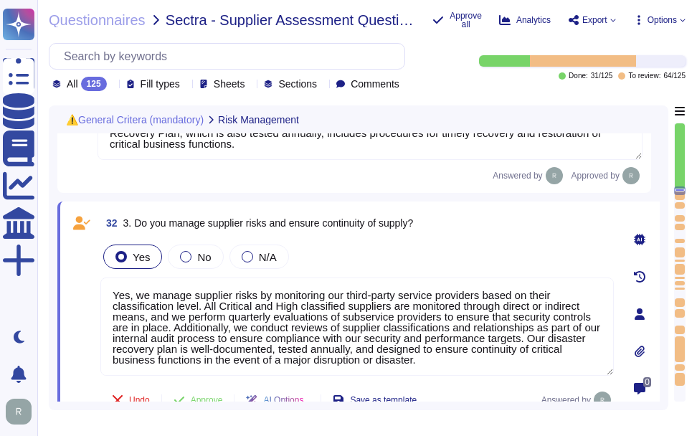
click at [565, 335] on textarea "Yes, we manage supplier risks by monitoring our third-party service providers b…" at bounding box center [357, 327] width 514 height 98
click at [639, 383] on icon at bounding box center [639, 388] width 11 height 11
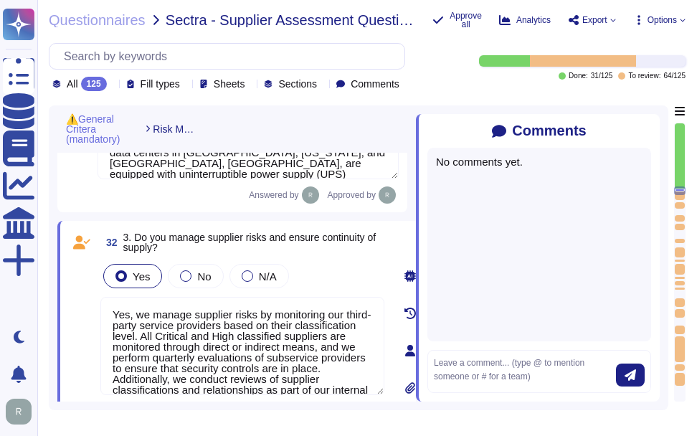
click at [651, 131] on icon at bounding box center [651, 131] width 0 height 0
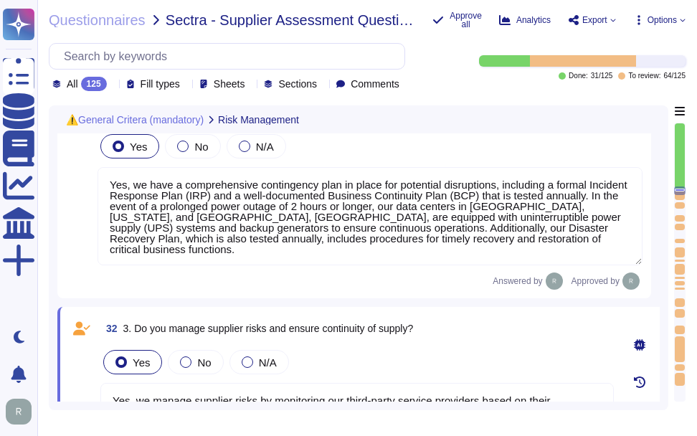
type textarea "If yes, please provide further information"
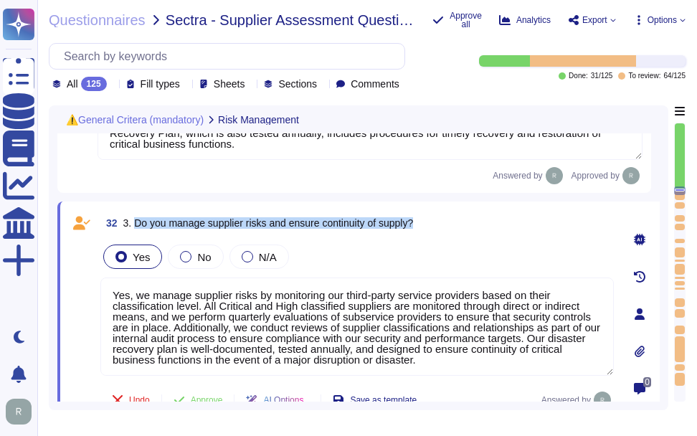
drag, startPoint x: 136, startPoint y: 223, endPoint x: 443, endPoint y: 225, distance: 307.8
click at [443, 225] on div "32 3. Do you manage supplier risks and ensure continuity of supply?" at bounding box center [357, 223] width 514 height 26
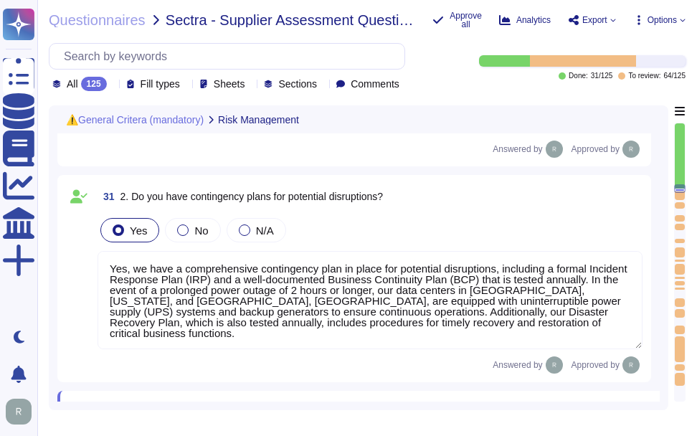
scroll to position [4613, 0]
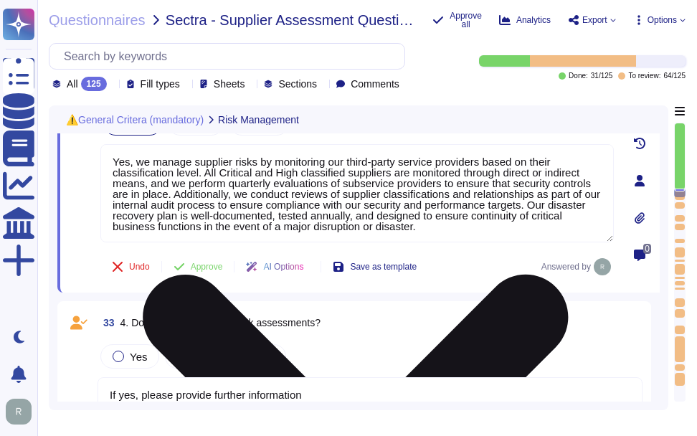
type textarea "If yes, please provide further information"
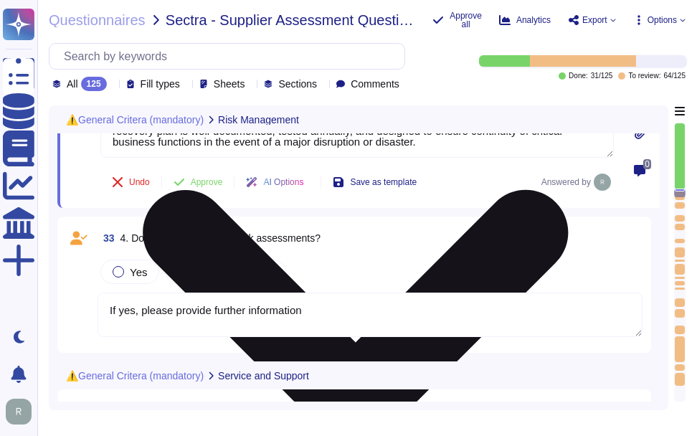
type textarea "If Yes, specify how much to you re-invest in innovation under "Details""
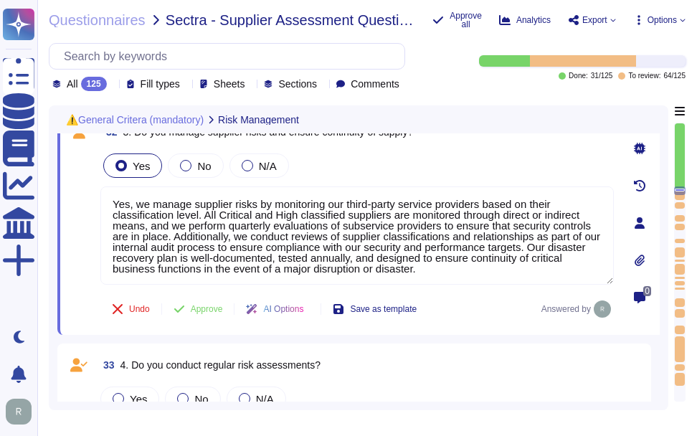
type textarea "Yes, Sectigo has a defined Risk Management process that includes a comprehensiv…"
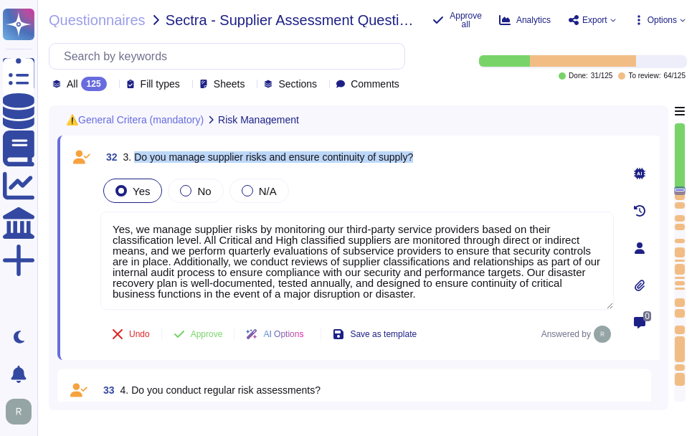
drag, startPoint x: 134, startPoint y: 155, endPoint x: 458, endPoint y: 161, distance: 324.3
click at [458, 161] on div "32 3. Do you manage supplier risks and ensure continuity of supply?" at bounding box center [357, 157] width 514 height 26
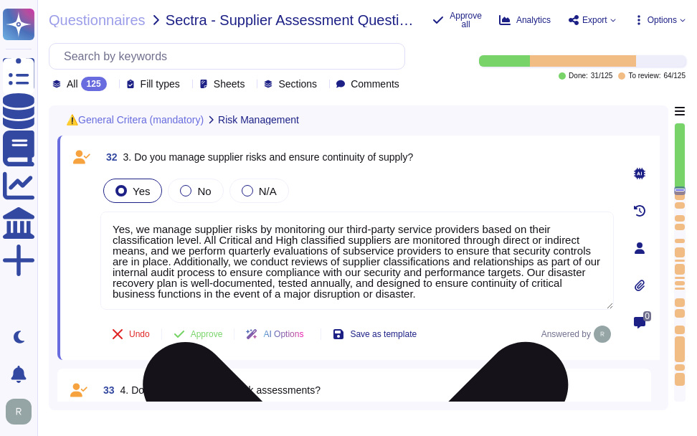
click at [224, 267] on textarea "Yes, we manage supplier risks by monitoring our third-party service providers b…" at bounding box center [357, 261] width 514 height 98
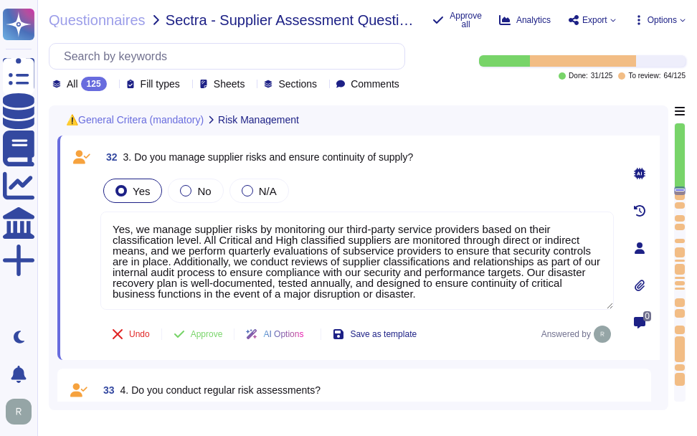
click at [470, 182] on div "Yes No N/A" at bounding box center [357, 191] width 514 height 30
click at [204, 334] on span "Approve" at bounding box center [207, 334] width 32 height 9
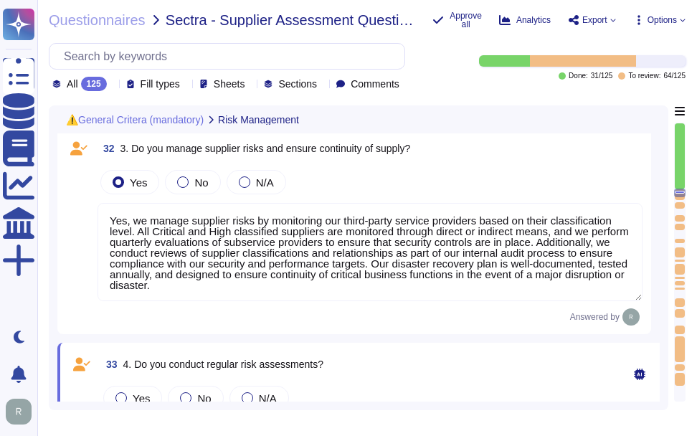
scroll to position [5086, 0]
type textarea "If Yes, specify how much to you re-invest in innovation under "Details""
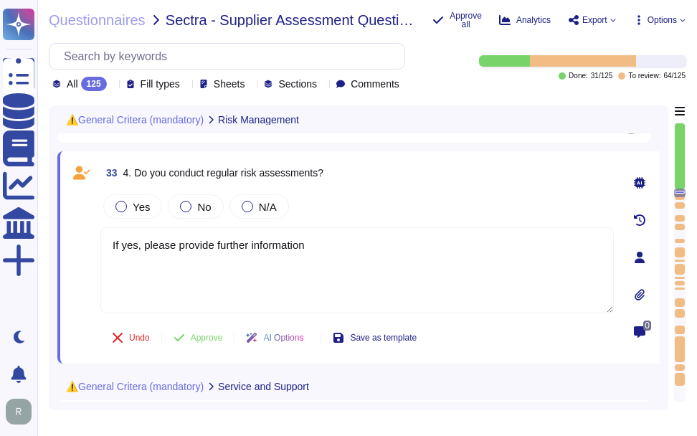
scroll to position [5087, 0]
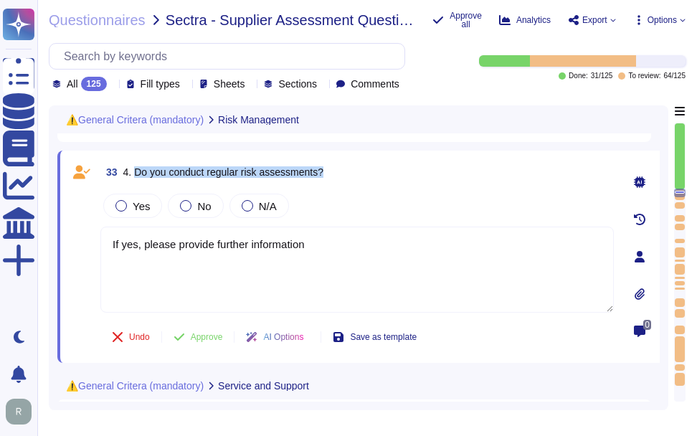
drag, startPoint x: 136, startPoint y: 173, endPoint x: 406, endPoint y: 171, distance: 270.5
click at [406, 171] on div "33 4. Do you conduct regular risk assessments?" at bounding box center [357, 172] width 514 height 26
click at [142, 203] on span "Yes" at bounding box center [141, 206] width 17 height 12
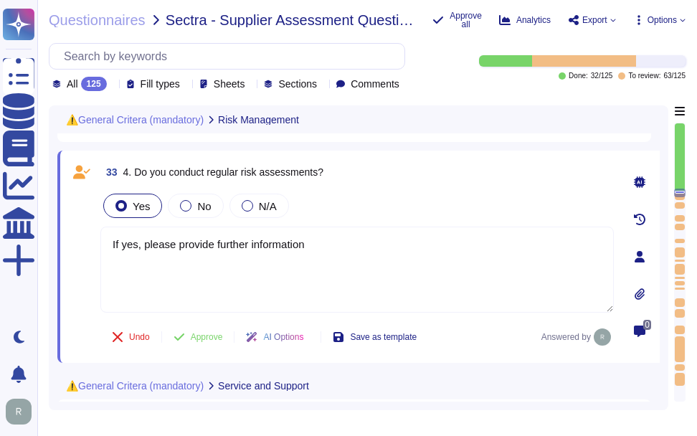
drag, startPoint x: 339, startPoint y: 244, endPoint x: 77, endPoint y: 233, distance: 262.1
click at [78, 233] on div "33 4. Do you conduct regular risk assessments? Yes No N/A If yes, please provid…" at bounding box center [341, 256] width 545 height 195
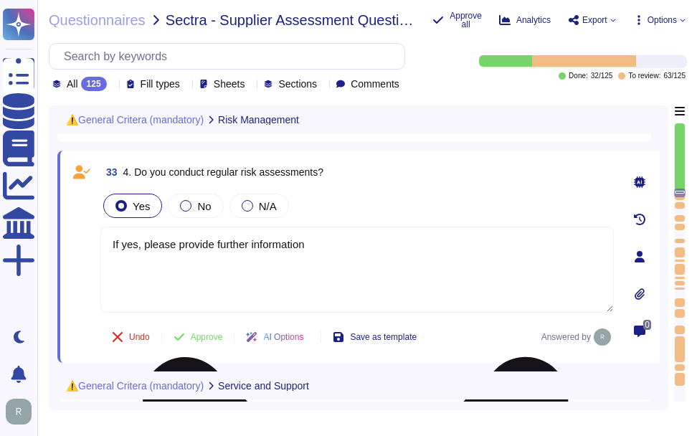
paste textarea "Yes, we conduct regular risk assessments. A full risk assessment is performed a…"
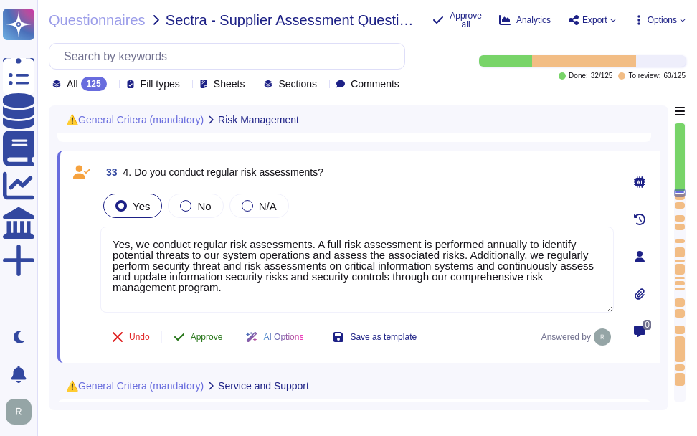
type textarea "Yes, we conduct regular risk assessments. A full risk assessment is performed a…"
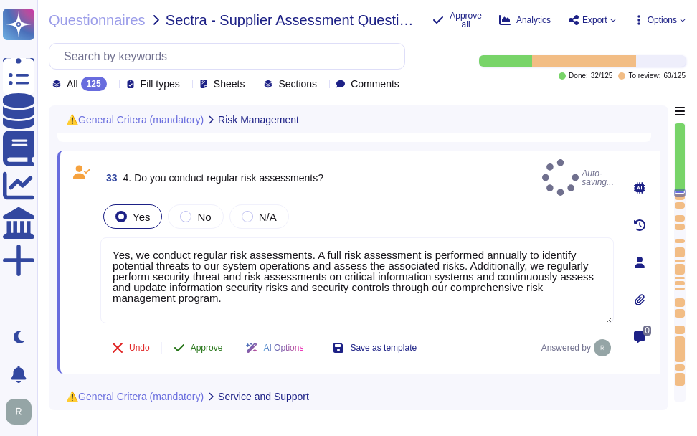
click at [203, 344] on span "Approve" at bounding box center [207, 348] width 32 height 9
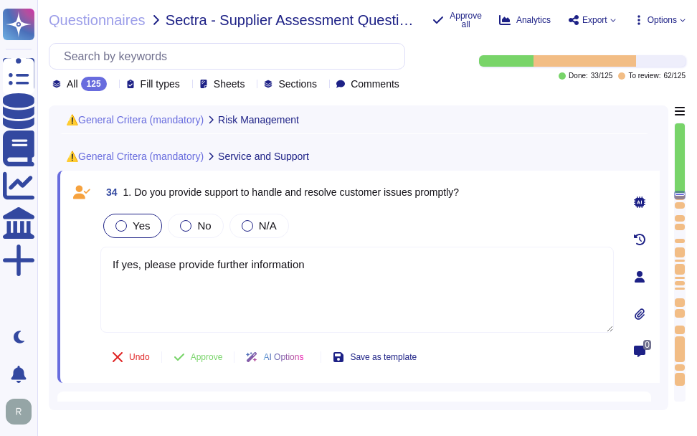
scroll to position [5308, 0]
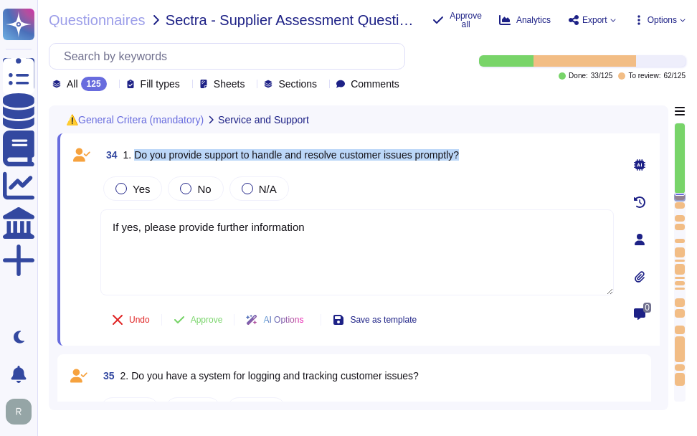
drag, startPoint x: 132, startPoint y: 156, endPoint x: 532, endPoint y: 143, distance: 400.6
click at [532, 143] on div "34 1. Do you provide support to handle and resolve customer issues promptly?" at bounding box center [357, 155] width 514 height 26
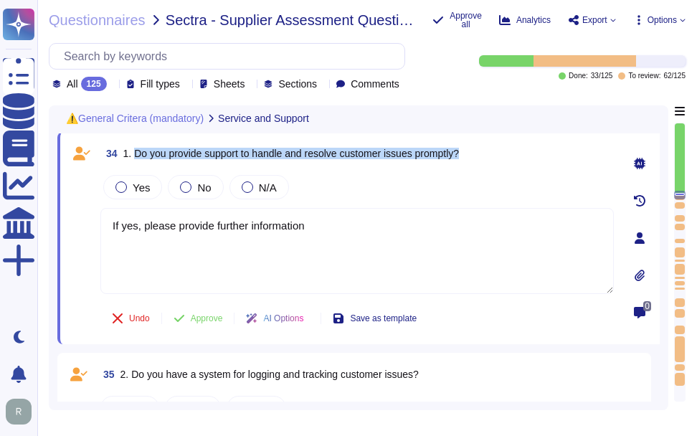
type textarea "Yes, we manage supplier risks by monitoring our third-party service providers b…"
type textarea "Yes, we conduct regular risk assessments. A full risk assessment is performed a…"
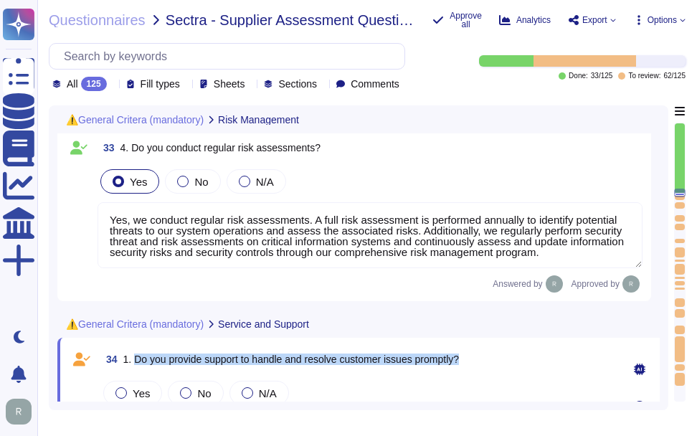
scroll to position [5064, 0]
type textarea "Yes, we have a comprehensive contingency plan in place for potential disruption…"
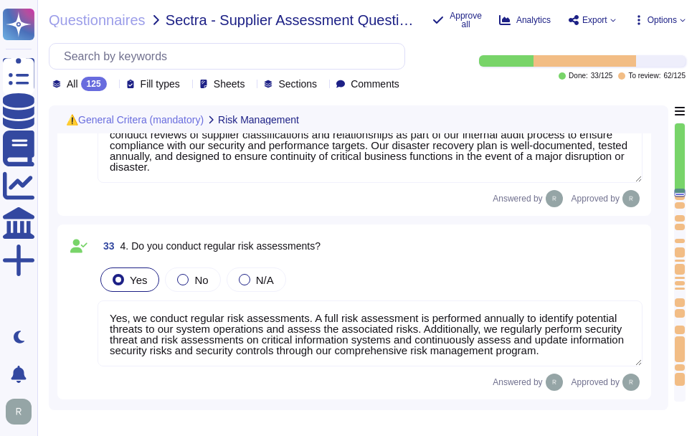
type textarea "Yes, Sectigo has a defined Risk Management process that includes a comprehensiv…"
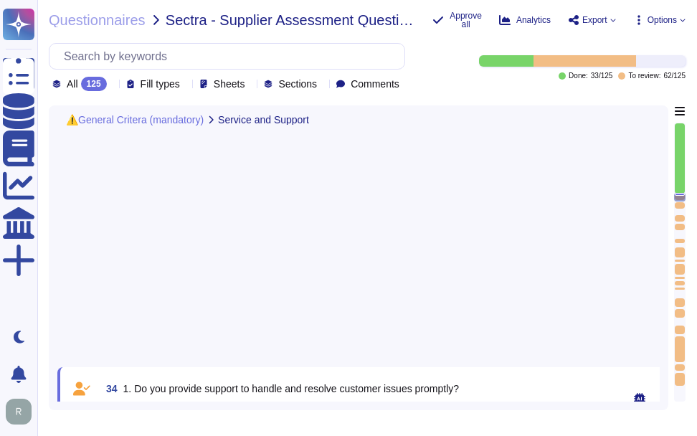
type textarea "If Yes, specify how much to you re-invest in innovation under "Details""
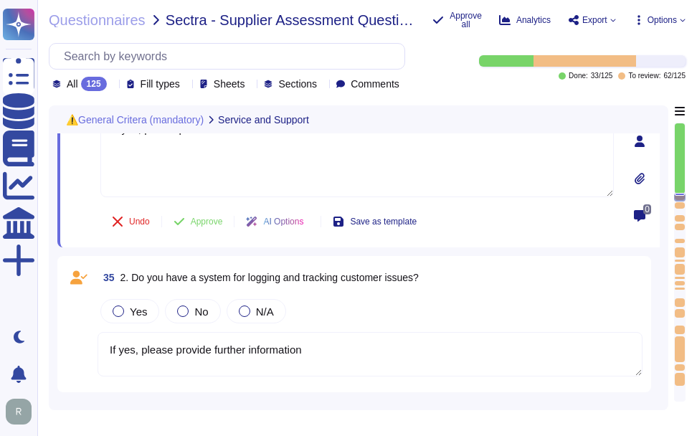
type textarea "If Yes, please describe how you work with improvements"
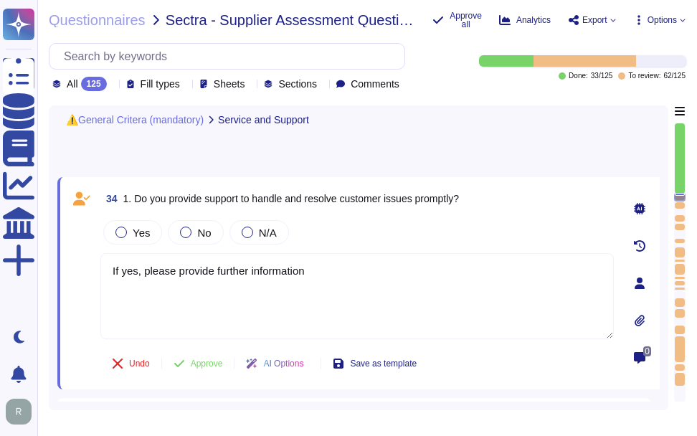
scroll to position [5234, 0]
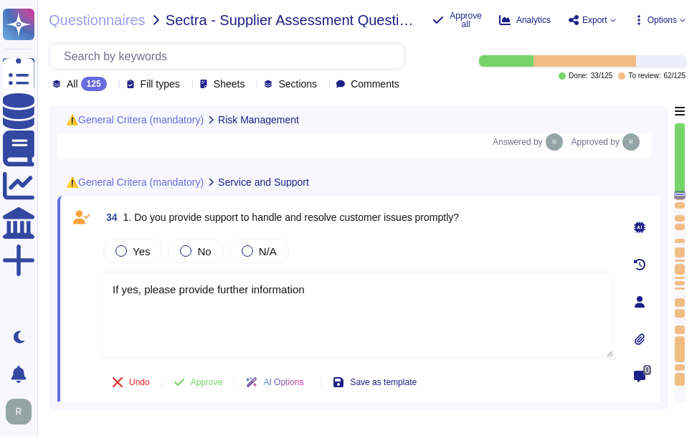
type textarea "Yes, we manage supplier risks by monitoring our third-party service providers b…"
type textarea "Yes, we conduct regular risk assessments. A full risk assessment is performed a…"
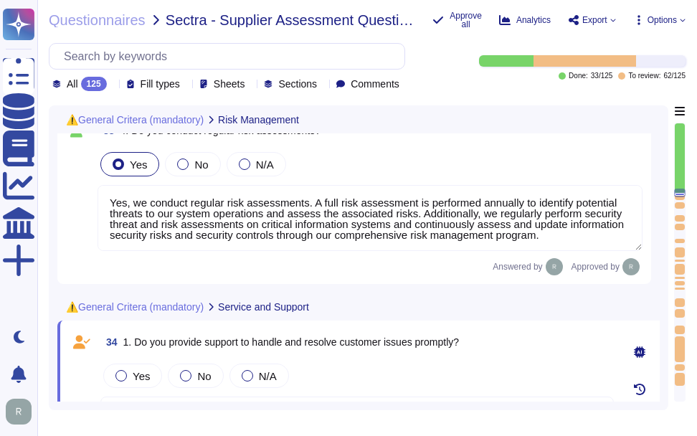
type textarea "Yes, we have a comprehensive contingency plan in place for potential disruption…"
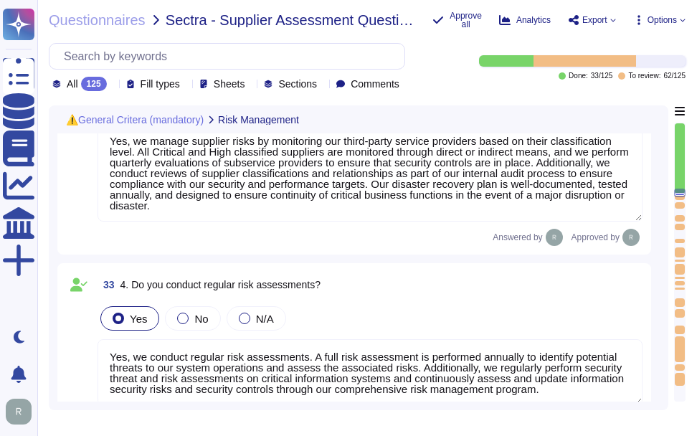
type textarea "Yes, Sectigo has a defined Risk Management process that includes a comprehensiv…"
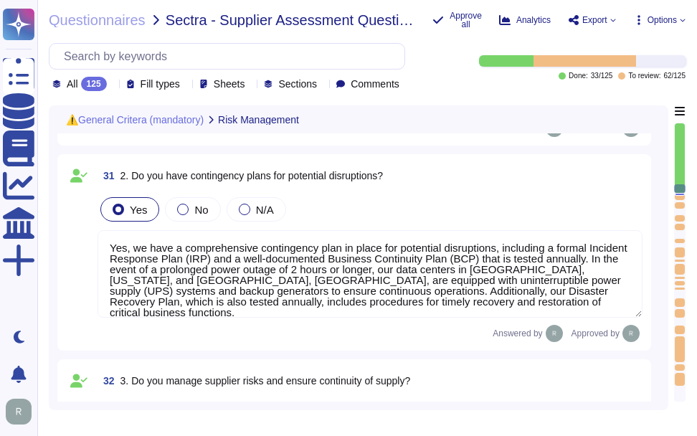
scroll to position [1, 0]
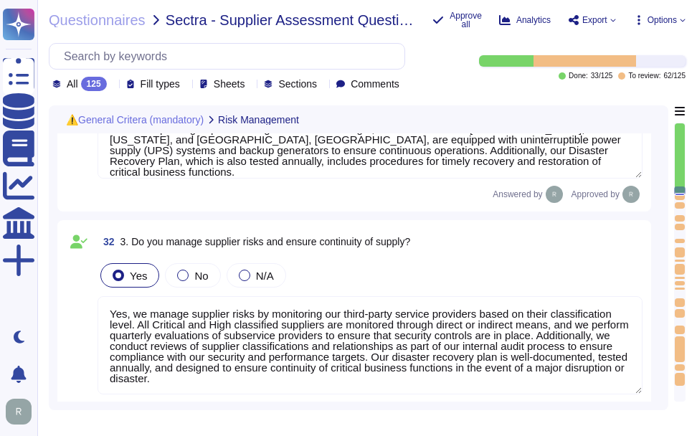
type textarea "If yes, please provide further information"
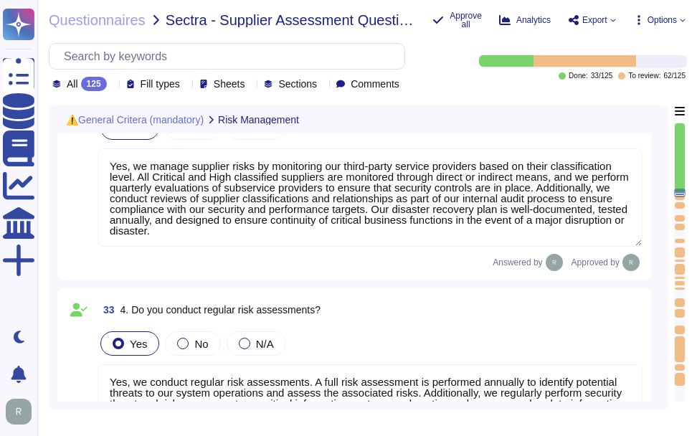
type textarea "If yes, please provide further information"
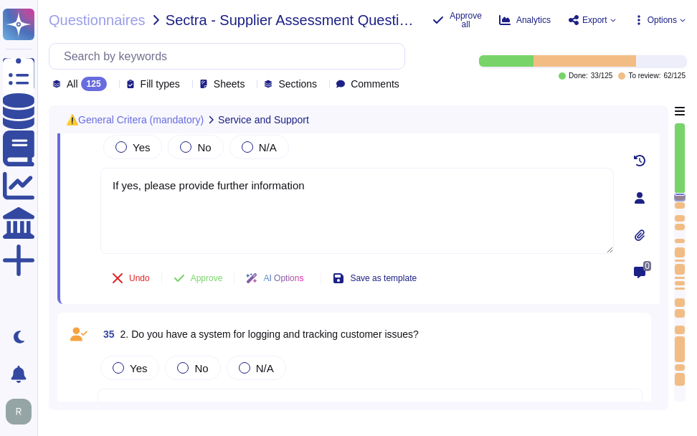
type textarea "If Yes, specify how much to you re-invest in innovation under "Details""
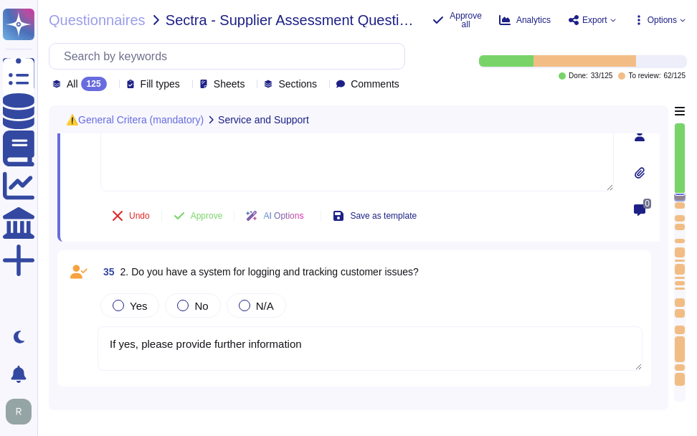
type textarea "If Yes, please describe how you work with improvements"
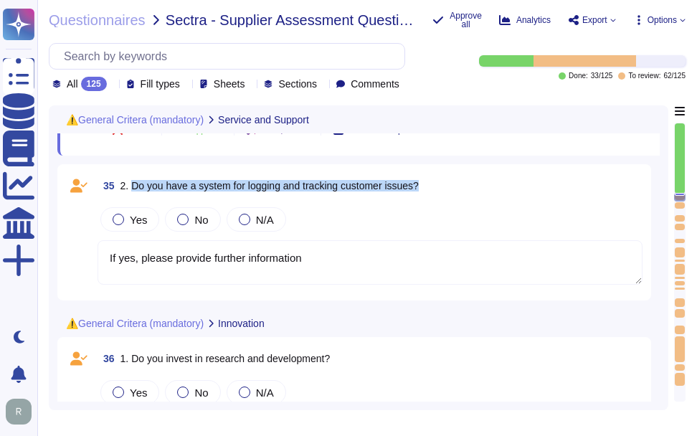
drag, startPoint x: 131, startPoint y: 184, endPoint x: 467, endPoint y: 182, distance: 335.8
click at [467, 182] on div "35 2. Do you have a system for logging and tracking customer issues?" at bounding box center [370, 186] width 545 height 26
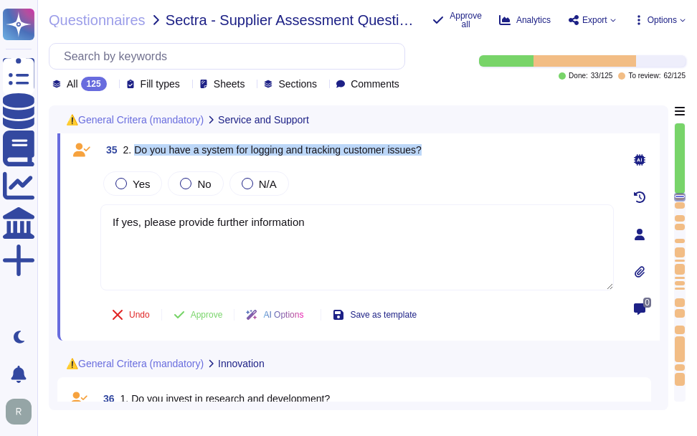
drag, startPoint x: 134, startPoint y: 148, endPoint x: 464, endPoint y: 147, distance: 330.0
click at [464, 147] on div "35 2. Do you have a system for logging and tracking customer issues?" at bounding box center [357, 150] width 514 height 26
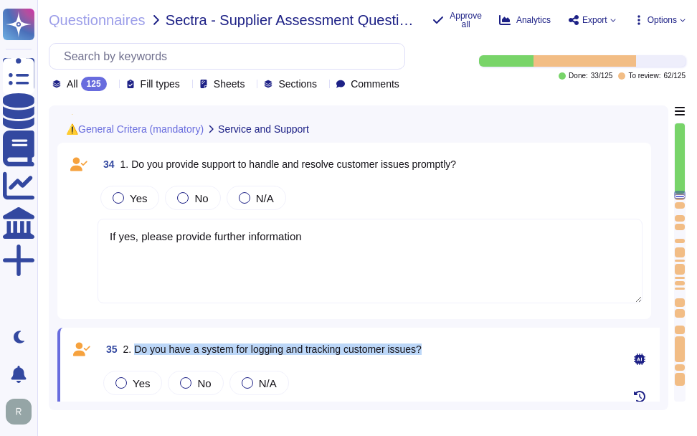
scroll to position [5237, 0]
type textarea "Yes, we manage supplier risks by monitoring our third-party service providers b…"
type textarea "Yes, we conduct regular risk assessments. A full risk assessment is performed a…"
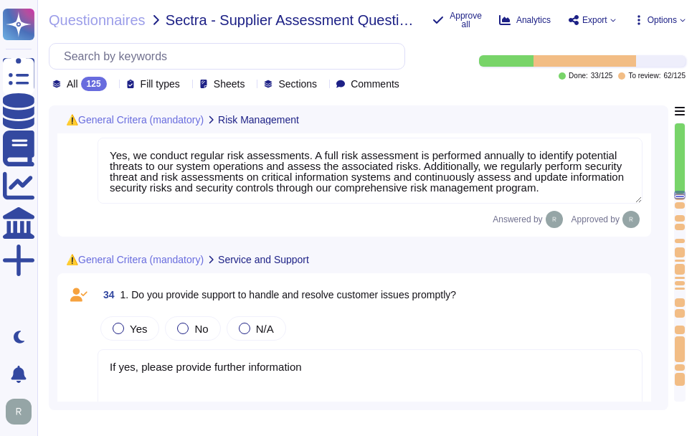
type textarea "Yes, we have a comprehensive contingency plan in place for potential disruption…"
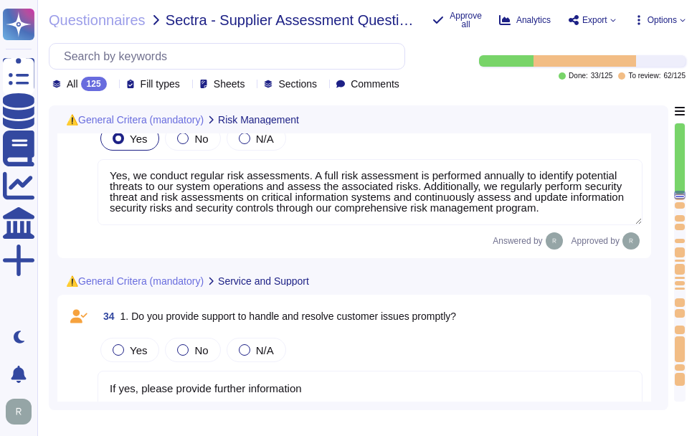
scroll to position [5165, 0]
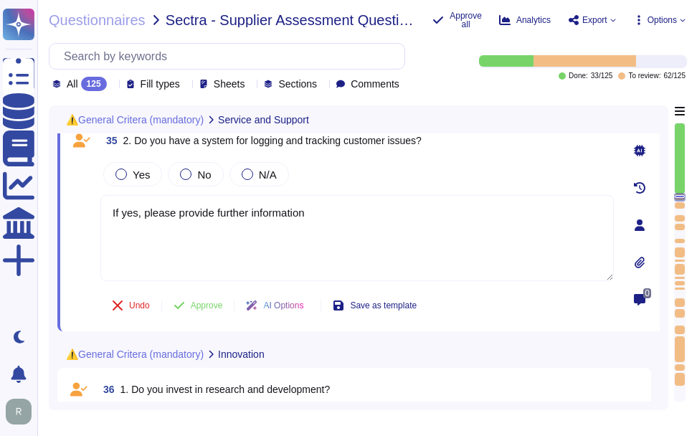
type textarea "If Yes, please describe how you work with improvements"
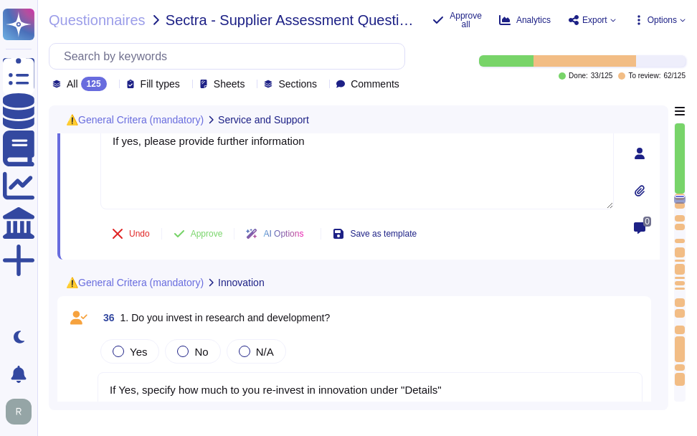
type textarea "If Yes, please provide examples of what you have done"
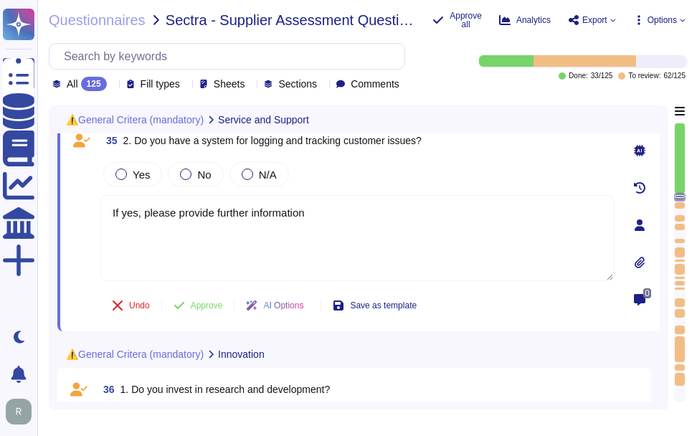
type textarea "If Yes, please describe how you work with improvements"
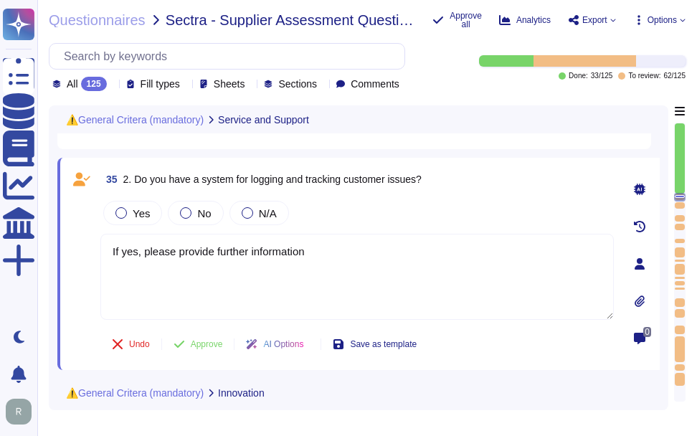
scroll to position [5407, 0]
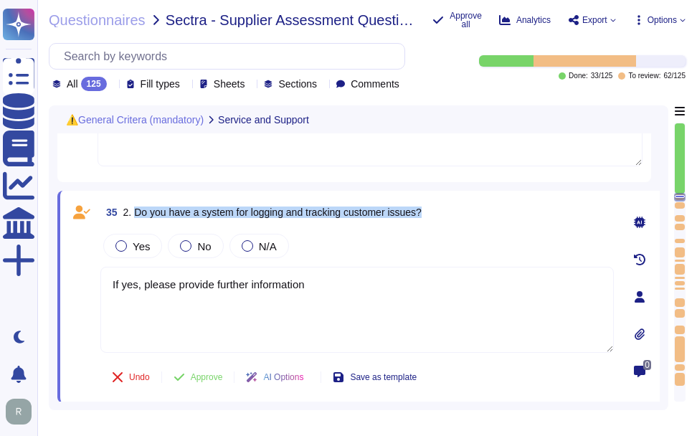
drag, startPoint x: 134, startPoint y: 210, endPoint x: 524, endPoint y: 187, distance: 390.3
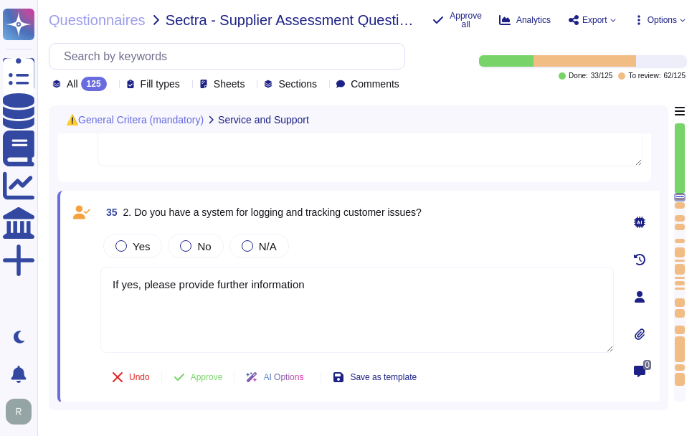
drag, startPoint x: 151, startPoint y: 286, endPoint x: 62, endPoint y: 278, distance: 89.3
click at [62, 278] on div "35 2. Do you have a system for logging and tracking customer issues? Yes No N/A…" at bounding box center [358, 297] width 603 height 212
paste textarea "Yes, Sectigo has a centralized incident management tool in place for logging an…"
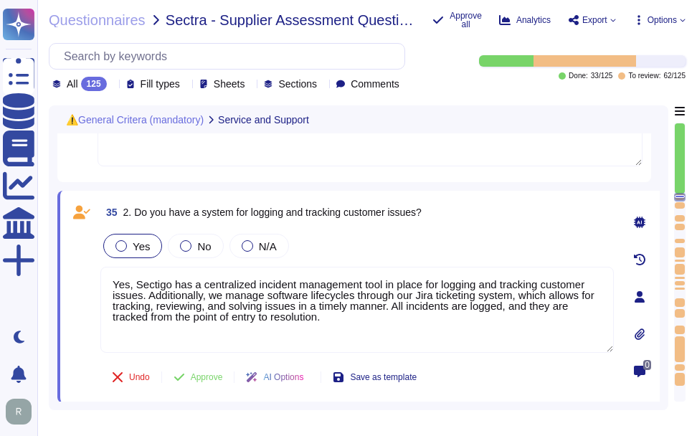
type textarea "Yes, Sectigo has a centralized incident management tool in place for logging an…"
click at [140, 248] on span "Yes" at bounding box center [141, 246] width 17 height 12
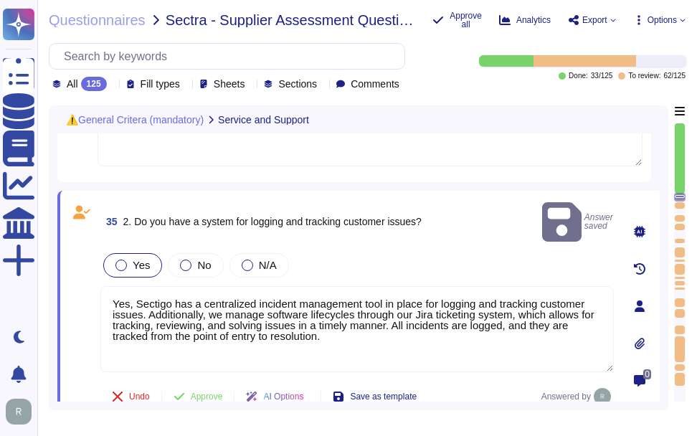
click at [152, 254] on div "Yes" at bounding box center [132, 265] width 59 height 24
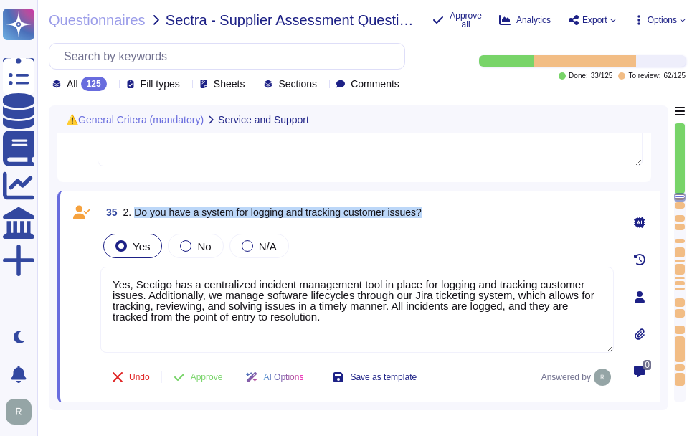
drag, startPoint x: 135, startPoint y: 211, endPoint x: 514, endPoint y: 213, distance: 378.8
click at [514, 213] on div "35 2. Do you have a system for logging and tracking customer issues?" at bounding box center [357, 212] width 514 height 26
click at [214, 379] on span "Approve" at bounding box center [207, 377] width 32 height 9
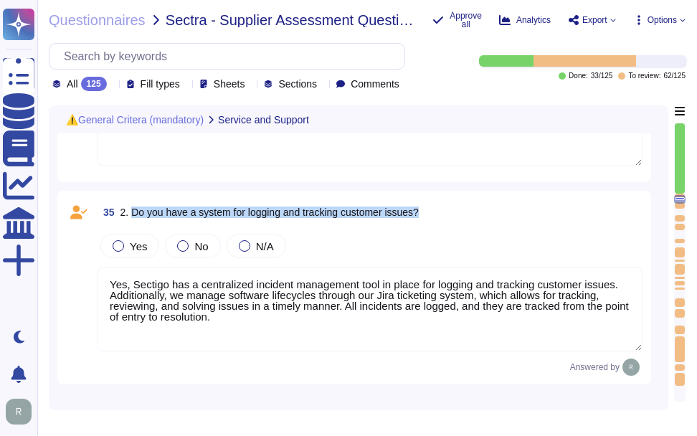
type textarea "If Yes, please describe how you work with improvements"
type textarea "If Yes, please provide examples of what you have done"
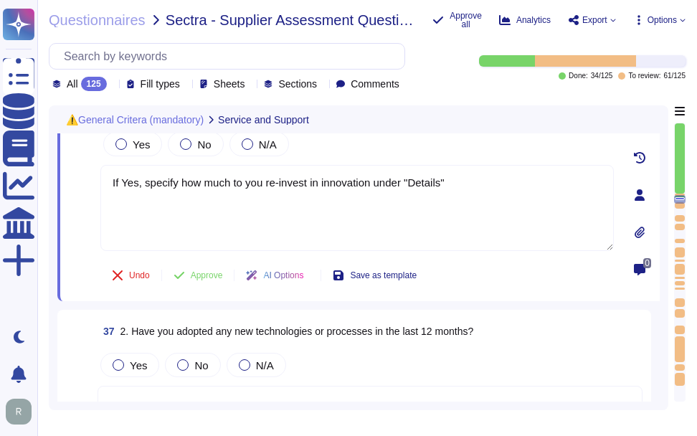
type textarea "If yes, please provide further information"
type textarea "Yes, Sectigo has a centralized incident management tool in place for logging an…"
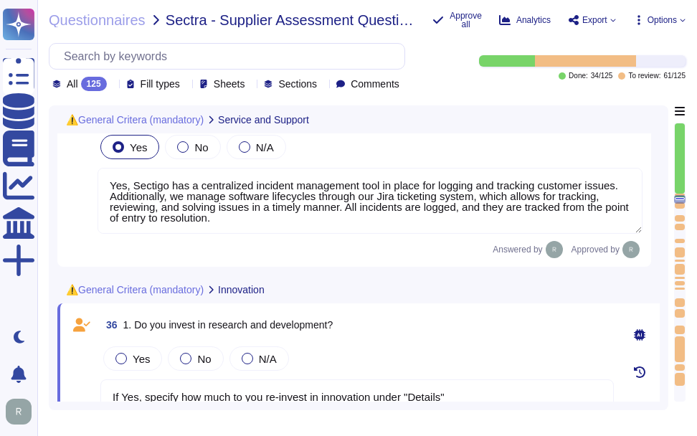
scroll to position [5397, 0]
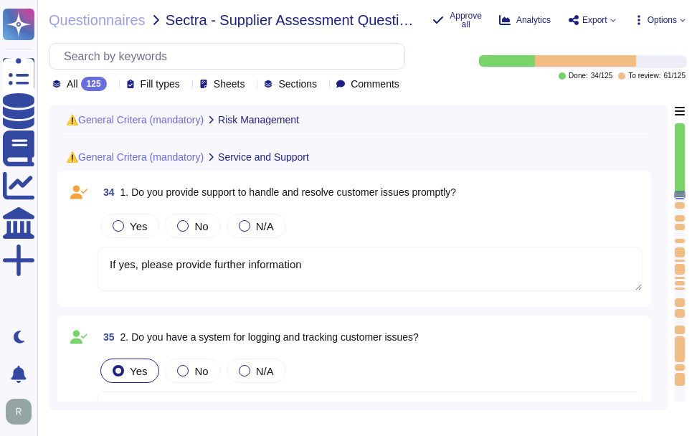
type textarea "Yes, we manage supplier risks by monitoring our third-party service providers b…"
type textarea "Yes, we conduct regular risk assessments. A full risk assessment is performed a…"
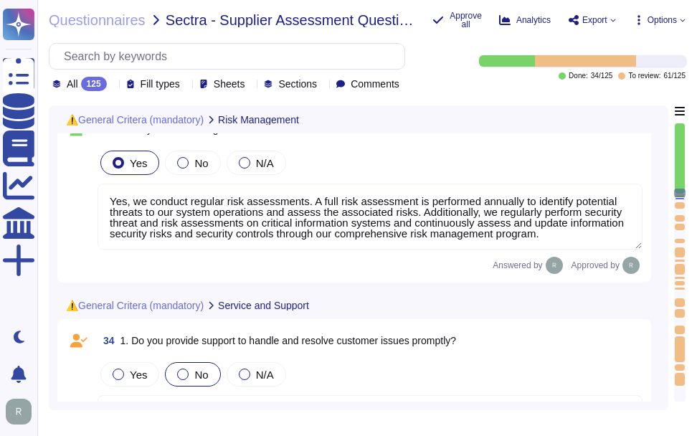
scroll to position [5118, 0]
type textarea "Yes, we have a comprehensive contingency plan in place for potential disruption…"
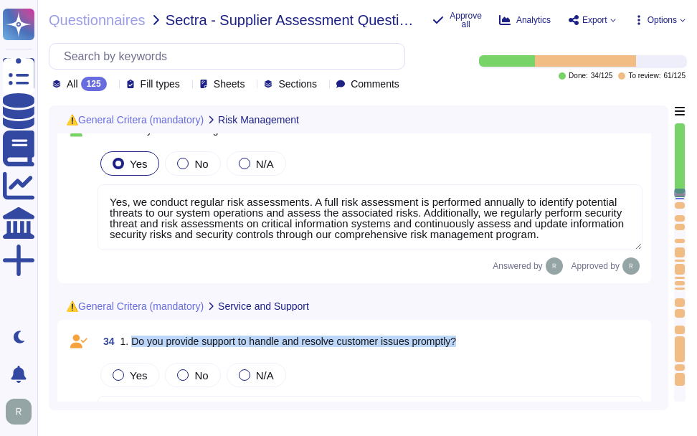
drag, startPoint x: 129, startPoint y: 352, endPoint x: 519, endPoint y: 357, distance: 390.3
click at [519, 354] on div "34 1. Do you provide support to handle and resolve customer issues promptly?" at bounding box center [370, 342] width 545 height 26
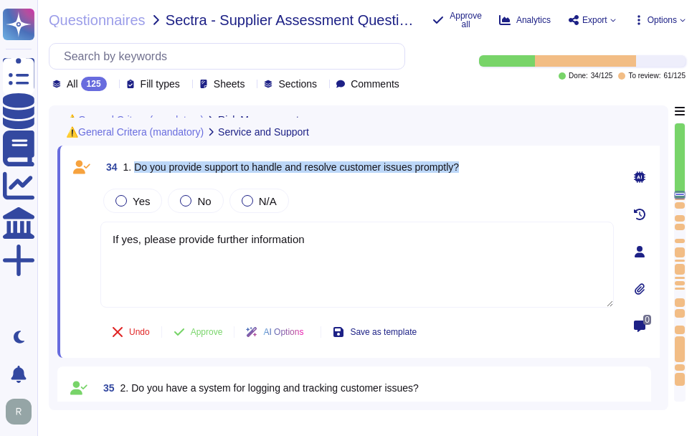
drag, startPoint x: 133, startPoint y: 174, endPoint x: 518, endPoint y: 167, distance: 385.3
click at [518, 167] on div "34 1. Do you provide support to handle and resolve customer issues promptly?" at bounding box center [357, 167] width 514 height 26
click at [136, 207] on span "Yes" at bounding box center [141, 201] width 17 height 12
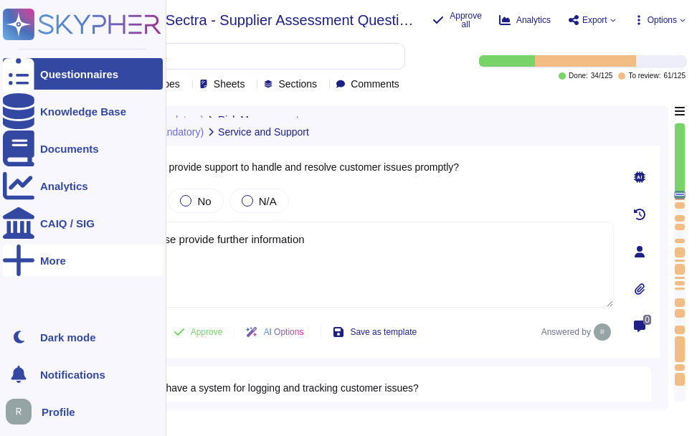
drag, startPoint x: 314, startPoint y: 245, endPoint x: 37, endPoint y: 250, distance: 277.7
click at [35, 233] on div "Questionnaires Knowledge Base Documents Analytics CAIQ / SIG More Dark mode Not…" at bounding box center [348, 218] width 697 height 436
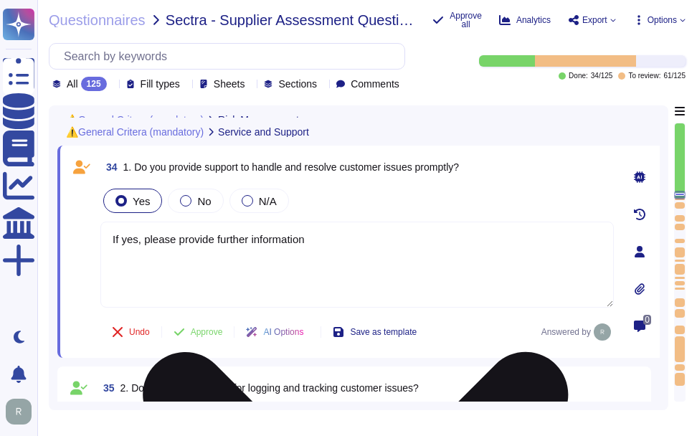
paste textarea "Yes, Sectigo provides support to handle and resolve customer issues promptly. O…"
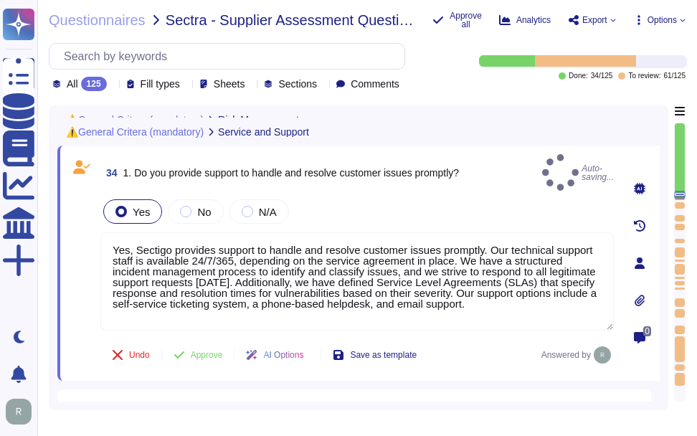
type textarea "Yes, Sectigo provides support to handle and resolve customer issues promptly. O…"
click at [414, 197] on div "Yes No N/A" at bounding box center [357, 212] width 514 height 30
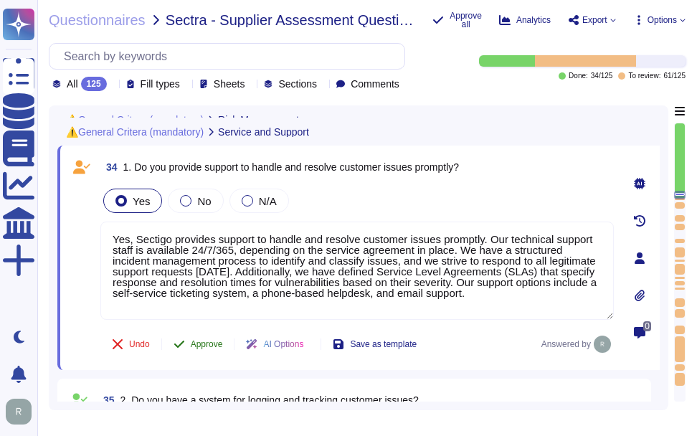
click at [219, 349] on span "Approve" at bounding box center [207, 344] width 32 height 9
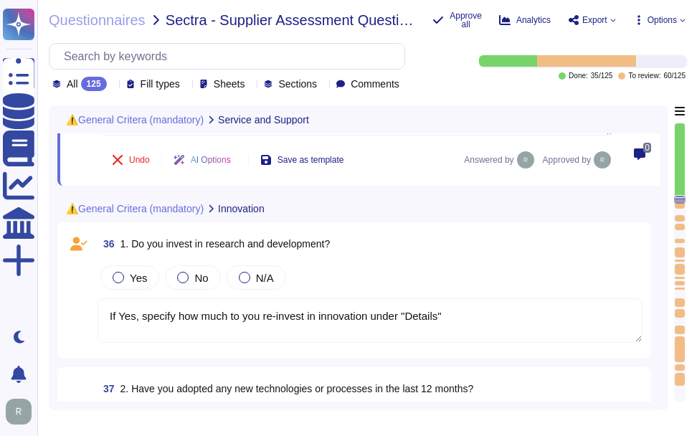
scroll to position [5699, 0]
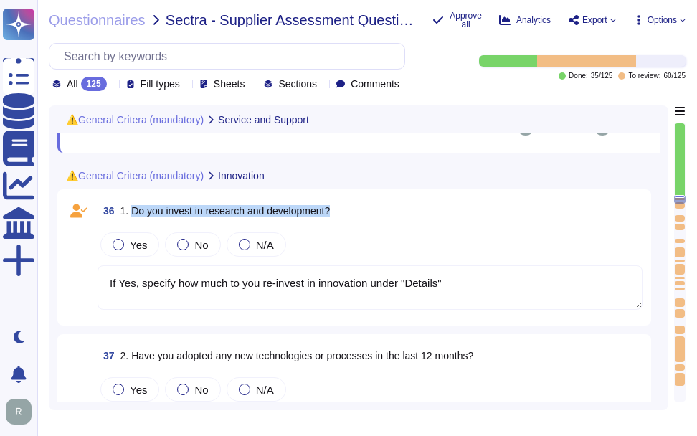
drag, startPoint x: 131, startPoint y: 214, endPoint x: 375, endPoint y: 214, distance: 243.2
click at [375, 214] on div "36 1. Do you invest in research and development?" at bounding box center [370, 211] width 545 height 26
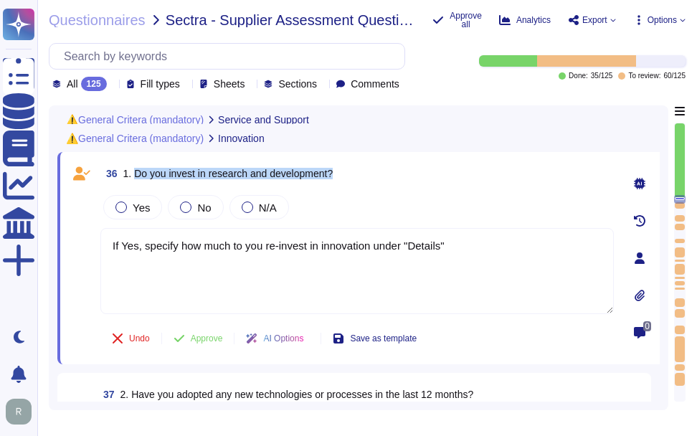
drag, startPoint x: 133, startPoint y: 176, endPoint x: 373, endPoint y: 178, distance: 239.6
click at [373, 178] on div "36 1. Do you invest in research and development?" at bounding box center [357, 174] width 514 height 26
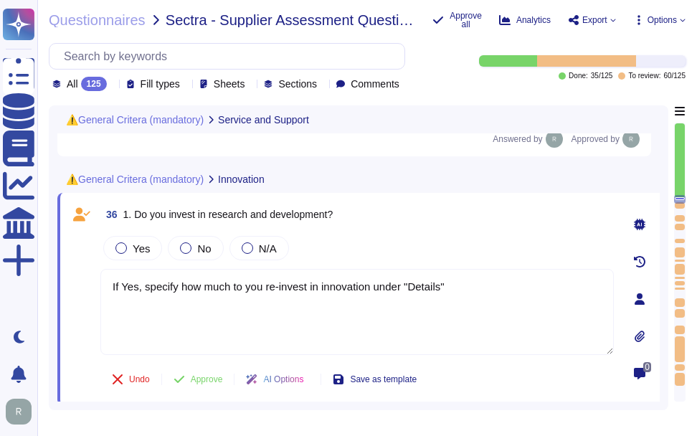
scroll to position [5640, 0]
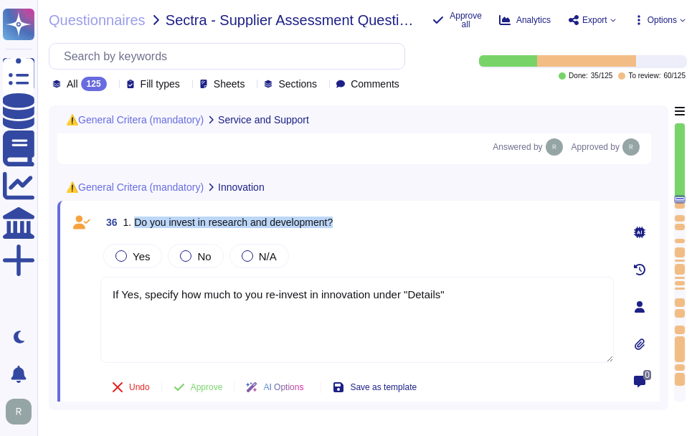
drag, startPoint x: 134, startPoint y: 229, endPoint x: 377, endPoint y: 228, distance: 243.2
click at [377, 228] on div "36 1. Do you invest in research and development?" at bounding box center [357, 222] width 514 height 26
drag, startPoint x: 489, startPoint y: 297, endPoint x: 53, endPoint y: 306, distance: 436.3
click at [53, 306] on div "⚠️General Critera (mandatory) Service and Support 34 1. Do you provide support …" at bounding box center [359, 257] width 620 height 305
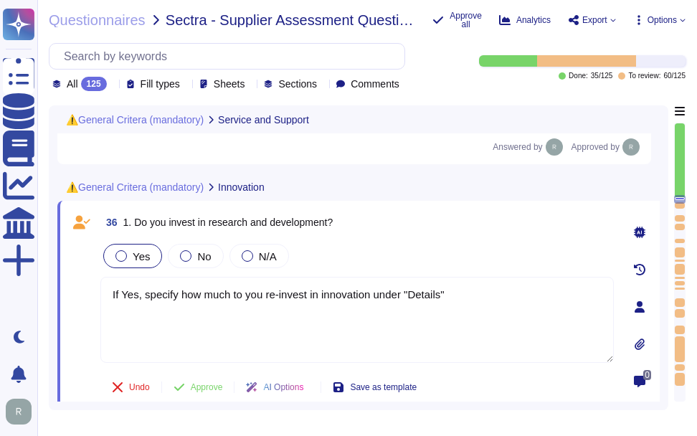
click at [145, 268] on div "Yes" at bounding box center [132, 256] width 59 height 24
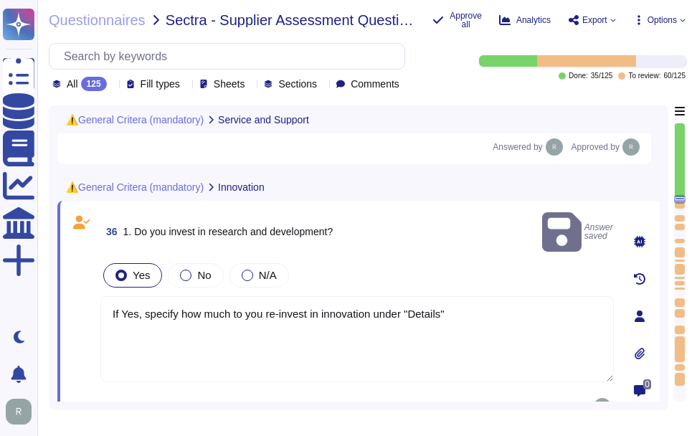
click at [390, 306] on textarea "If Yes, specify how much to you re-invest in innovation under "Details"" at bounding box center [357, 339] width 514 height 86
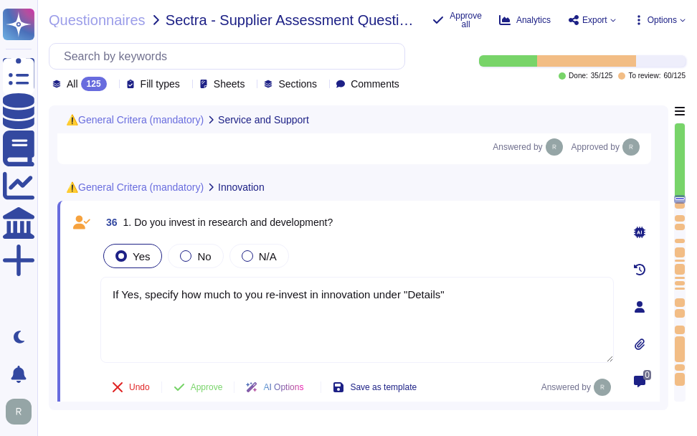
drag, startPoint x: 412, startPoint y: 302, endPoint x: 88, endPoint y: 302, distance: 324.3
click at [88, 302] on div "36 1. Do you invest in research and development? Yes No N/A If Yes, specify how…" at bounding box center [341, 306] width 545 height 195
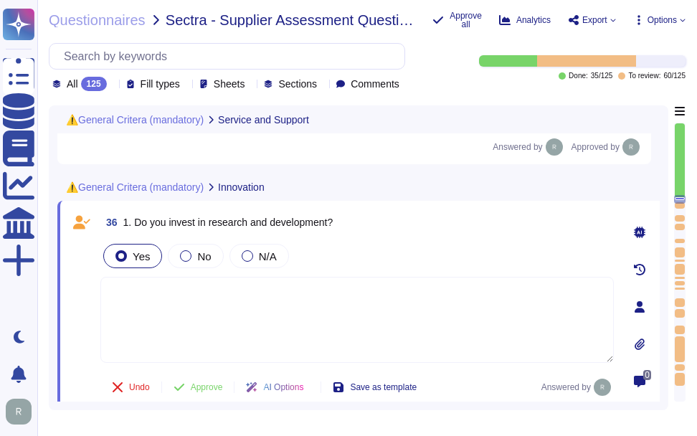
click at [283, 301] on textarea at bounding box center [357, 320] width 514 height 86
paste textarea "SCM is developed by Sectigo. It is a SaaS product accessible through popular br…"
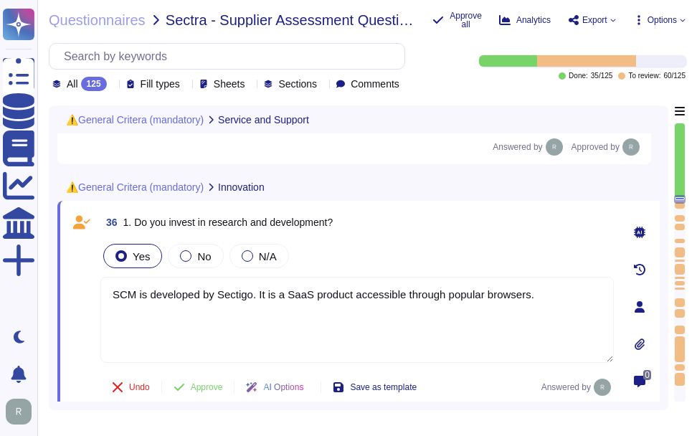
click at [116, 304] on textarea "SCM is developed by Sectigo. It is a SaaS product accessible through popular br…" at bounding box center [357, 320] width 514 height 86
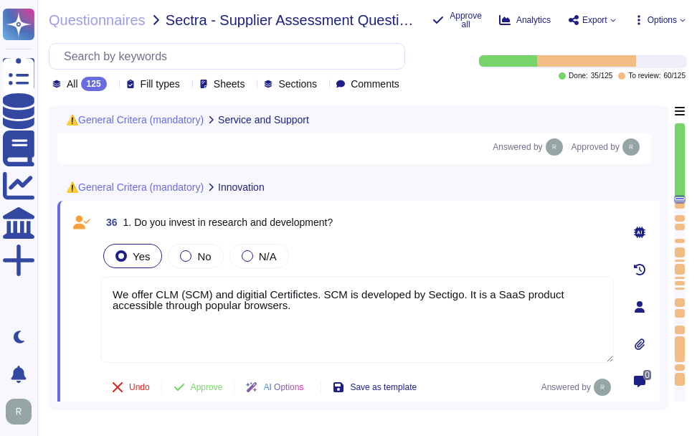
click at [336, 314] on textarea "We offer CLM (SCM) and digital Certificates. SCM is developed by Sectigo. It is…" at bounding box center [357, 320] width 514 height 86
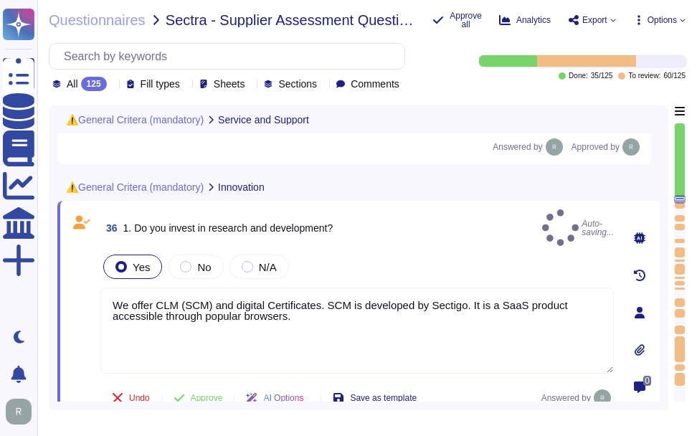
click at [433, 240] on div "36 1. Do you invest in research and development? Auto-saving..." at bounding box center [357, 227] width 514 height 37
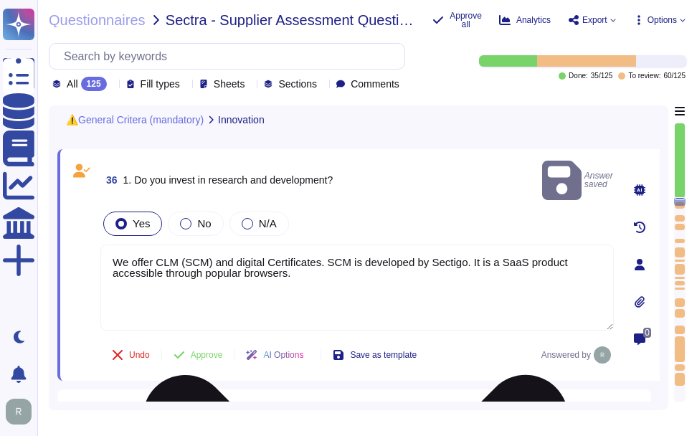
scroll to position [5712, 0]
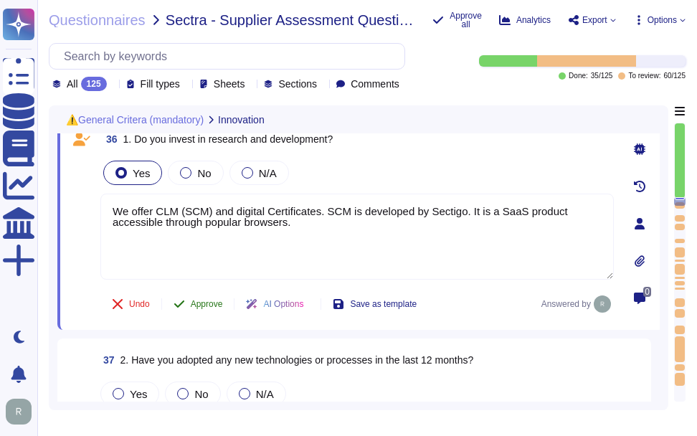
click at [215, 306] on span "Approve" at bounding box center [207, 304] width 32 height 9
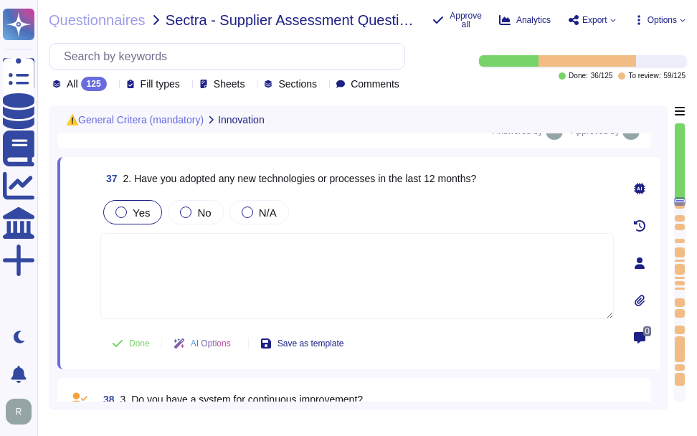
scroll to position [5892, 0]
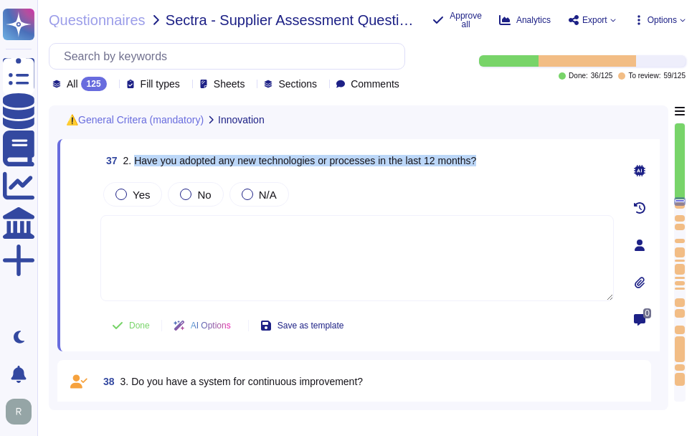
drag, startPoint x: 134, startPoint y: 164, endPoint x: 504, endPoint y: 154, distance: 370.3
click at [504, 154] on div "37 2. Have you adopted any new technologies or processes in the last 12 months?" at bounding box center [357, 161] width 514 height 26
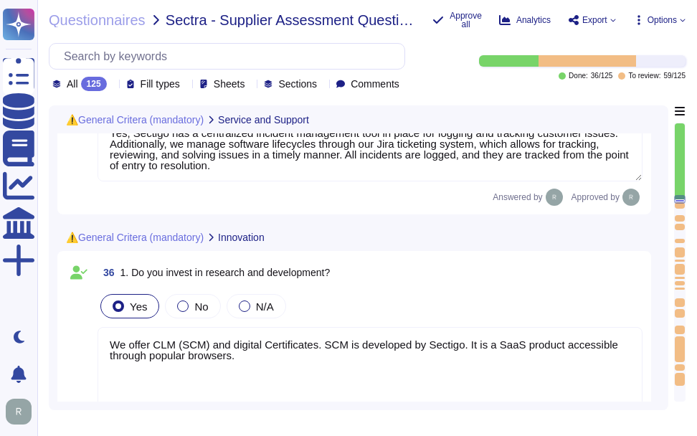
scroll to position [5605, 0]
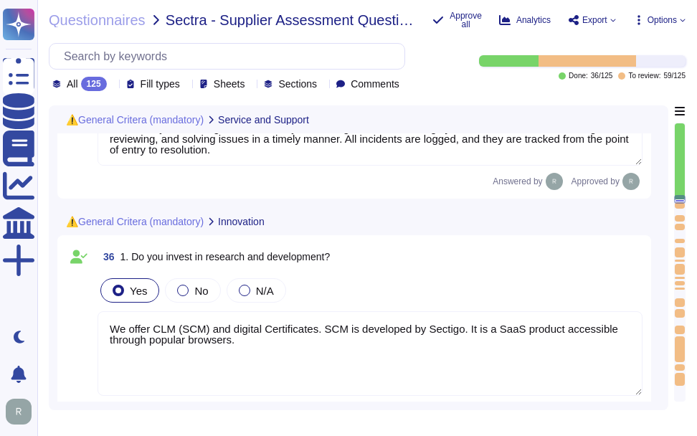
click at [273, 222] on icon at bounding box center [273, 222] width 0 height 0
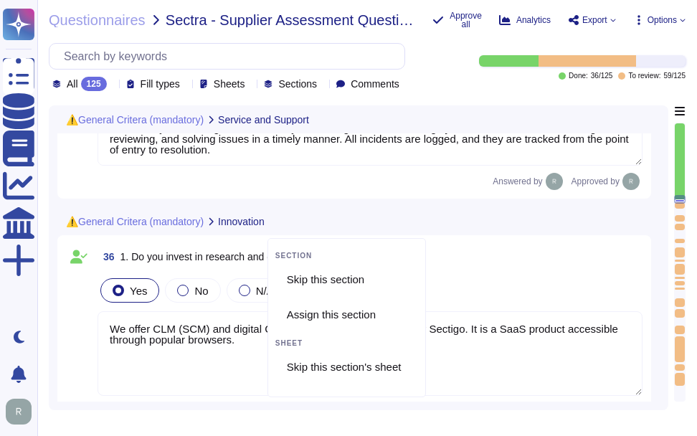
click at [271, 227] on div at bounding box center [271, 221] width 6 height 11
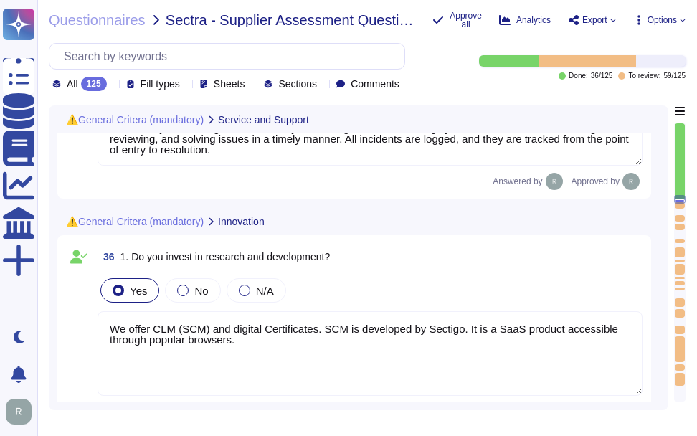
click at [272, 227] on div at bounding box center [271, 221] width 6 height 11
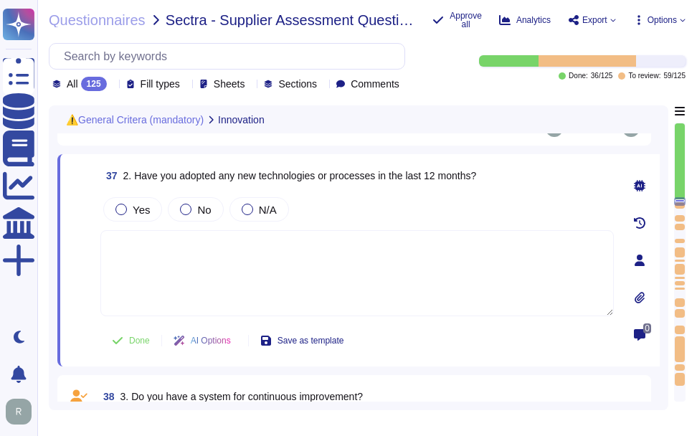
scroll to position [5844, 0]
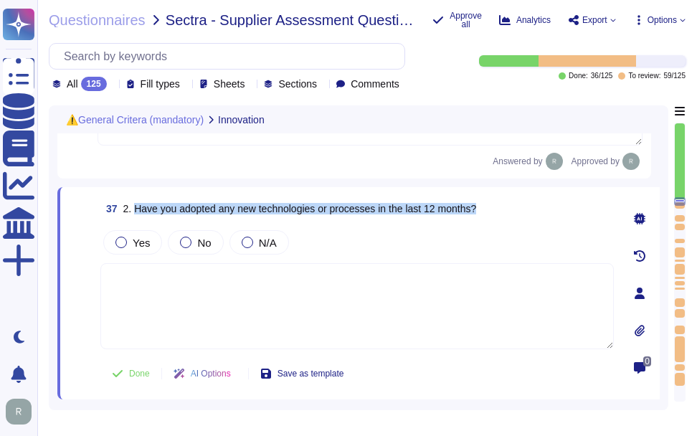
drag, startPoint x: 134, startPoint y: 210, endPoint x: 545, endPoint y: 212, distance: 410.4
click at [545, 212] on div "37 2. Have you adopted any new technologies or processes in the last 12 months?" at bounding box center [357, 209] width 514 height 26
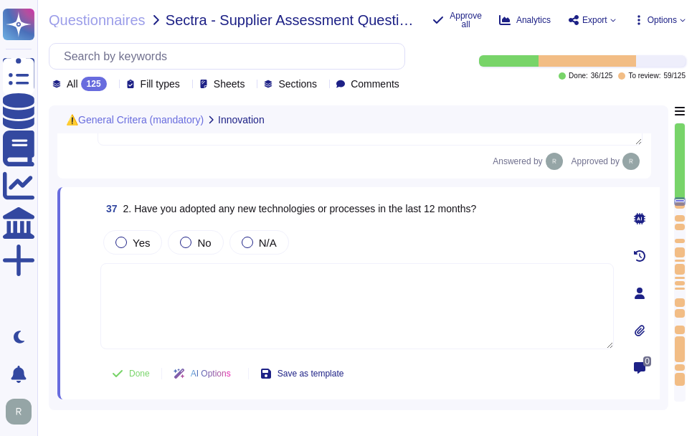
click at [98, 320] on div "37 2. Have you adopted any new technologies or processes in the last 12 months?…" at bounding box center [341, 293] width 545 height 195
click at [191, 289] on textarea at bounding box center [357, 306] width 514 height 86
paste textarea "No, we have not implemented any new applications, technology solutions, service…"
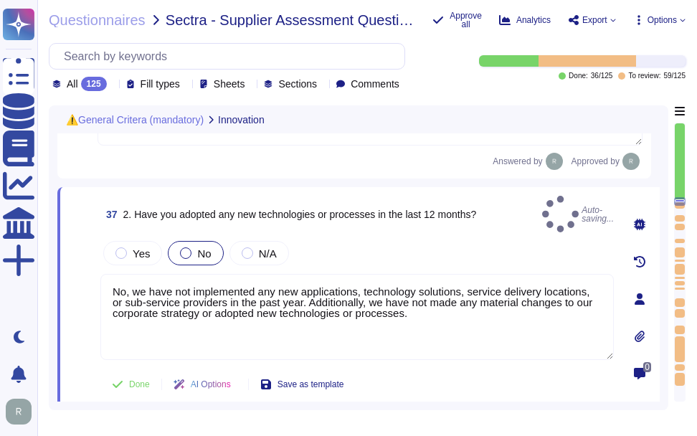
click at [194, 250] on label "No" at bounding box center [195, 253] width 31 height 11
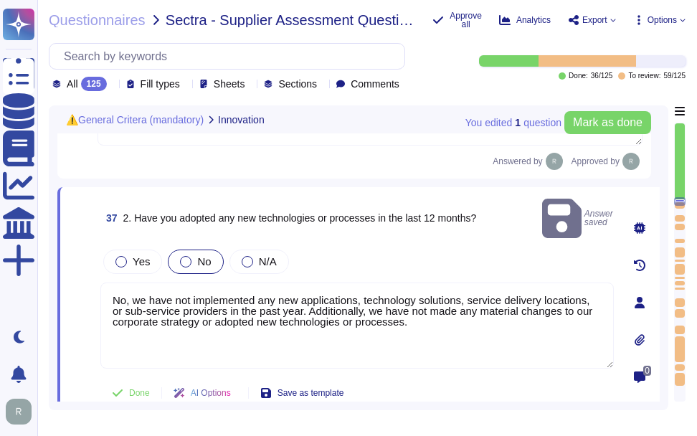
click at [187, 256] on div at bounding box center [185, 261] width 11 height 11
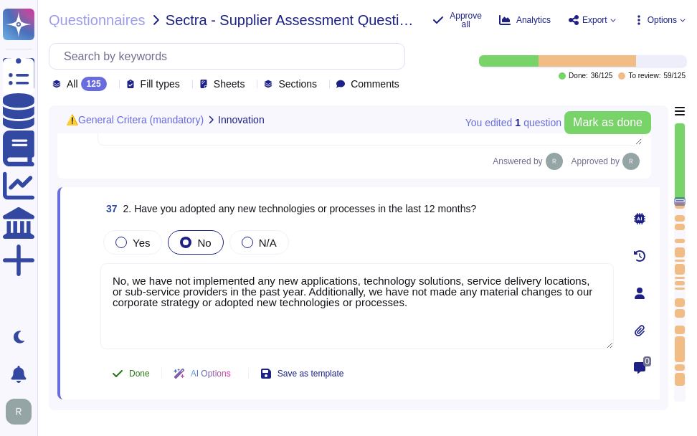
click at [127, 380] on button "Done" at bounding box center [130, 373] width 61 height 29
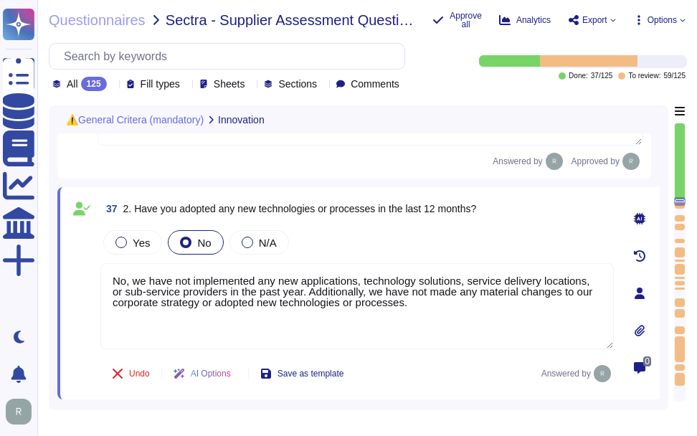
click at [448, 248] on div "Yes No N/A" at bounding box center [357, 242] width 514 height 30
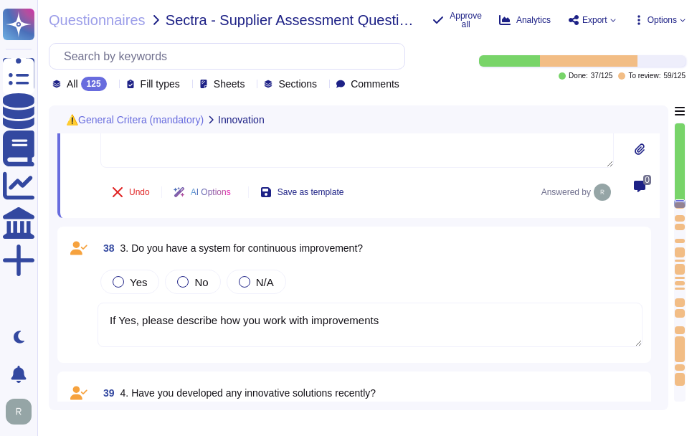
scroll to position [6031, 0]
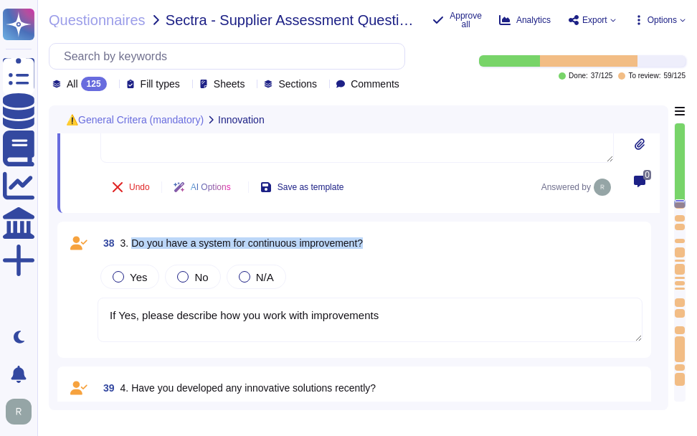
drag, startPoint x: 132, startPoint y: 247, endPoint x: 412, endPoint y: 240, distance: 279.9
click at [412, 240] on div "38 3. Do you have a system for continuous improvement?" at bounding box center [370, 243] width 545 height 26
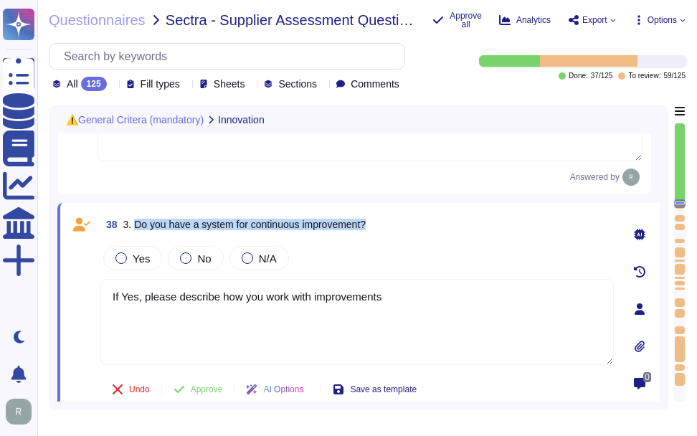
drag, startPoint x: 135, startPoint y: 228, endPoint x: 421, endPoint y: 229, distance: 286.3
click at [421, 229] on div "38 3. Do you have a system for continuous improvement?" at bounding box center [357, 225] width 514 height 26
drag, startPoint x: 388, startPoint y: 303, endPoint x: 449, endPoint y: 326, distance: 65.2
click at [61, 301] on div "38 3. Do you have a system for continuous improvement? Yes No N/A If Yes, pleas…" at bounding box center [358, 309] width 603 height 212
paste textarea "Yes, Sectigo has a continuous quality improvement process integrated into our f…"
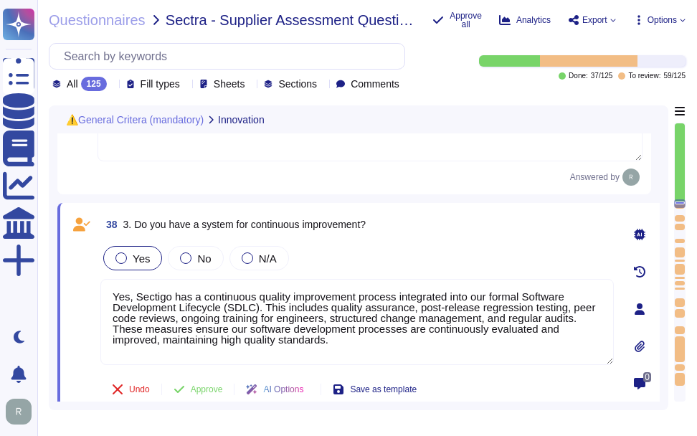
click at [141, 265] on span "Yes" at bounding box center [141, 259] width 17 height 12
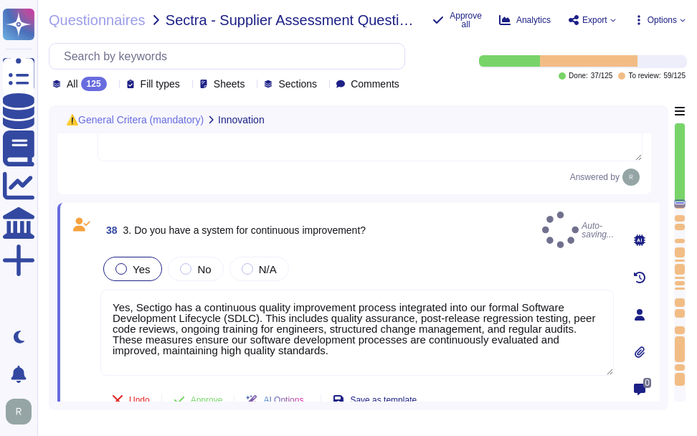
click at [150, 265] on div "Yes" at bounding box center [132, 269] width 59 height 24
click at [143, 267] on span "Yes" at bounding box center [141, 269] width 17 height 12
click at [124, 265] on div at bounding box center [121, 268] width 11 height 11
click at [147, 263] on span "Yes" at bounding box center [141, 269] width 17 height 12
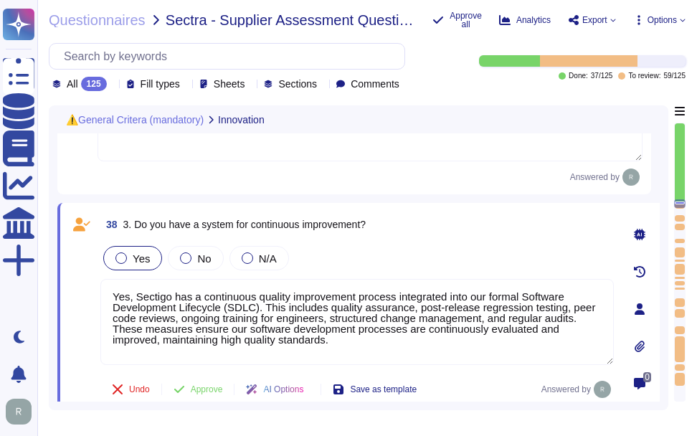
click at [149, 265] on div "Yes" at bounding box center [132, 258] width 59 height 24
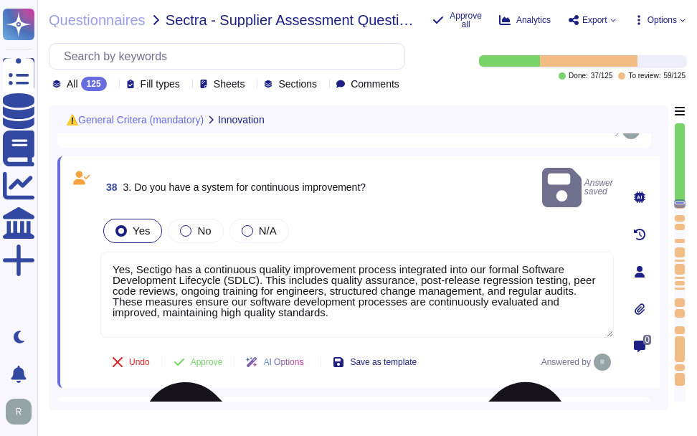
scroll to position [6103, 0]
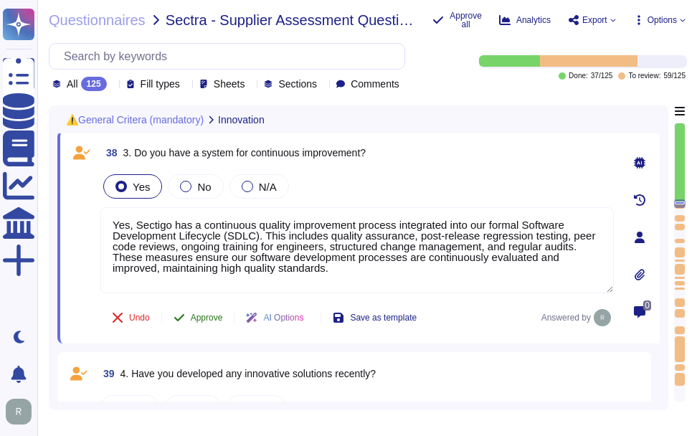
click at [197, 318] on span "Approve" at bounding box center [207, 318] width 32 height 9
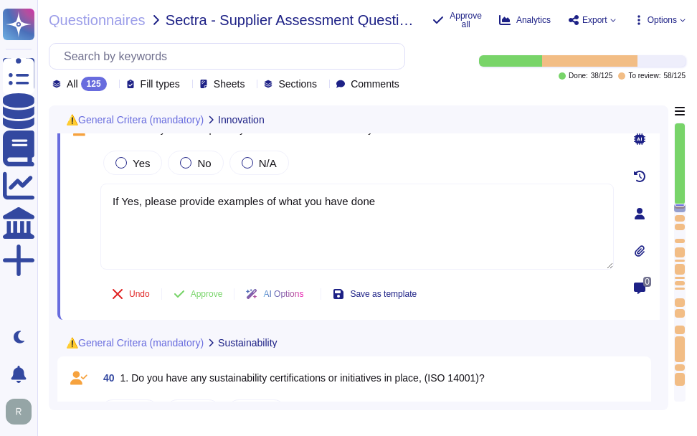
scroll to position [6235, 0]
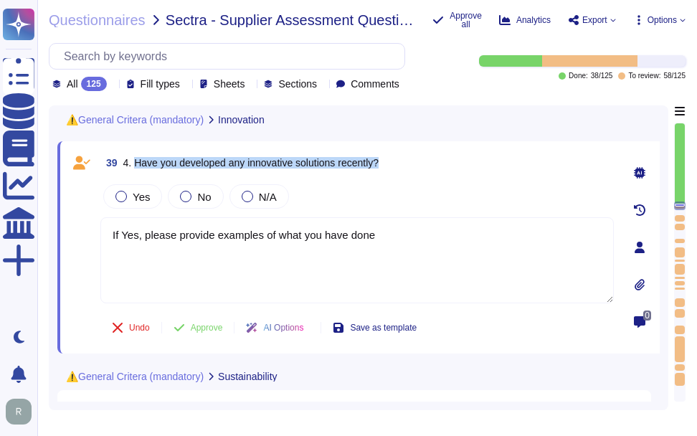
drag, startPoint x: 134, startPoint y: 164, endPoint x: 470, endPoint y: 167, distance: 335.8
click at [470, 167] on div "39 4. Have you developed any innovative solutions recently?" at bounding box center [357, 163] width 514 height 26
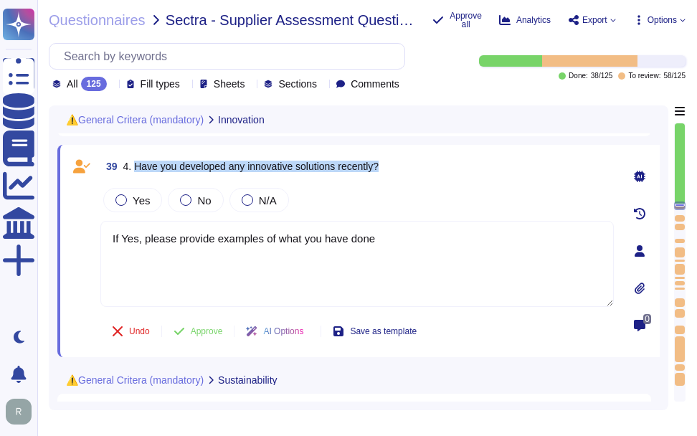
scroll to position [6233, 0]
